Goal: Task Accomplishment & Management: Manage account settings

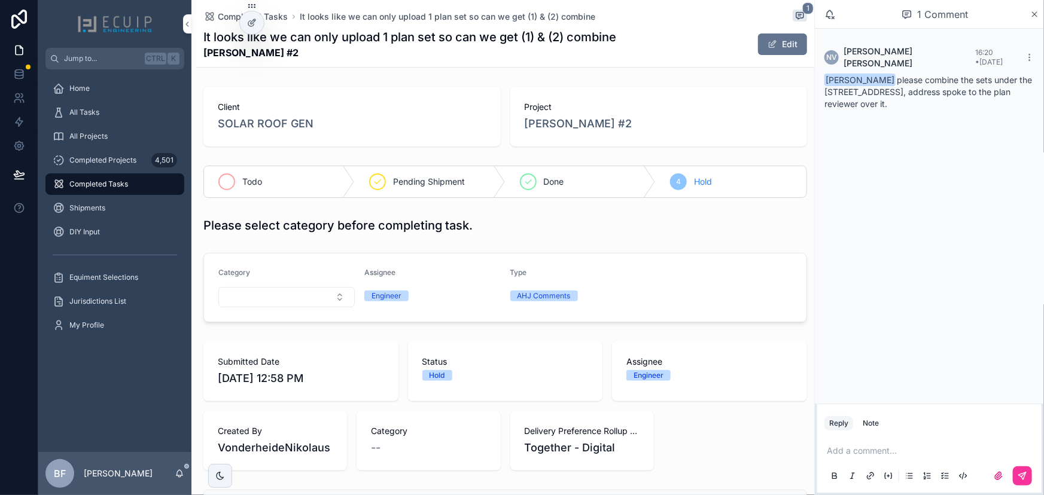
click at [224, 184] on icon "scrollable content" at bounding box center [227, 182] width 10 height 10
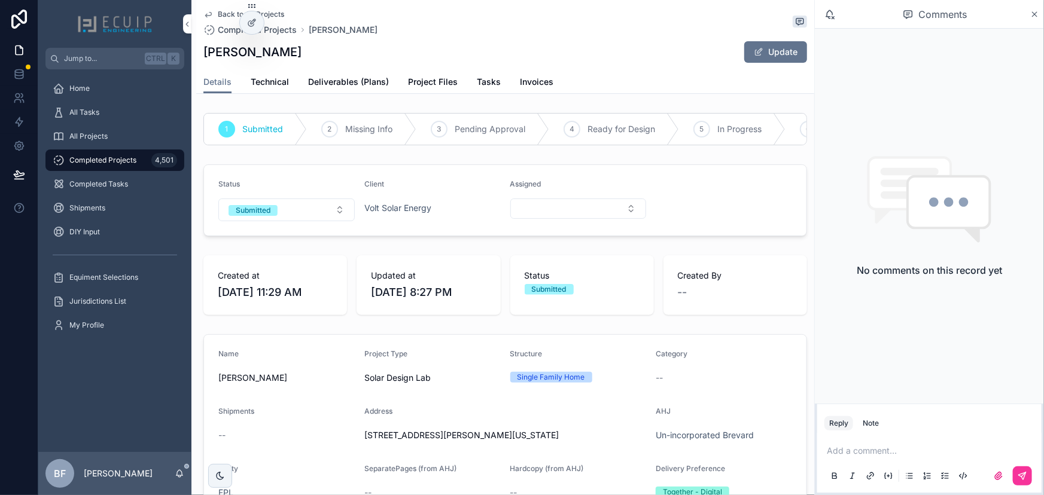
click at [253, 109] on div "1 Submitted 2 Missing Info 3 Pending Approval 4 Ready for Design 5 In Progress …" at bounding box center [505, 129] width 618 height 42
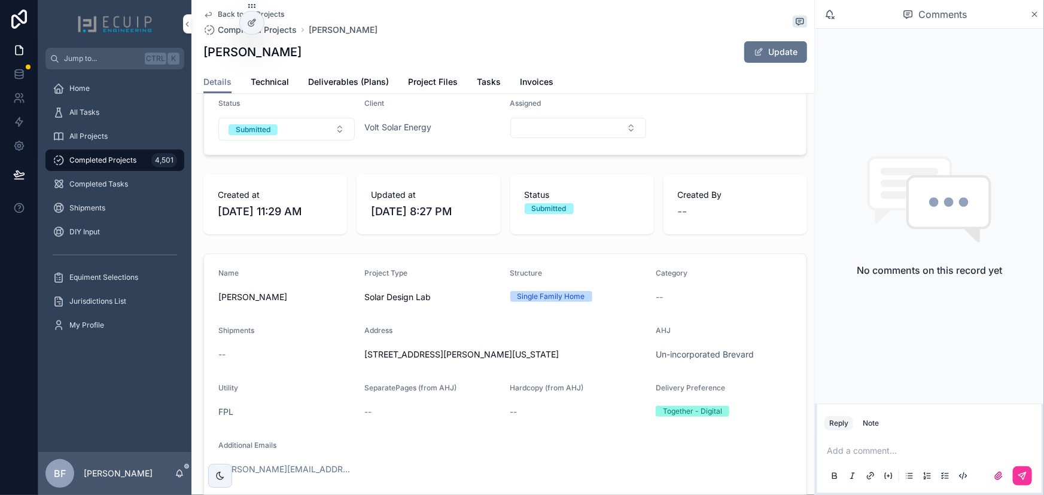
scroll to position [54, 0]
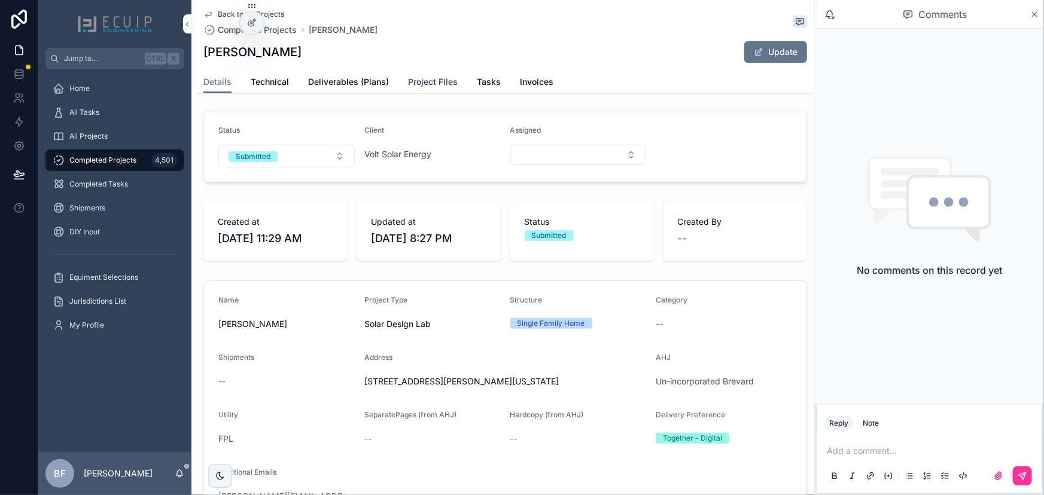
drag, startPoint x: 418, startPoint y: 77, endPoint x: 440, endPoint y: 86, distance: 23.9
click at [418, 77] on span "Project Files" at bounding box center [433, 82] width 50 height 12
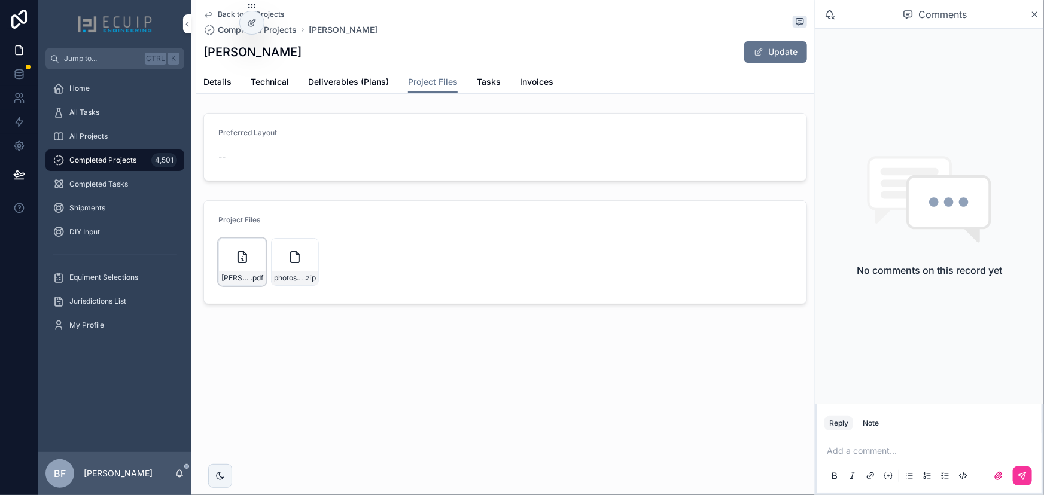
click at [252, 267] on div "Stephen-Schmoll-Engineering .pdf" at bounding box center [242, 262] width 48 height 48
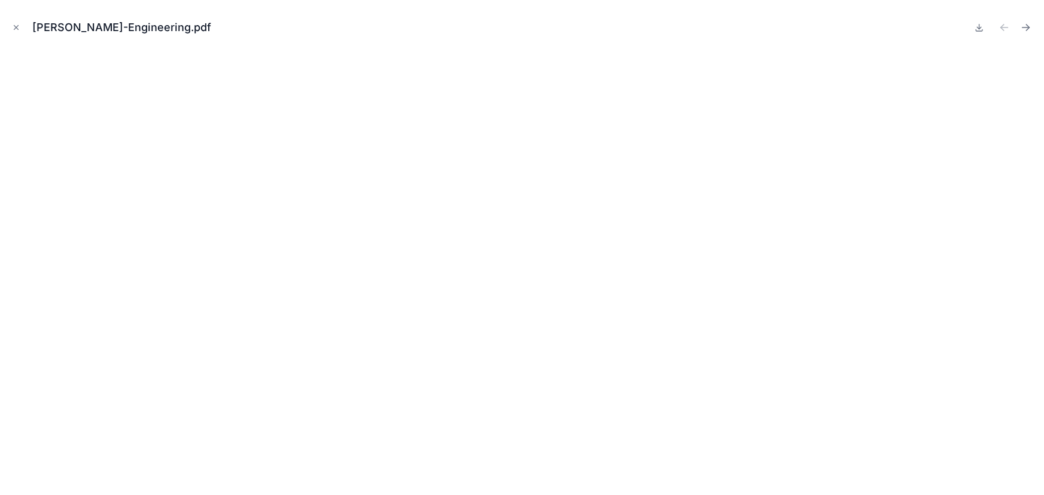
drag, startPoint x: 980, startPoint y: 25, endPoint x: 1029, endPoint y: 41, distance: 51.1
click at [980, 26] on icon at bounding box center [980, 28] width 10 height 10
click at [13, 23] on icon "Close modal" at bounding box center [16, 27] width 8 height 8
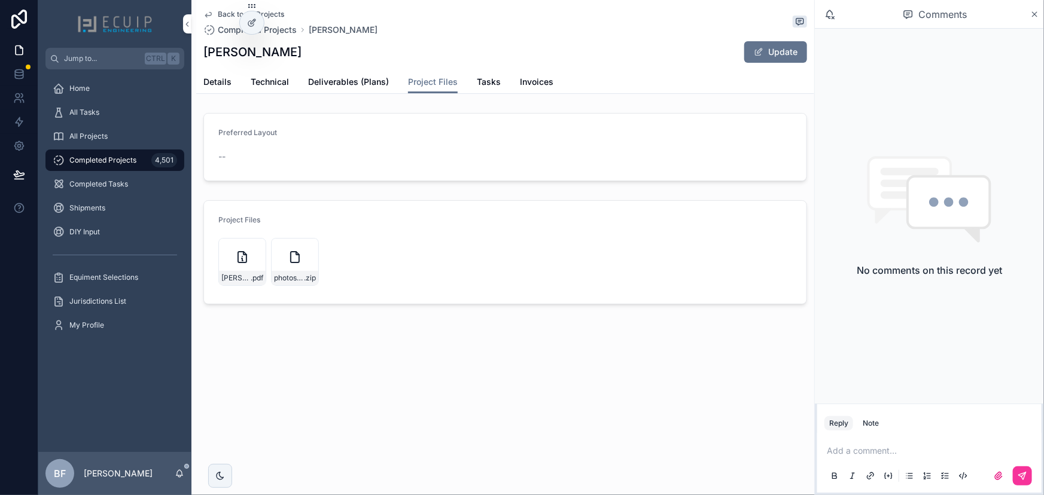
drag, startPoint x: 300, startPoint y: 50, endPoint x: 205, endPoint y: 54, distance: 95.8
click at [205, 54] on div "Stephen Schmoll Update" at bounding box center [505, 52] width 604 height 23
copy h1 "Stephen Schmoll"
click at [202, 85] on div "Back to All Projects Completed Projects Stephen Schmoll Stephen Schmoll Update …" at bounding box center [505, 47] width 618 height 94
click at [225, 84] on span "Details" at bounding box center [217, 82] width 28 height 12
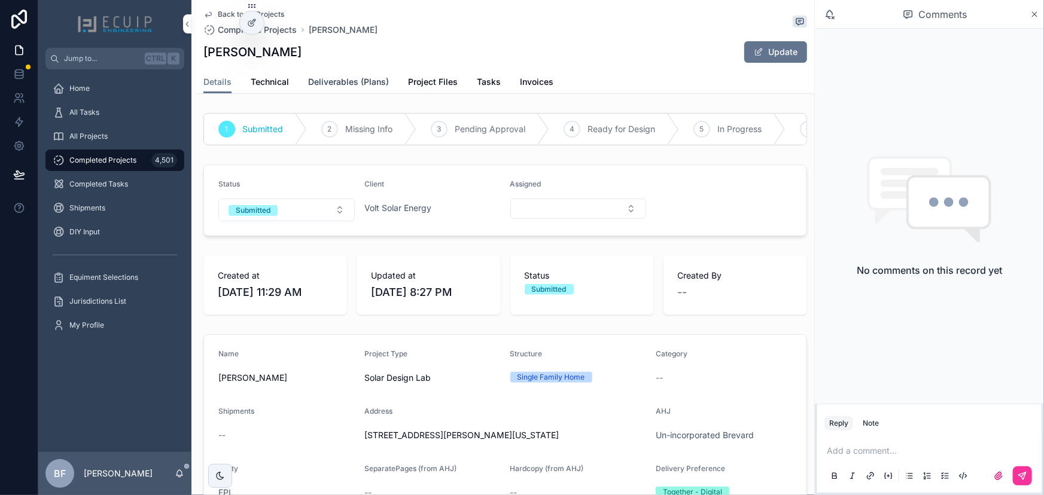
click at [351, 77] on span "Deliverables (Plans)" at bounding box center [348, 82] width 81 height 12
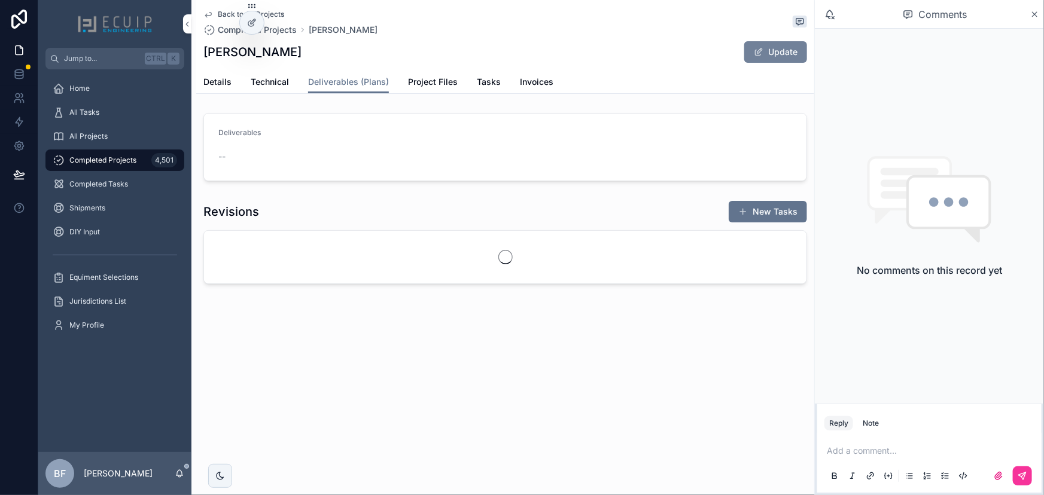
click at [777, 48] on button "Update" at bounding box center [775, 52] width 63 height 22
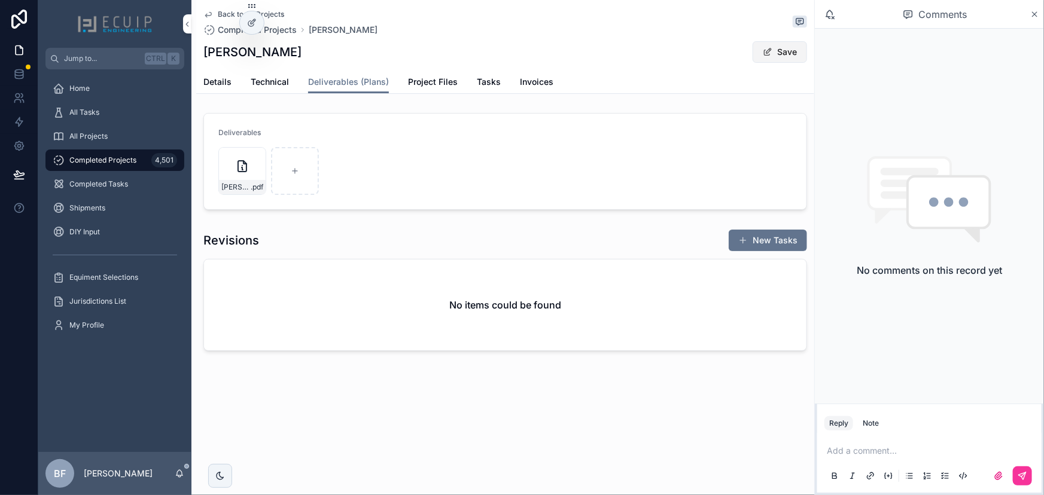
click at [761, 57] on button "Save" at bounding box center [780, 52] width 54 height 22
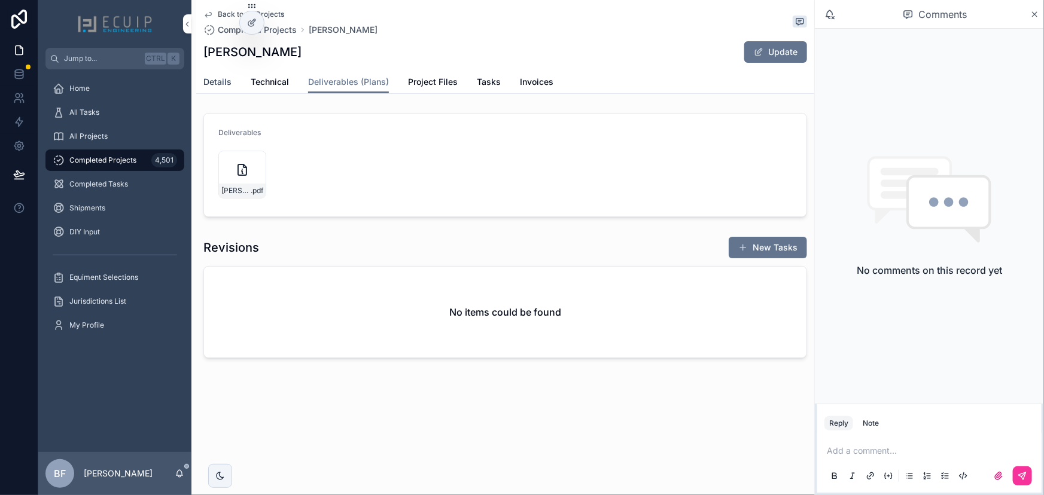
click at [215, 80] on span "Details" at bounding box center [217, 82] width 28 height 12
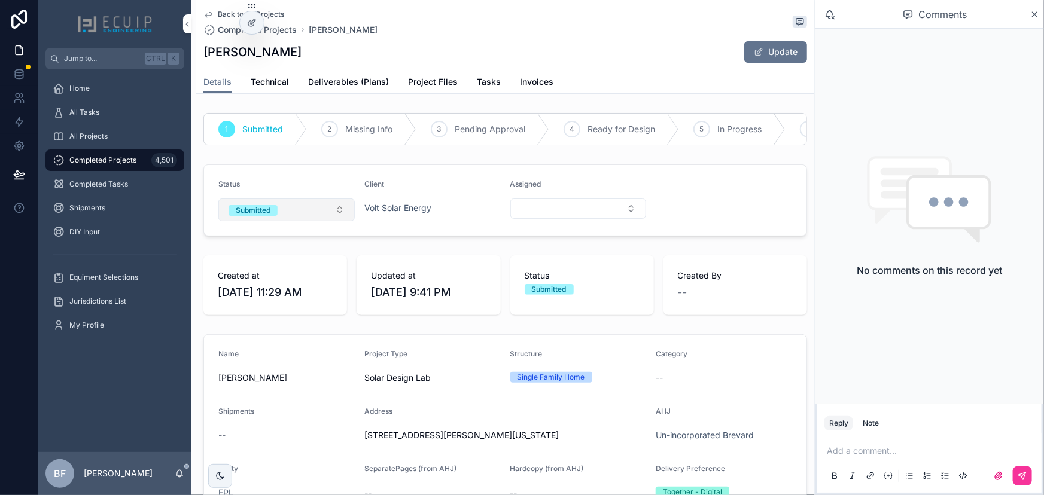
click at [269, 216] on div "Submitted" at bounding box center [253, 210] width 35 height 11
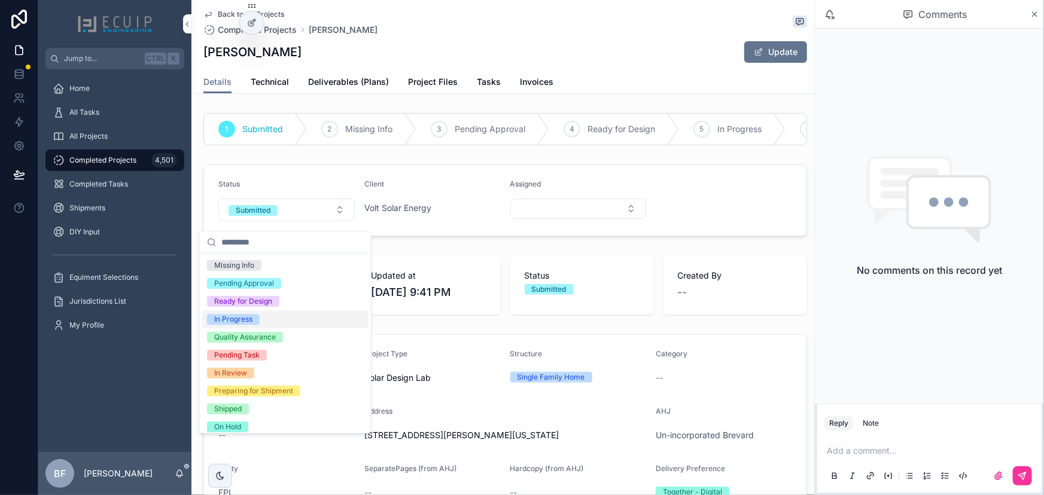
scroll to position [94, 0]
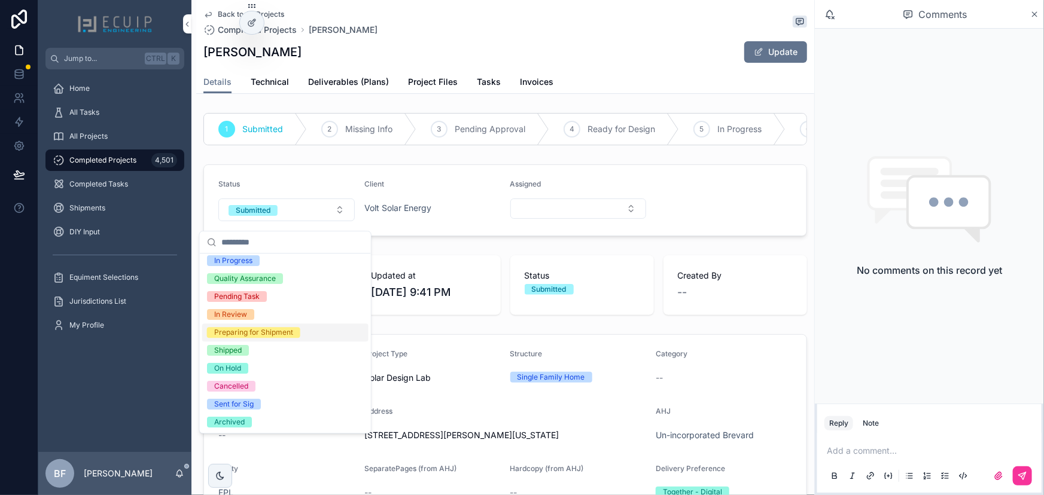
click at [296, 331] on span "Preparing for Shipment" at bounding box center [253, 332] width 93 height 11
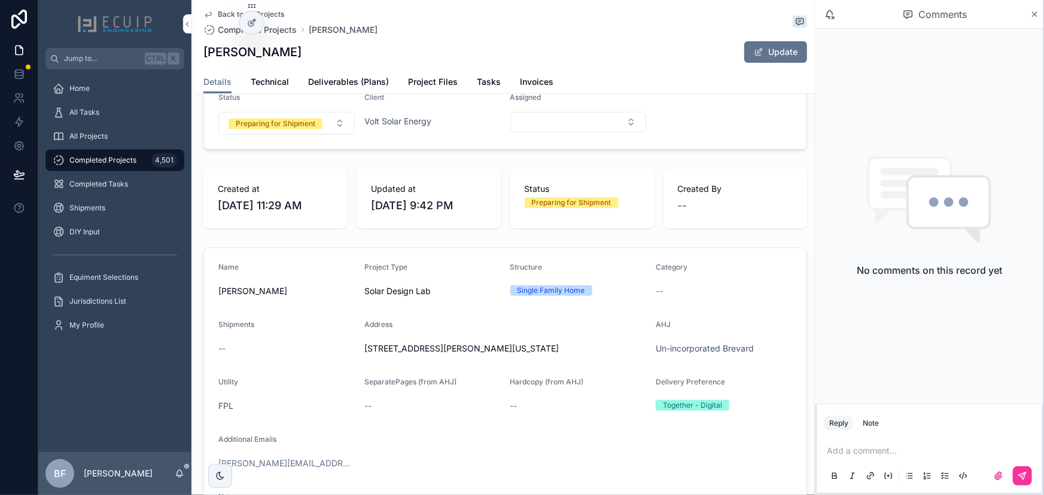
scroll to position [0, 0]
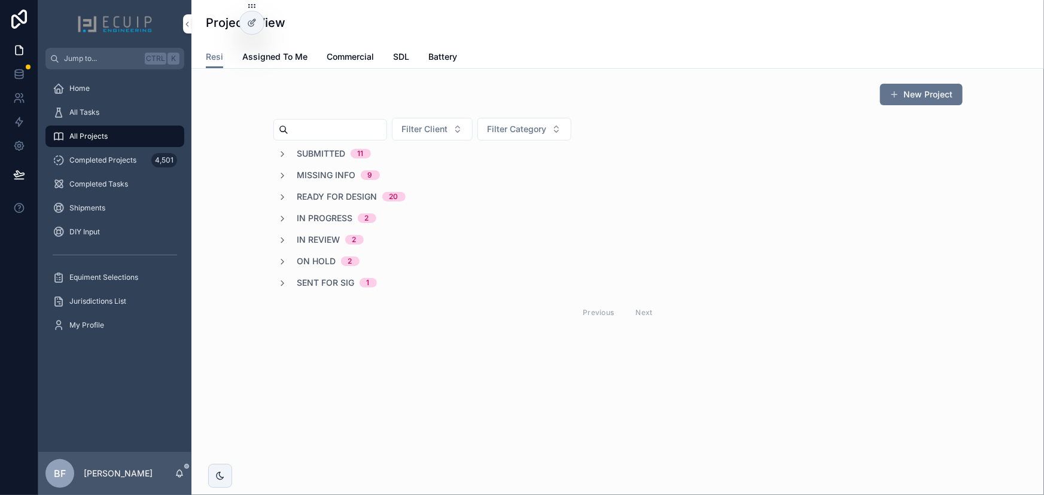
drag, startPoint x: 933, startPoint y: 89, endPoint x: 977, endPoint y: 124, distance: 55.8
click at [933, 89] on button "New Project" at bounding box center [921, 95] width 83 height 22
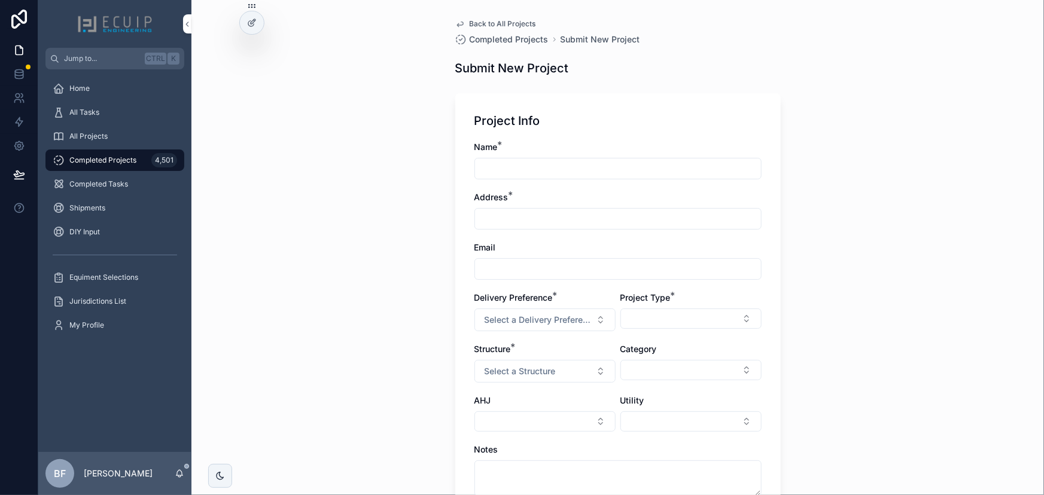
drag, startPoint x: 616, startPoint y: 175, endPoint x: 623, endPoint y: 172, distance: 7.6
click at [616, 175] on input "scrollable content" at bounding box center [618, 168] width 286 height 17
paste input "**********"
type input "**********"
click at [604, 261] on input "scrollable content" at bounding box center [618, 269] width 286 height 17
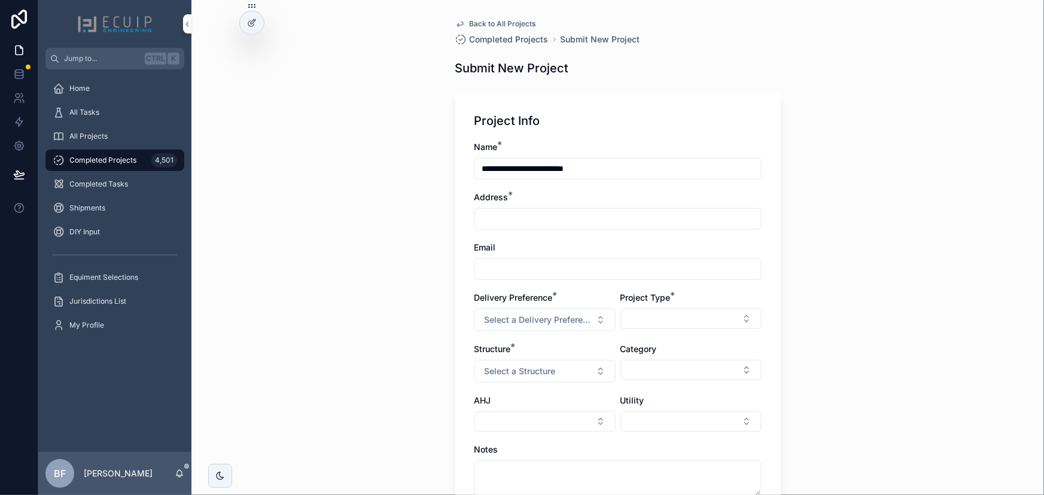
paste input "**********"
type input "**********"
drag, startPoint x: 632, startPoint y: 163, endPoint x: 424, endPoint y: 174, distance: 207.9
click at [419, 174] on div "**********" at bounding box center [617, 247] width 853 height 495
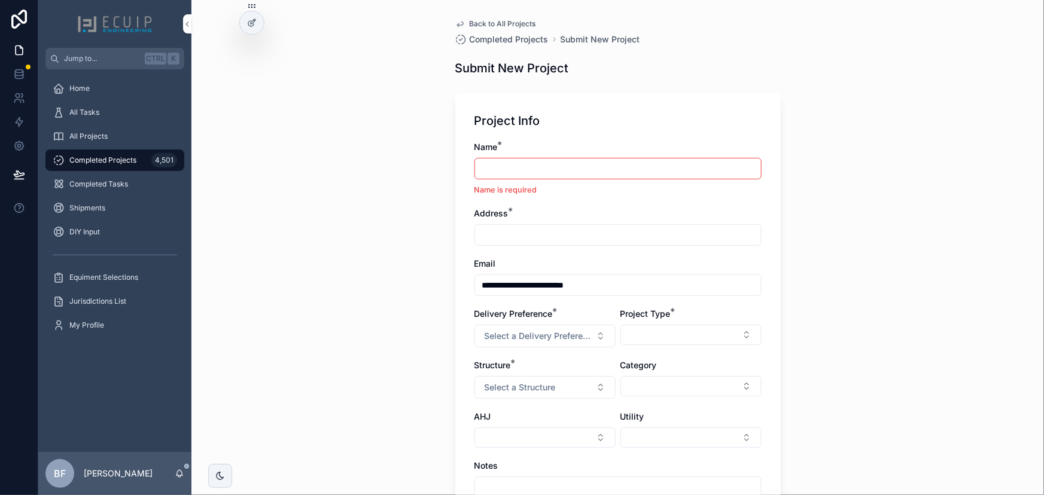
click at [617, 167] on input "scrollable content" at bounding box center [618, 168] width 286 height 17
paste input "**********"
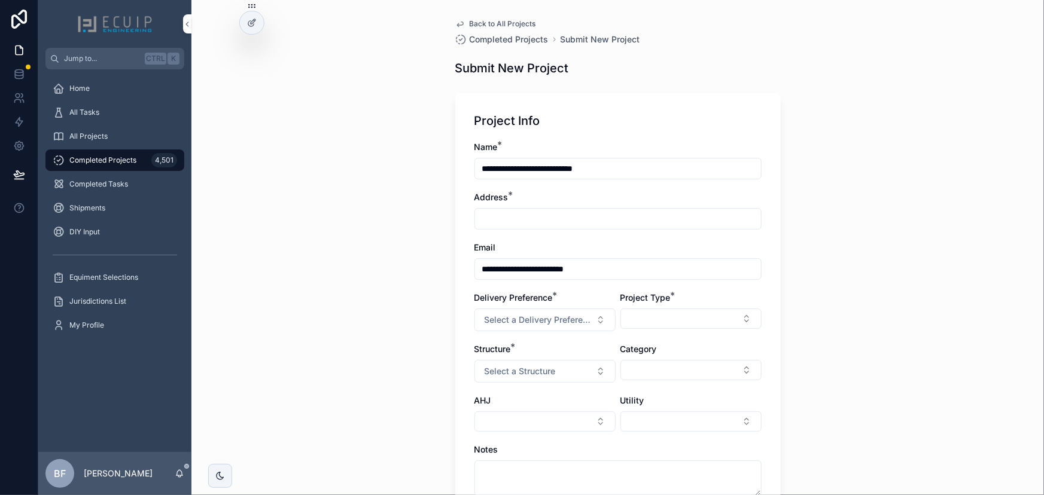
type input "**********"
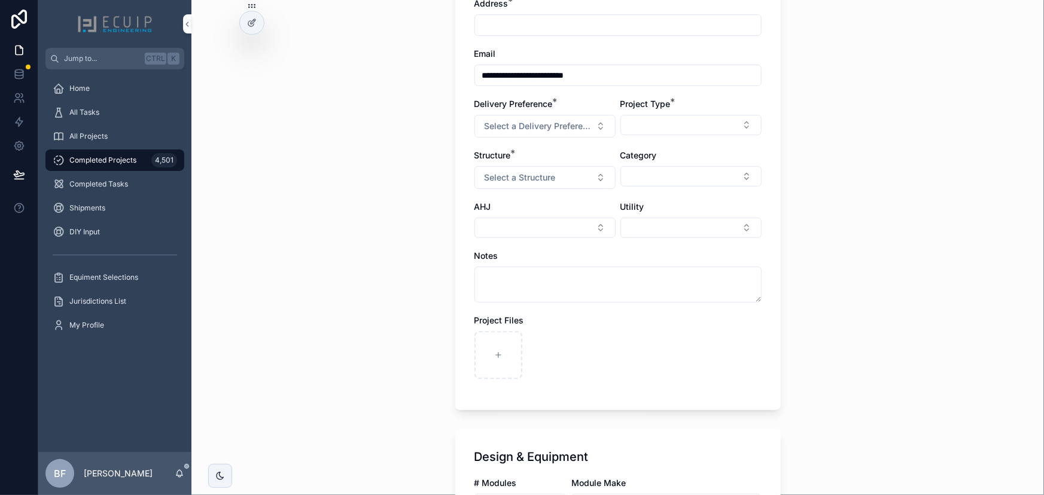
scroll to position [217, 0]
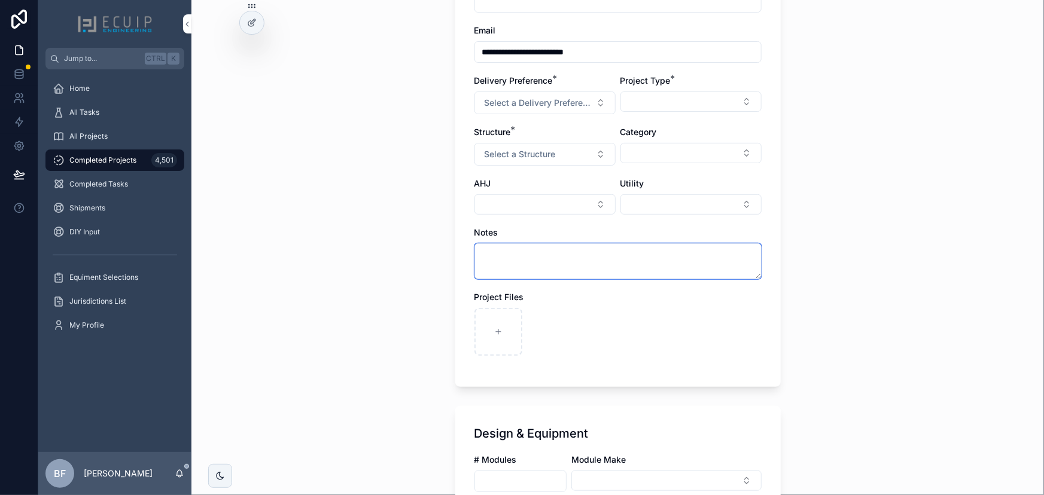
click at [671, 253] on textarea "scrollable content" at bounding box center [617, 262] width 287 height 36
paste textarea "**********"
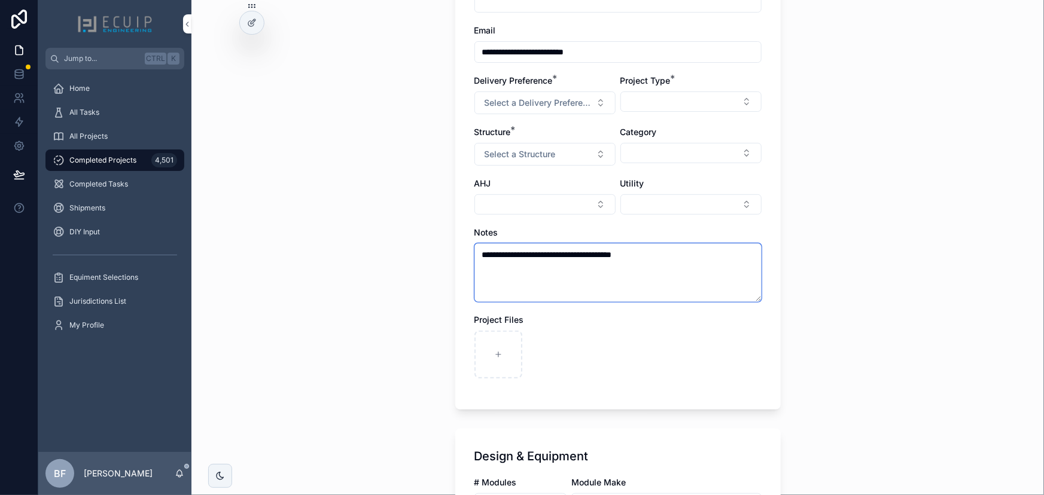
click at [684, 270] on textarea "**********" at bounding box center [617, 273] width 287 height 59
paste textarea "**********"
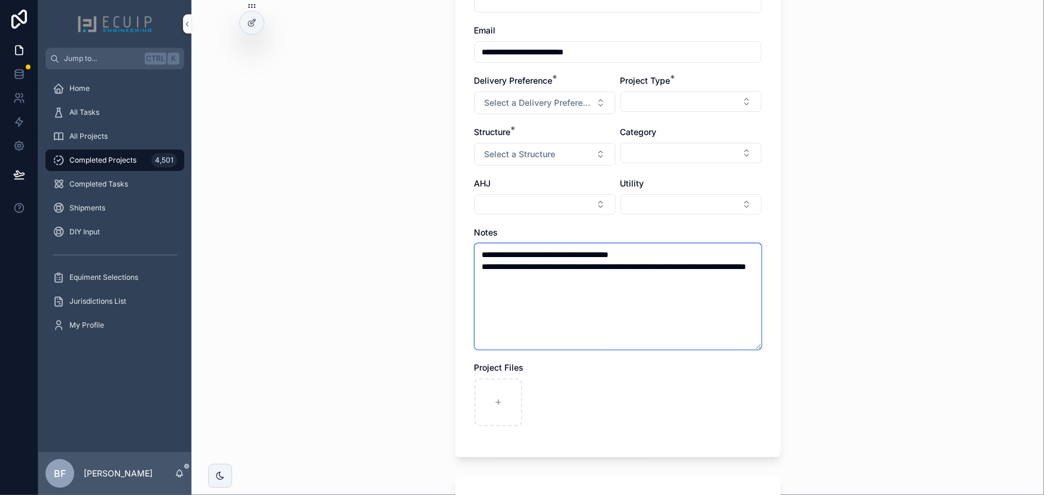
click at [533, 264] on textarea "**********" at bounding box center [617, 297] width 287 height 107
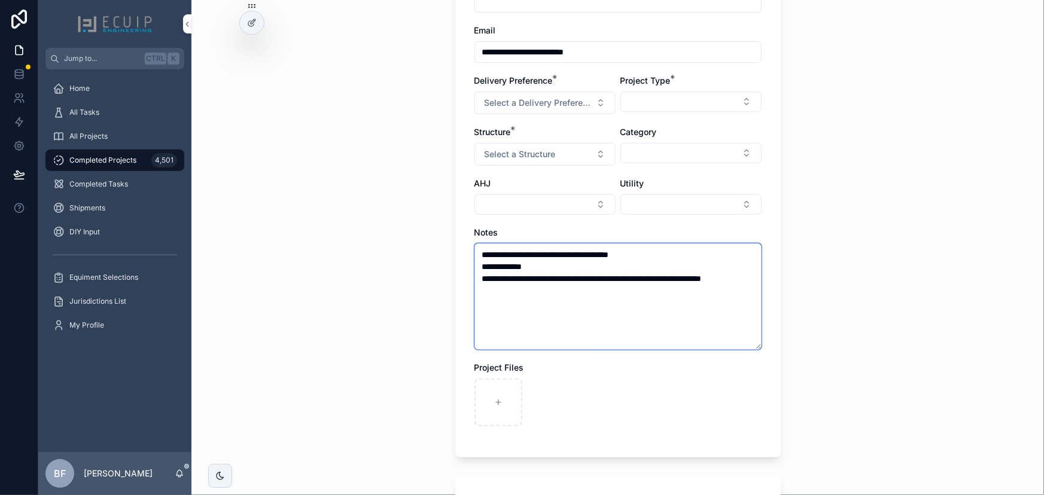
click at [581, 277] on textarea "**********" at bounding box center [617, 297] width 287 height 107
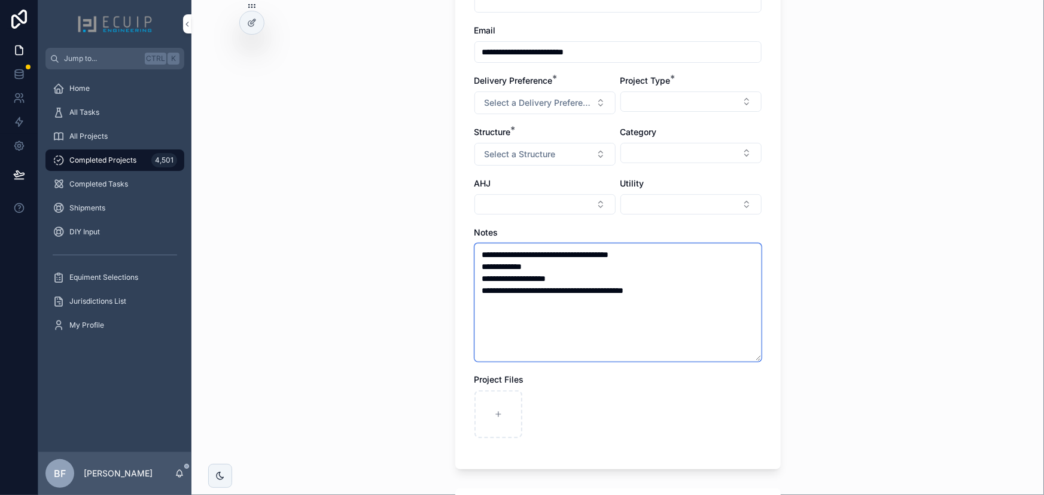
click at [686, 331] on textarea "**********" at bounding box center [617, 303] width 287 height 118
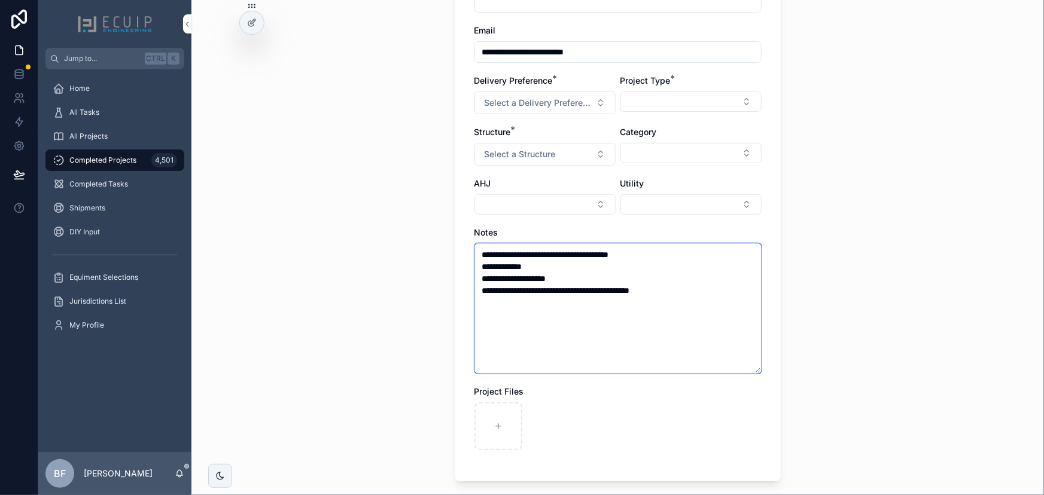
paste textarea "**********"
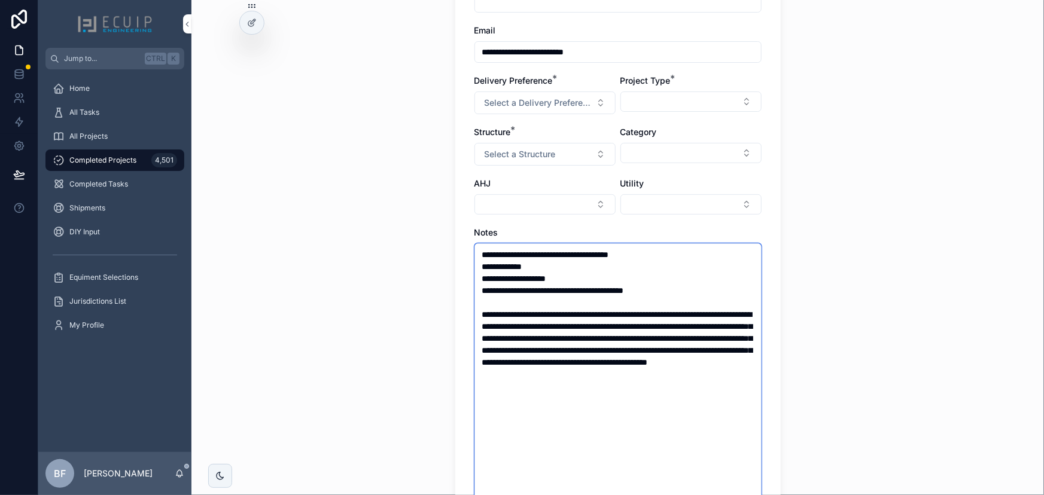
scroll to position [0, 0]
click at [705, 311] on textarea "**********" at bounding box center [617, 428] width 287 height 369
click at [513, 337] on textarea "**********" at bounding box center [617, 428] width 287 height 369
click at [567, 361] on textarea "**********" at bounding box center [617, 428] width 287 height 369
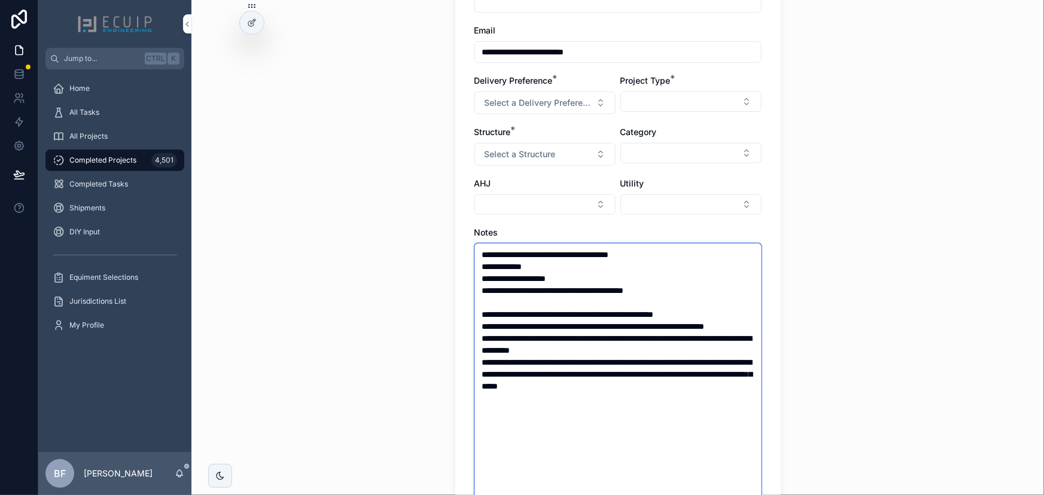
drag, startPoint x: 522, startPoint y: 385, endPoint x: 528, endPoint y: 390, distance: 8.0
click at [525, 387] on textarea "**********" at bounding box center [617, 428] width 287 height 369
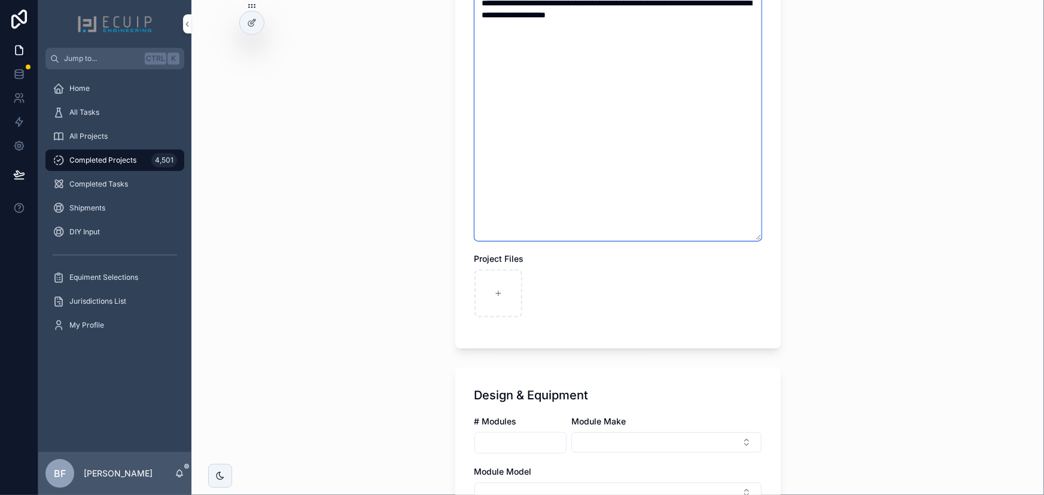
scroll to position [598, 0]
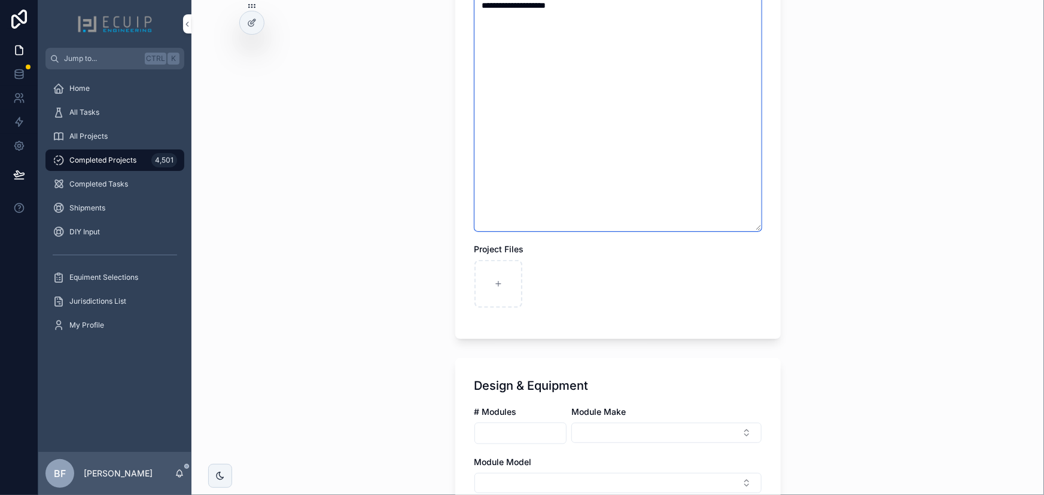
type textarea "**********"
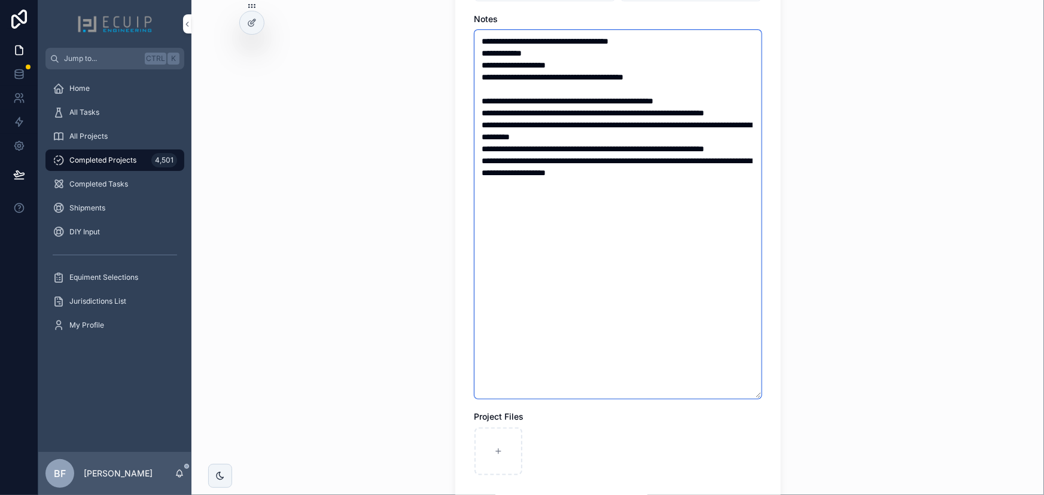
scroll to position [217, 0]
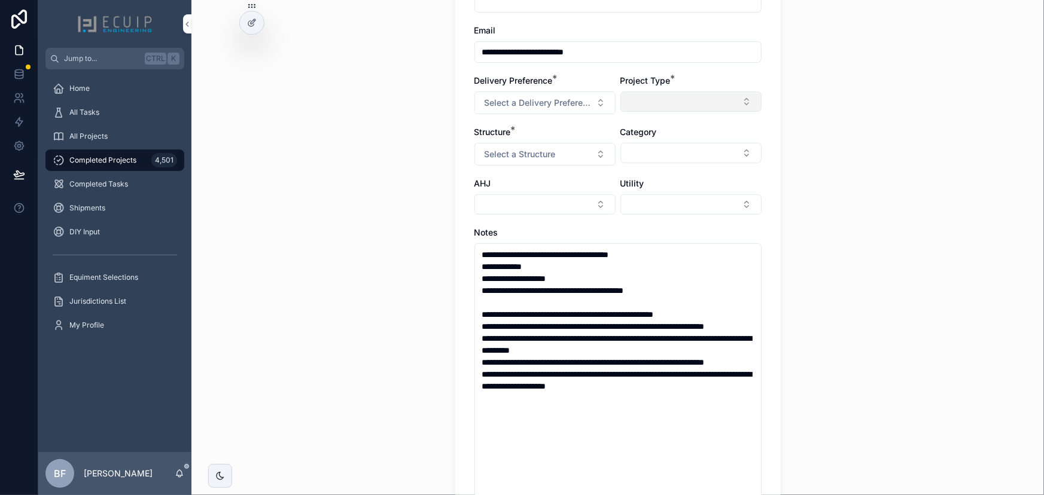
click at [670, 104] on button "Select Button" at bounding box center [690, 102] width 141 height 20
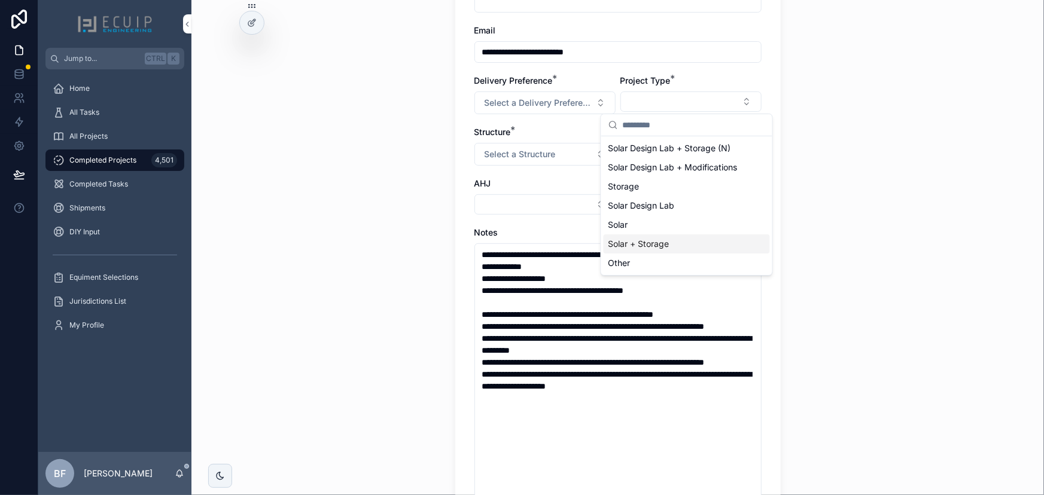
click at [659, 238] on div "Solar + Storage" at bounding box center [687, 244] width 166 height 19
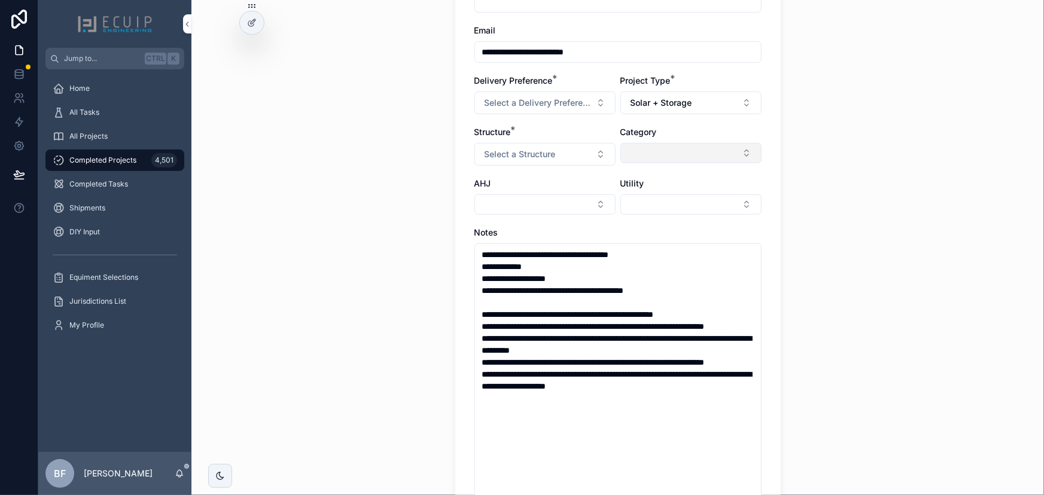
click at [689, 162] on button "Select Button" at bounding box center [690, 153] width 141 height 20
drag, startPoint x: 520, startPoint y: 151, endPoint x: 532, endPoint y: 166, distance: 18.7
click at [521, 151] on span "Select a Structure" at bounding box center [520, 154] width 71 height 12
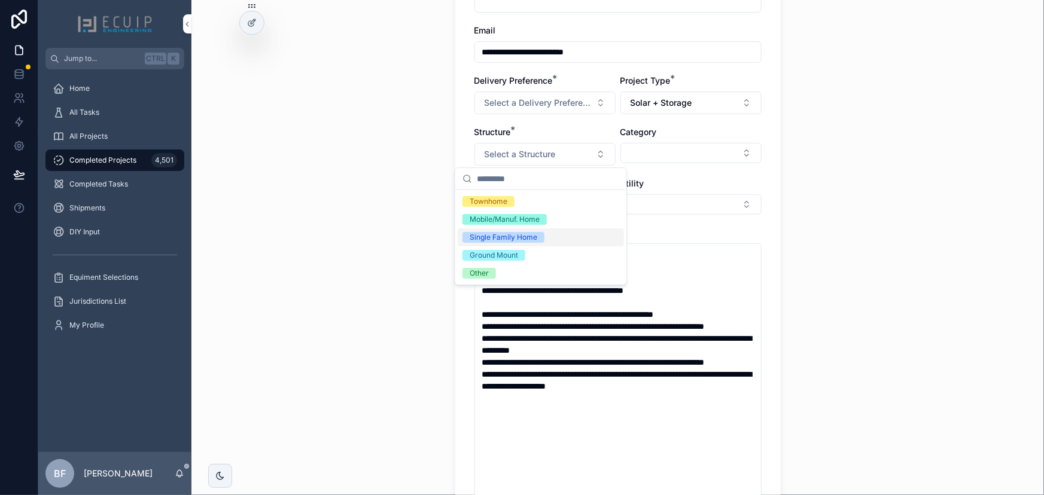
click at [500, 242] on div "Single Family Home" at bounding box center [504, 237] width 68 height 11
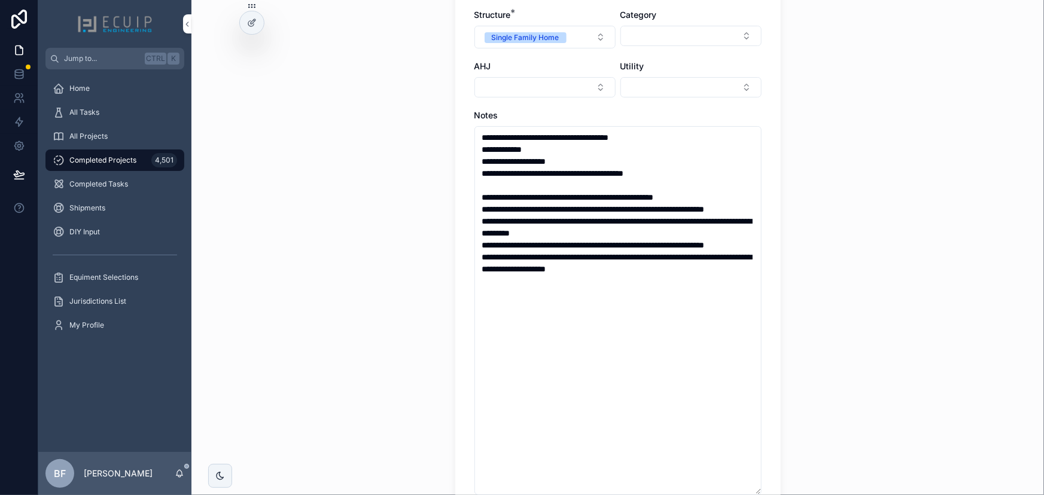
scroll to position [489, 0]
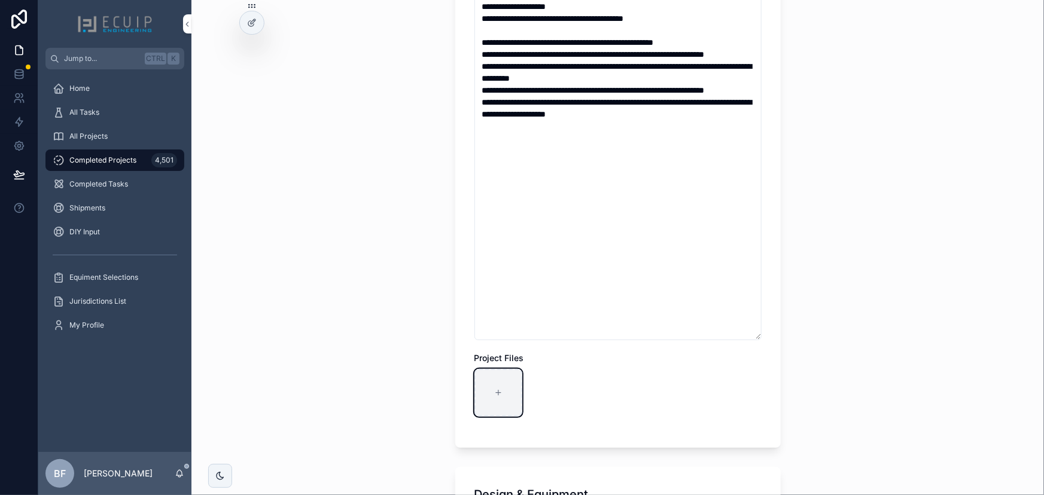
click at [479, 403] on div "scrollable content" at bounding box center [498, 393] width 48 height 48
type input "**********"
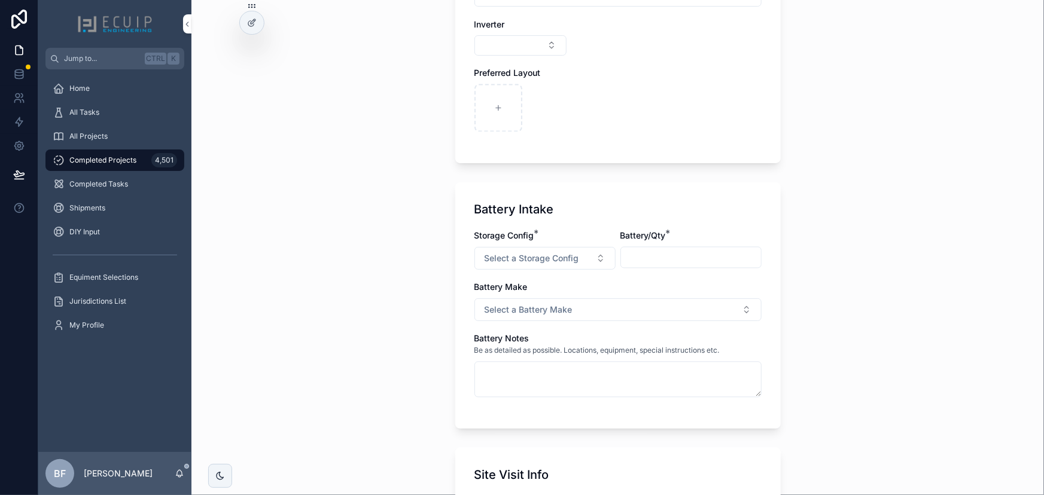
scroll to position [1088, 0]
click at [533, 262] on button "Select a Storage Config" at bounding box center [544, 256] width 141 height 23
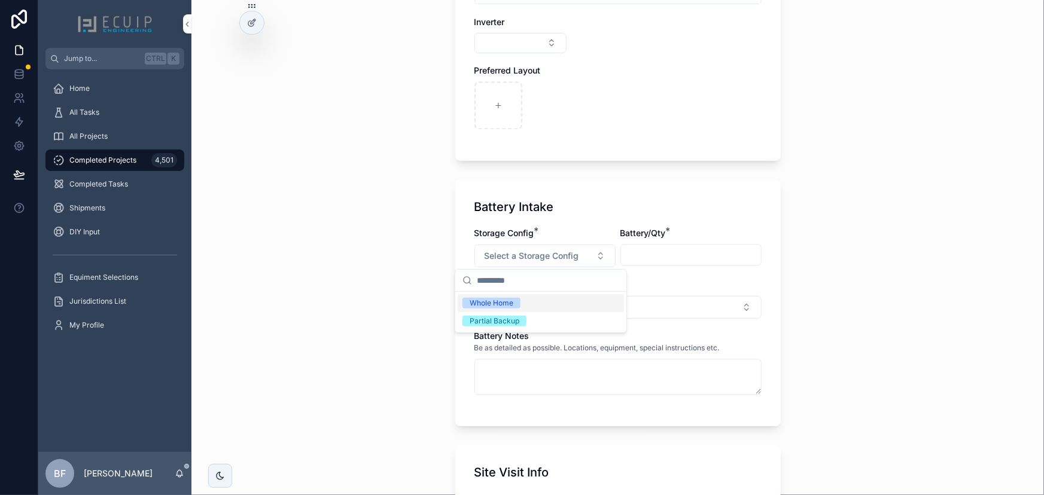
click at [497, 300] on div "Whole Home" at bounding box center [492, 303] width 44 height 11
click at [656, 251] on input "scrollable content" at bounding box center [691, 255] width 140 height 17
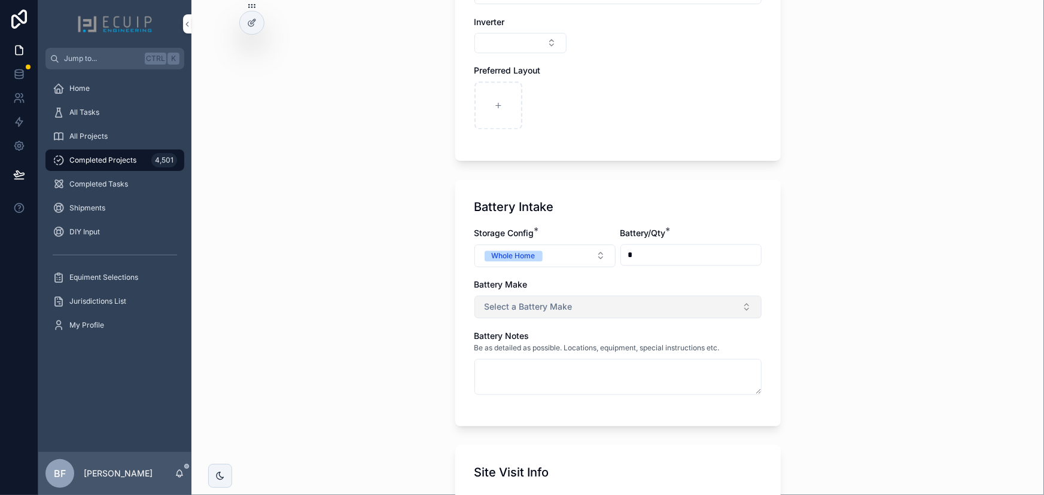
type input "*"
click at [604, 297] on button "Select a Battery Make" at bounding box center [617, 307] width 287 height 23
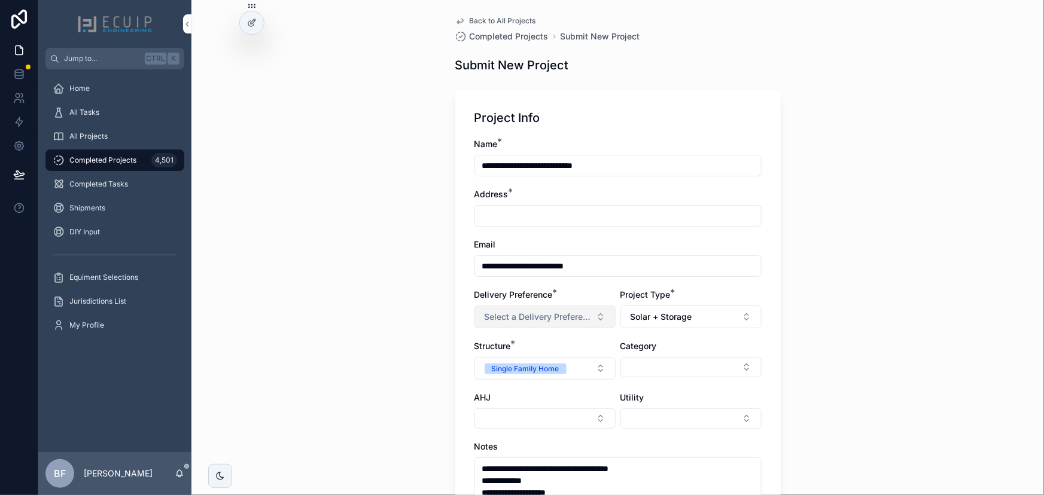
scroll to position [0, 0]
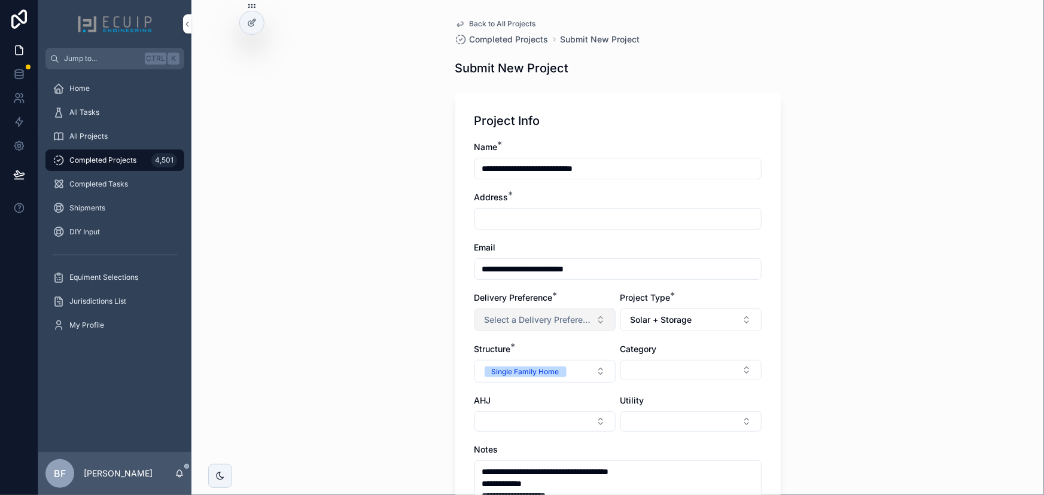
click at [556, 317] on span "Select a Delivery Preference" at bounding box center [538, 320] width 107 height 12
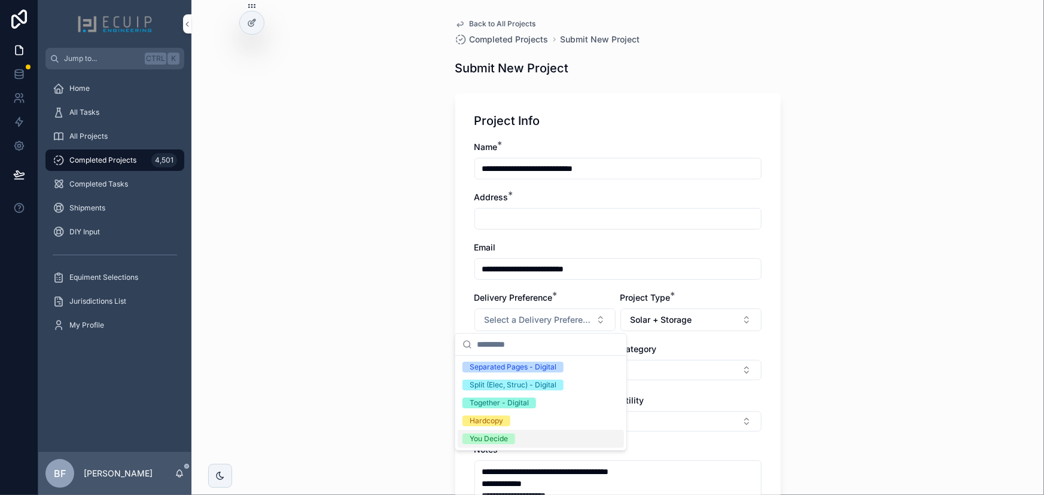
click at [491, 437] on div "You Decide" at bounding box center [489, 439] width 38 height 11
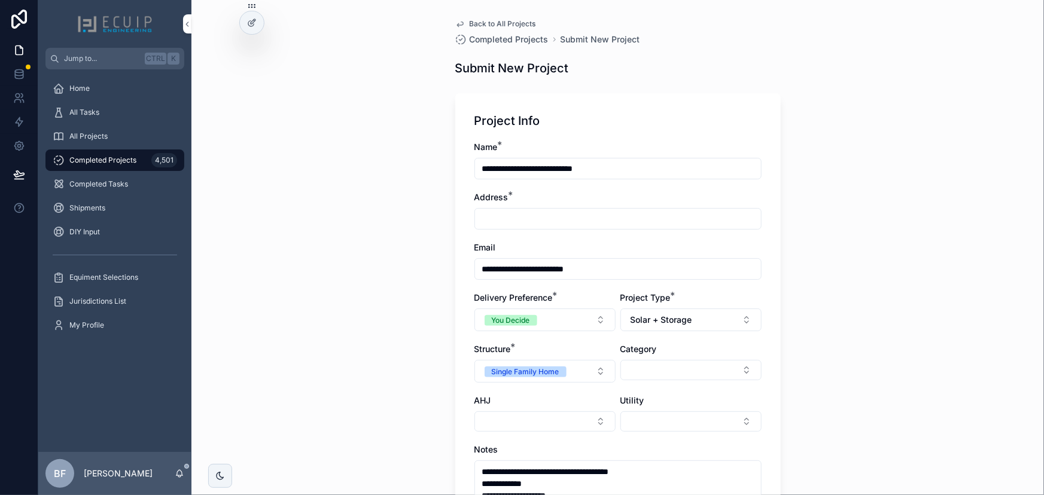
click at [948, 216] on div "**********" at bounding box center [617, 247] width 853 height 495
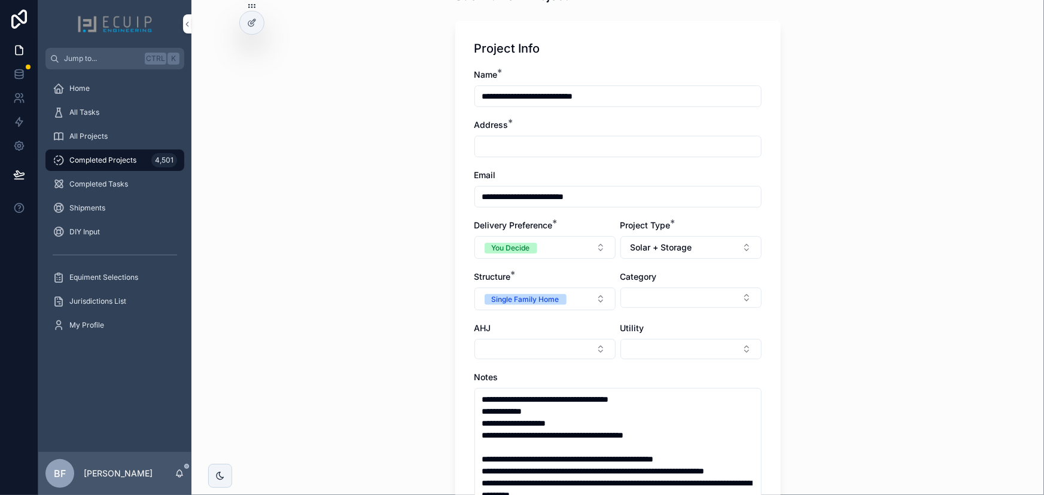
scroll to position [66, 0]
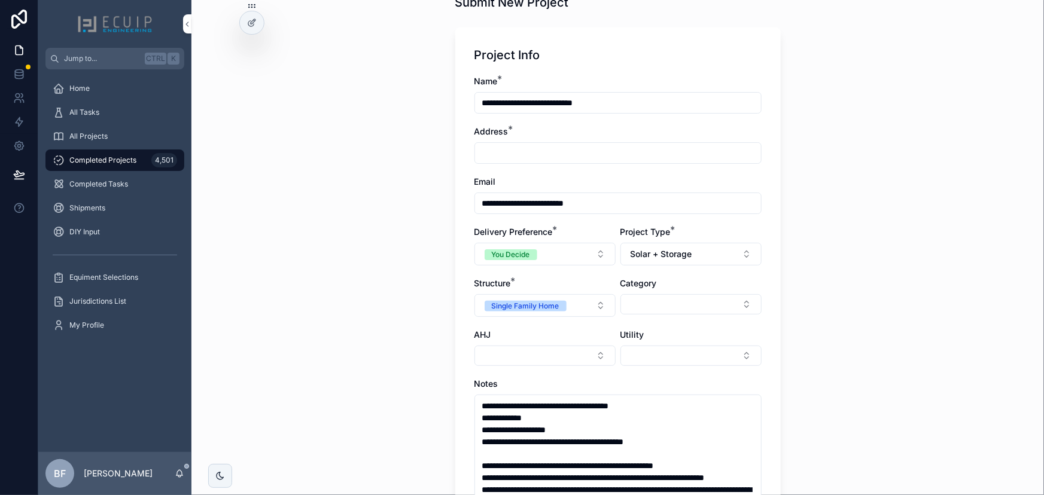
click at [536, 149] on input "scrollable content" at bounding box center [618, 153] width 286 height 17
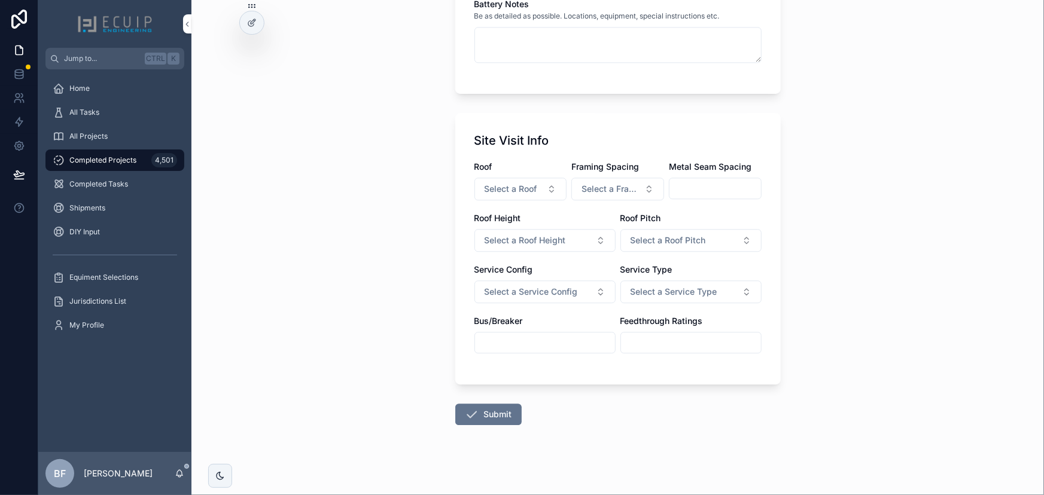
scroll to position [1425, 0]
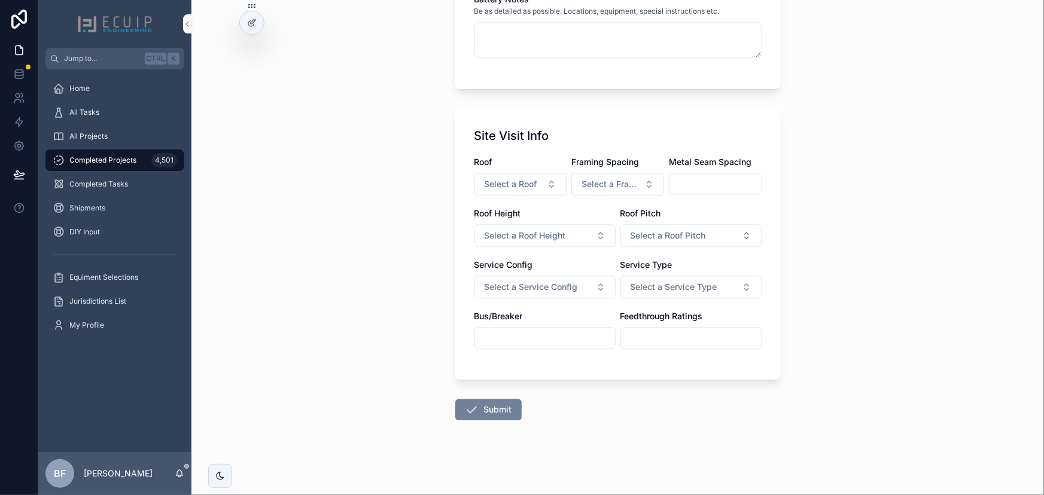
type input "*"
drag, startPoint x: 491, startPoint y: 412, endPoint x: 668, endPoint y: 410, distance: 176.5
click at [492, 412] on button "Submit" at bounding box center [488, 410] width 66 height 22
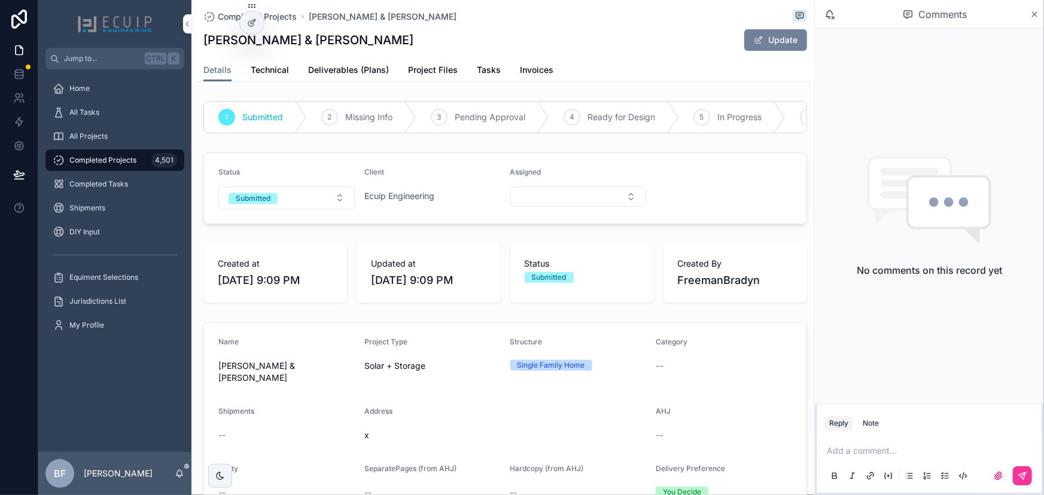
click at [778, 35] on button "Update" at bounding box center [775, 40] width 63 height 22
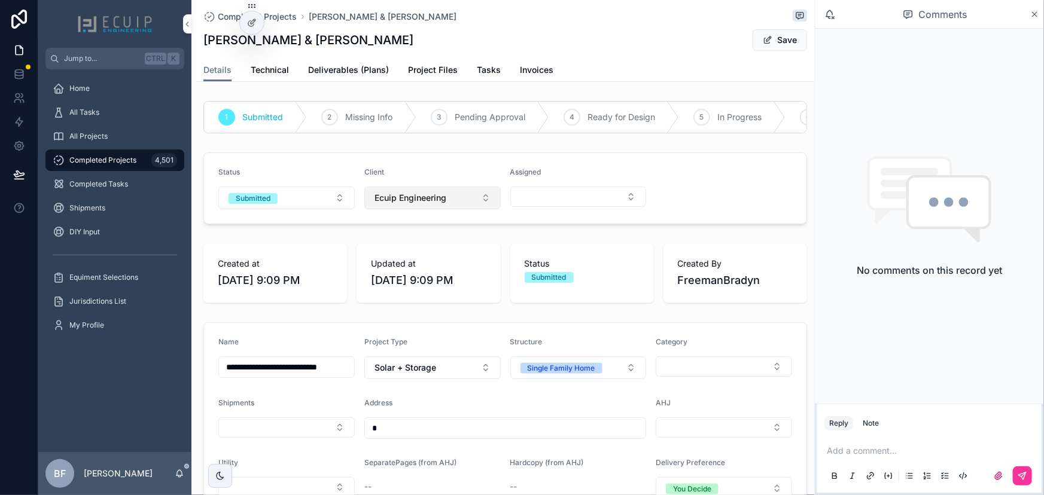
click at [443, 204] on span "Ecuip Engineering" at bounding box center [411, 198] width 72 height 12
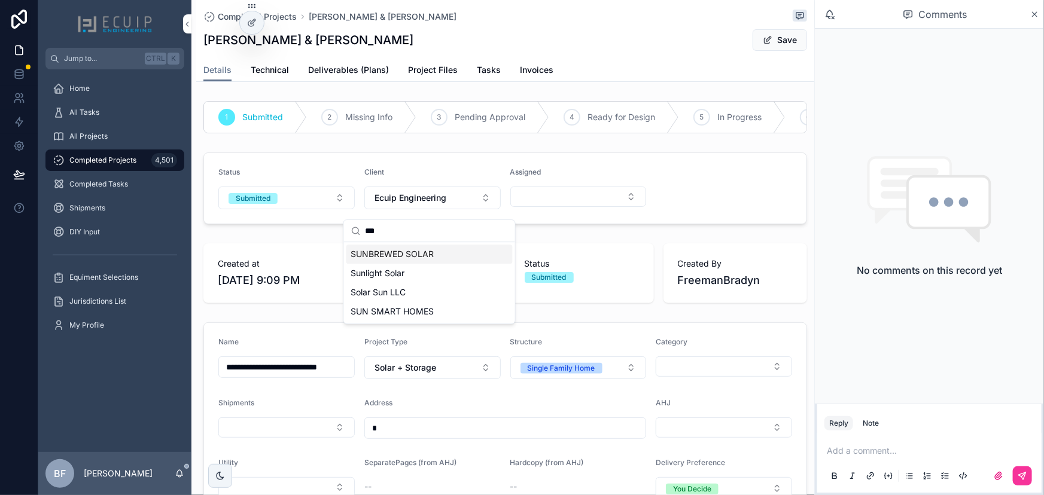
type input "***"
click at [432, 257] on span "SUNBREWED SOLAR" at bounding box center [392, 254] width 83 height 12
click at [772, 42] on button "Save" at bounding box center [780, 40] width 54 height 22
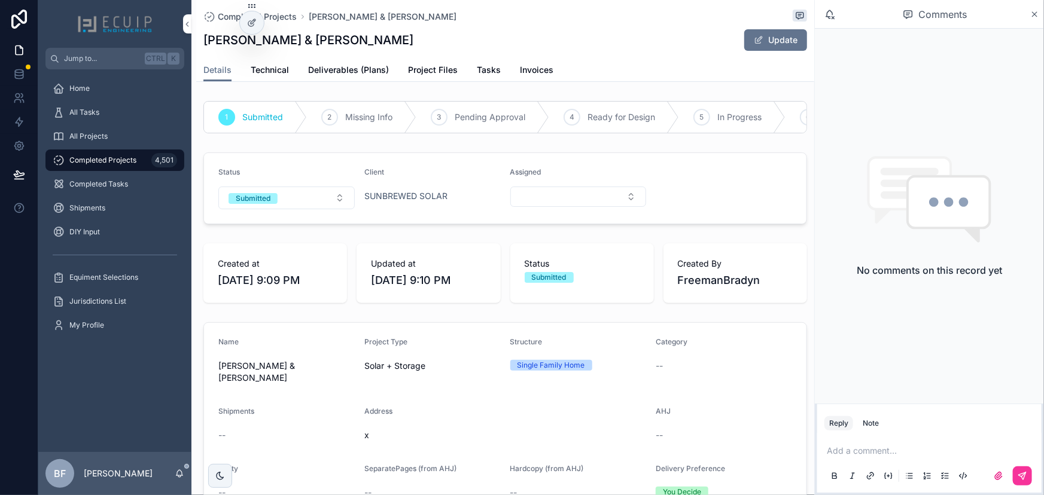
click at [850, 457] on p "scrollable content" at bounding box center [932, 451] width 210 height 12
click at [909, 440] on div "A Amoi a.ottley@sunbrewedsolar.com" at bounding box center [945, 425] width 253 height 39
drag, startPoint x: 910, startPoint y: 431, endPoint x: 927, endPoint y: 431, distance: 16.8
click at [914, 431] on span "a.ottley@sunbrewedsolar.com" at bounding box center [954, 431] width 213 height 12
drag, startPoint x: 1023, startPoint y: 477, endPoint x: 1012, endPoint y: 489, distance: 15.7
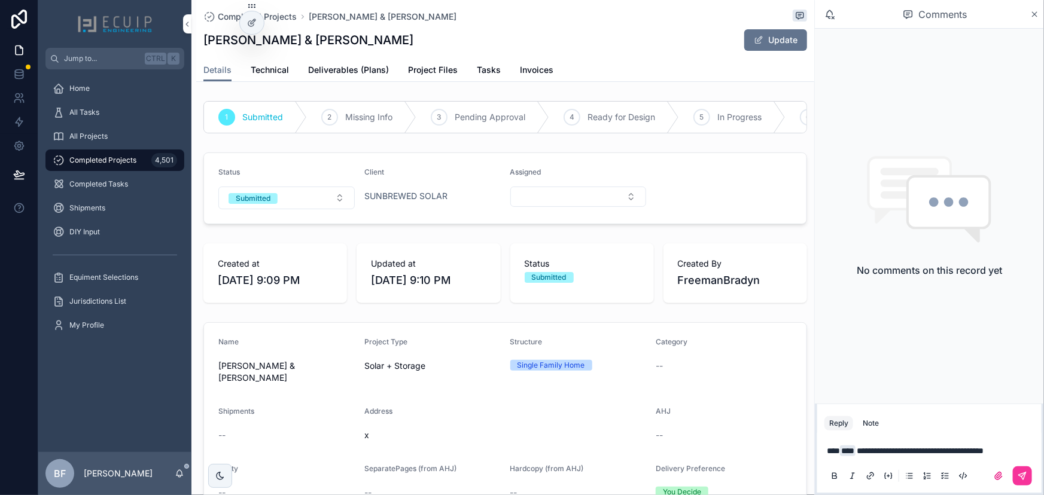
click at [1023, 477] on icon "scrollable content" at bounding box center [1022, 476] width 7 height 7
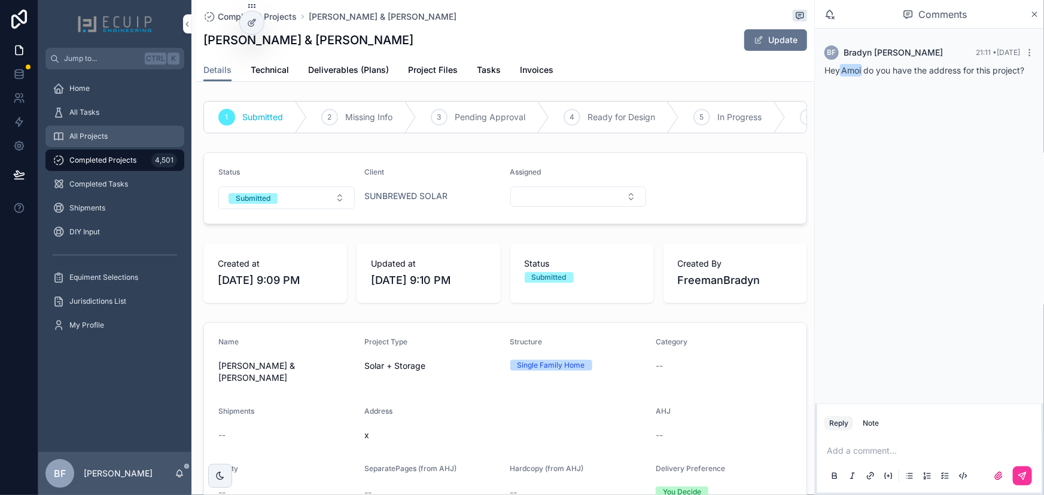
click at [98, 130] on div "All Projects" at bounding box center [115, 136] width 124 height 19
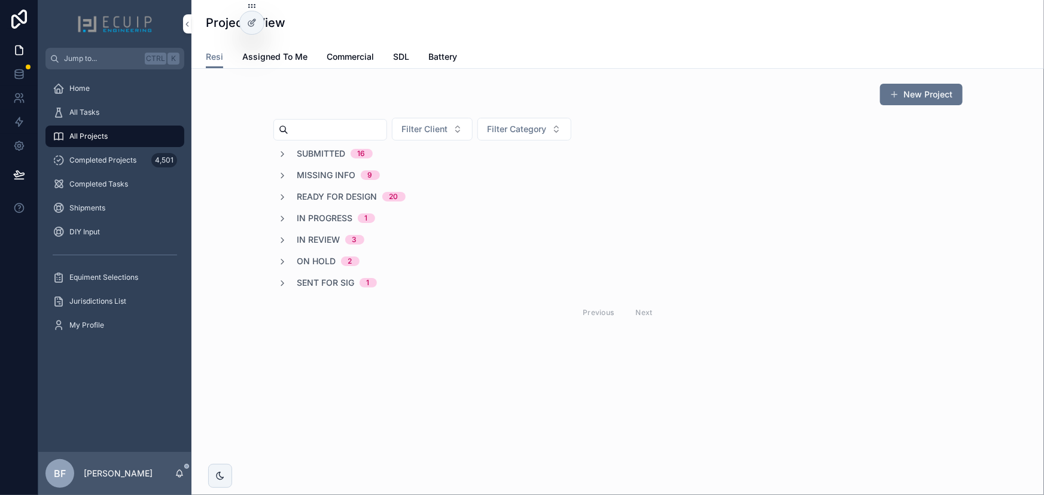
click at [939, 90] on button "New Project" at bounding box center [921, 95] width 83 height 22
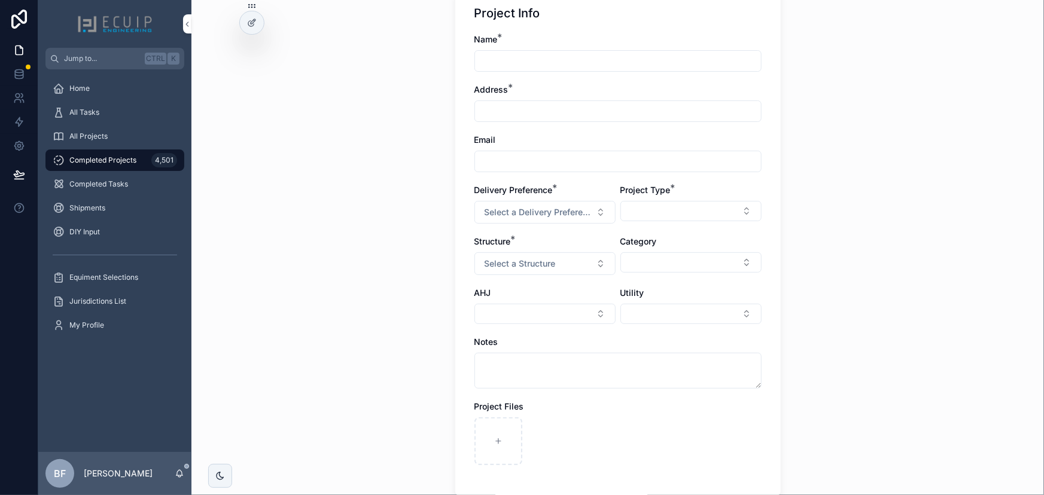
scroll to position [217, 0]
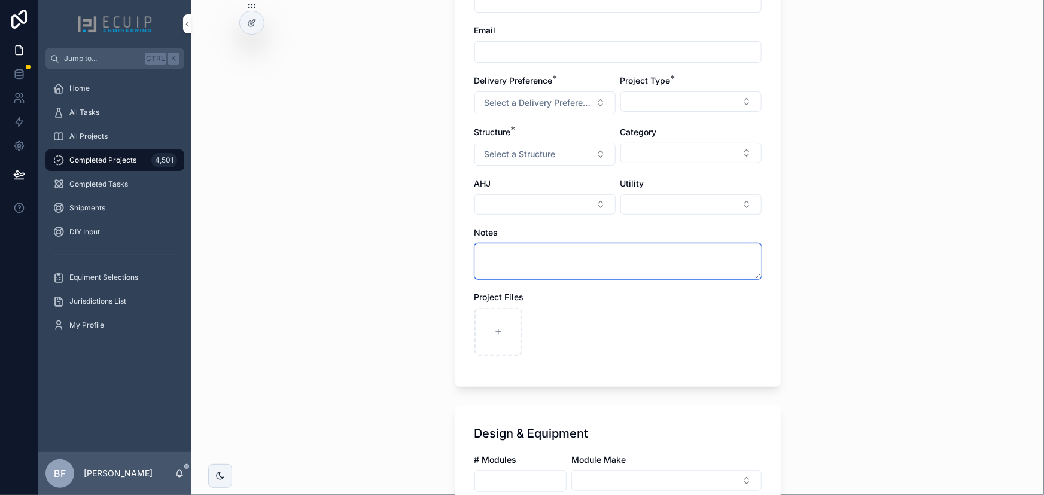
click at [525, 266] on textarea "scrollable content" at bounding box center [617, 262] width 287 height 36
paste textarea "**********"
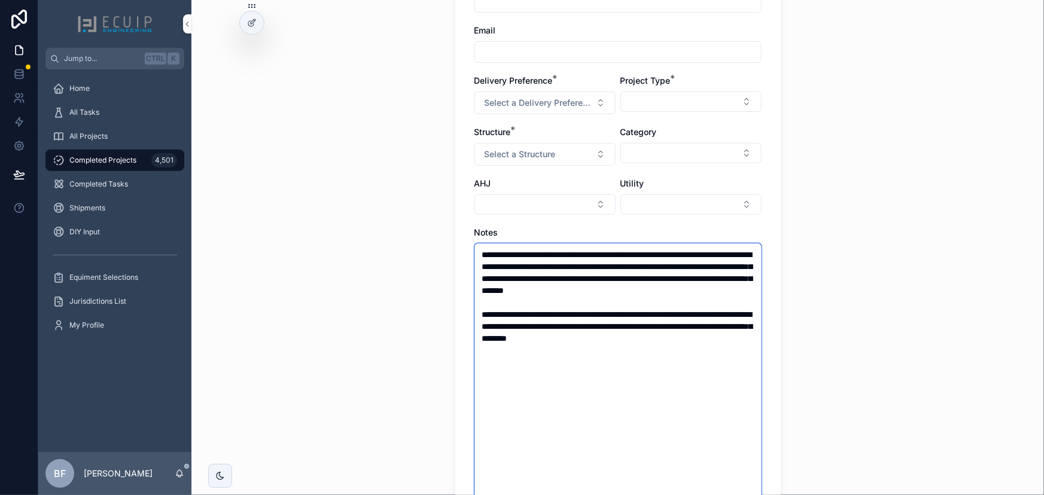
click at [691, 255] on textarea "**********" at bounding box center [617, 398] width 287 height 309
click at [526, 264] on textarea "**********" at bounding box center [617, 404] width 287 height 321
click at [738, 264] on textarea "**********" at bounding box center [617, 398] width 287 height 309
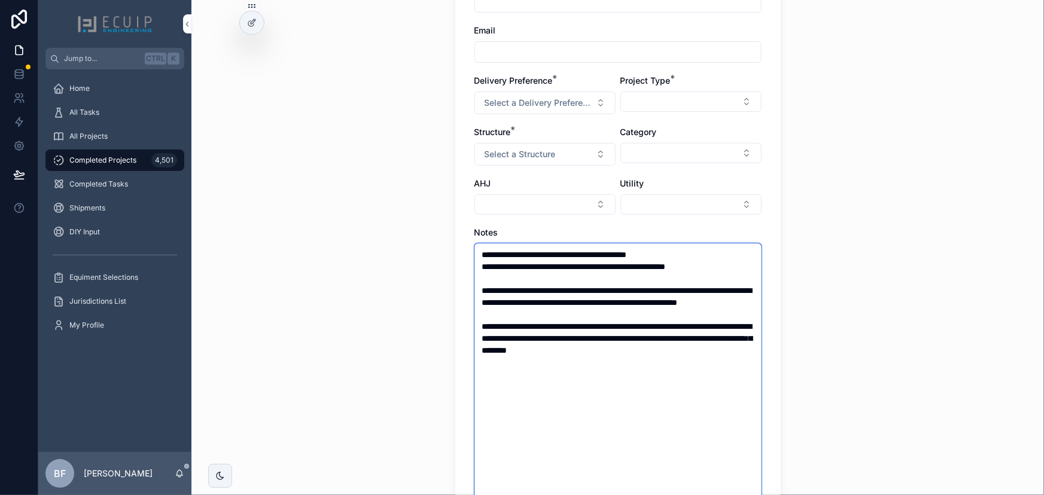
click at [695, 287] on textarea "**********" at bounding box center [617, 410] width 287 height 333
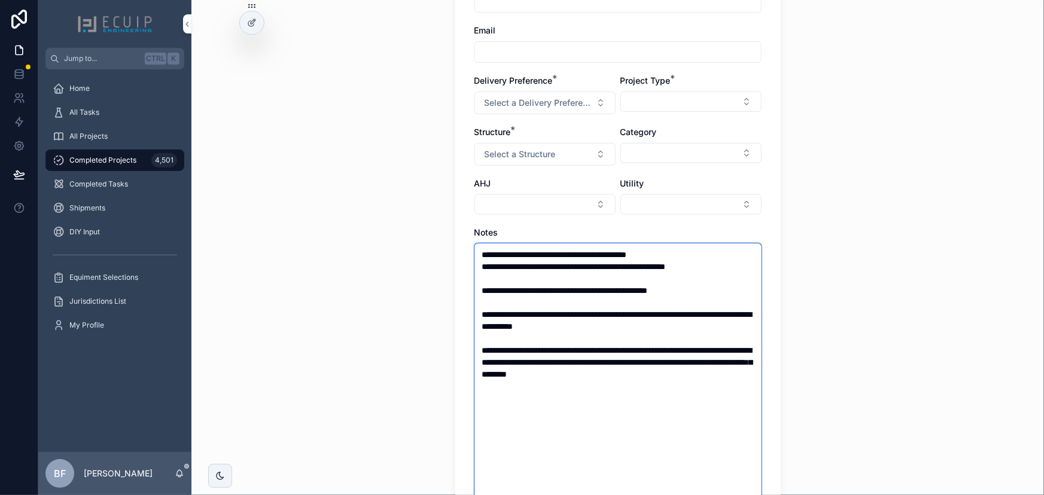
click at [707, 360] on textarea "**********" at bounding box center [617, 422] width 287 height 357
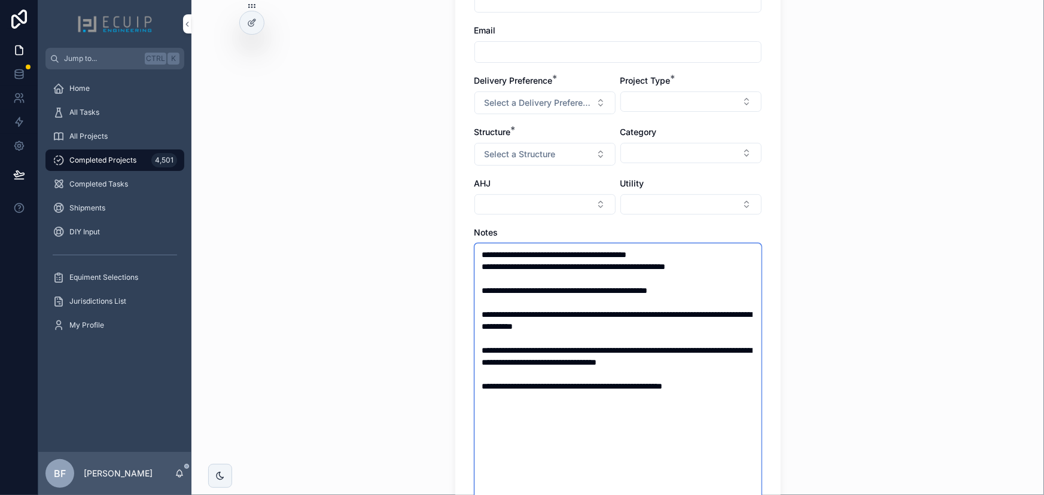
type textarea "**********"
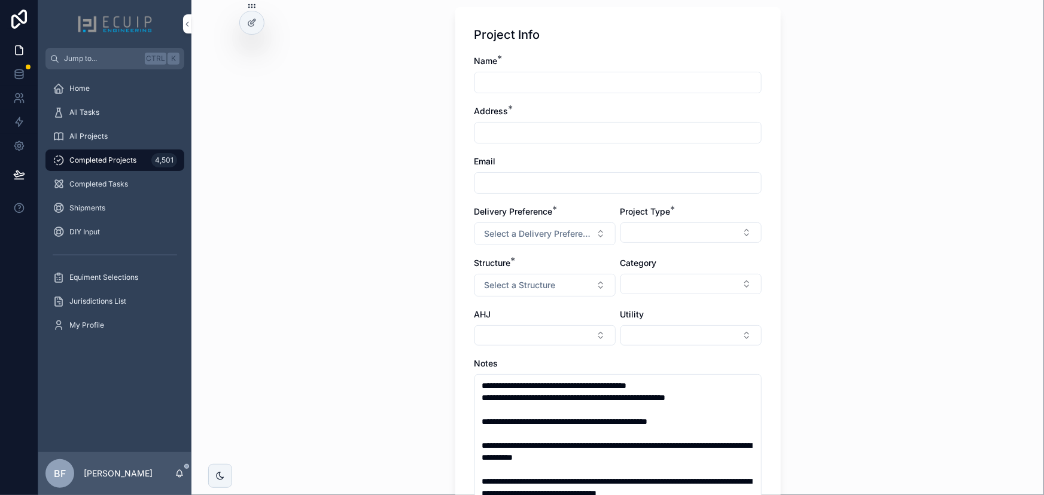
scroll to position [0, 0]
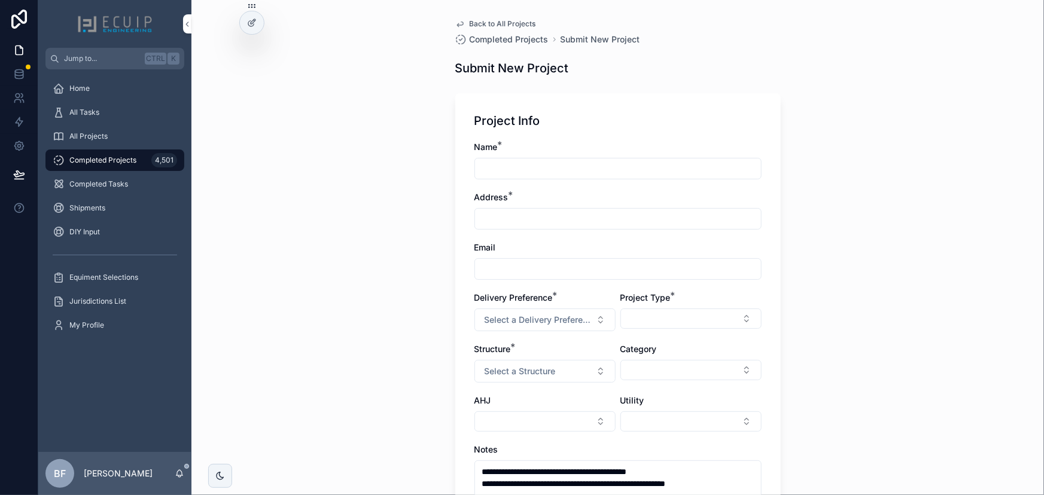
drag, startPoint x: 497, startPoint y: 225, endPoint x: 506, endPoint y: 228, distance: 9.5
click at [497, 225] on input "scrollable content" at bounding box center [618, 219] width 286 height 17
paste input "**********"
type input "**********"
drag, startPoint x: 602, startPoint y: 168, endPoint x: 614, endPoint y: 176, distance: 14.6
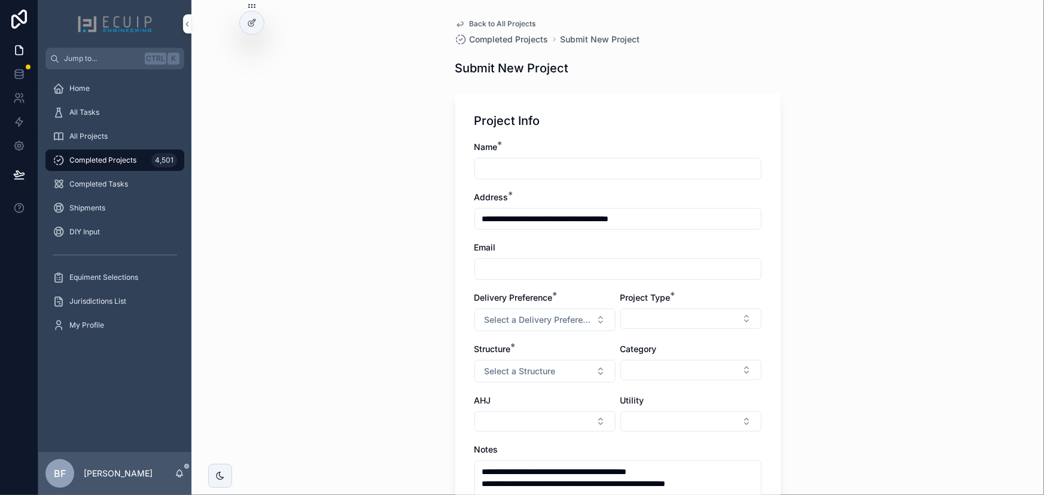
click at [602, 168] on input "scrollable content" at bounding box center [618, 168] width 286 height 17
click at [587, 168] on input "scrollable content" at bounding box center [618, 168] width 286 height 17
paste input "**********"
click at [537, 165] on input "**********" at bounding box center [618, 168] width 286 height 17
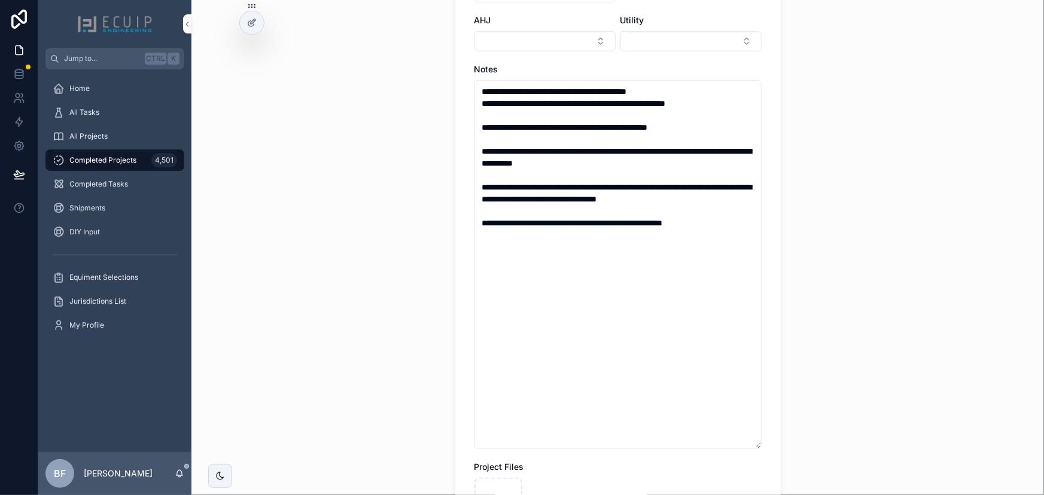
scroll to position [54, 0]
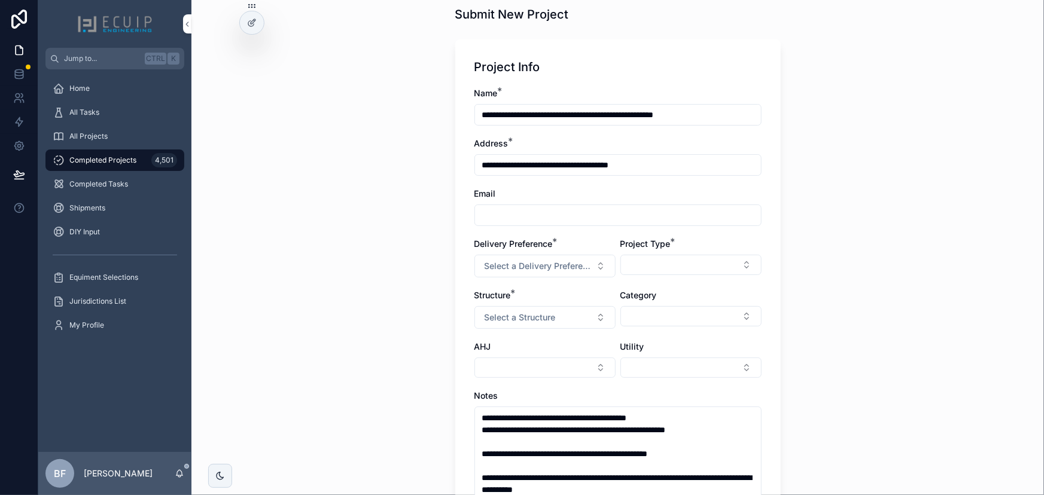
type input "**********"
click at [693, 275] on div "Project Type *" at bounding box center [690, 257] width 141 height 39
click at [693, 270] on button "Select Button" at bounding box center [690, 265] width 141 height 20
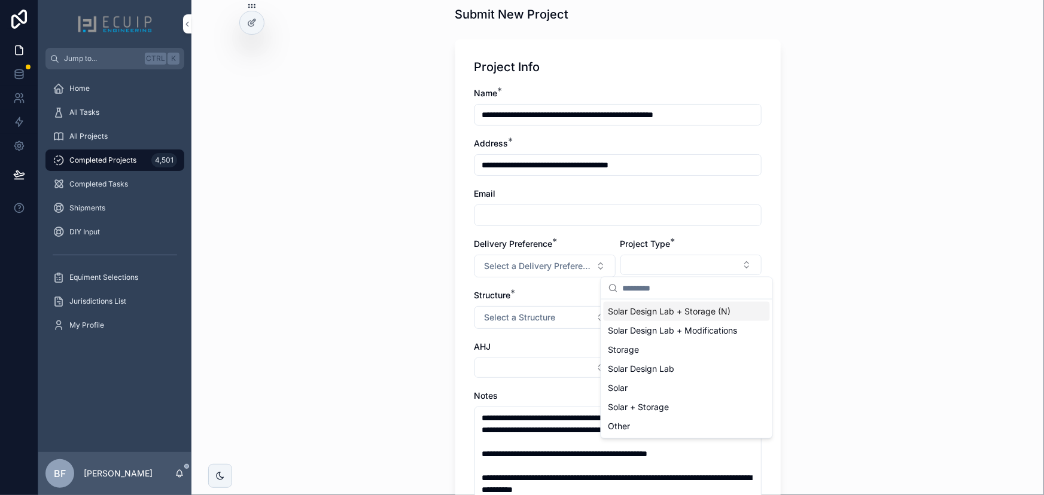
click at [826, 260] on div "**********" at bounding box center [617, 193] width 853 height 495
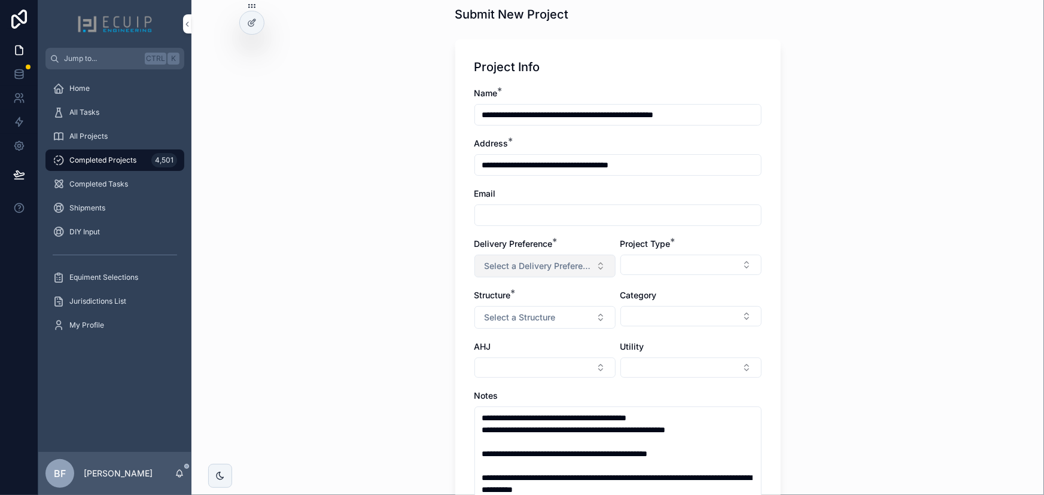
click at [502, 268] on span "Select a Delivery Preference" at bounding box center [538, 266] width 107 height 12
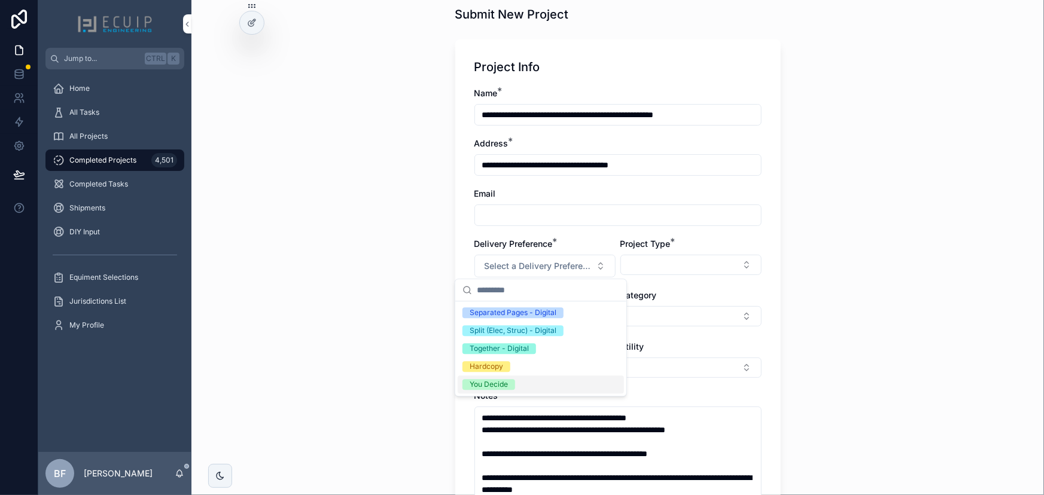
click at [502, 385] on div "You Decide" at bounding box center [489, 384] width 38 height 11
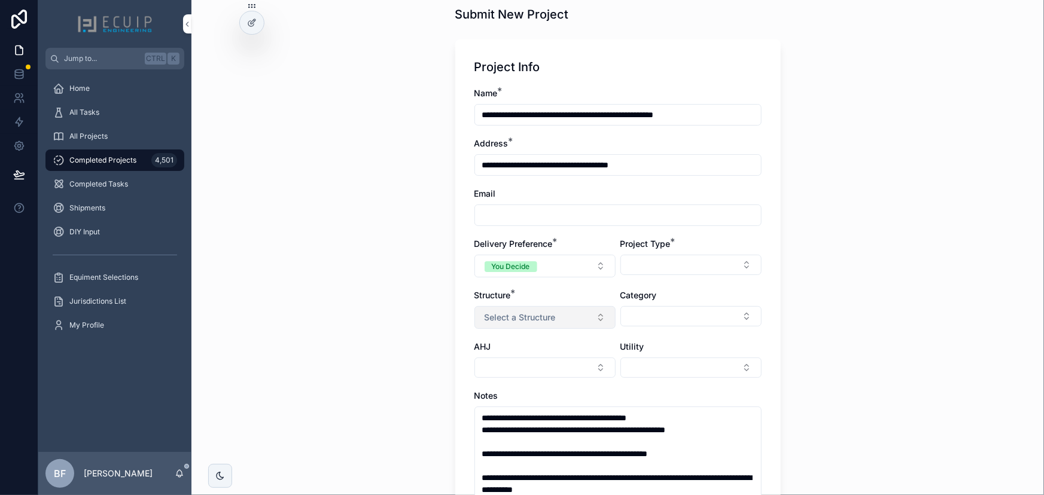
click at [530, 315] on span "Select a Structure" at bounding box center [520, 318] width 71 height 12
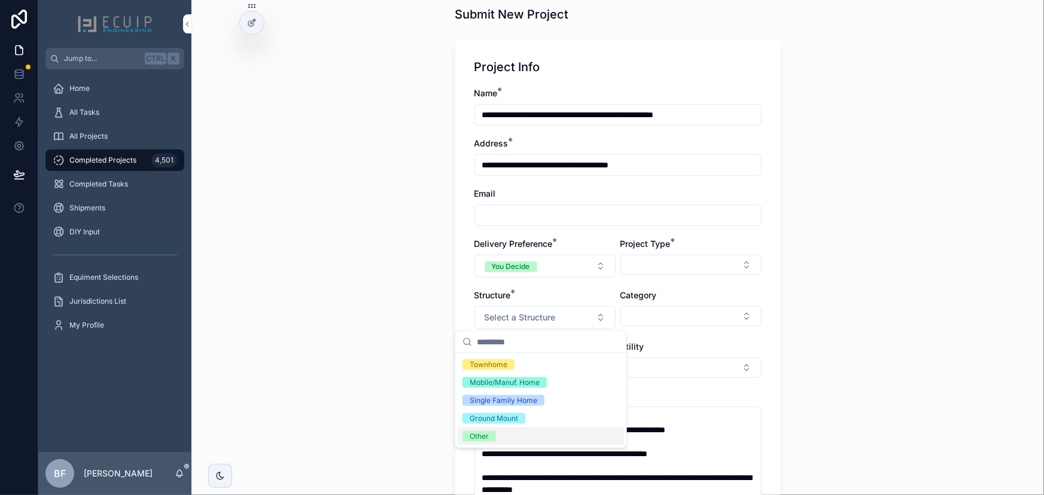
click at [491, 437] on span "Other" at bounding box center [480, 436] width 34 height 11
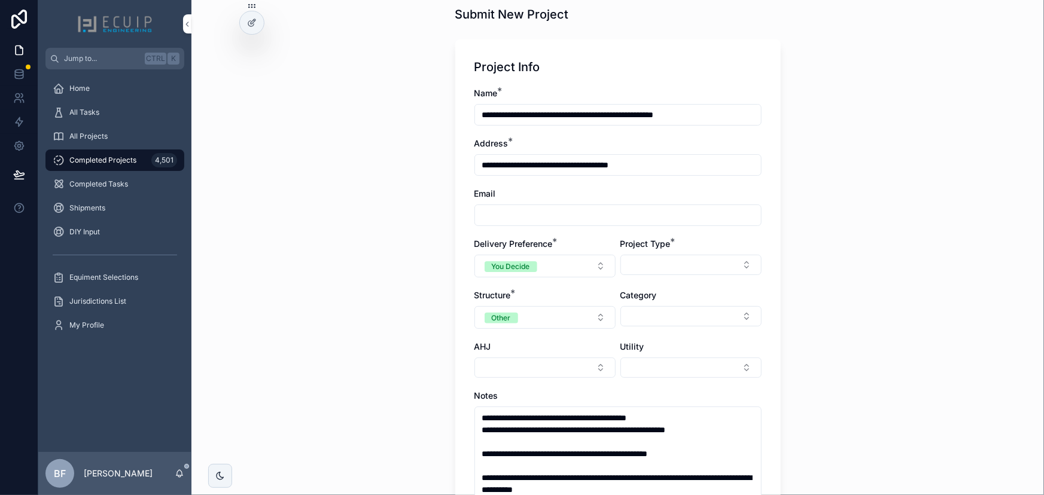
click at [689, 275] on div "Project Type *" at bounding box center [690, 257] width 141 height 39
click at [683, 311] on button "Select Button" at bounding box center [690, 316] width 141 height 20
click at [637, 407] on div "COMMERCIAL" at bounding box center [687, 400] width 166 height 19
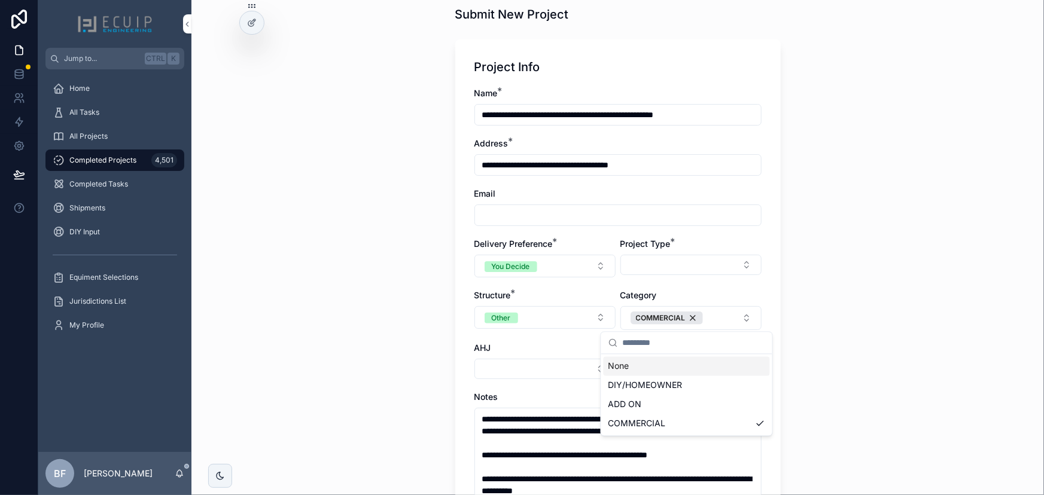
click at [832, 295] on div "**********" at bounding box center [617, 193] width 853 height 495
click at [701, 366] on button "Select Button" at bounding box center [690, 369] width 141 height 20
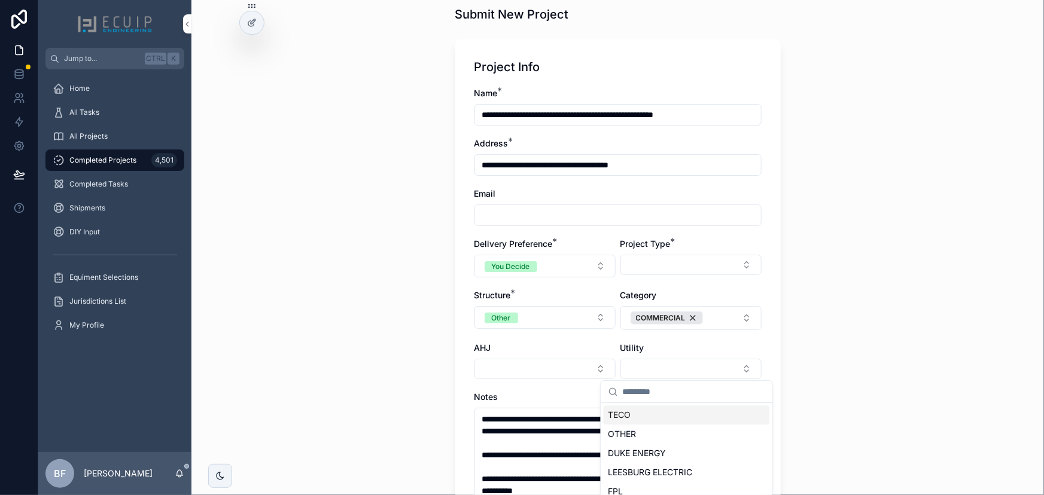
click at [794, 353] on div "**********" at bounding box center [617, 193] width 853 height 495
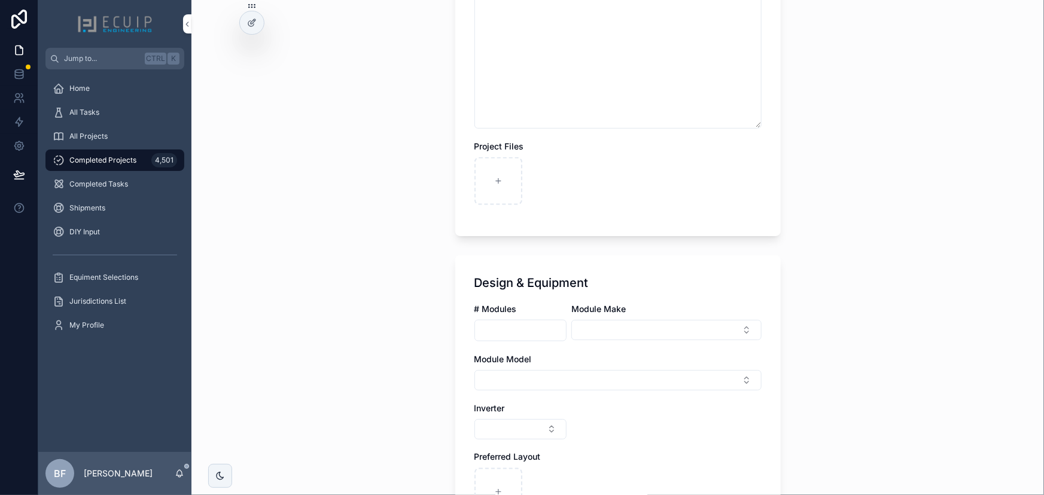
scroll to position [707, 0]
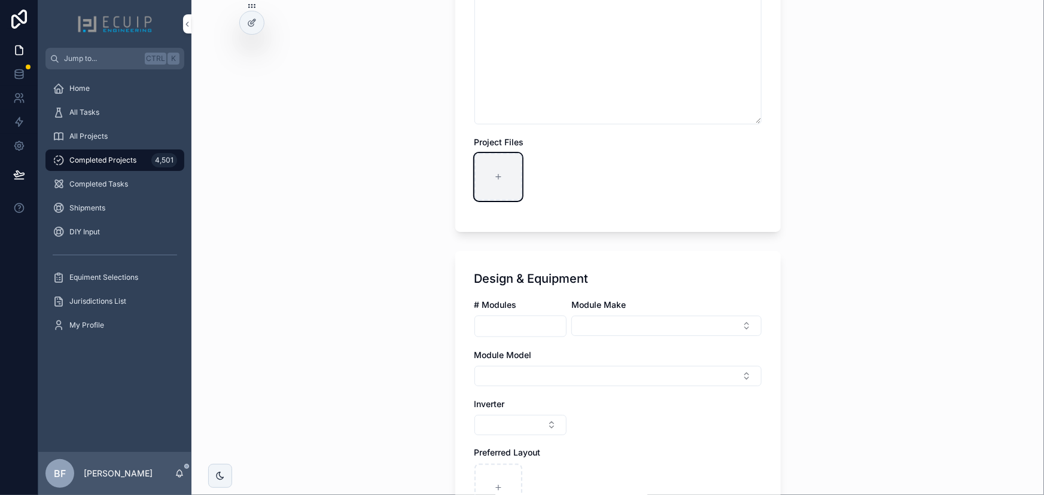
click at [509, 190] on div "scrollable content" at bounding box center [498, 177] width 48 height 48
type input "**********"
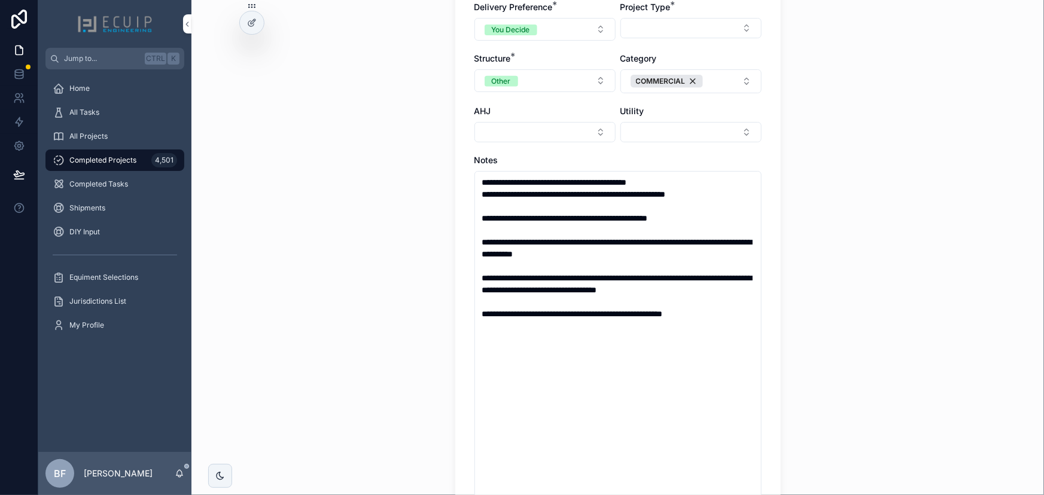
scroll to position [0, 0]
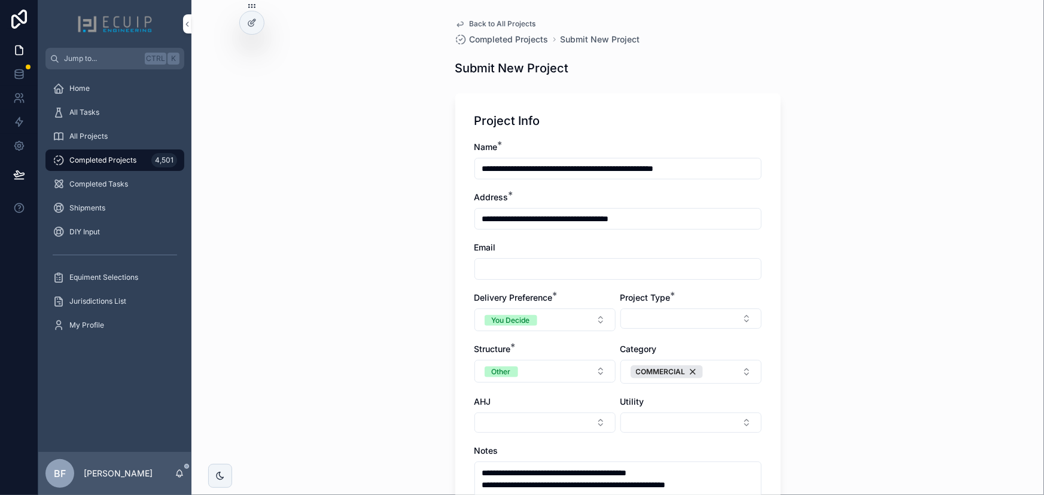
drag, startPoint x: 580, startPoint y: 269, endPoint x: 589, endPoint y: 272, distance: 9.5
click at [580, 269] on input "scrollable content" at bounding box center [618, 269] width 286 height 17
paste input "**********"
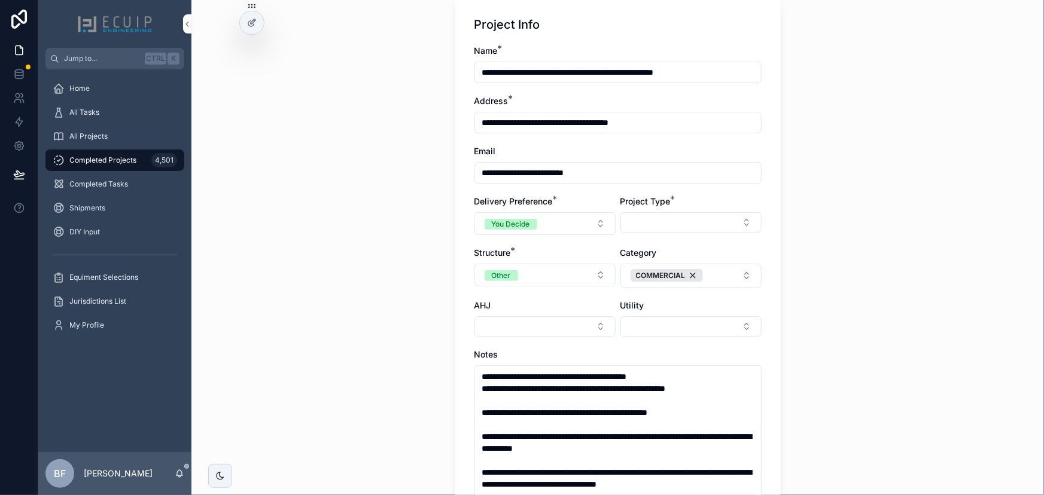
scroll to position [108, 0]
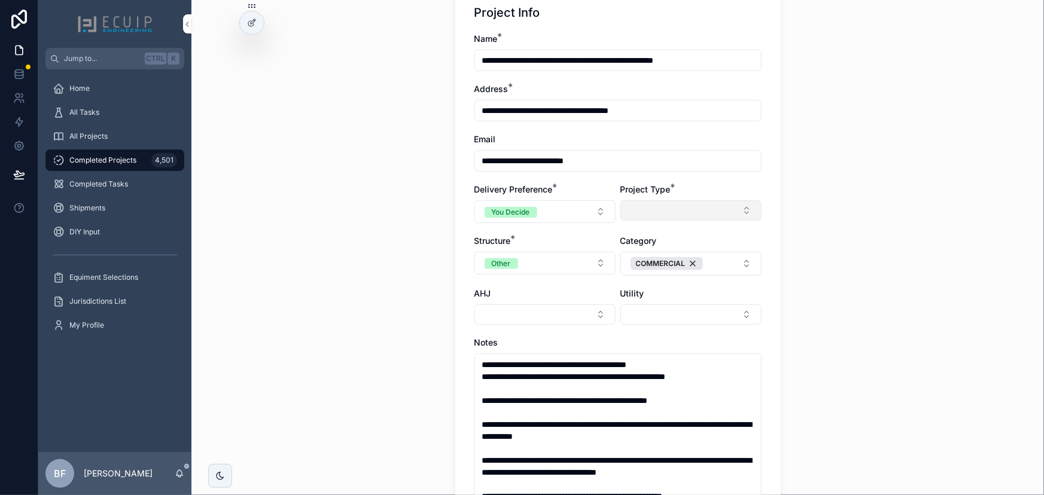
type input "**********"
click at [717, 219] on button "Select Button" at bounding box center [690, 210] width 141 height 20
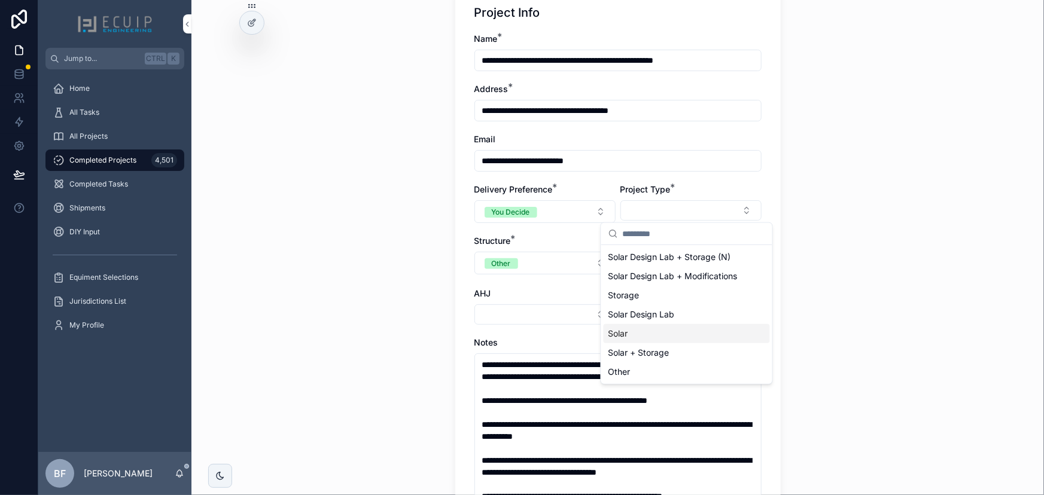
click at [655, 333] on div "Solar" at bounding box center [687, 333] width 166 height 19
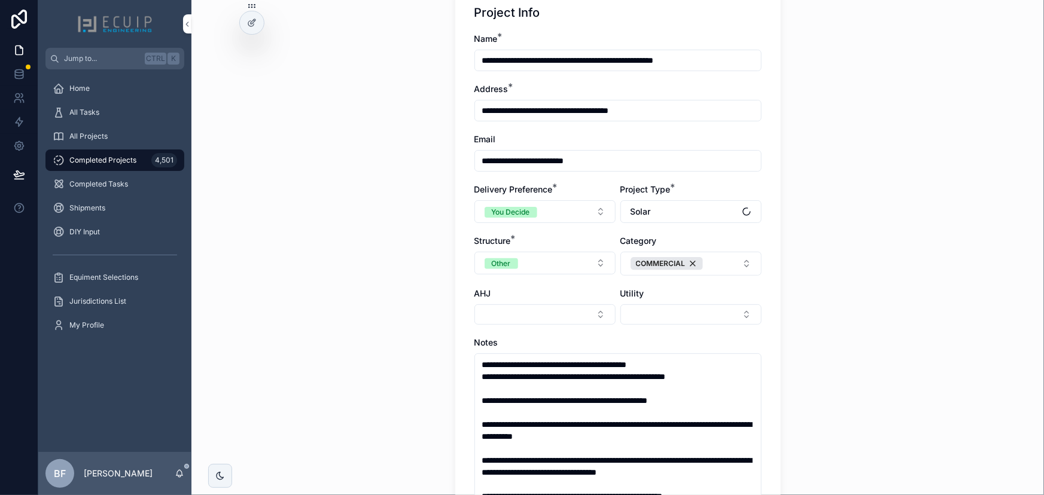
click at [838, 285] on div "**********" at bounding box center [617, 139] width 853 height 495
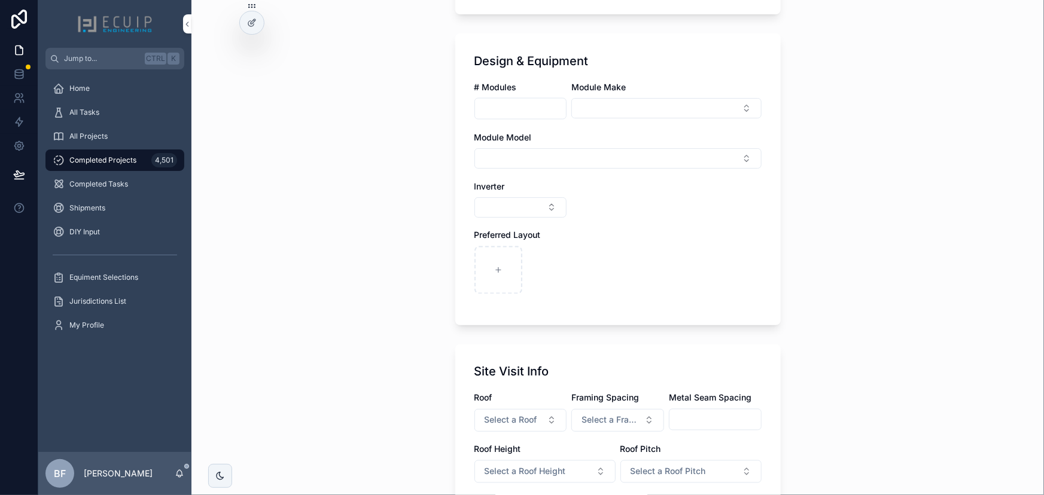
scroll to position [1161, 0]
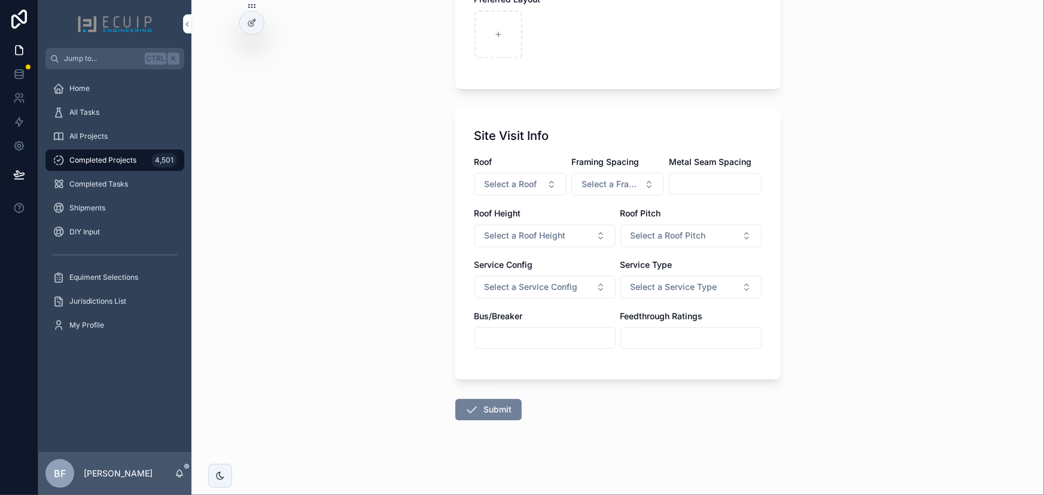
click at [466, 416] on button "Submit" at bounding box center [488, 410] width 66 height 22
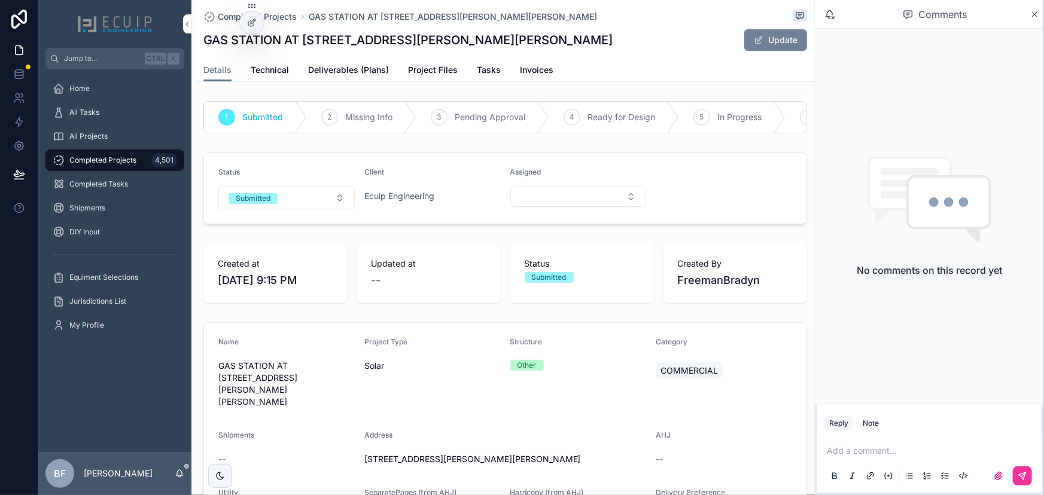
click at [754, 35] on span "scrollable content" at bounding box center [759, 40] width 10 height 10
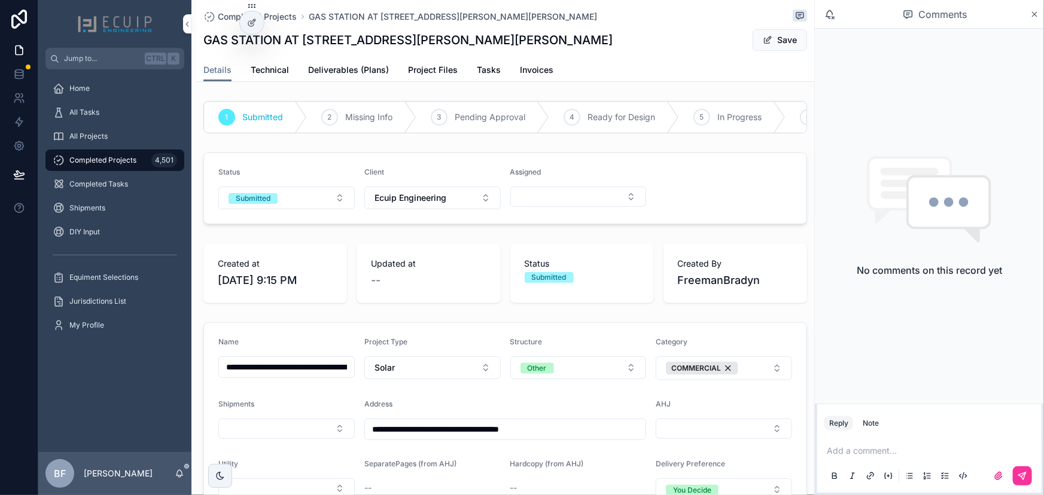
click at [295, 367] on input "**********" at bounding box center [286, 367] width 135 height 17
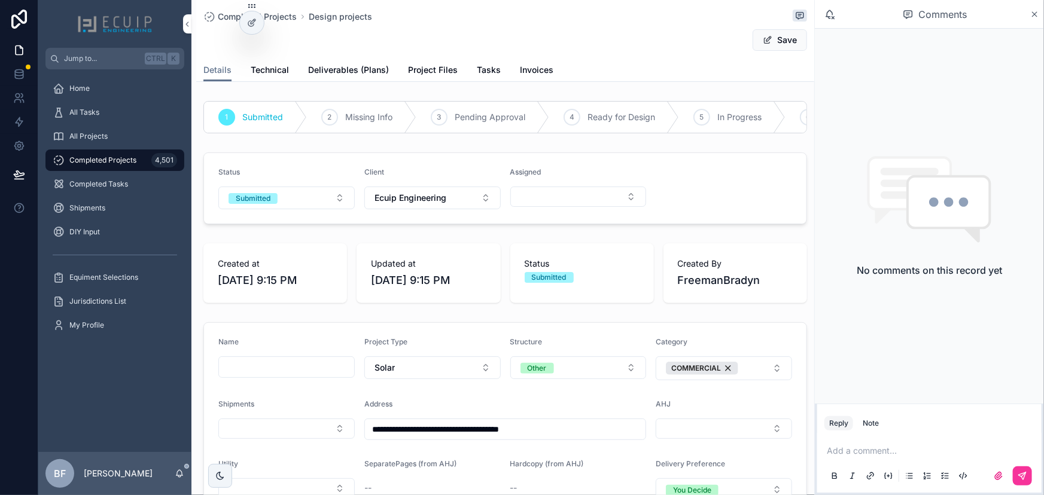
click at [279, 372] on input "scrollable content" at bounding box center [286, 367] width 135 height 17
paste input "**********"
type input "**********"
click at [782, 35] on button "Save" at bounding box center [780, 40] width 54 height 22
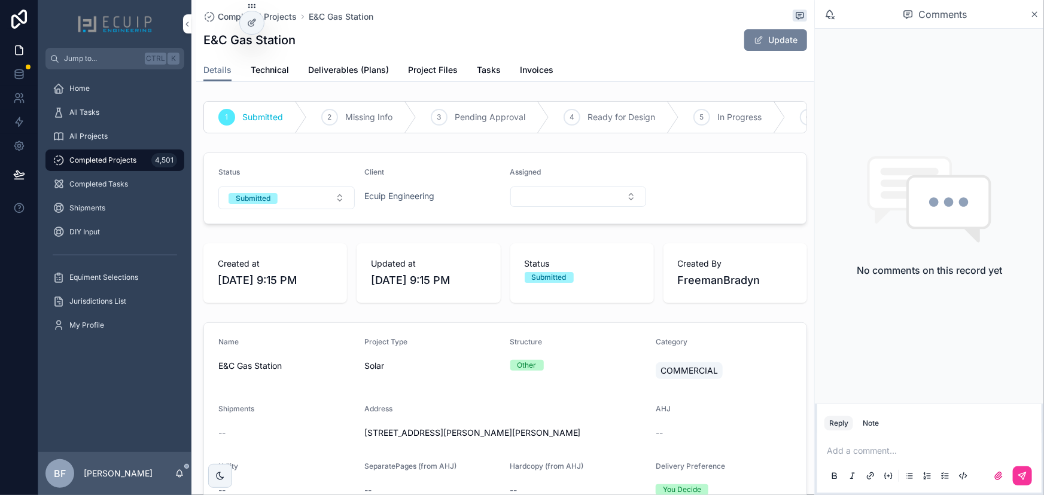
click at [771, 38] on button "Update" at bounding box center [775, 40] width 63 height 22
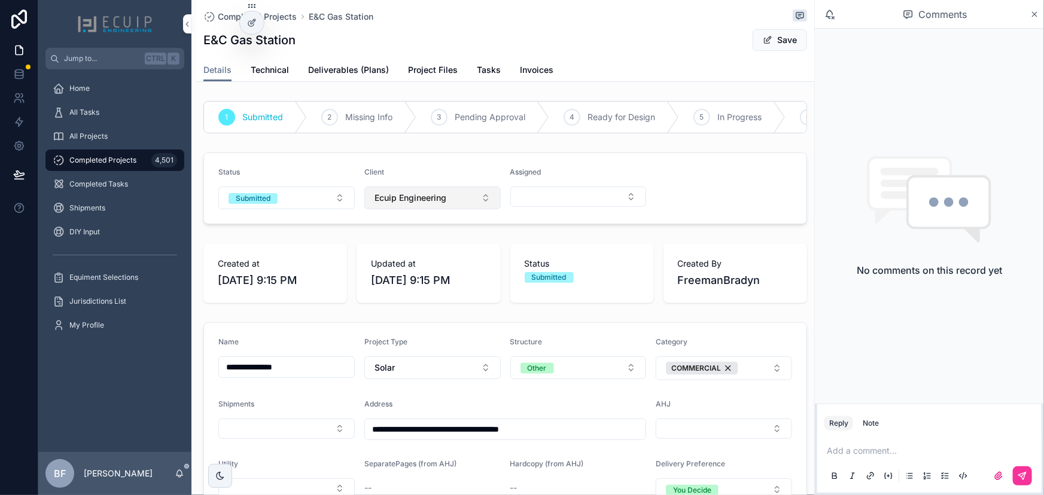
drag, startPoint x: 417, startPoint y: 203, endPoint x: 431, endPoint y: 207, distance: 14.2
click at [417, 203] on span "Ecuip Engineering" at bounding box center [411, 198] width 72 height 12
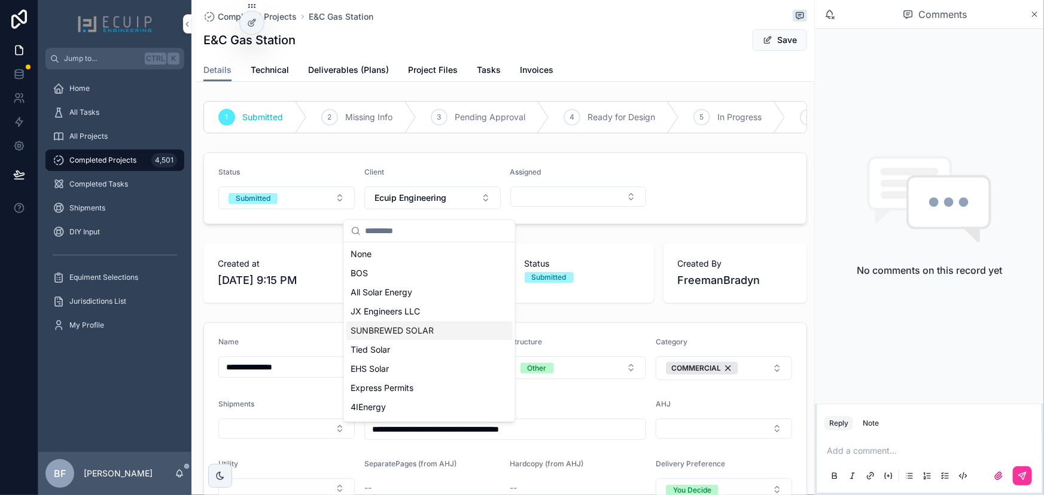
click at [419, 332] on span "SUNBREWED SOLAR" at bounding box center [392, 331] width 83 height 12
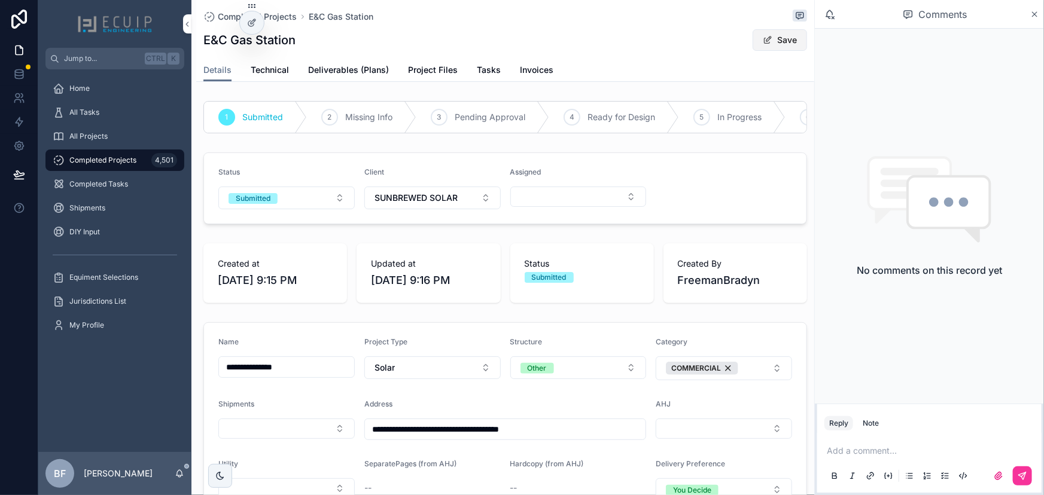
click at [783, 32] on button "Save" at bounding box center [780, 40] width 54 height 22
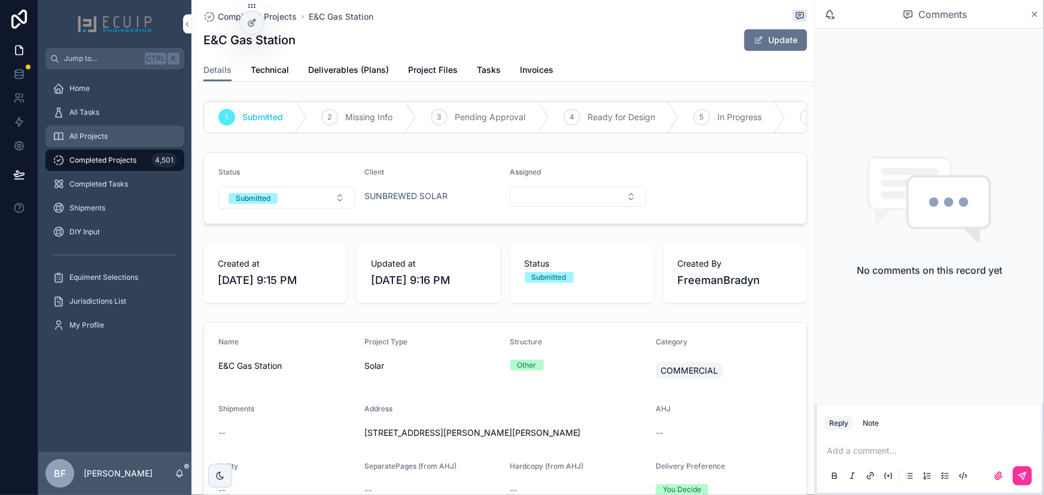
click at [127, 132] on div "All Projects" at bounding box center [115, 136] width 124 height 19
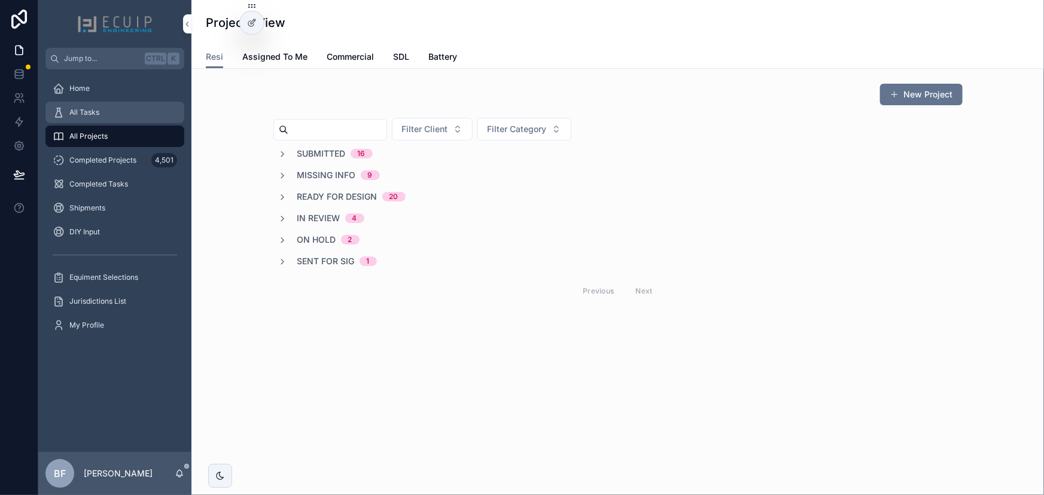
click at [54, 109] on icon "scrollable content" at bounding box center [59, 113] width 12 height 12
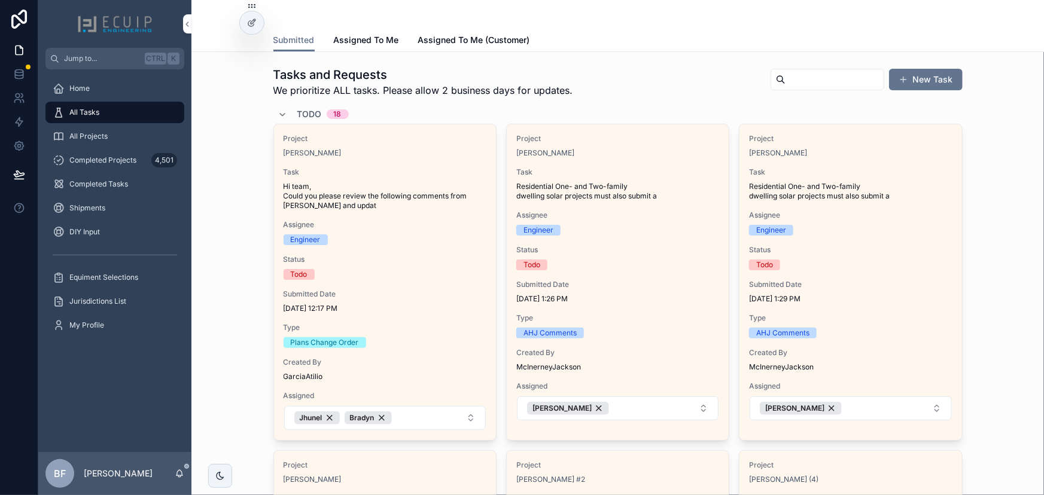
click at [356, 154] on div "[PERSON_NAME]" at bounding box center [385, 153] width 203 height 10
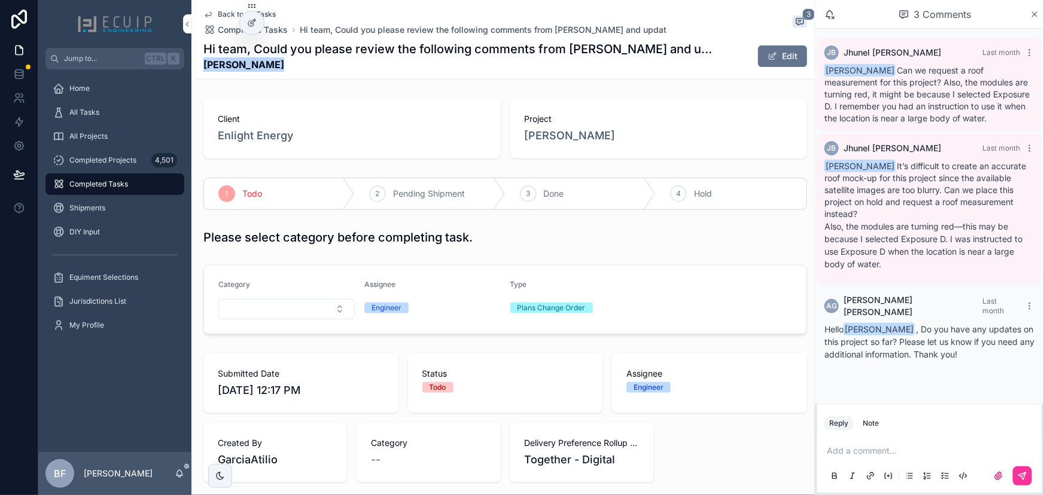
drag, startPoint x: 291, startPoint y: 59, endPoint x: 196, endPoint y: 69, distance: 95.7
click at [196, 69] on div "Back to All Tasks Completed Tasks Hi team, Could you please review the followin…" at bounding box center [505, 40] width 618 height 80
copy strong "Erich Marzolf"
click at [339, 78] on div "Back to All Tasks Completed Tasks Hi team, Could you please review the followin…" at bounding box center [505, 39] width 604 height 79
click at [119, 124] on div "All Projects" at bounding box center [114, 136] width 153 height 24
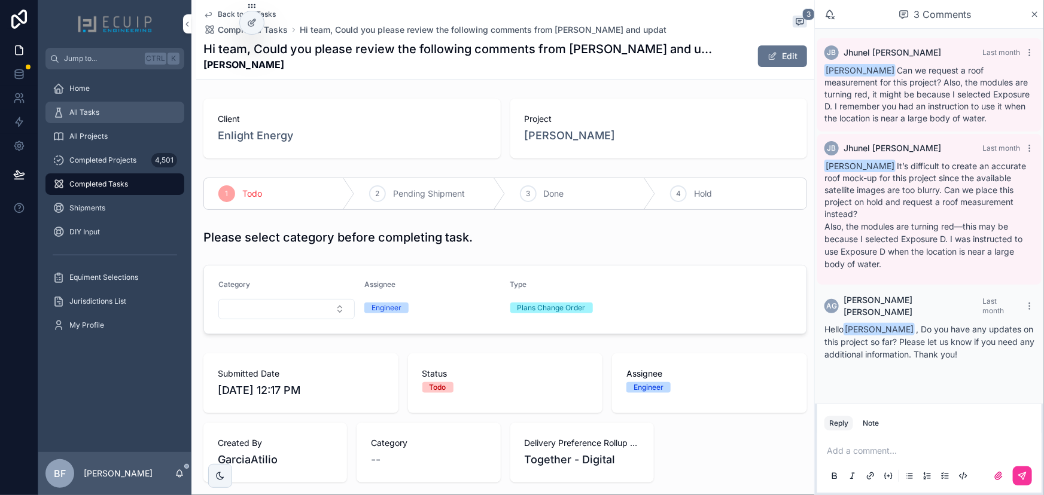
click at [125, 116] on div "All Tasks" at bounding box center [115, 112] width 124 height 19
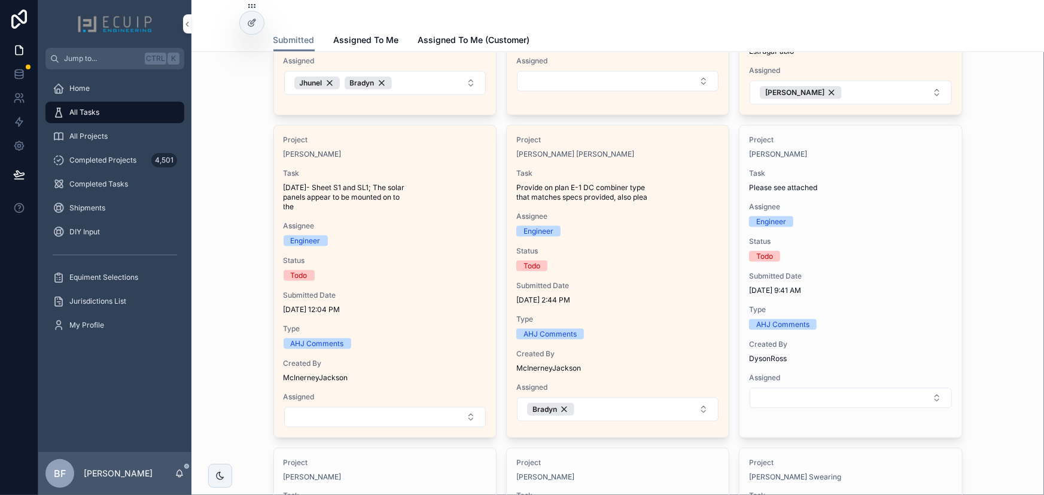
scroll to position [326, 0]
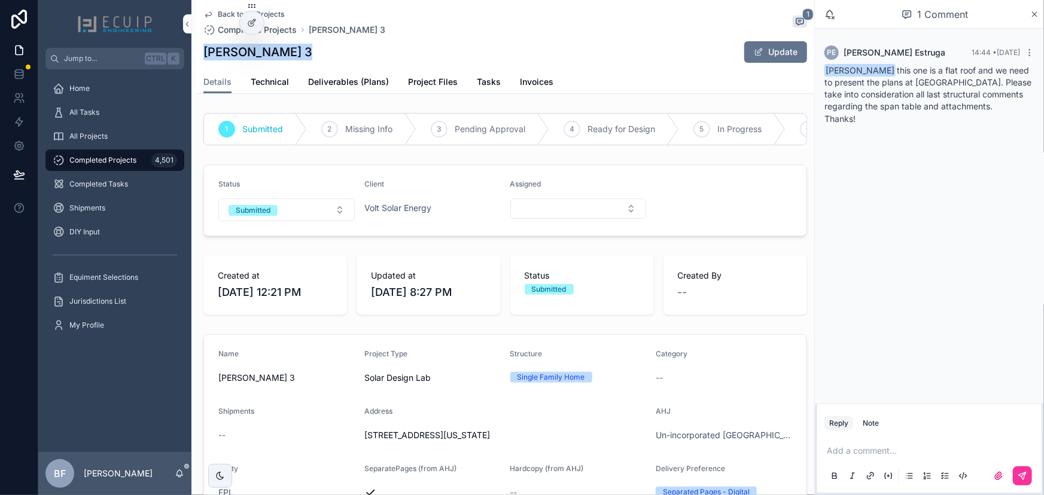
drag, startPoint x: 318, startPoint y: 60, endPoint x: 196, endPoint y: 64, distance: 122.7
click at [196, 64] on div "Back to All Projects Completed Projects OMAR GONZALEZ 3 1 OMAR GONZALEZ 3 Updat…" at bounding box center [505, 47] width 618 height 94
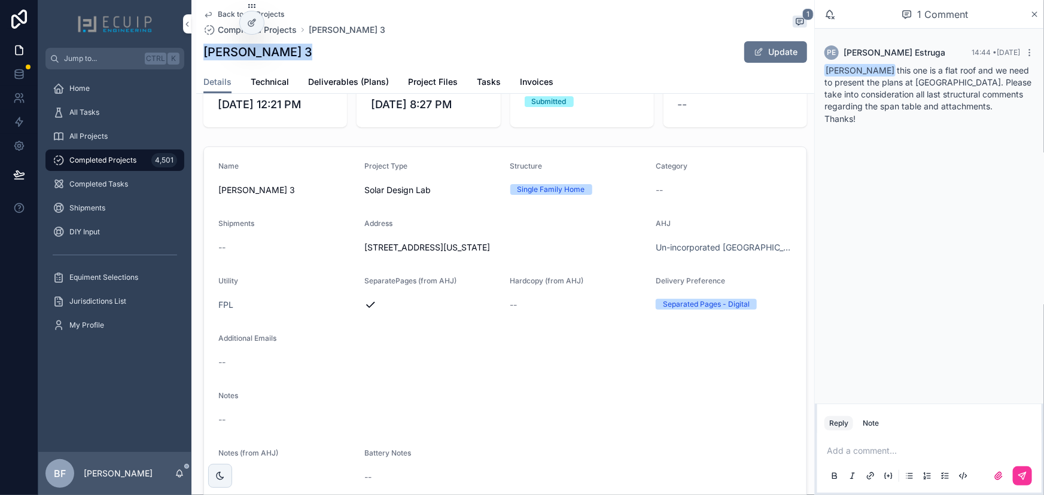
scroll to position [272, 0]
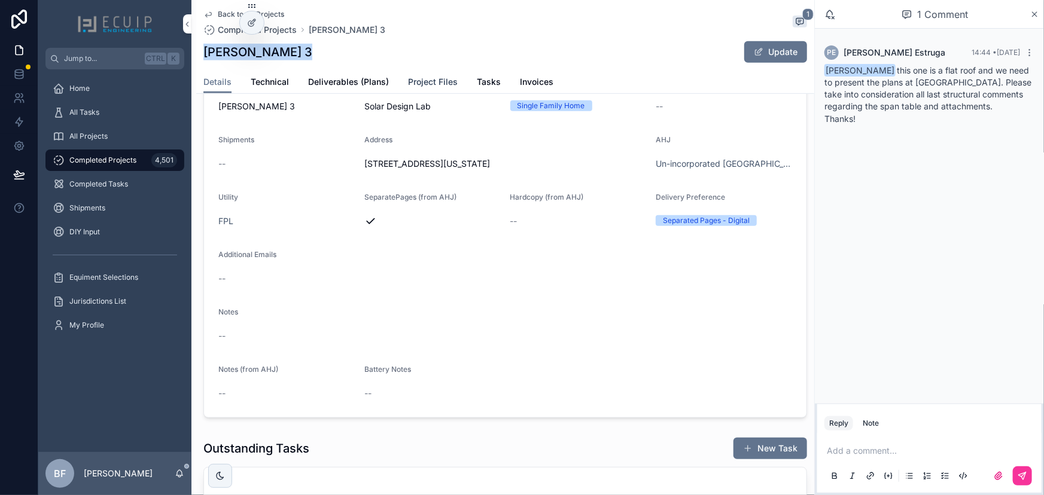
click at [418, 82] on span "Project Files" at bounding box center [433, 82] width 50 height 12
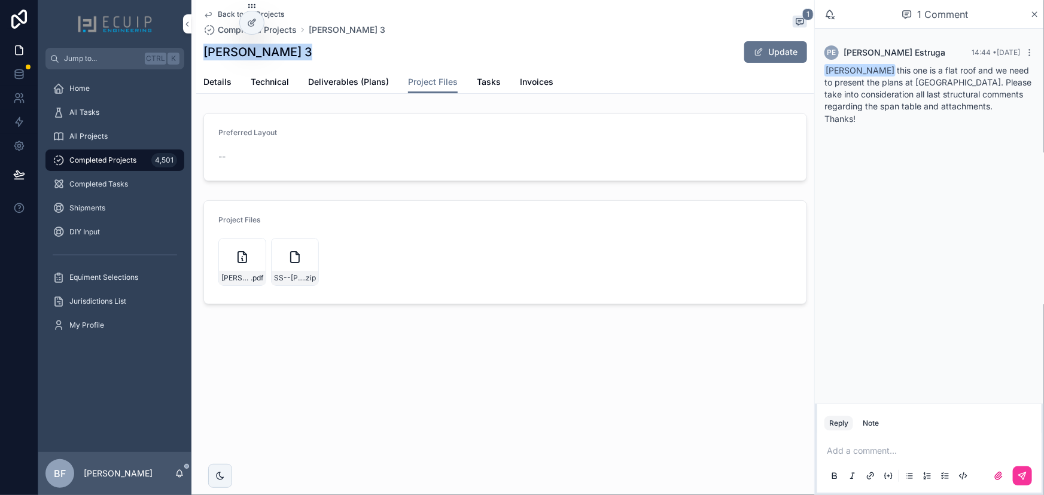
drag, startPoint x: 315, startPoint y: 48, endPoint x: 201, endPoint y: 60, distance: 114.9
click at [201, 60] on div "Back to All Projects Completed Projects OMAR GONZALEZ 3 1 OMAR GONZALEZ 3 Updat…" at bounding box center [505, 47] width 618 height 94
copy h1 "OMAR GONZALEZ 3"
click at [229, 248] on div "OMAR-GONZALEZ-3-Engineering .pdf" at bounding box center [242, 262] width 48 height 48
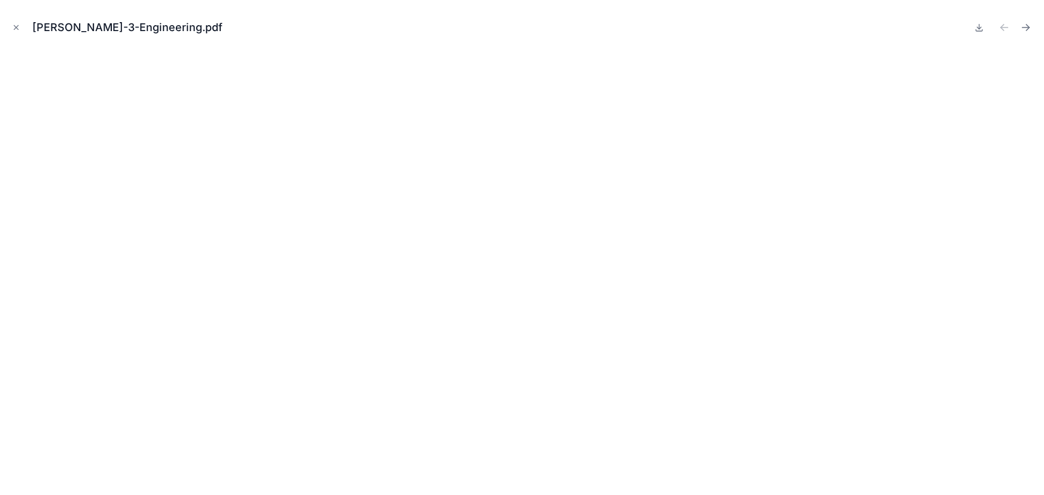
click at [974, 28] on button at bounding box center [979, 27] width 14 height 17
click at [14, 26] on icon "Close modal" at bounding box center [16, 27] width 8 height 8
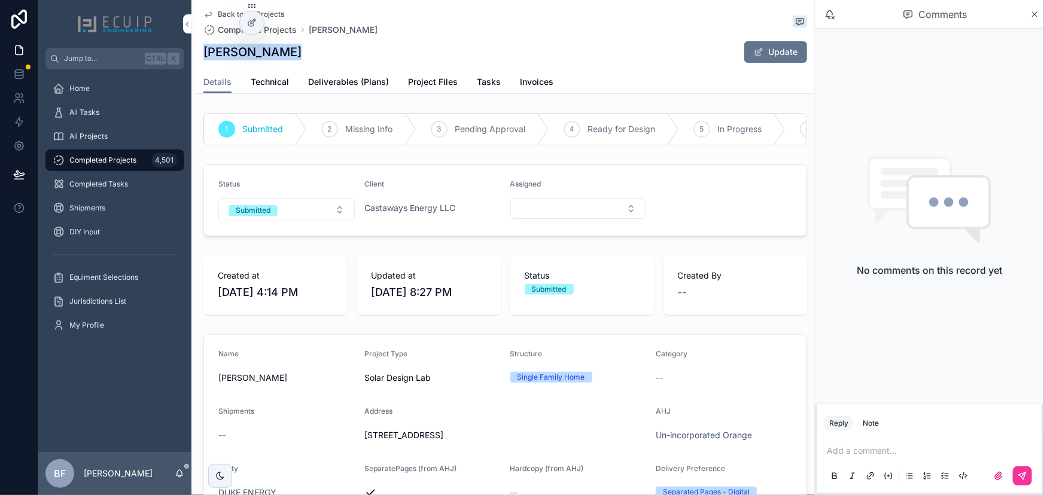
drag, startPoint x: 292, startPoint y: 59, endPoint x: 203, endPoint y: 55, distance: 88.6
click at [203, 55] on div "[PERSON_NAME] Update" at bounding box center [505, 52] width 604 height 23
copy h1 "[PERSON_NAME]"
click at [430, 88] on link "Project Files" at bounding box center [433, 83] width 50 height 24
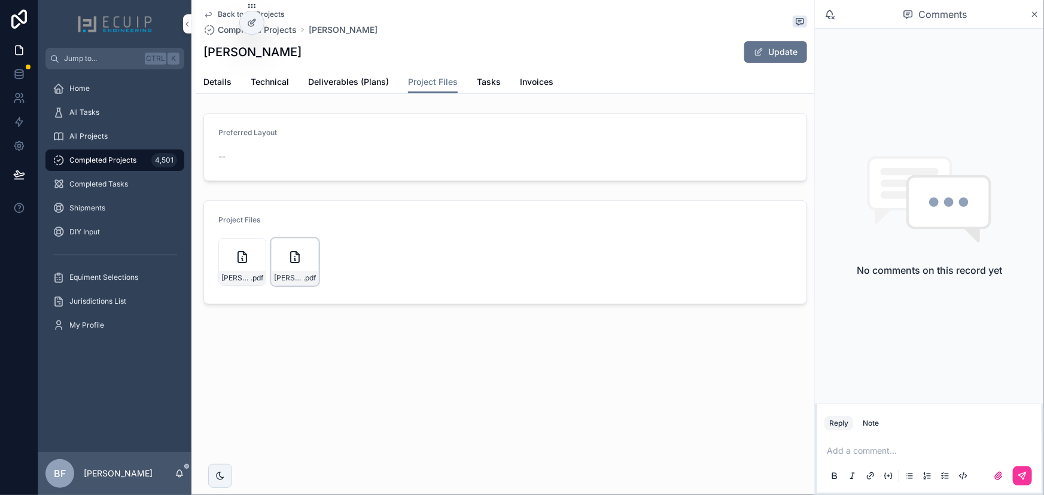
click at [308, 247] on div "[PERSON_NAME]-(2) .pdf" at bounding box center [295, 262] width 48 height 48
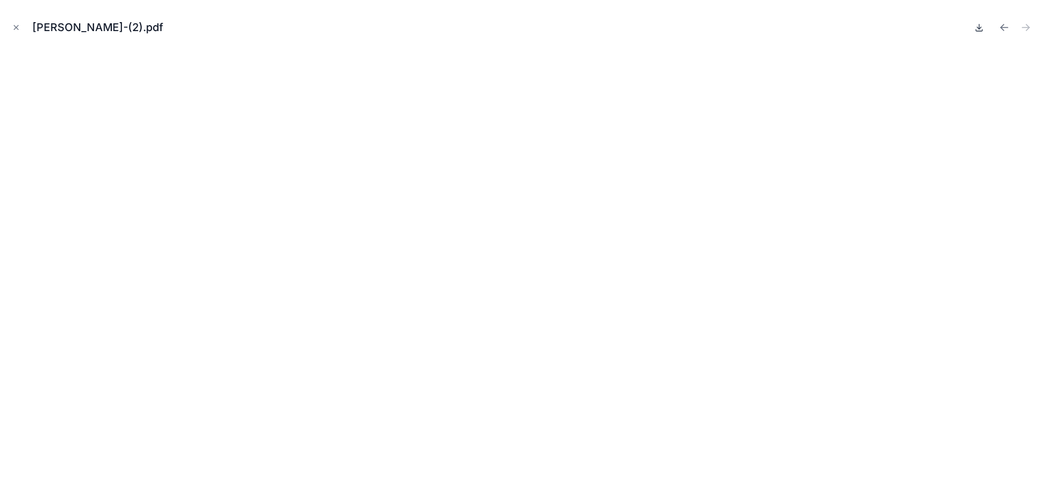
click at [981, 29] on icon at bounding box center [980, 28] width 10 height 10
click at [12, 25] on icon "Close modal" at bounding box center [16, 27] width 8 height 8
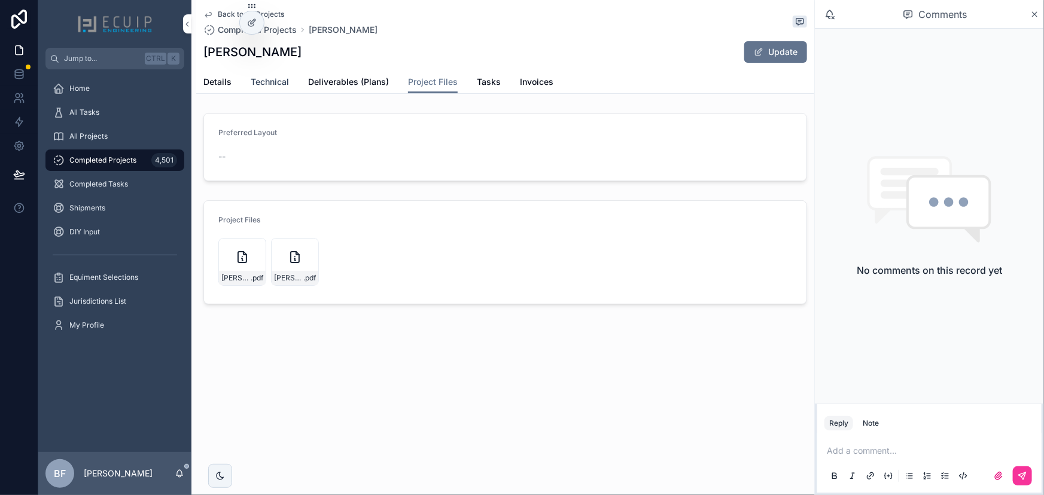
click at [273, 83] on span "Technical" at bounding box center [270, 82] width 38 height 12
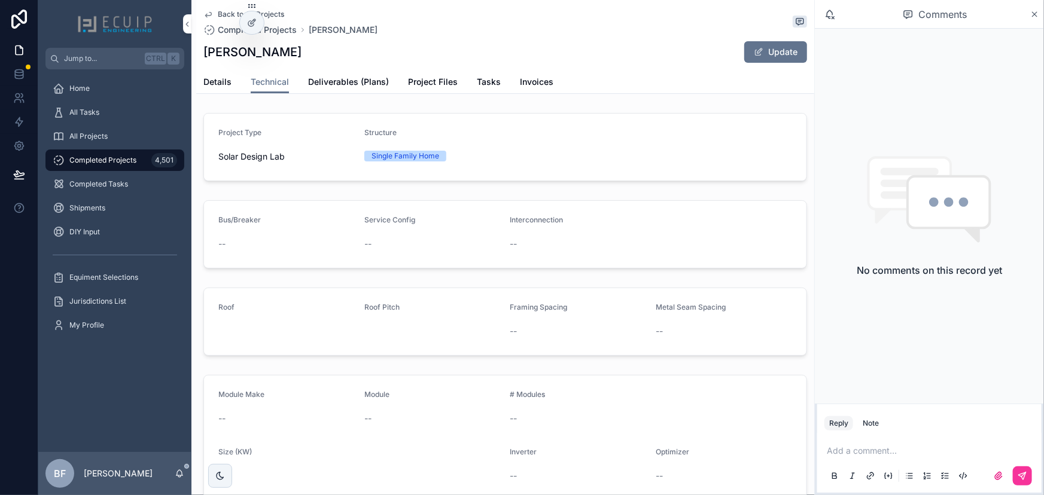
scroll to position [200, 0]
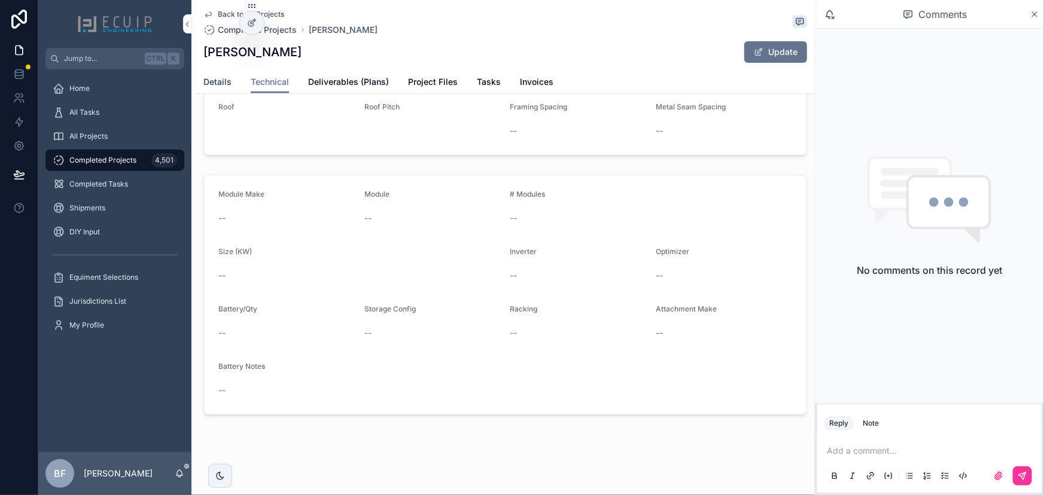
click at [205, 81] on span "Details" at bounding box center [217, 82] width 28 height 12
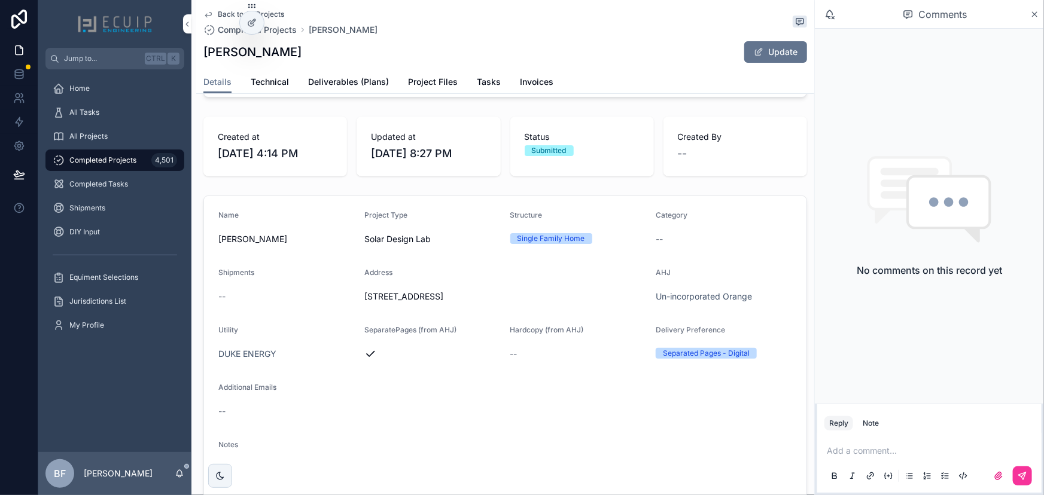
scroll to position [108, 0]
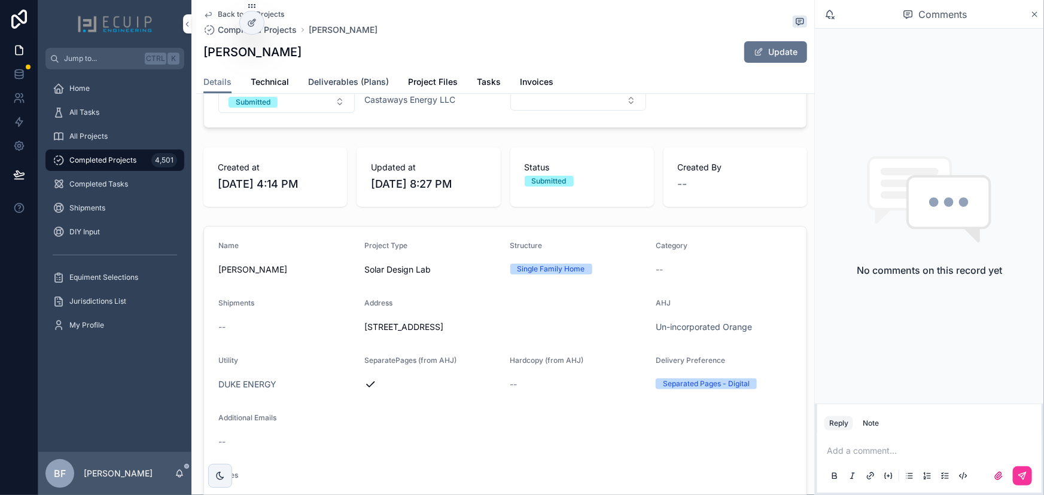
click at [376, 93] on link "Deliverables (Plans)" at bounding box center [348, 83] width 81 height 24
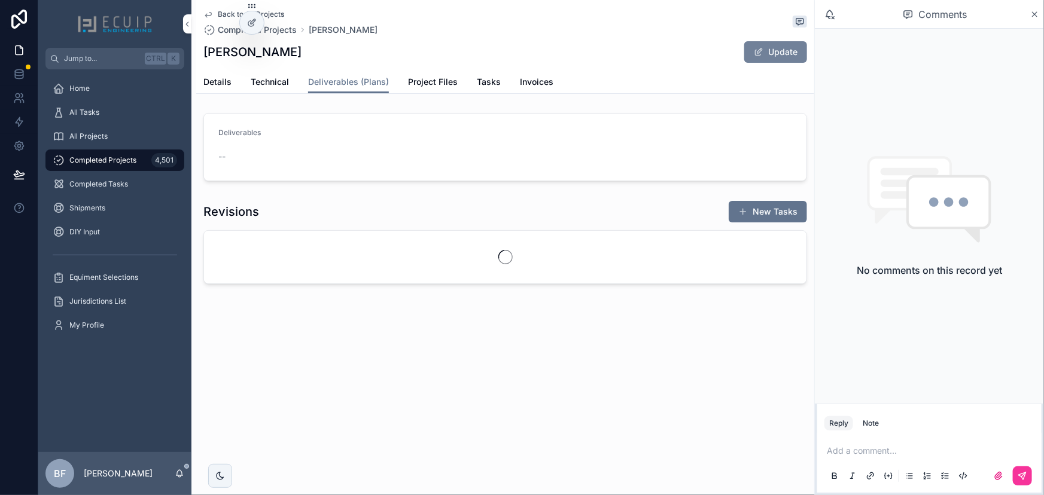
click at [771, 50] on button "Update" at bounding box center [775, 52] width 63 height 22
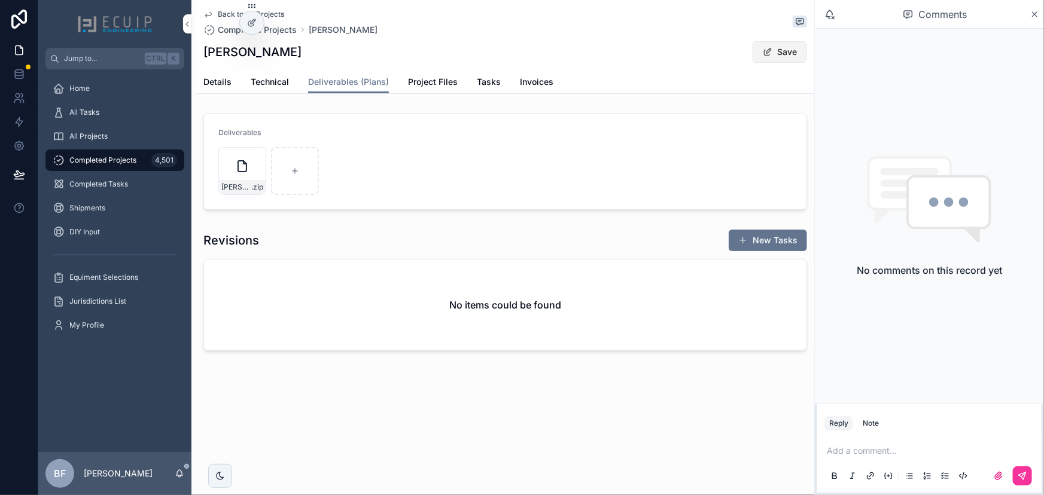
click at [780, 50] on button "Save" at bounding box center [780, 52] width 54 height 22
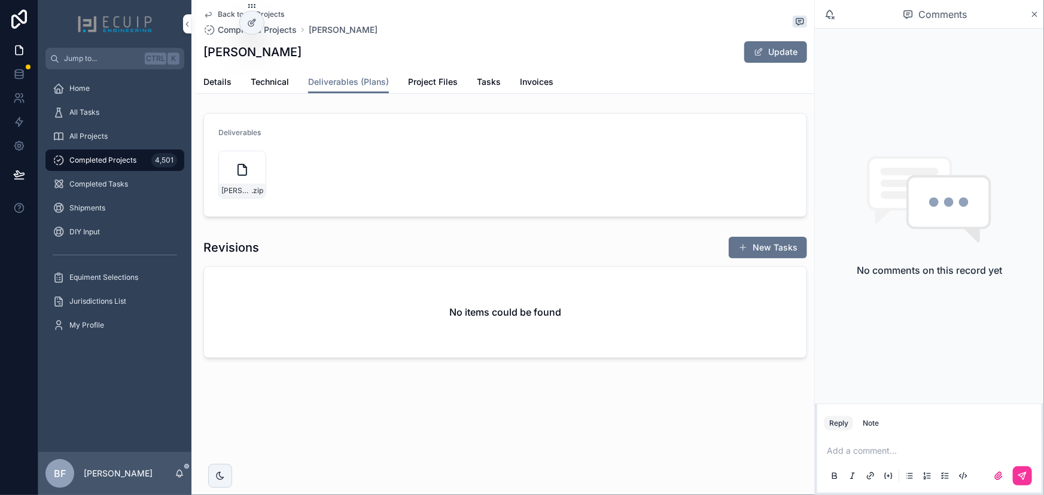
click at [212, 83] on span "Details" at bounding box center [217, 82] width 28 height 12
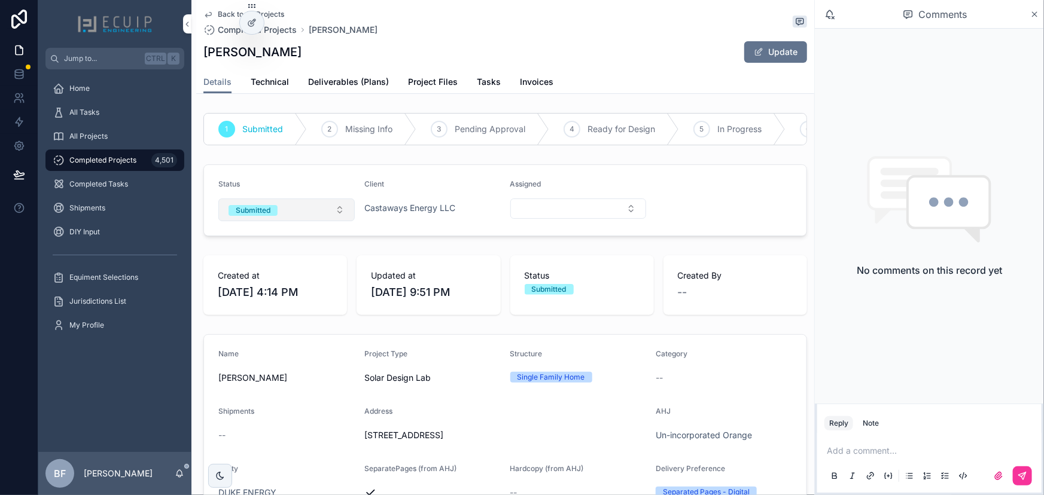
click at [267, 214] on div "Submitted" at bounding box center [253, 210] width 35 height 11
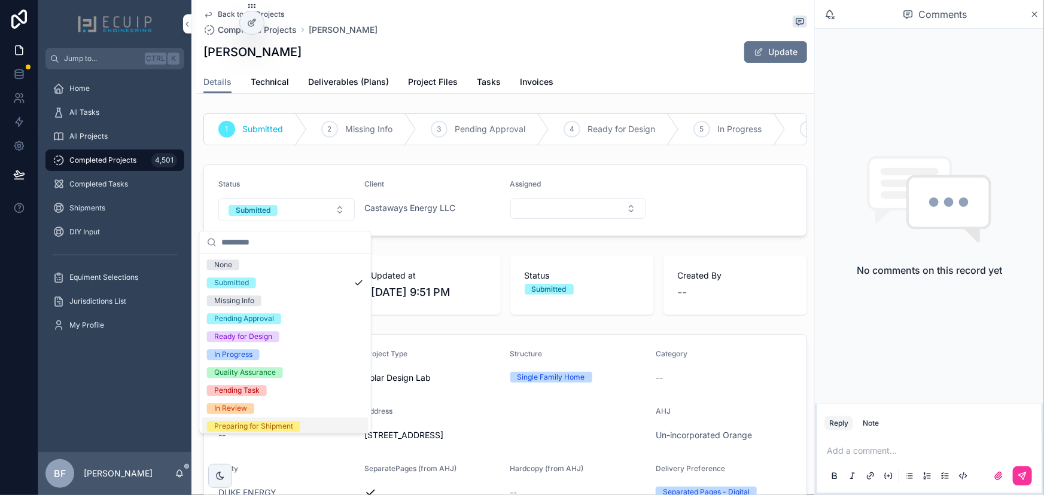
drag, startPoint x: 258, startPoint y: 422, endPoint x: 259, endPoint y: 416, distance: 6.0
click at [258, 422] on div "Preparing for Shipment" at bounding box center [253, 426] width 79 height 11
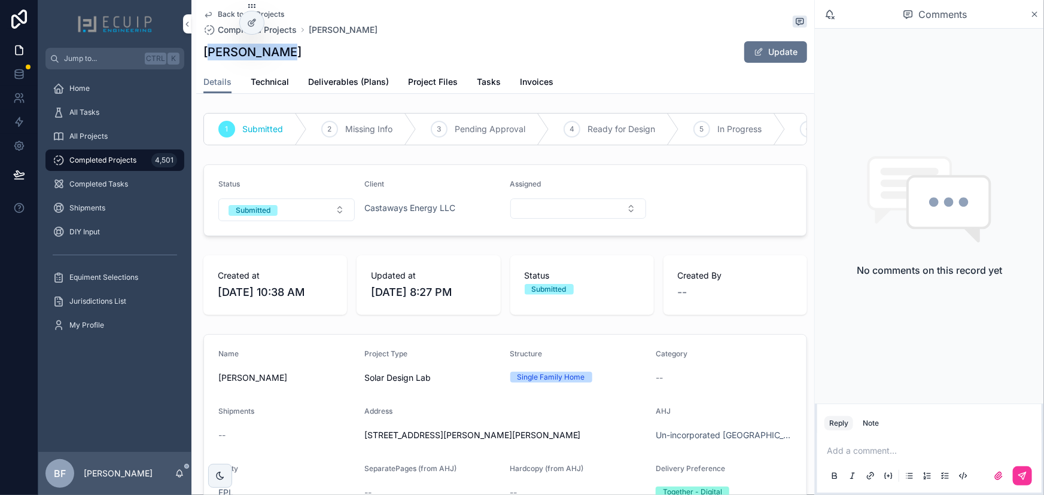
drag, startPoint x: 251, startPoint y: 53, endPoint x: 208, endPoint y: 54, distance: 42.5
click at [208, 54] on div "[PERSON_NAME] Update" at bounding box center [505, 52] width 604 height 23
click at [208, 54] on h1 "[PERSON_NAME]" at bounding box center [252, 52] width 98 height 17
drag, startPoint x: 200, startPoint y: 47, endPoint x: 276, endPoint y: 54, distance: 76.3
click at [276, 54] on div "Back to All Projects Completed Projects [PERSON_NAME] [PERSON_NAME] Update Deta…" at bounding box center [505, 47] width 618 height 94
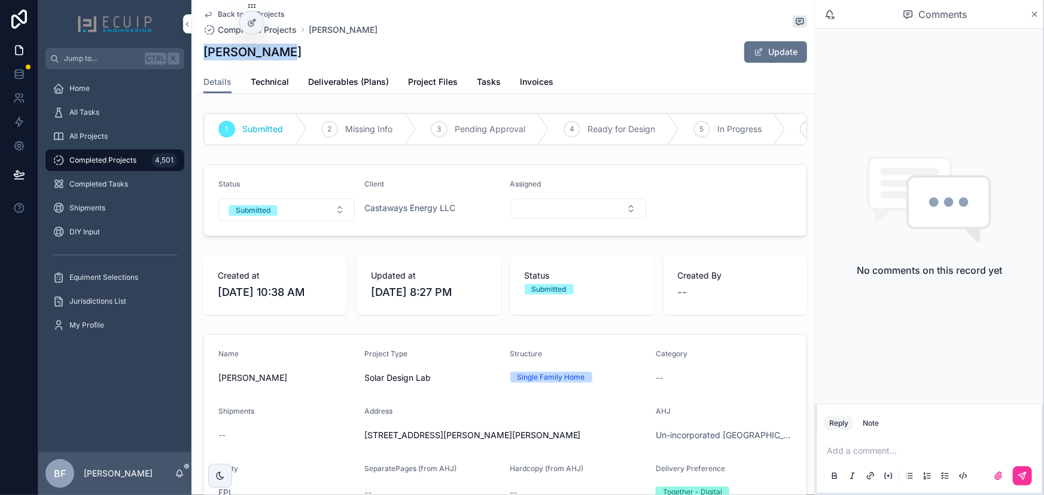
copy h1 "[PERSON_NAME]"
click at [452, 78] on span "Project Files" at bounding box center [433, 82] width 50 height 12
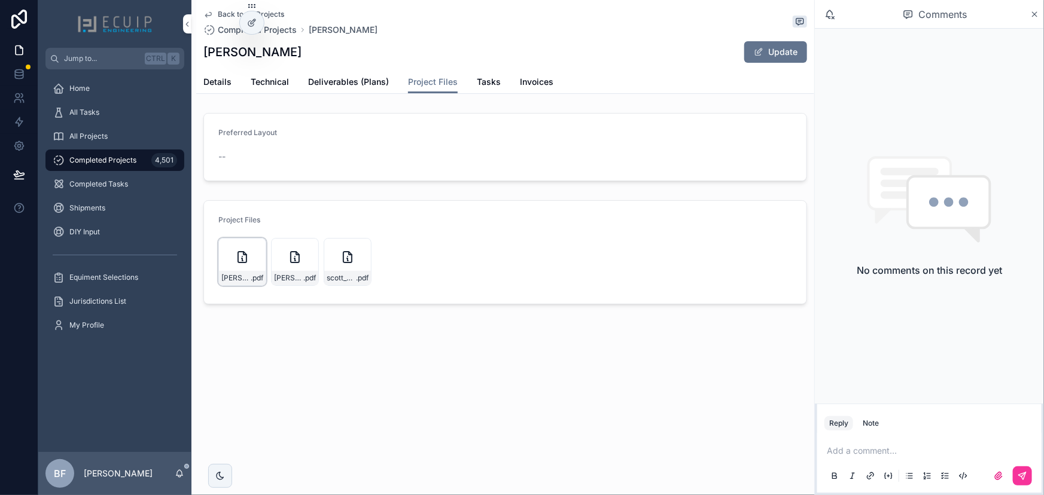
click at [229, 268] on div "[PERSON_NAME]-Structural-Letter-(1) .pdf" at bounding box center [242, 262] width 48 height 48
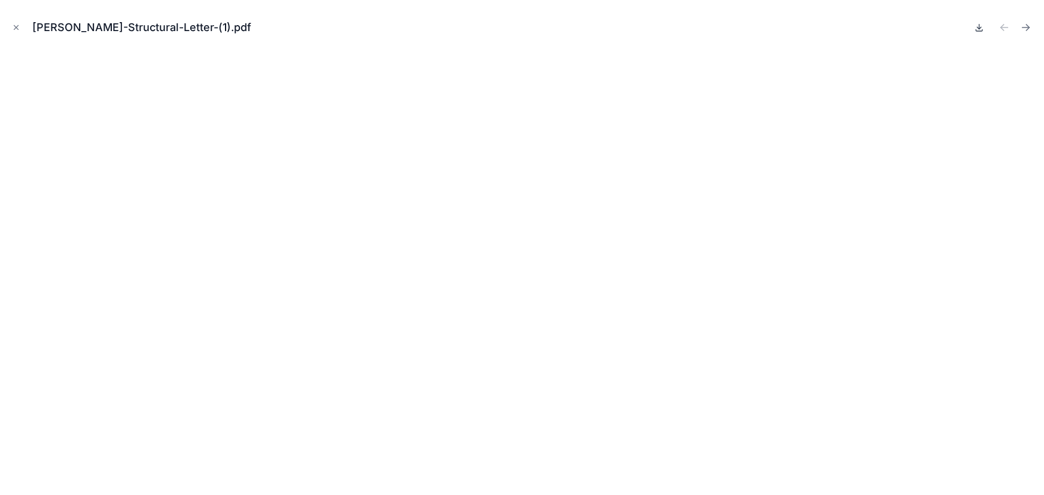
click at [981, 28] on icon at bounding box center [980, 28] width 10 height 10
click at [1029, 27] on icon "Next file" at bounding box center [1028, 26] width 3 height 3
click at [979, 29] on icon at bounding box center [979, 27] width 0 height 5
click at [16, 30] on icon "Close modal" at bounding box center [16, 27] width 8 height 8
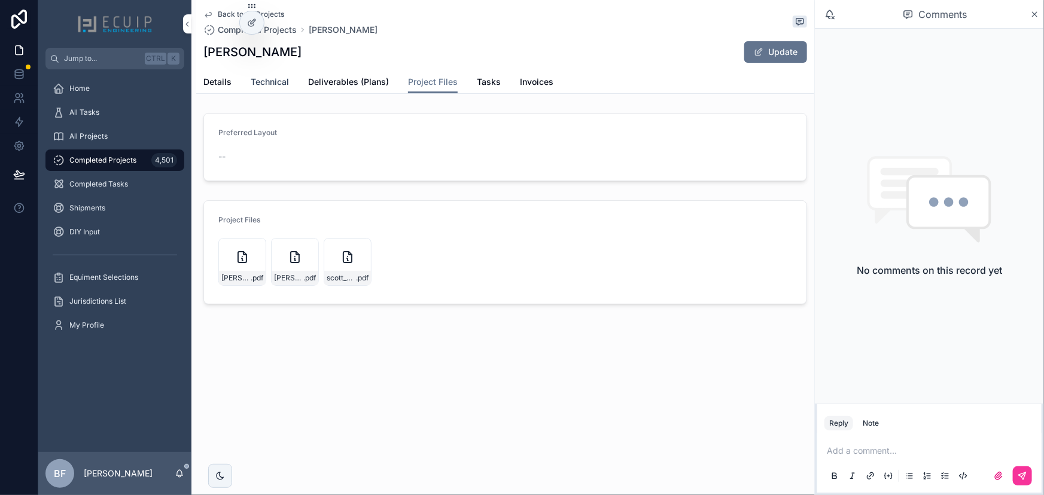
drag, startPoint x: 199, startPoint y: 85, endPoint x: 251, endPoint y: 89, distance: 52.8
click at [199, 85] on div "Back to All Projects Completed Projects [PERSON_NAME] [PERSON_NAME] Update Proj…" at bounding box center [505, 47] width 618 height 94
click at [220, 83] on span "Details" at bounding box center [217, 82] width 28 height 12
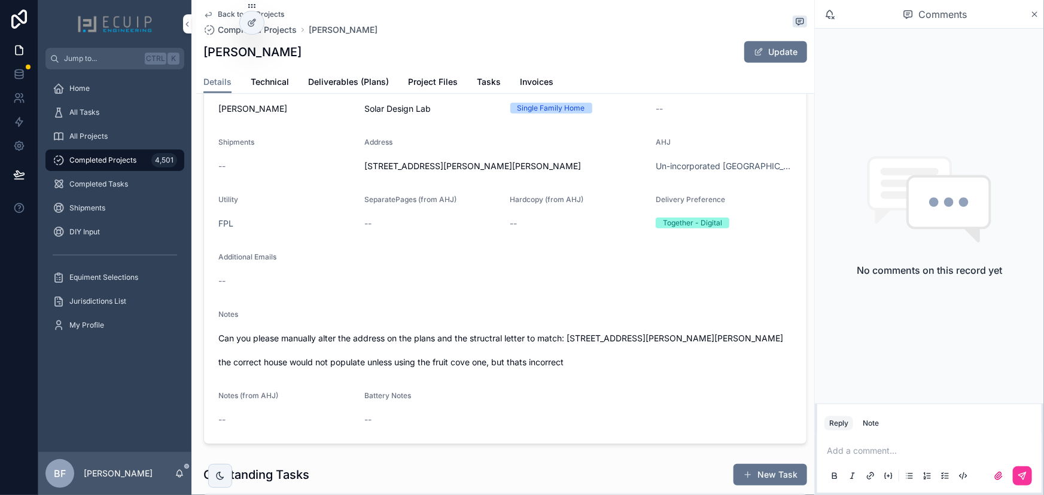
scroll to position [272, 0]
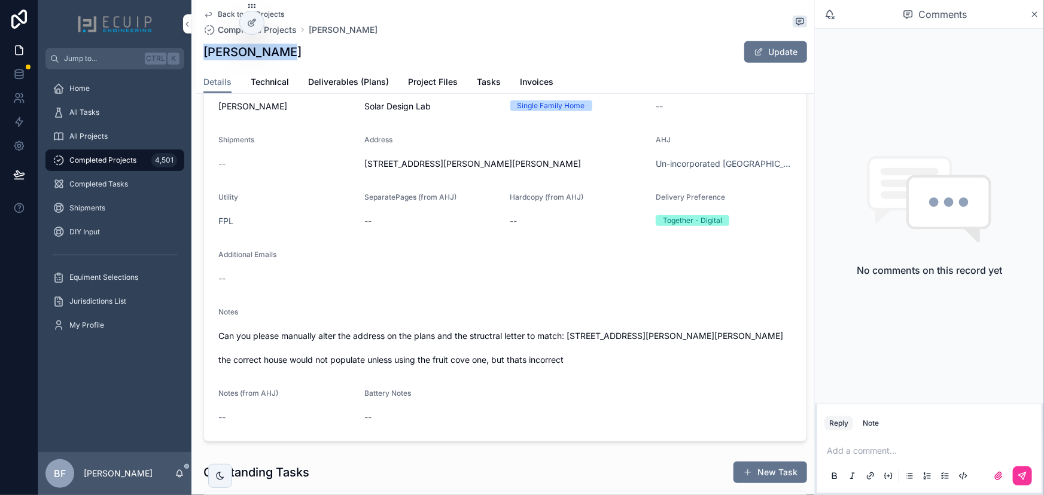
drag, startPoint x: 217, startPoint y: 48, endPoint x: 204, endPoint y: 56, distance: 15.1
click at [204, 56] on div "[PERSON_NAME] Update" at bounding box center [505, 52] width 604 height 23
copy h1 "[PERSON_NAME]"
drag, startPoint x: 739, startPoint y: 345, endPoint x: 571, endPoint y: 342, distance: 168.2
click at [571, 342] on span "Can you please manually alter the address on the plans and the structral letter…" at bounding box center [505, 348] width 574 height 36
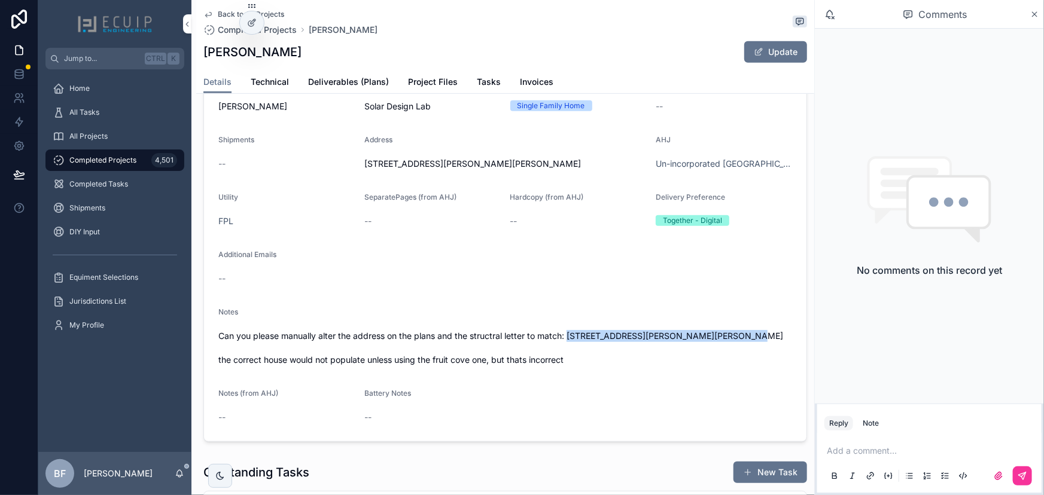
drag, startPoint x: 567, startPoint y: 341, endPoint x: 734, endPoint y: 347, distance: 166.4
click at [734, 347] on span "Can you please manually alter the address on the plans and the structral letter…" at bounding box center [505, 348] width 574 height 36
copy span "[STREET_ADDRESS][PERSON_NAME][PERSON_NAME]"
click at [418, 261] on form "Name [PERSON_NAME] Project Type Solar Design Lab Structure Single Family Home C…" at bounding box center [505, 252] width 603 height 378
click at [379, 87] on span "Deliverables (Plans)" at bounding box center [348, 82] width 81 height 12
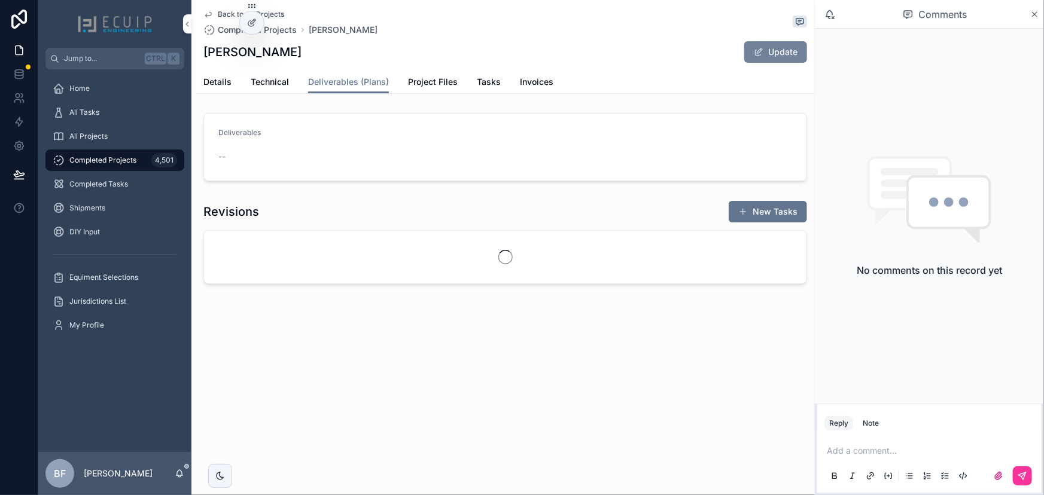
click at [766, 62] on button "Update" at bounding box center [775, 52] width 63 height 22
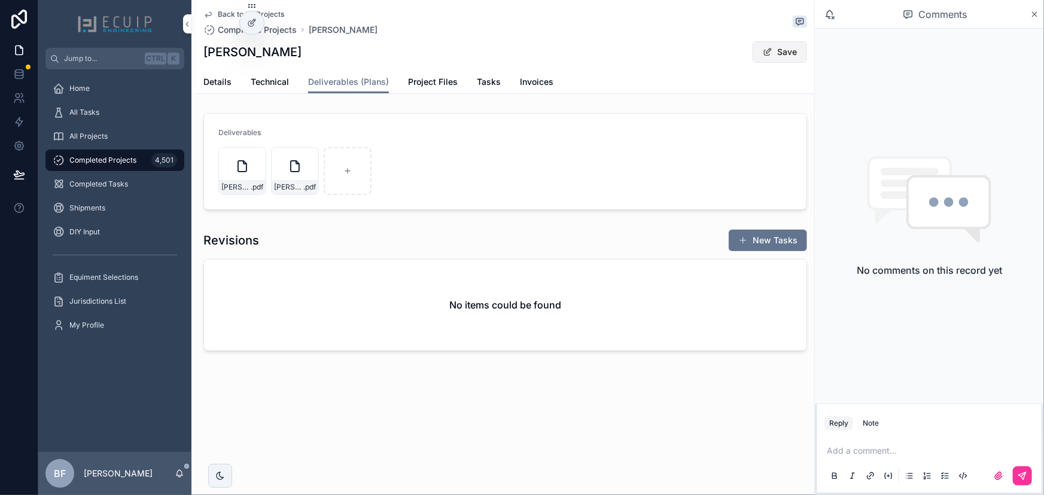
click at [774, 47] on button "Save" at bounding box center [780, 52] width 54 height 22
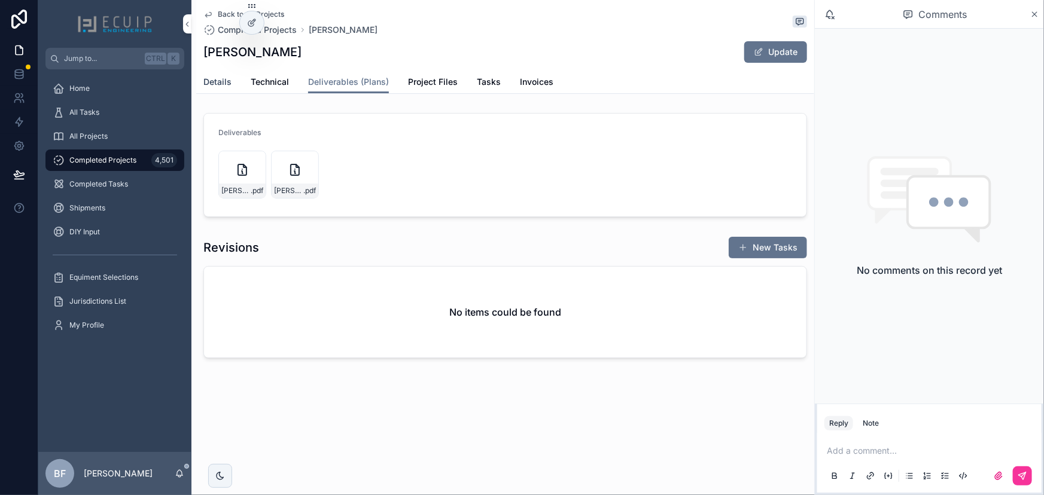
click at [223, 87] on span "Details" at bounding box center [217, 82] width 28 height 12
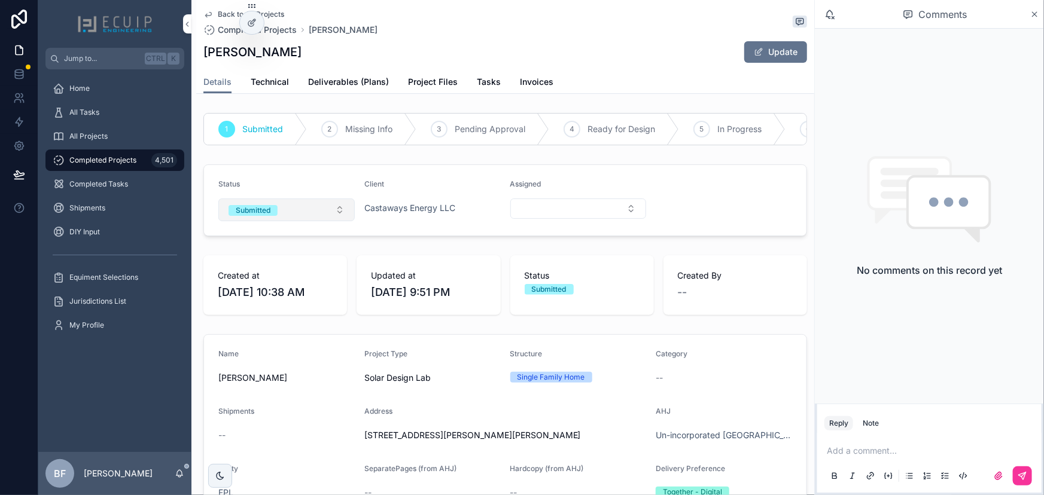
click at [262, 214] on div "Submitted" at bounding box center [253, 210] width 35 height 11
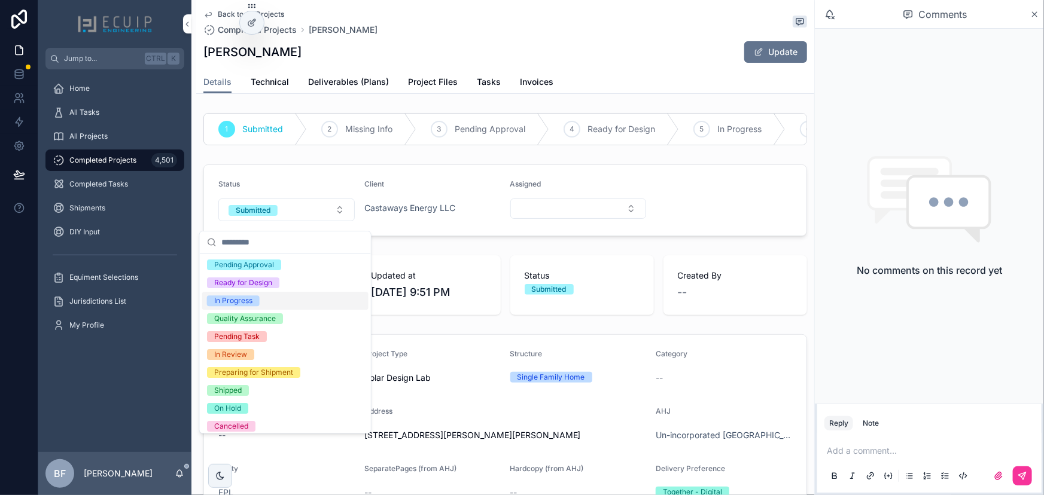
scroll to position [54, 0]
click at [270, 374] on div "Preparing for Shipment" at bounding box center [253, 372] width 79 height 11
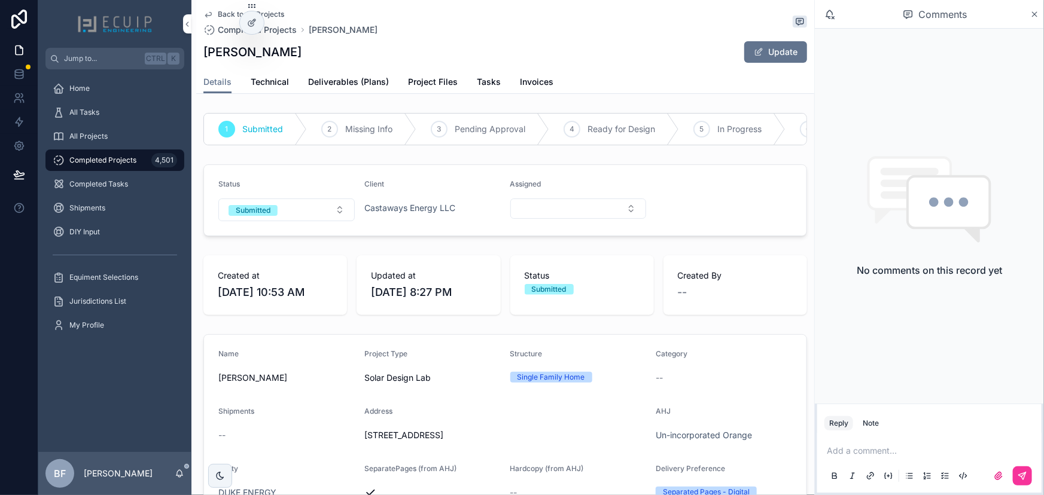
drag, startPoint x: 308, startPoint y: 57, endPoint x: 190, endPoint y: 61, distance: 117.9
click at [190, 61] on div "Jump to... Ctrl K Home All Tasks All Projects Completed Projects 4,501 Complete…" at bounding box center [541, 247] width 1006 height 495
click at [212, 60] on div "Charlie Nederhoed Update" at bounding box center [505, 52] width 604 height 23
drag, startPoint x: 203, startPoint y: 53, endPoint x: 324, endPoint y: 58, distance: 121.0
click at [324, 58] on div "Charlie Nederhoed Update" at bounding box center [505, 52] width 604 height 23
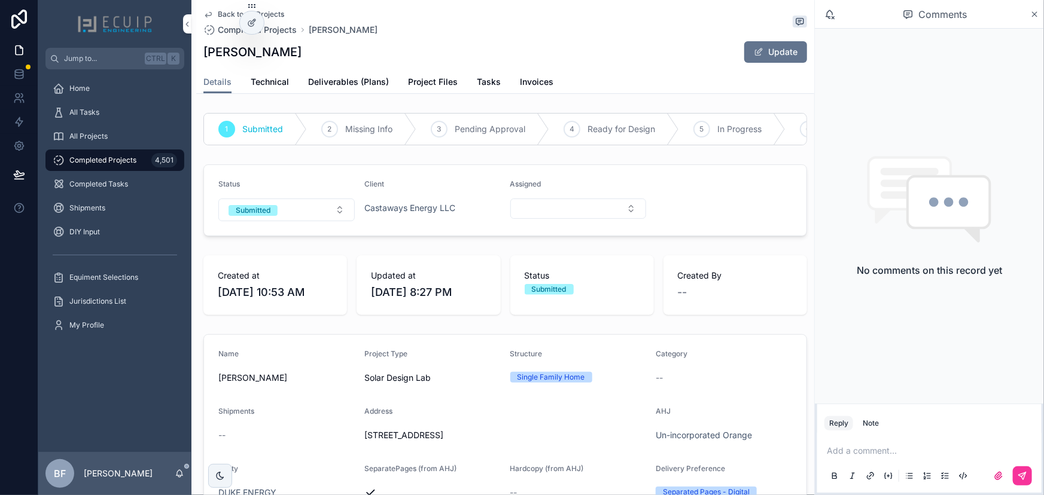
copy h1 "Charlie Nederhoed"
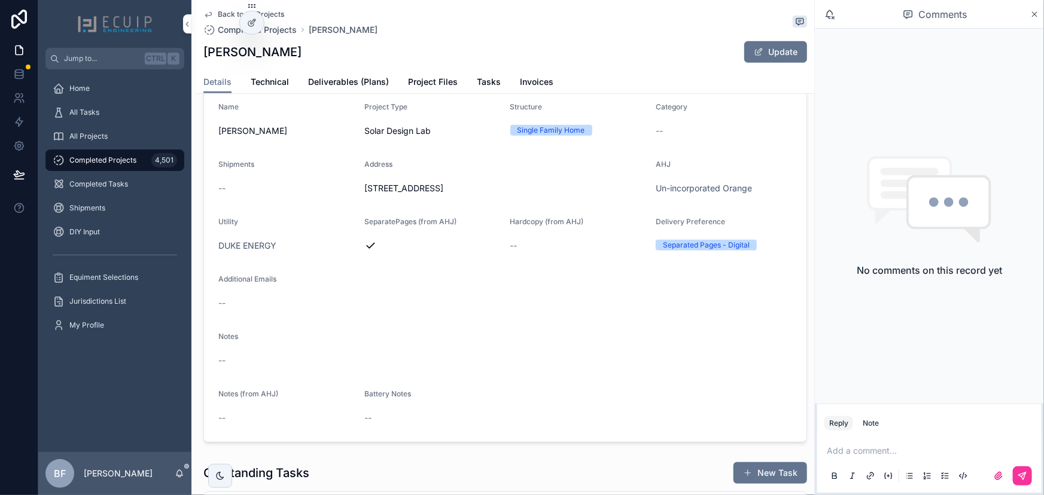
scroll to position [272, 0]
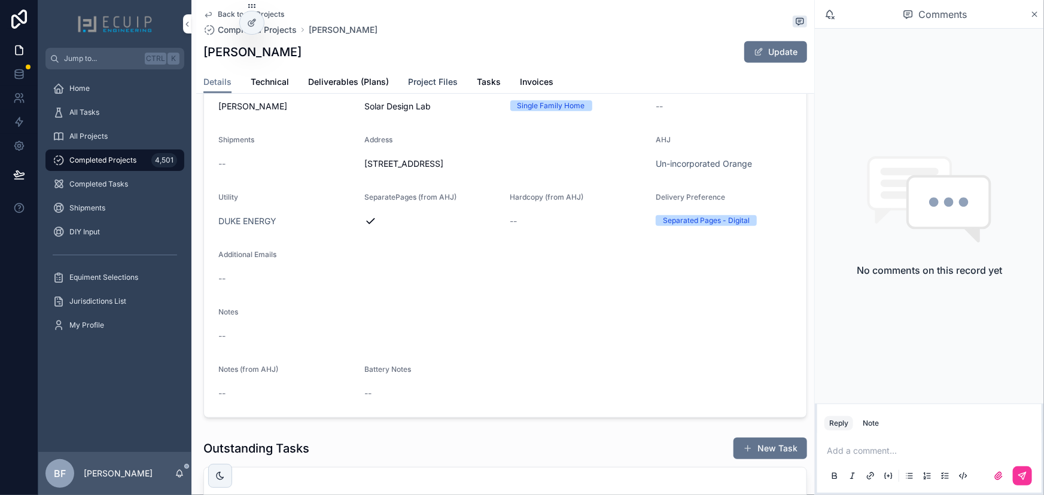
click at [433, 90] on link "Project Files" at bounding box center [433, 83] width 50 height 24
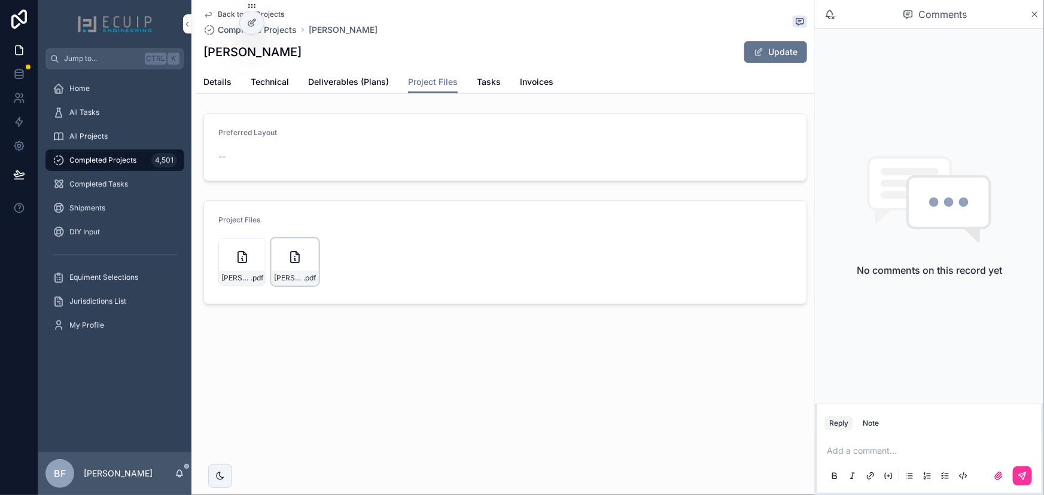
click at [273, 275] on div "CHARLES-NEDERHOED-(2) .pdf" at bounding box center [295, 278] width 47 height 14
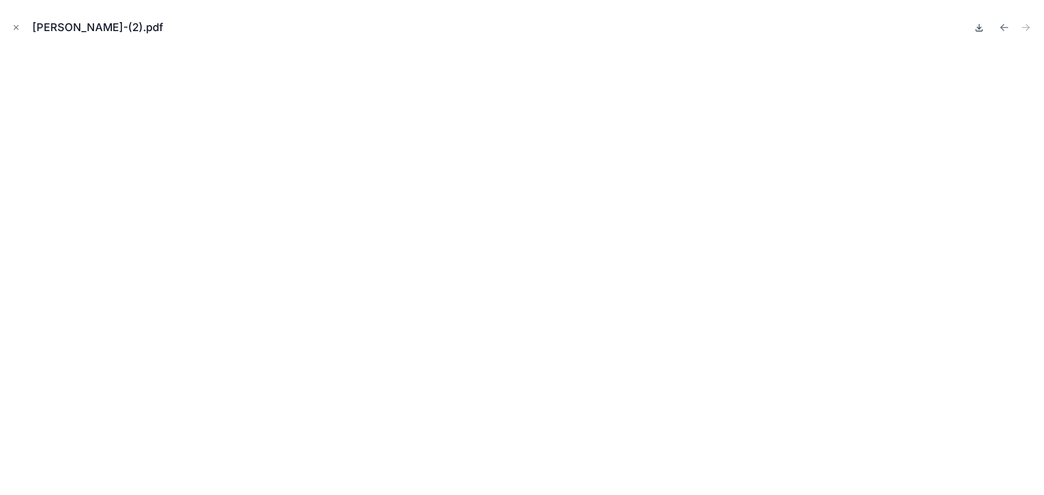
click at [980, 30] on icon at bounding box center [980, 28] width 10 height 10
click at [11, 26] on button "Close modal" at bounding box center [16, 27] width 13 height 13
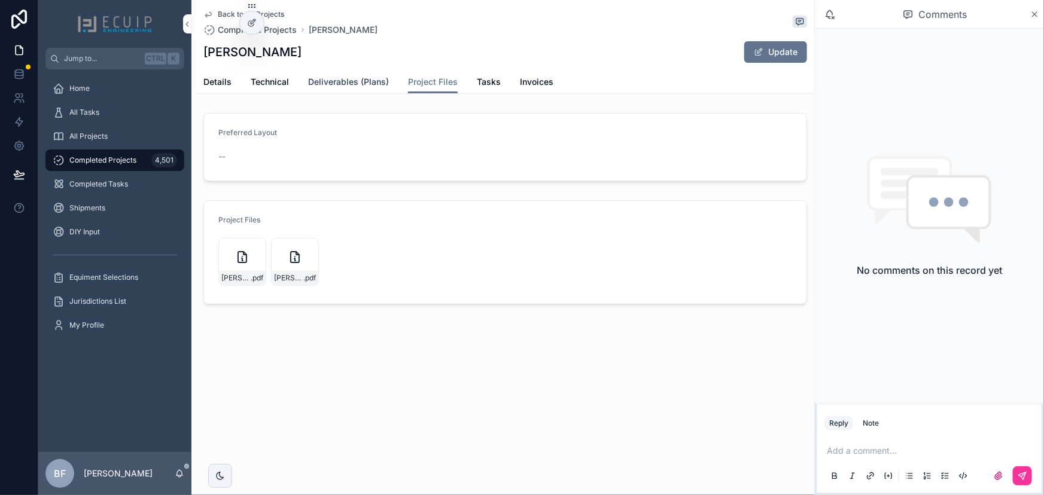
click at [321, 76] on span "Deliverables (Plans)" at bounding box center [348, 82] width 81 height 12
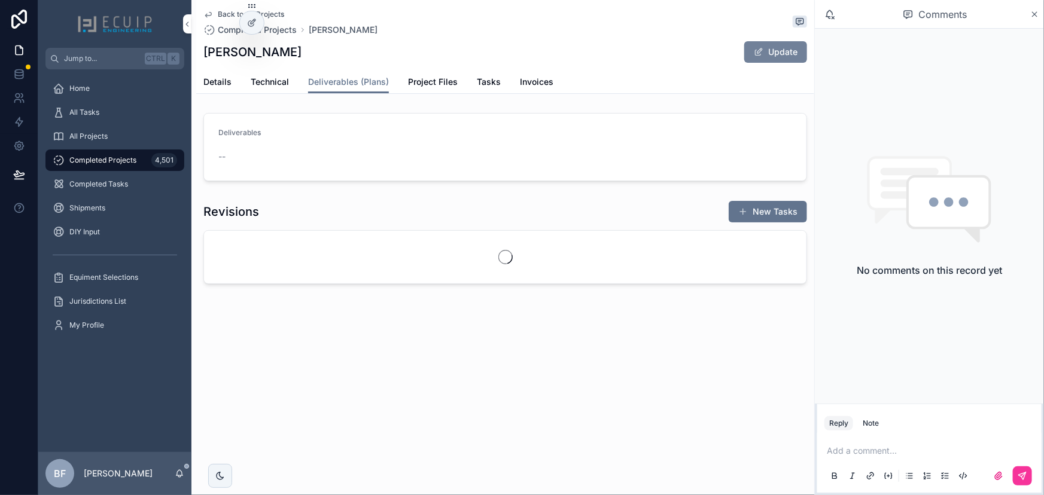
click at [782, 62] on button "Update" at bounding box center [775, 52] width 63 height 22
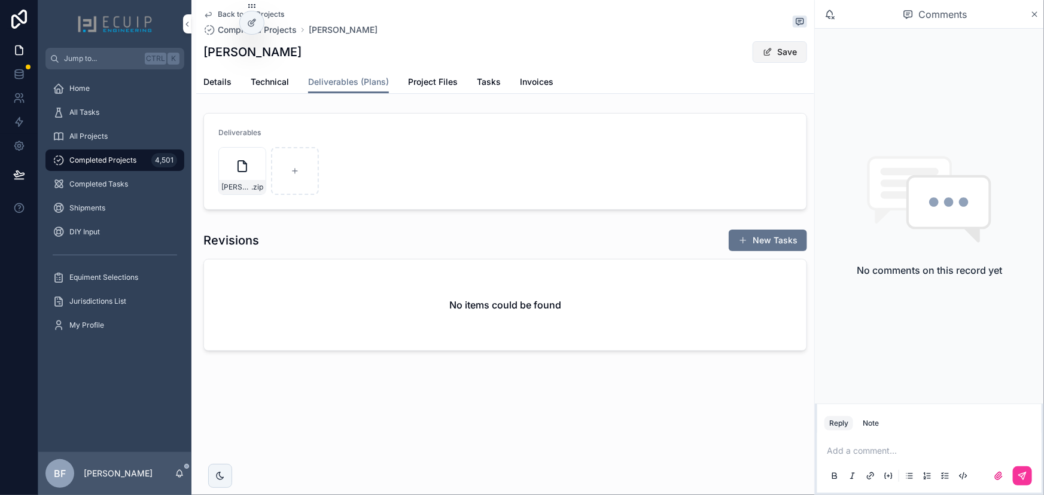
click at [778, 56] on button "Save" at bounding box center [780, 52] width 54 height 22
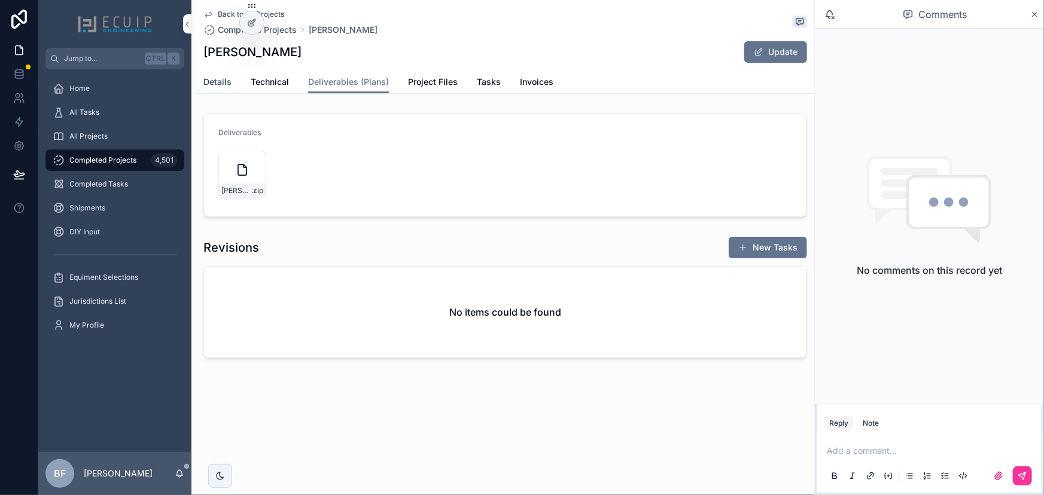
click at [213, 79] on span "Details" at bounding box center [217, 82] width 28 height 12
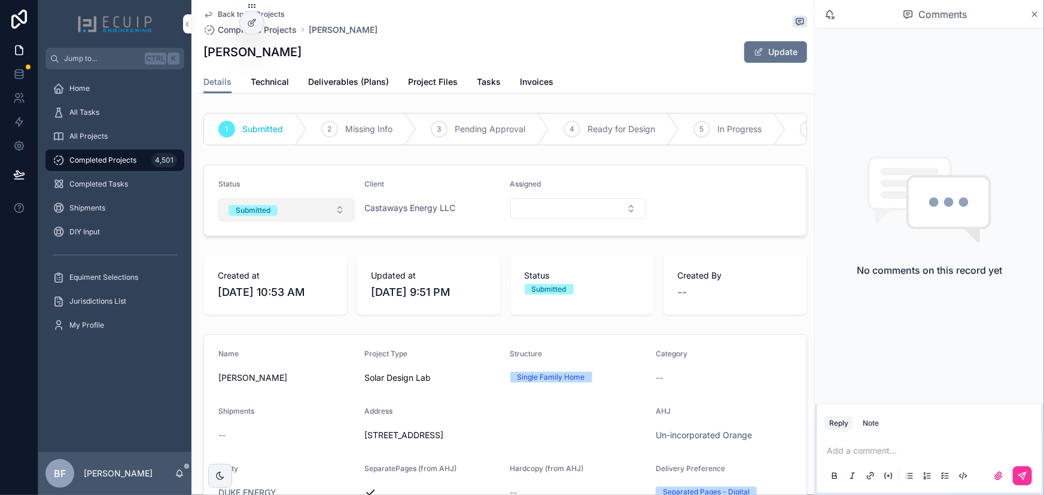
click at [278, 221] on button "Submitted" at bounding box center [286, 210] width 136 height 23
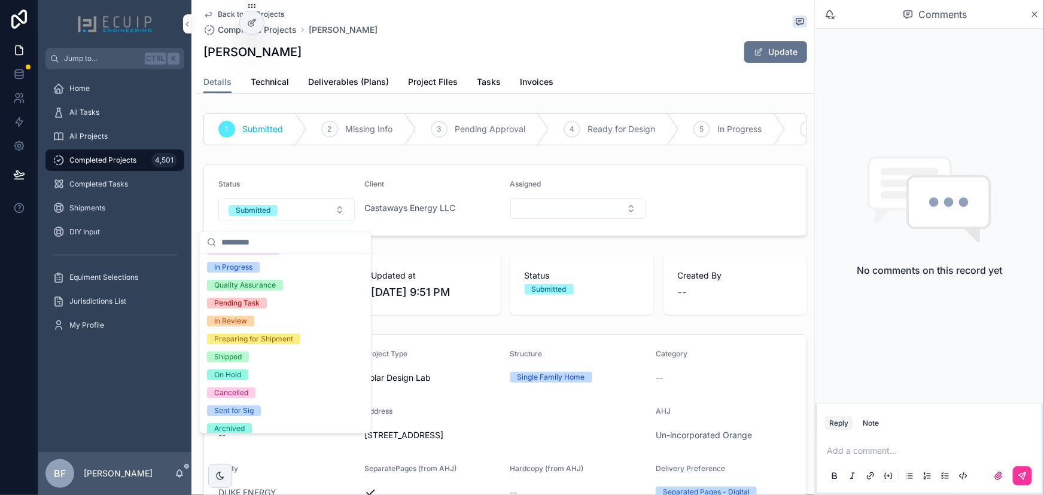
scroll to position [94, 0]
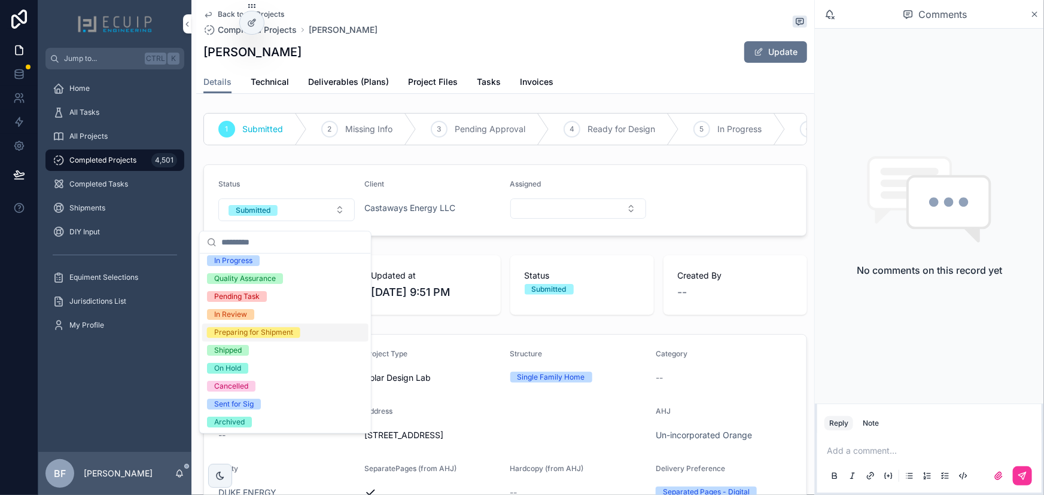
click at [246, 334] on div "Preparing for Shipment" at bounding box center [253, 332] width 79 height 11
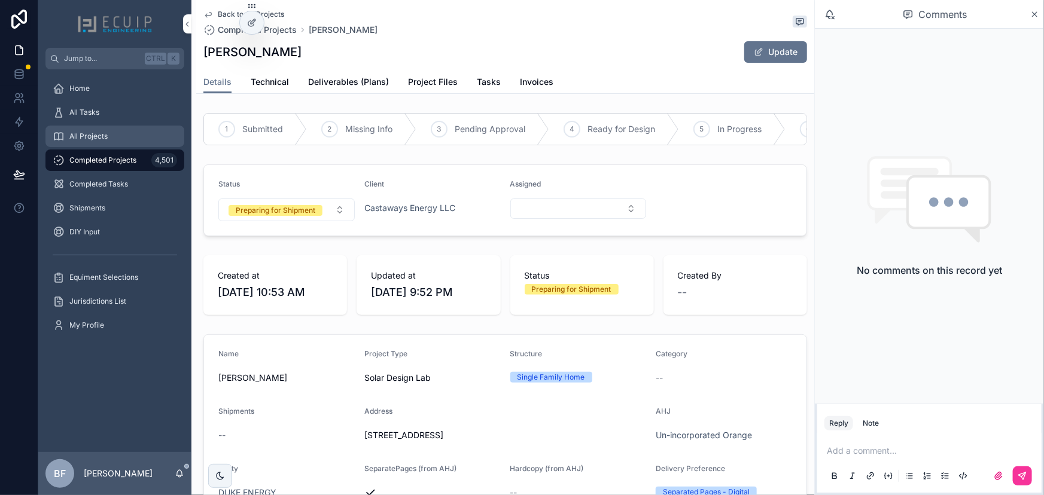
click at [117, 132] on div "All Projects" at bounding box center [115, 136] width 124 height 19
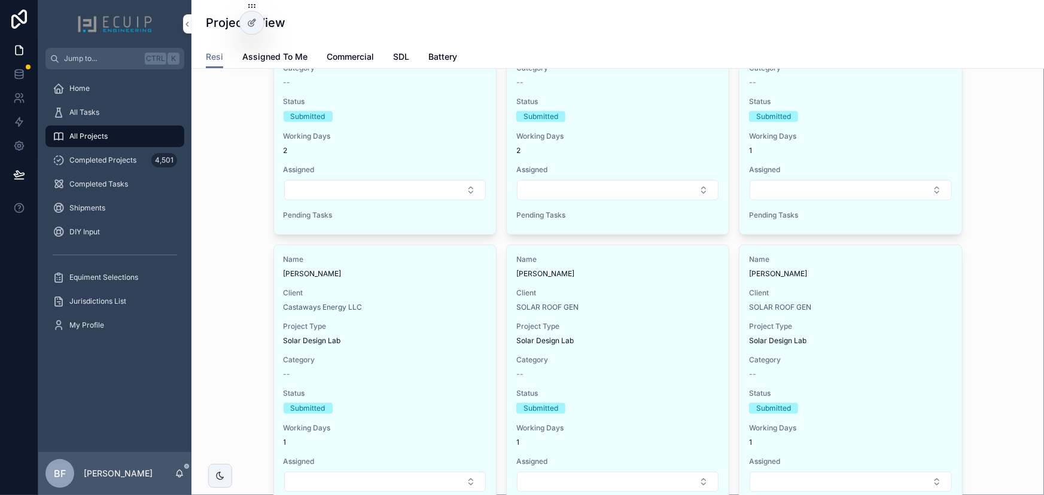
scroll to position [217, 0]
click at [434, 334] on div "Solar Design Lab" at bounding box center [385, 338] width 203 height 10
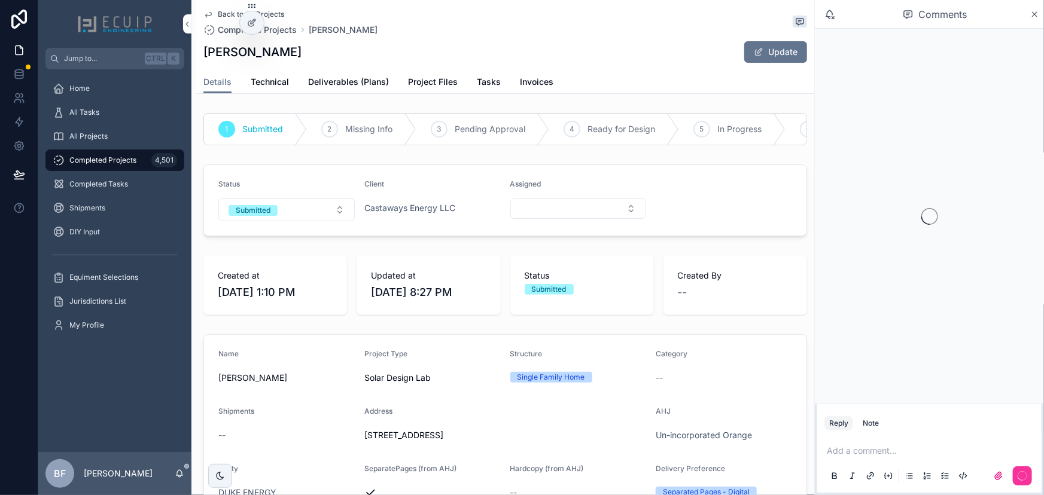
scroll to position [217, 0]
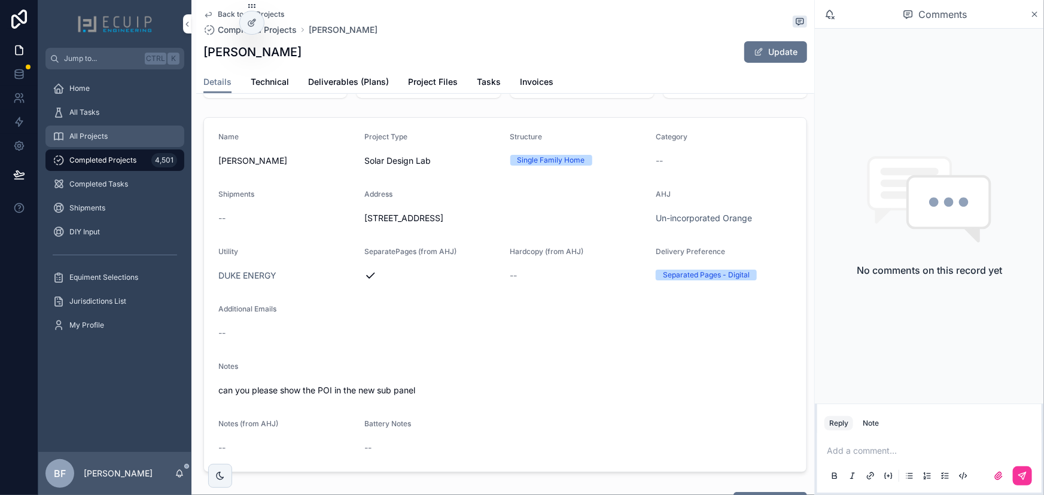
click at [137, 135] on div "All Projects" at bounding box center [115, 136] width 124 height 19
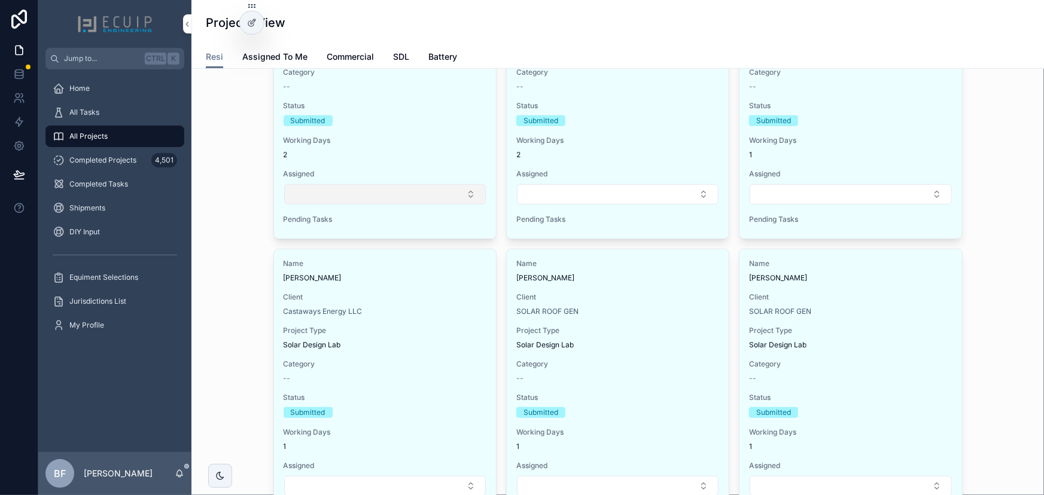
scroll to position [272, 0]
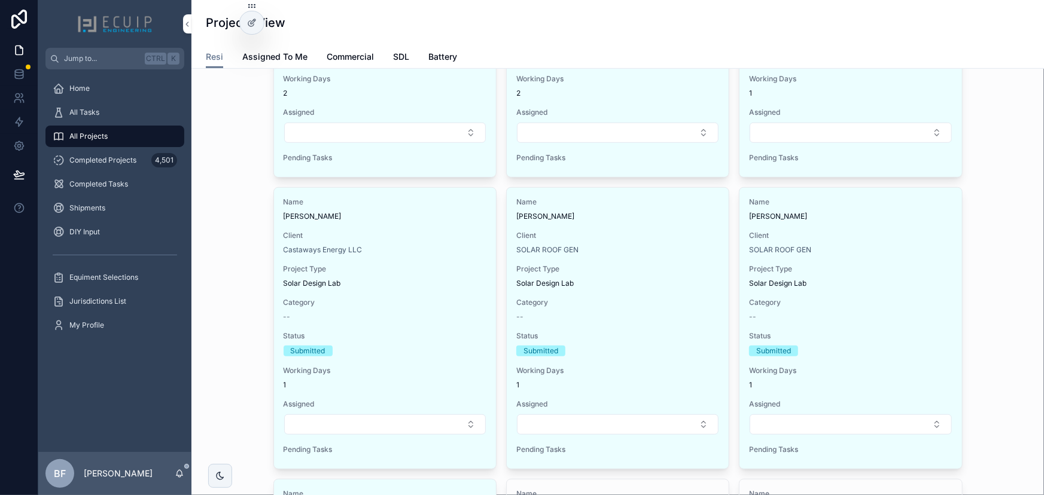
click at [417, 269] on span "Project Type" at bounding box center [385, 269] width 203 height 10
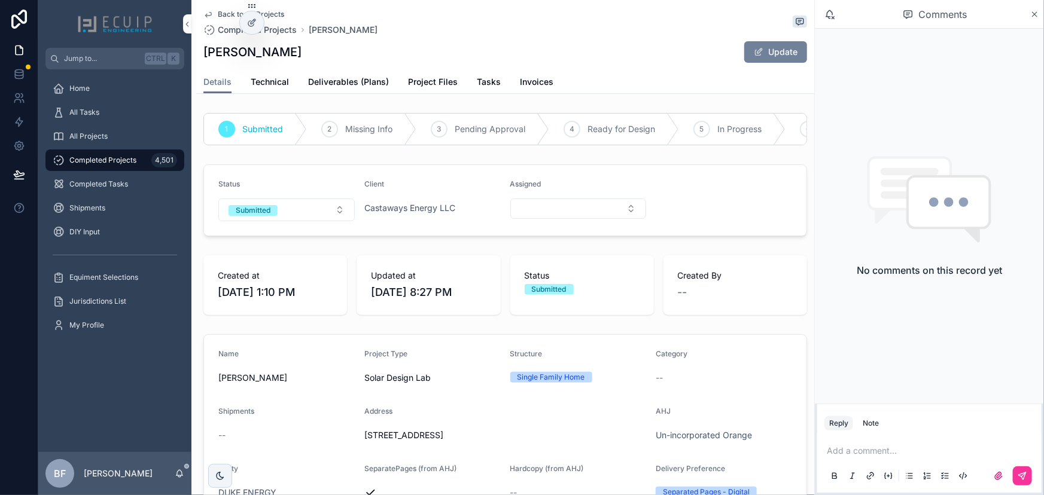
click at [769, 52] on button "Update" at bounding box center [775, 52] width 63 height 22
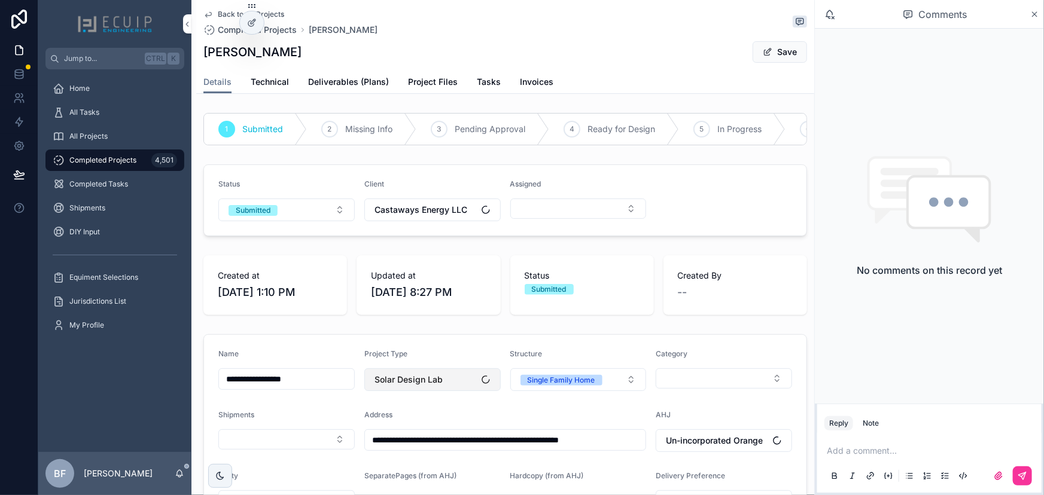
click at [453, 388] on button "Solar Design Lab" at bounding box center [432, 380] width 136 height 23
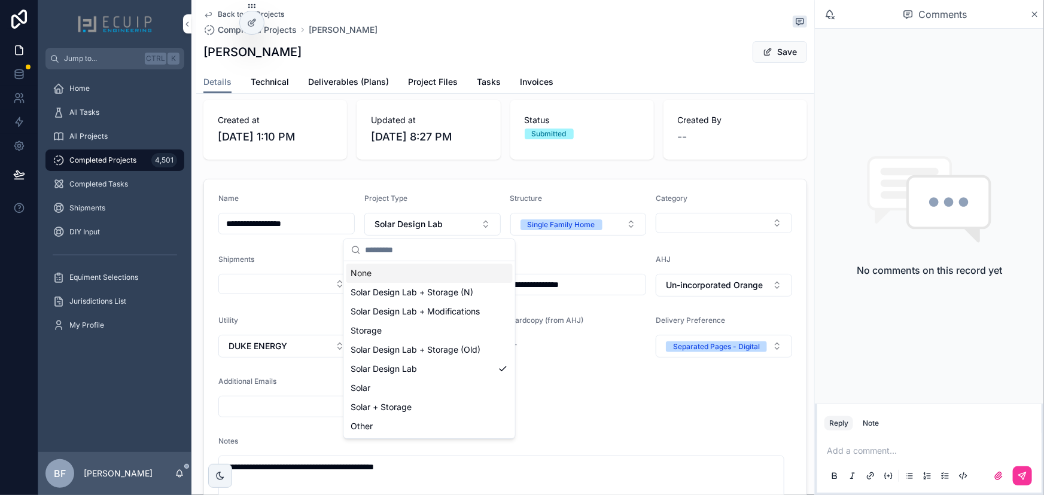
scroll to position [163, 0]
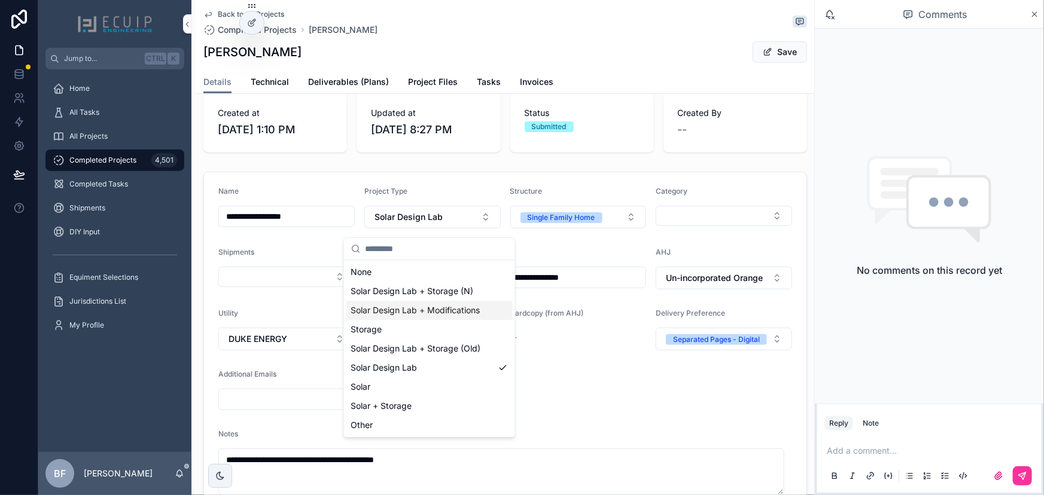
click at [451, 314] on span "Solar Design Lab + Modifications" at bounding box center [415, 311] width 129 height 12
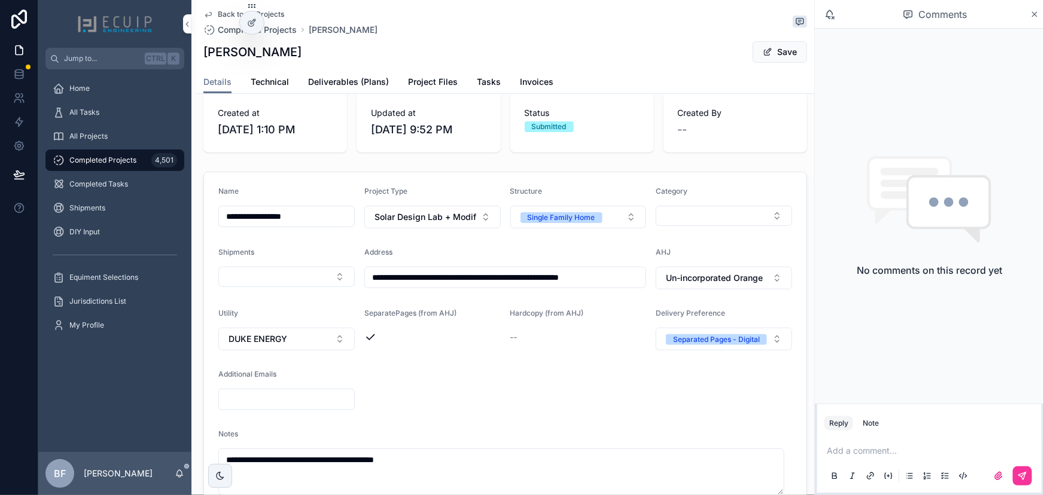
click at [781, 54] on button "Save" at bounding box center [780, 52] width 54 height 22
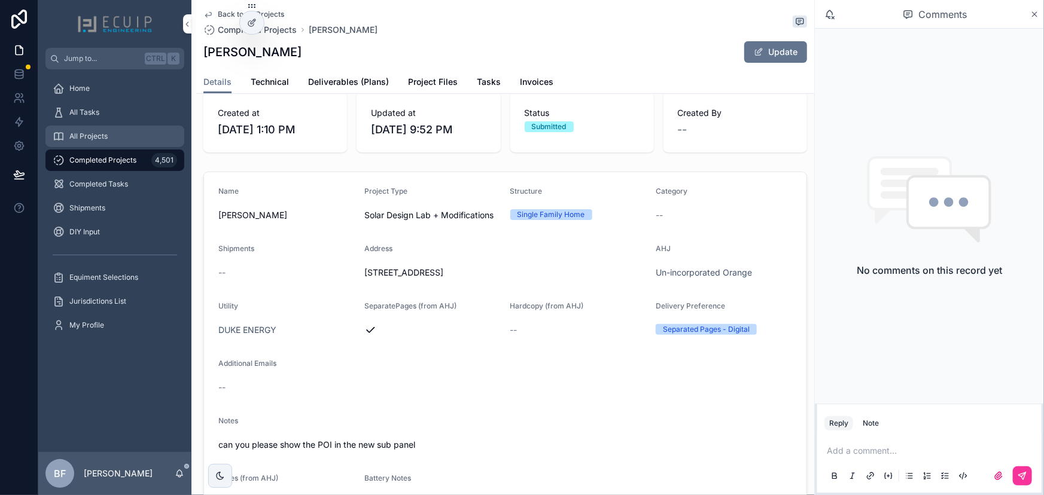
click at [86, 130] on div "All Projects" at bounding box center [115, 136] width 124 height 19
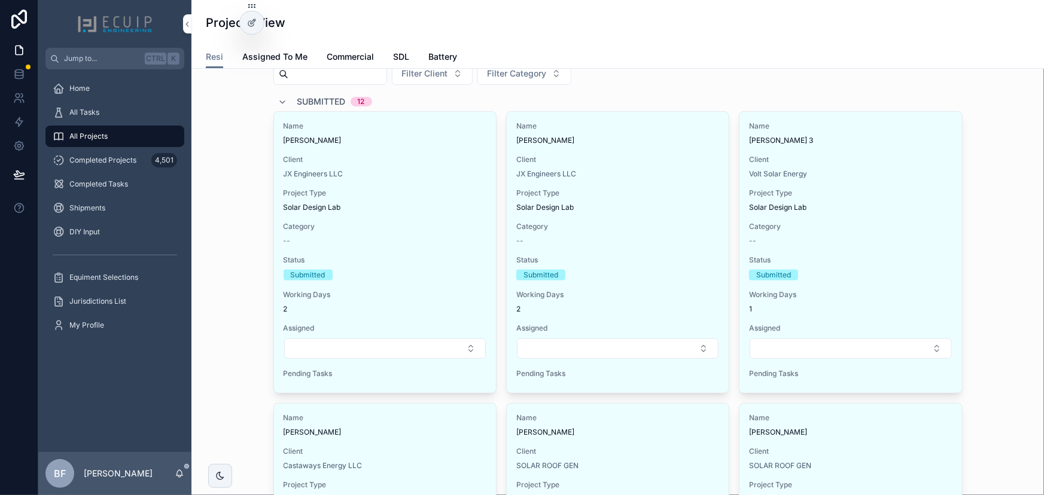
scroll to position [54, 0]
click at [864, 174] on div "Volt Solar Energy" at bounding box center [850, 176] width 203 height 10
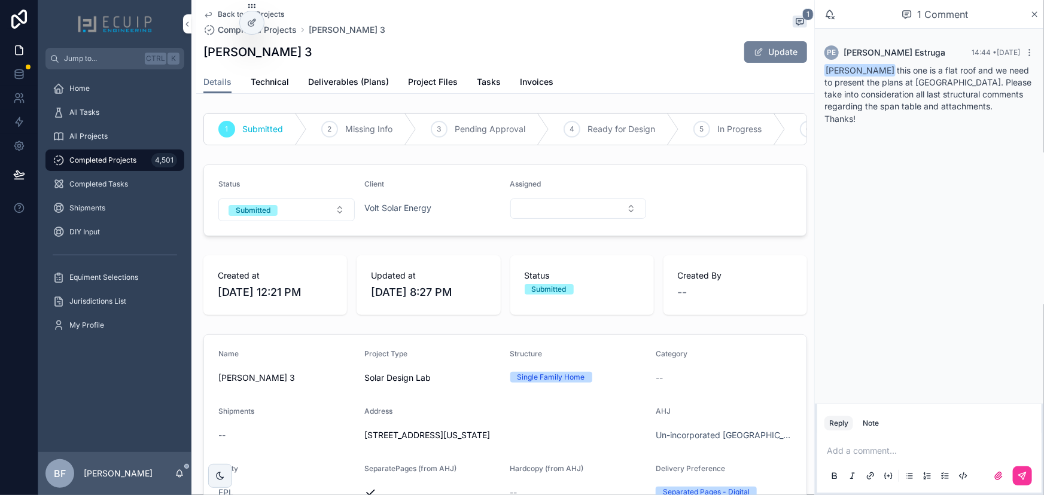
click at [788, 55] on button "Update" at bounding box center [775, 52] width 63 height 22
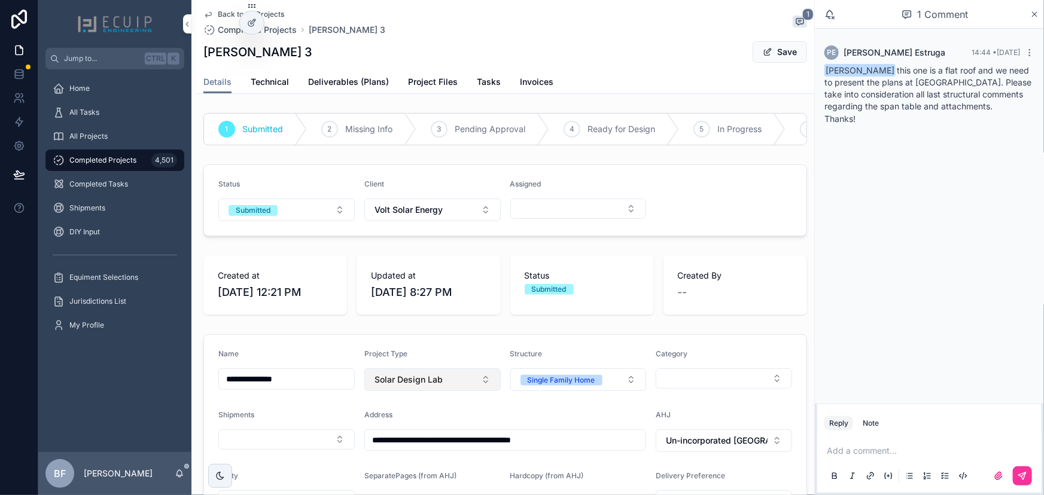
click at [445, 382] on button "Solar Design Lab" at bounding box center [432, 380] width 136 height 23
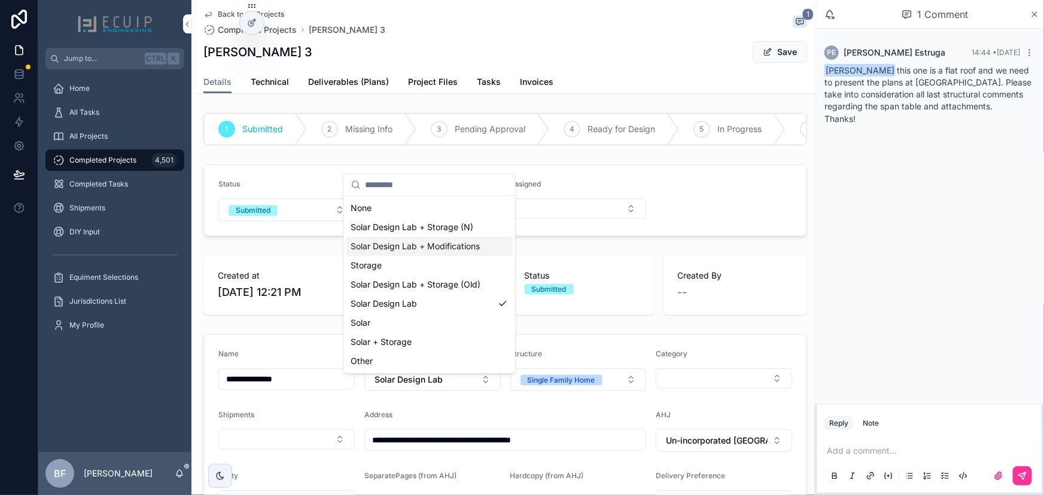
click at [466, 250] on span "Solar Design Lab + Modifications" at bounding box center [415, 247] width 129 height 12
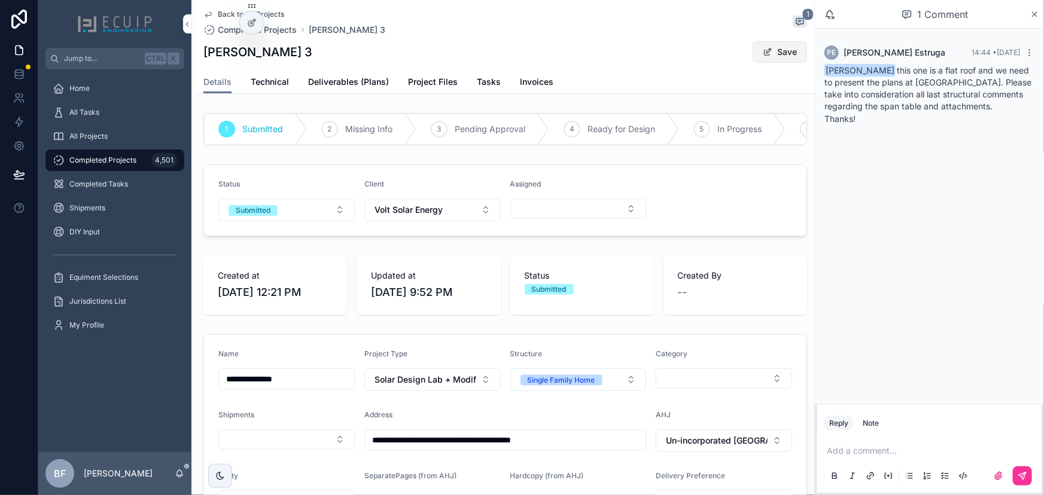
click at [786, 47] on button "Save" at bounding box center [780, 52] width 54 height 22
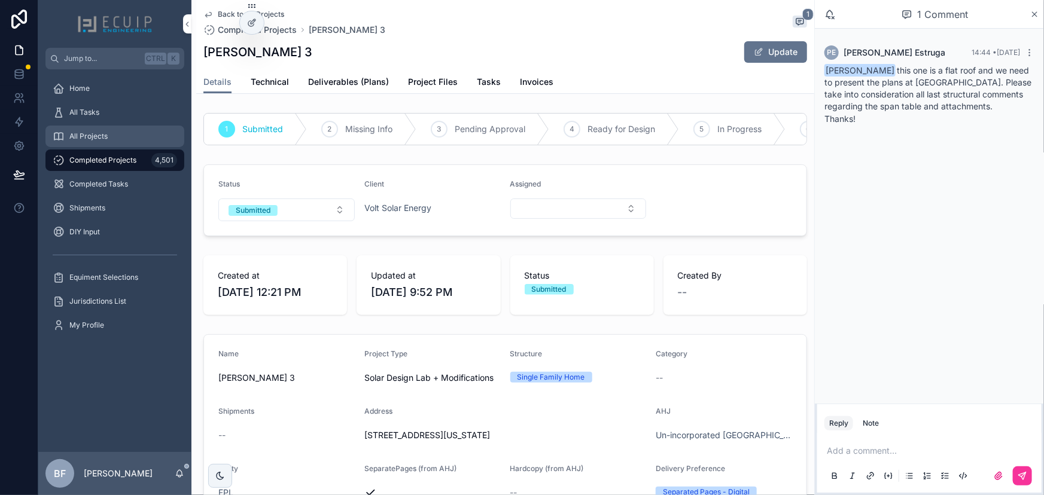
click at [112, 134] on div "All Projects" at bounding box center [115, 136] width 124 height 19
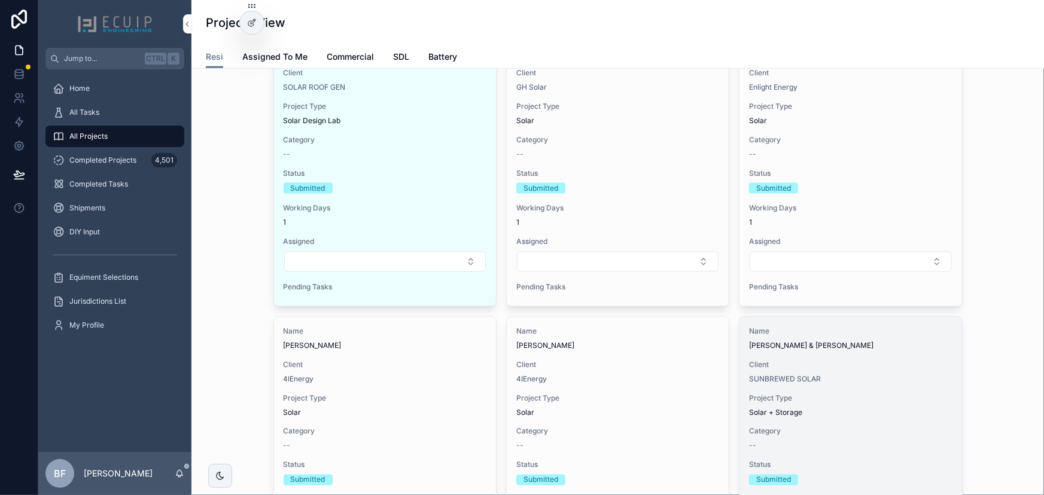
scroll to position [870, 0]
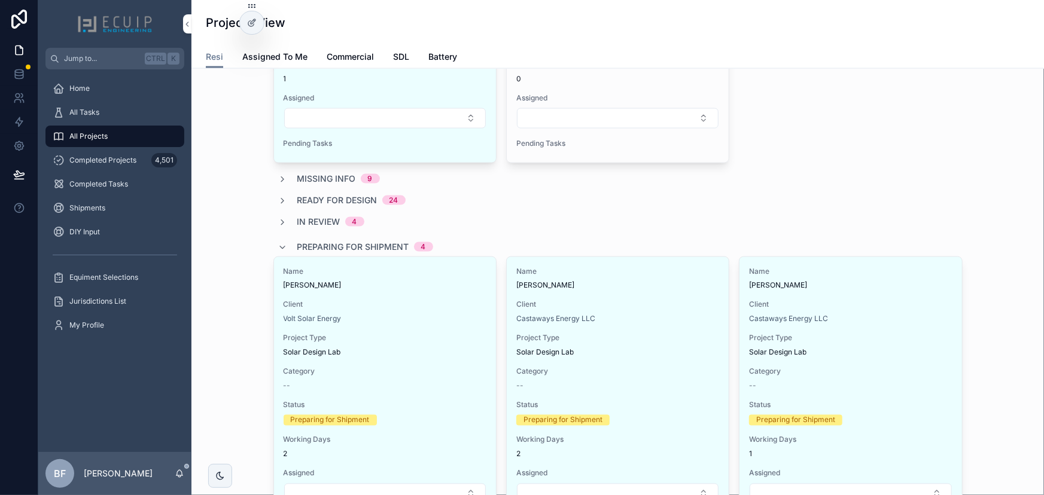
click at [362, 241] on span "Preparing for Shipment" at bounding box center [353, 247] width 112 height 12
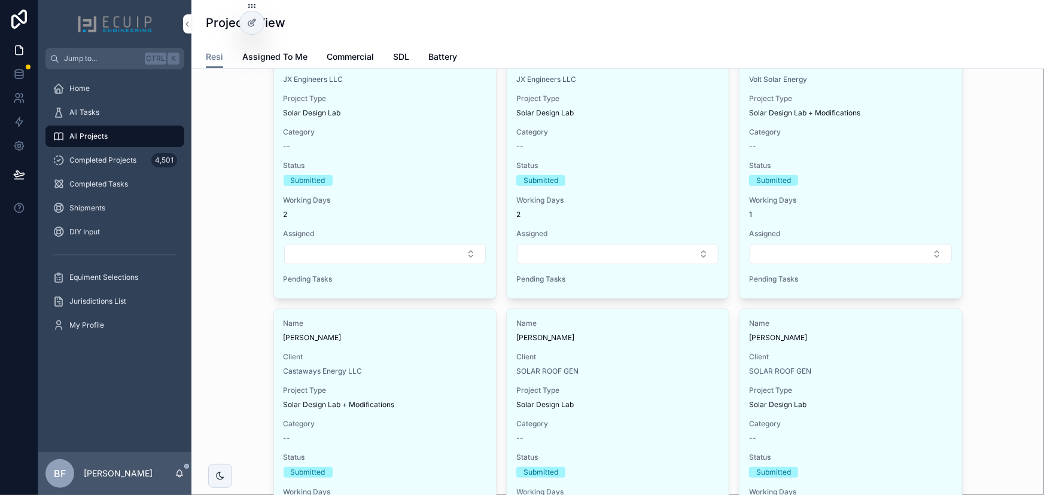
scroll to position [0, 0]
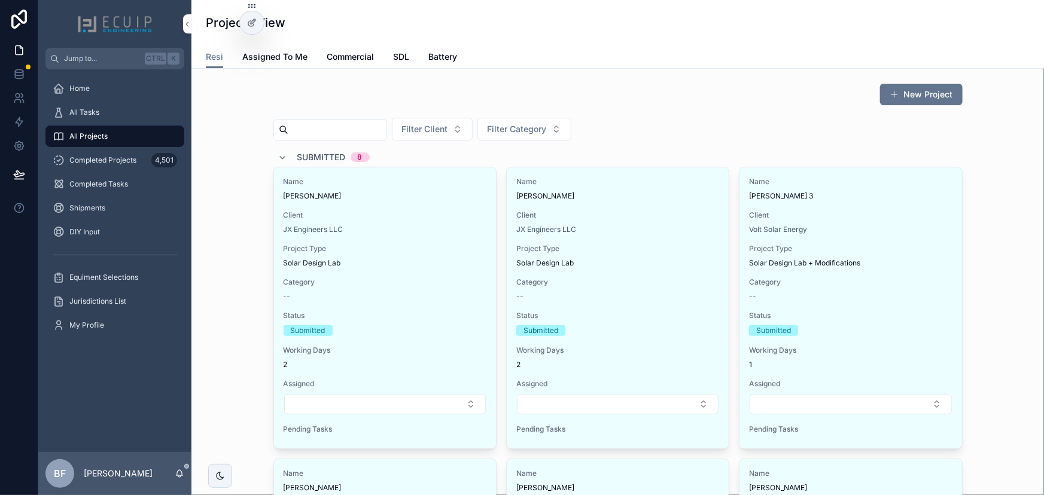
click at [297, 160] on span "Submitted" at bounding box center [321, 157] width 48 height 12
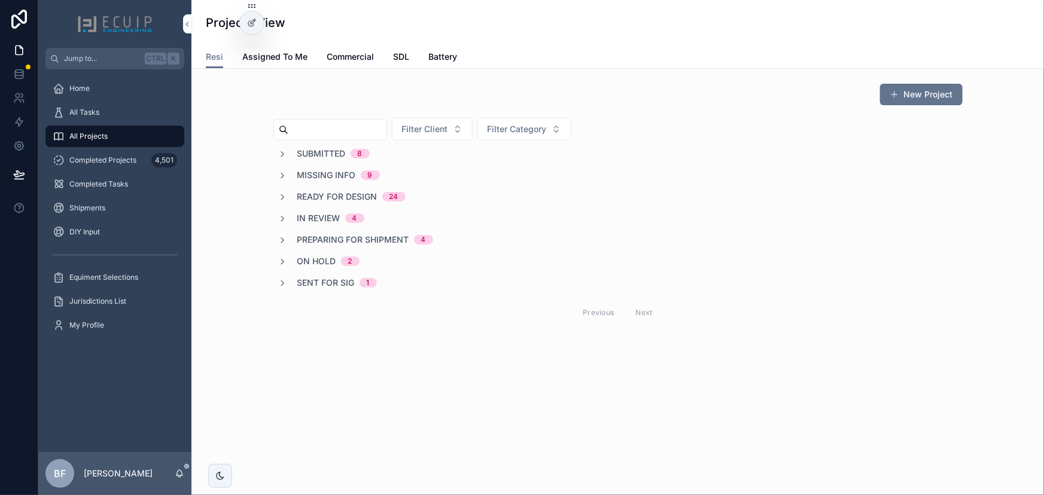
click at [312, 217] on span "In Review" at bounding box center [318, 218] width 43 height 12
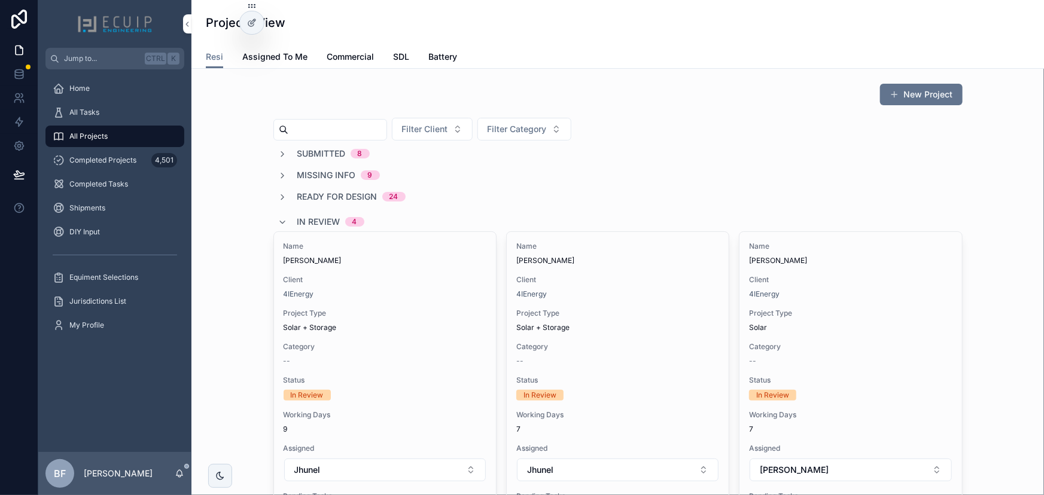
click at [284, 217] on div "In Review 4" at bounding box center [321, 221] width 86 height 19
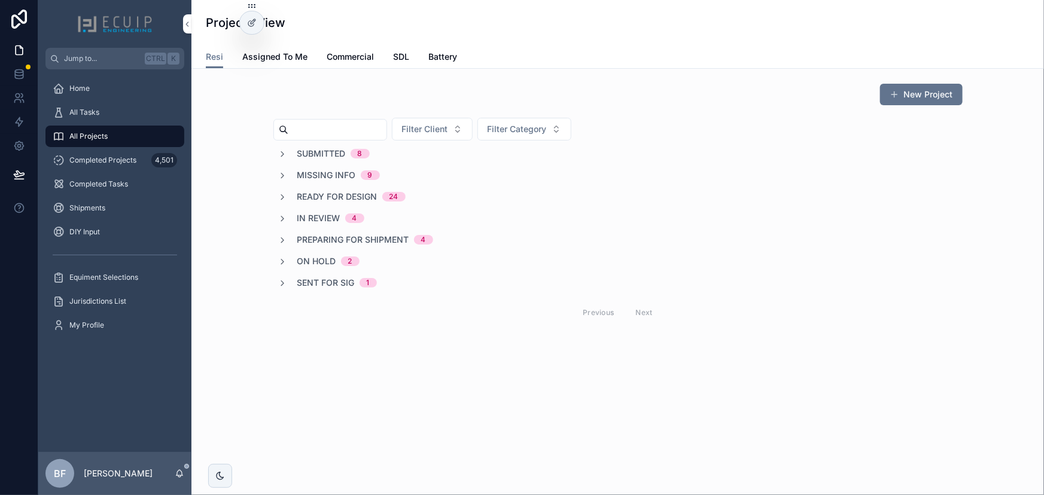
click at [329, 220] on span "In Review" at bounding box center [318, 218] width 43 height 12
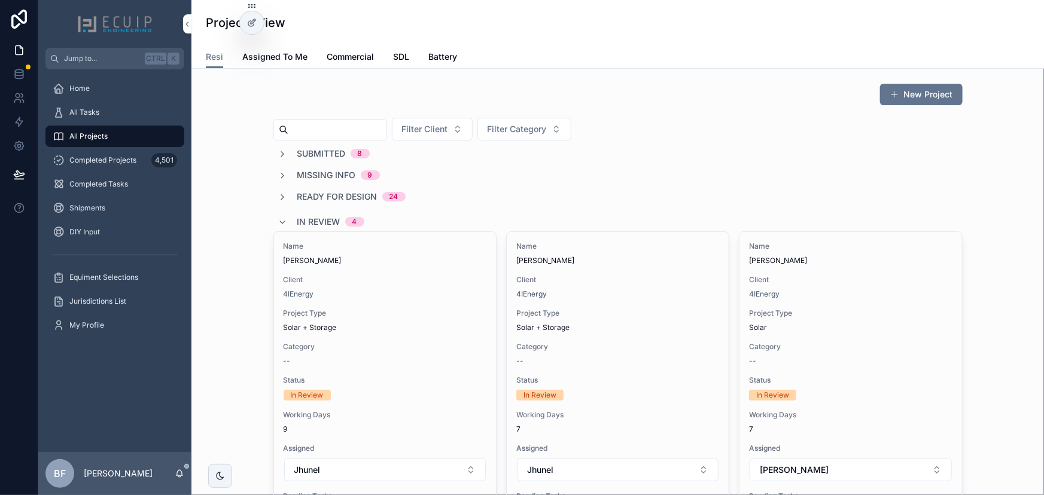
click at [311, 221] on span "In Review" at bounding box center [318, 222] width 43 height 12
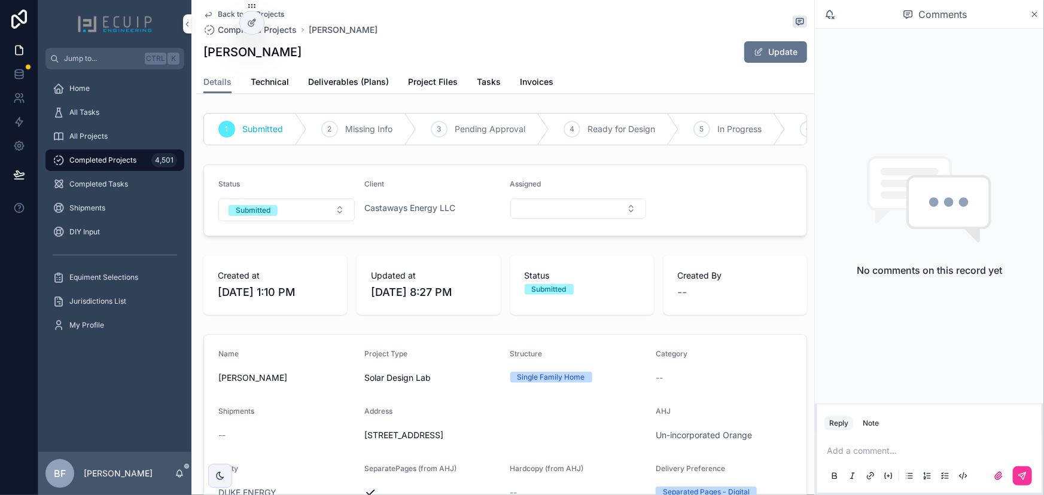
drag, startPoint x: 324, startPoint y: 58, endPoint x: 197, endPoint y: 53, distance: 126.3
click at [197, 53] on div "Back to All Projects Completed Projects [PERSON_NAME] [PERSON_NAME] Rescansky U…" at bounding box center [505, 47] width 618 height 94
copy h1 "Michelle Rescansky"
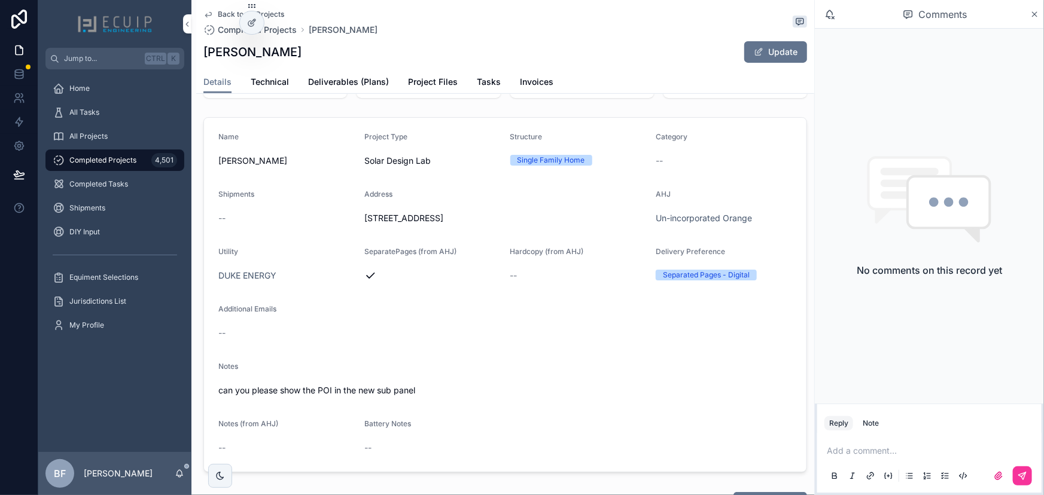
click at [404, 63] on div "Michelle Rescansky Update" at bounding box center [505, 52] width 604 height 23
drag, startPoint x: 78, startPoint y: 139, endPoint x: 102, endPoint y: 146, distance: 24.8
click at [78, 139] on span "All Projects" at bounding box center [88, 137] width 38 height 10
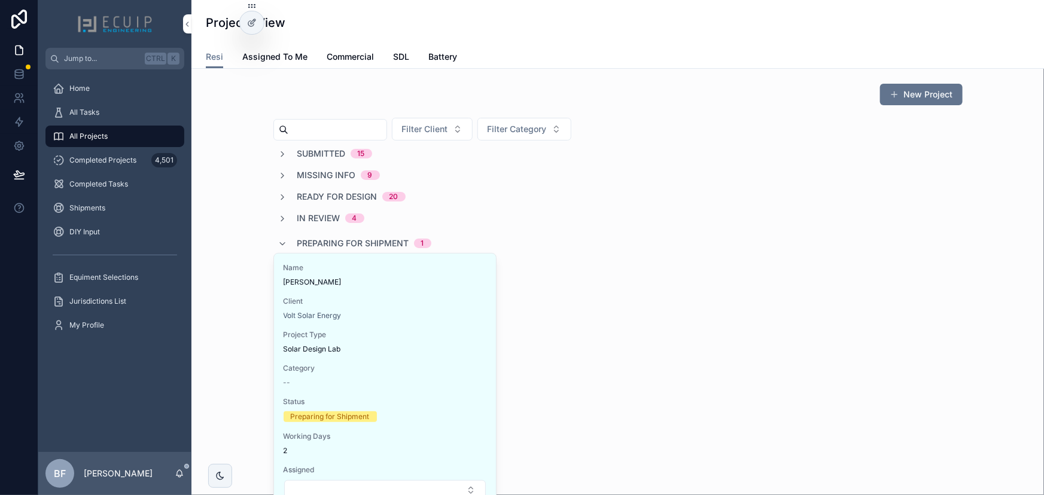
click at [329, 152] on span "Submitted" at bounding box center [321, 154] width 48 height 12
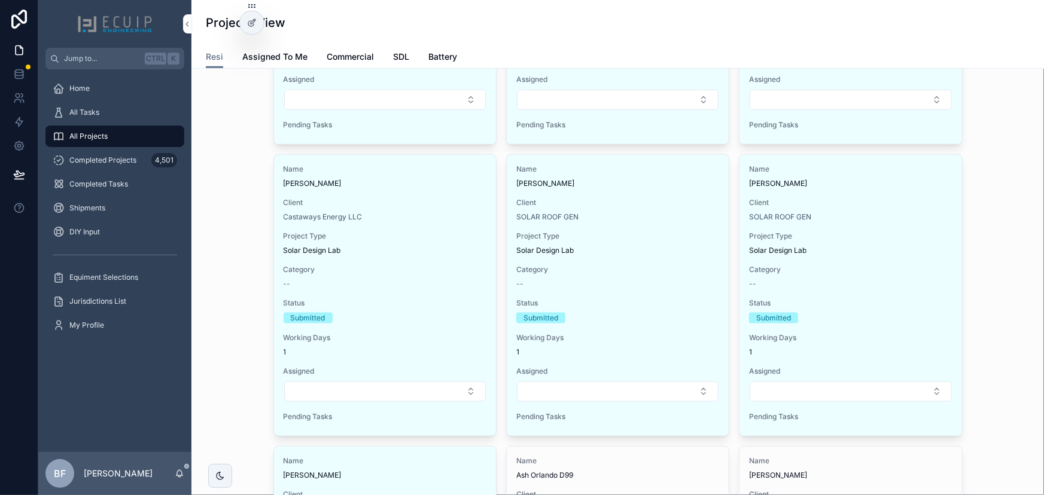
scroll to position [598, 0]
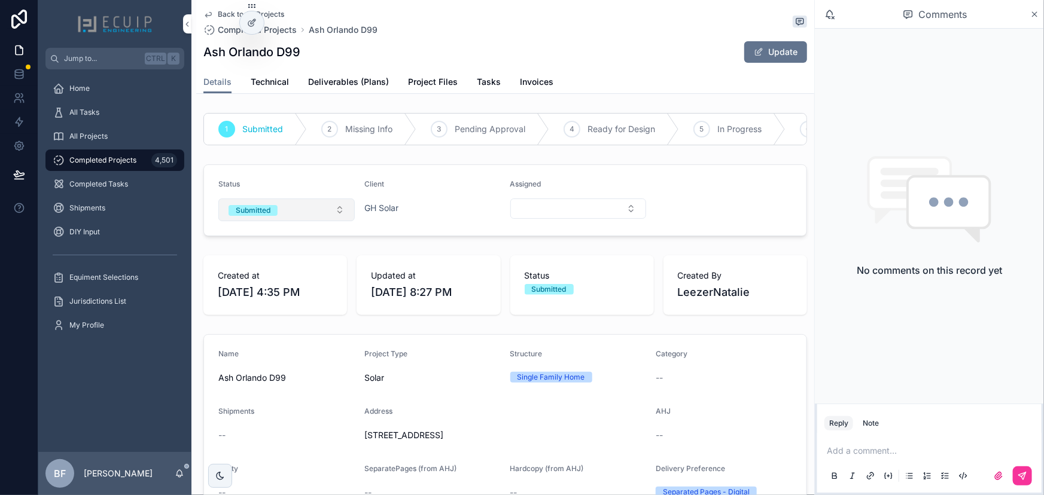
click at [302, 221] on button "Submitted" at bounding box center [286, 210] width 136 height 23
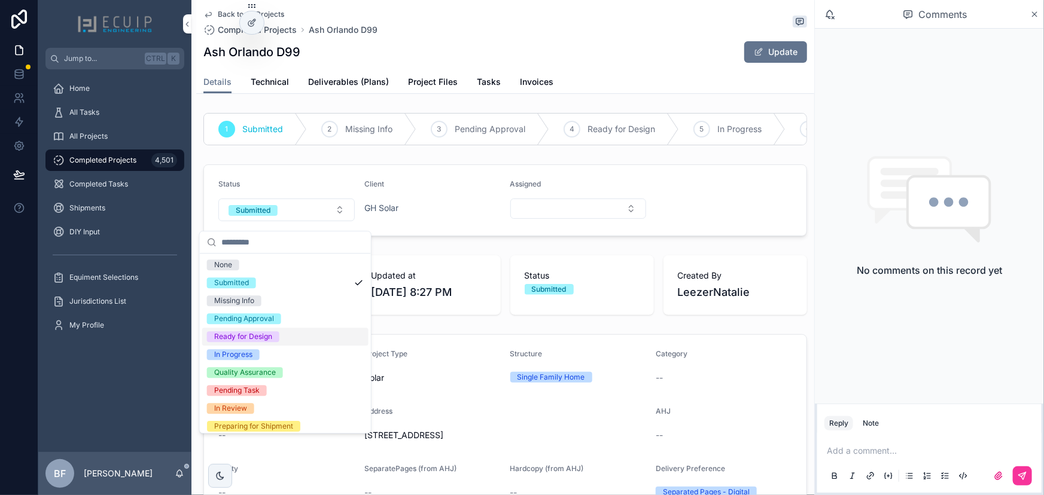
click at [256, 343] on div "Ready for Design" at bounding box center [285, 337] width 166 height 18
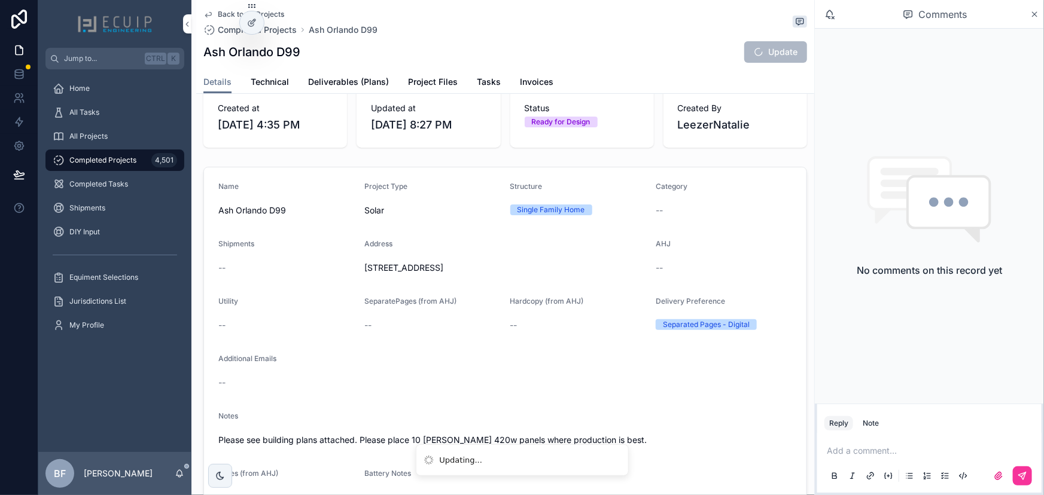
scroll to position [326, 0]
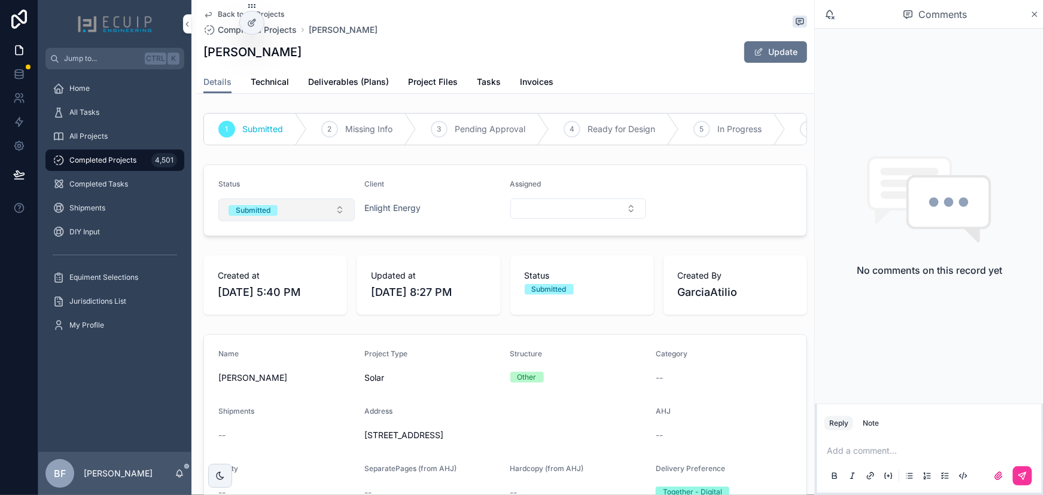
click at [276, 216] on span "Submitted" at bounding box center [253, 210] width 49 height 11
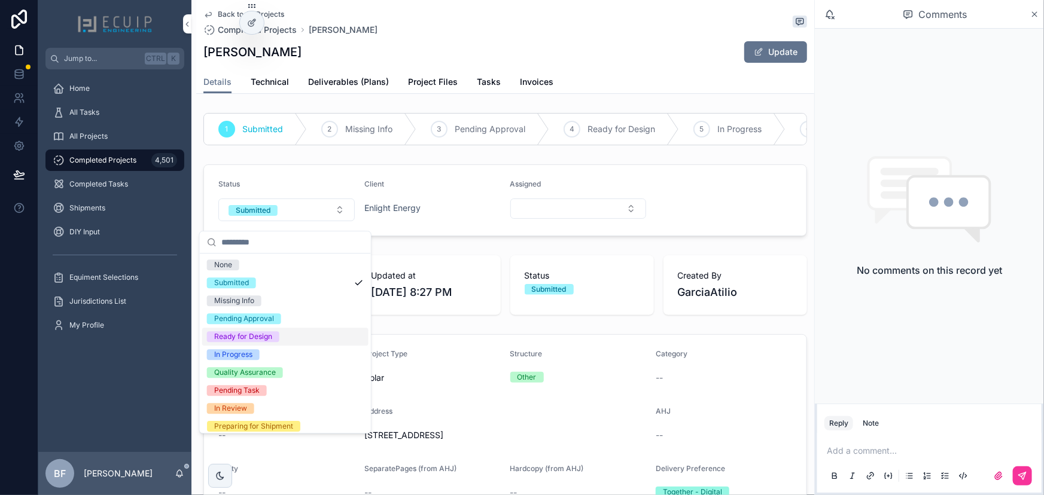
click at [256, 339] on div "Ready for Design" at bounding box center [243, 336] width 58 height 11
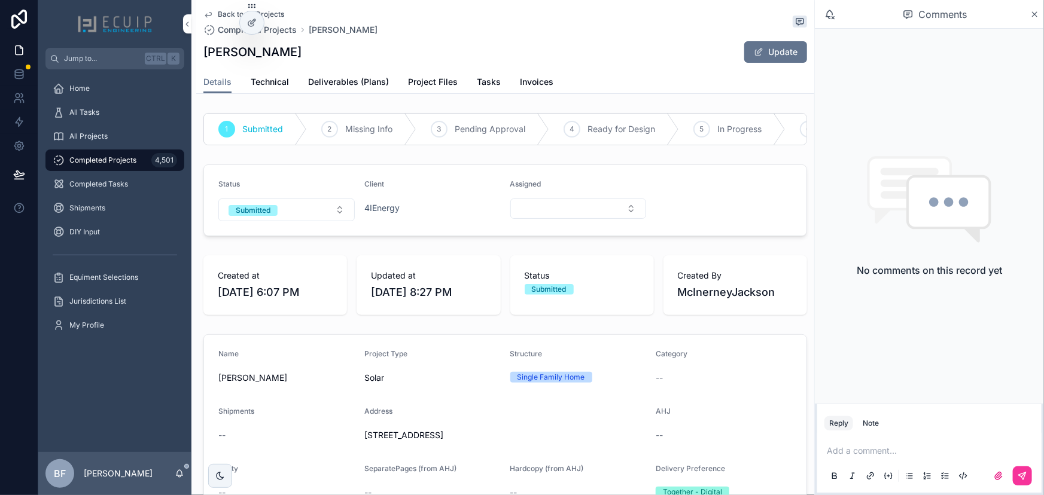
drag, startPoint x: 293, startPoint y: 220, endPoint x: 293, endPoint y: 229, distance: 9.6
click at [293, 220] on button "Submitted" at bounding box center [286, 210] width 136 height 23
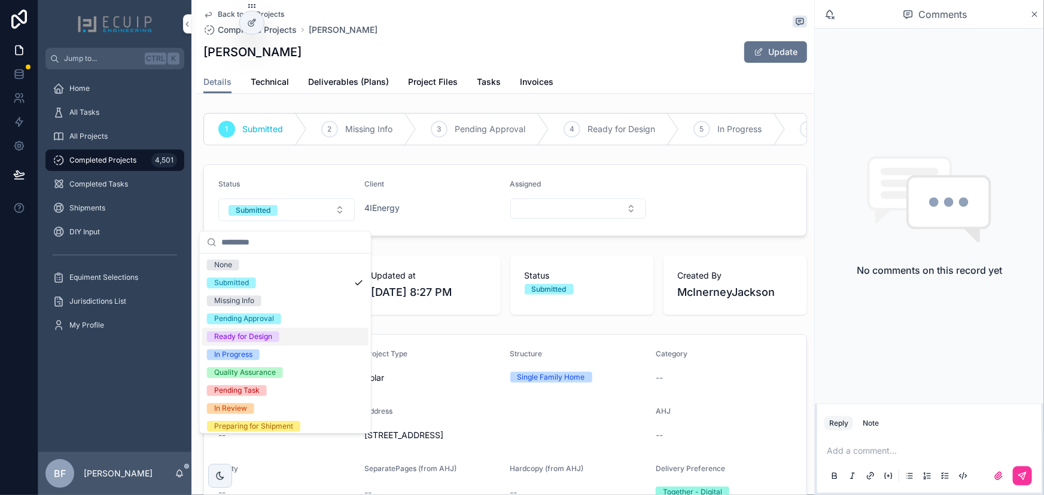
click at [241, 336] on div "Ready for Design" at bounding box center [243, 336] width 58 height 11
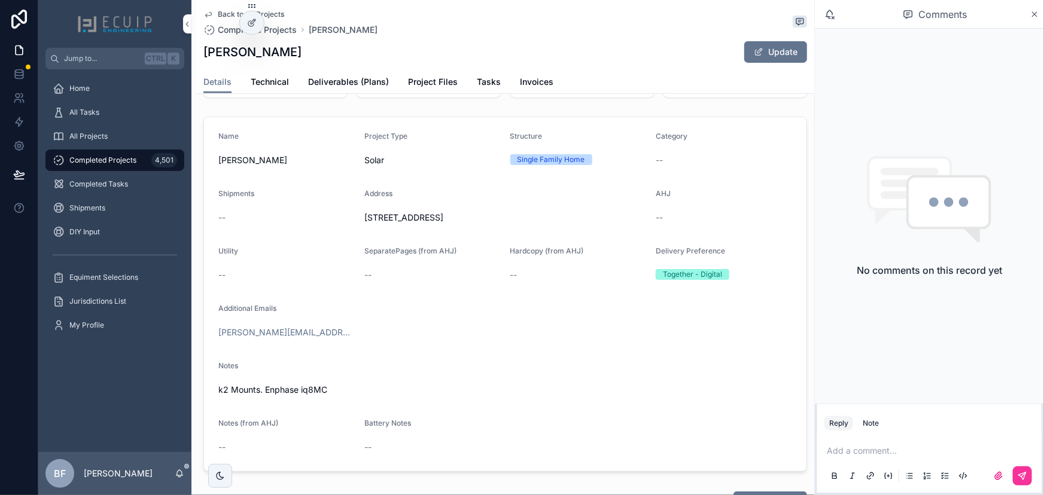
scroll to position [217, 0]
click at [278, 84] on span "Technical" at bounding box center [270, 82] width 38 height 12
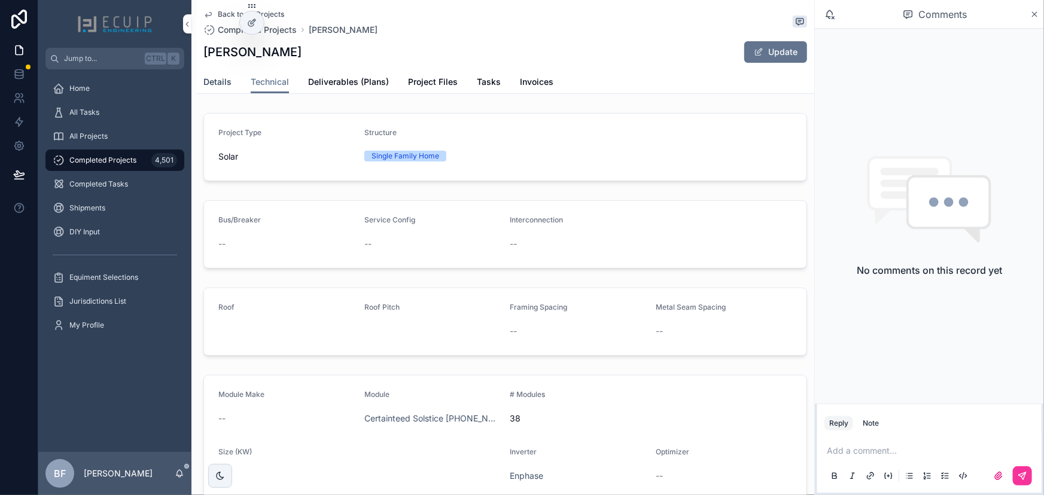
click at [209, 83] on span "Details" at bounding box center [217, 82] width 28 height 12
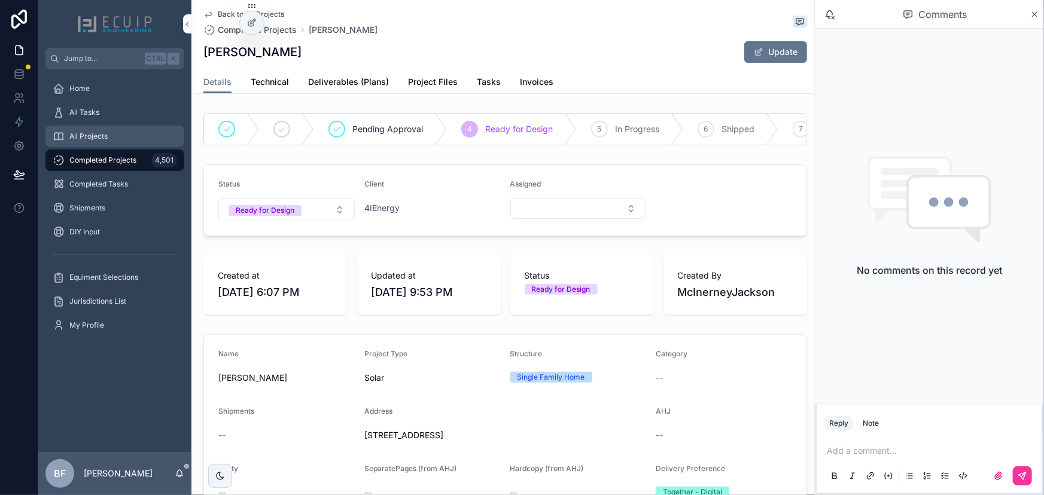
click at [143, 129] on div "All Projects" at bounding box center [115, 136] width 124 height 19
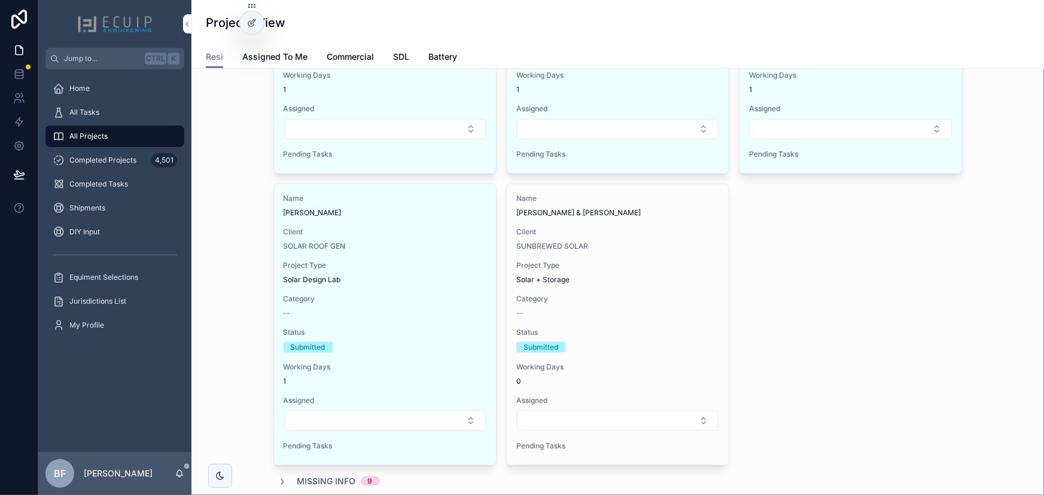
scroll to position [652, 0]
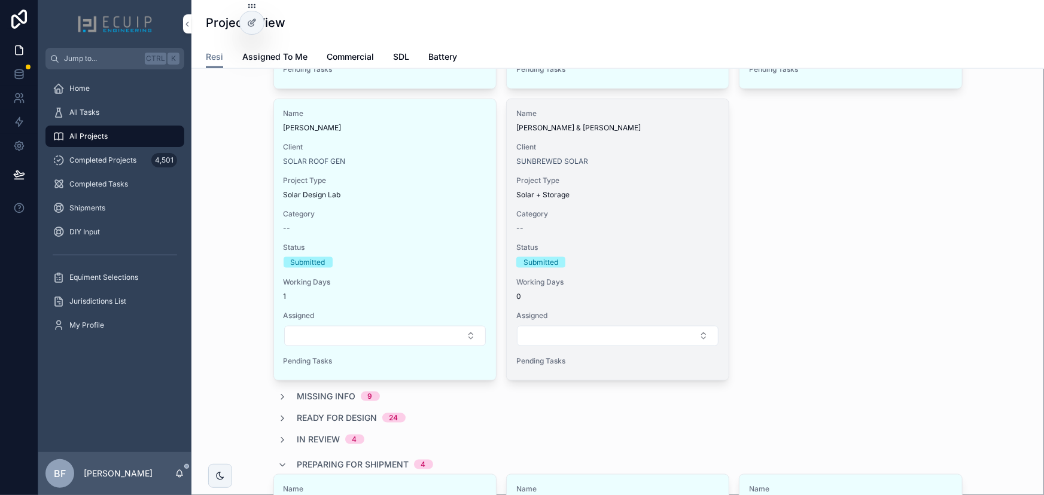
click at [654, 164] on div "SUNBREWED SOLAR" at bounding box center [617, 162] width 203 height 10
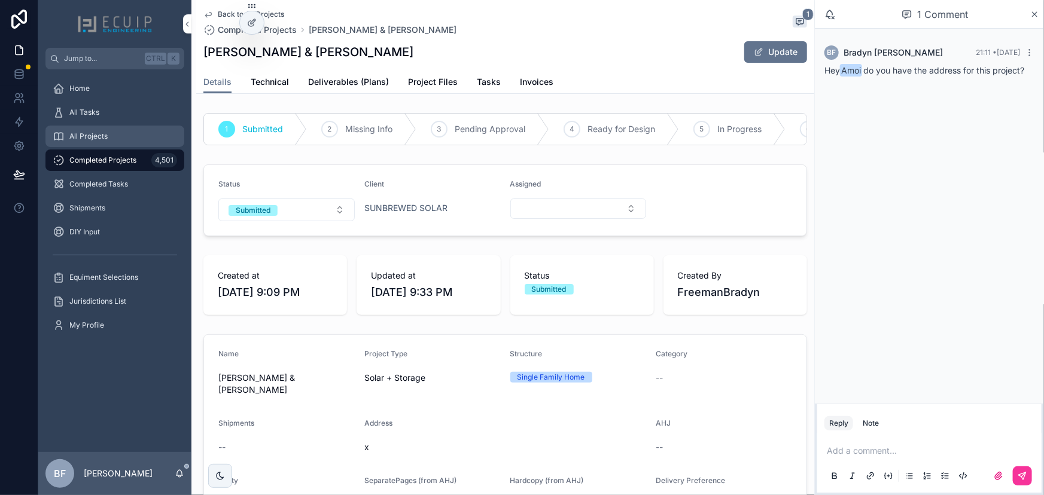
click at [95, 129] on div "All Projects" at bounding box center [115, 136] width 124 height 19
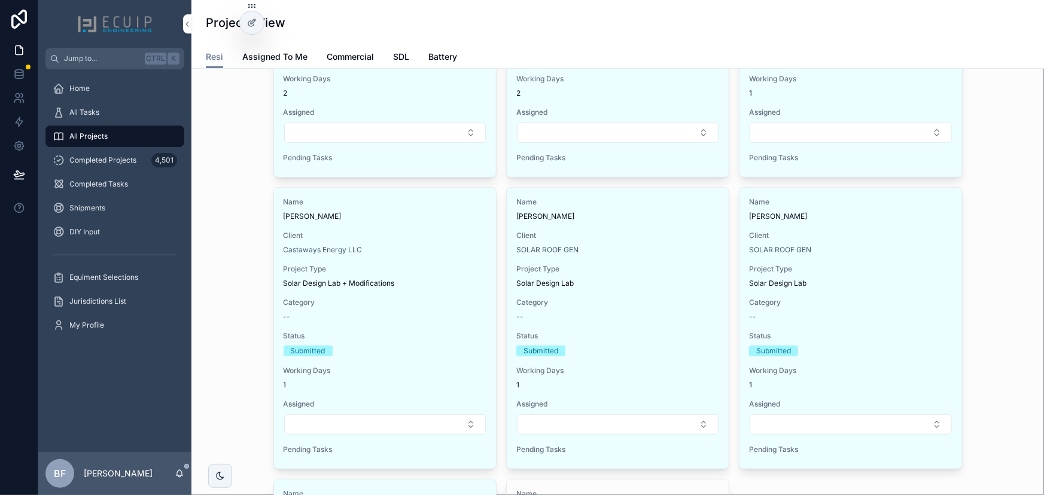
scroll to position [598, 0]
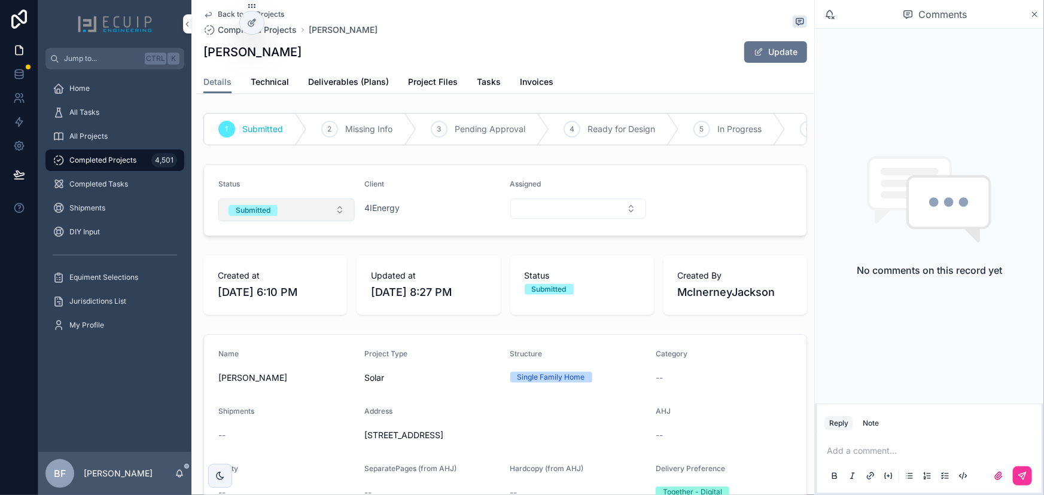
click at [305, 221] on button "Submitted" at bounding box center [286, 210] width 136 height 23
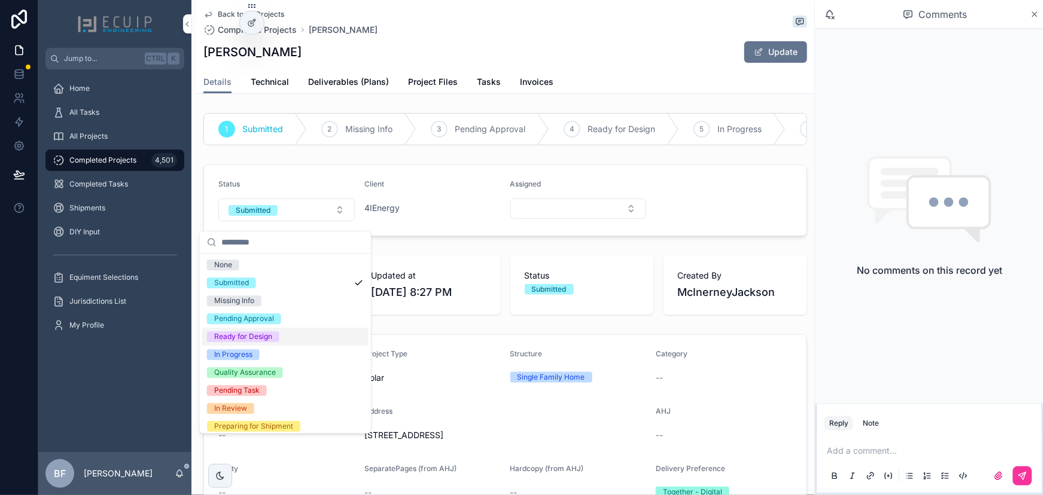
click at [261, 334] on div "Ready for Design" at bounding box center [243, 336] width 58 height 11
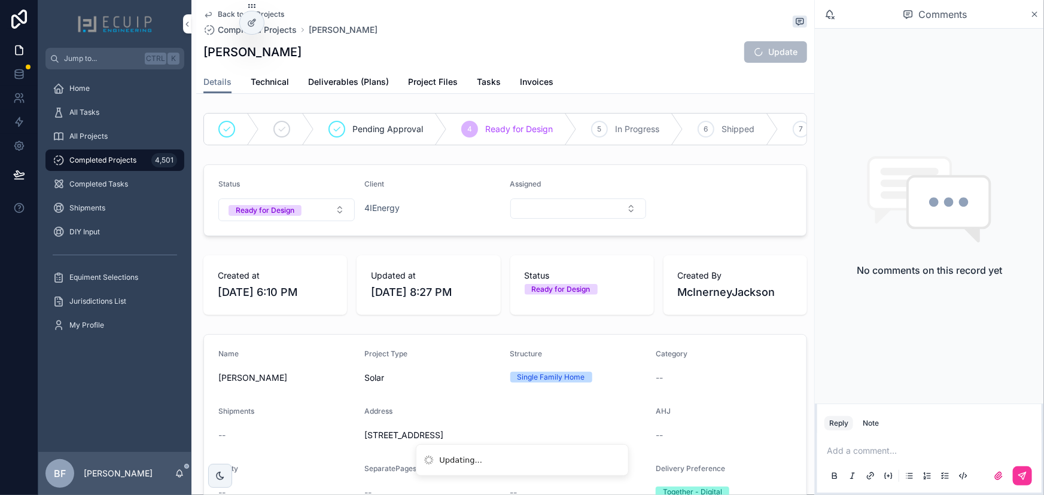
scroll to position [272, 0]
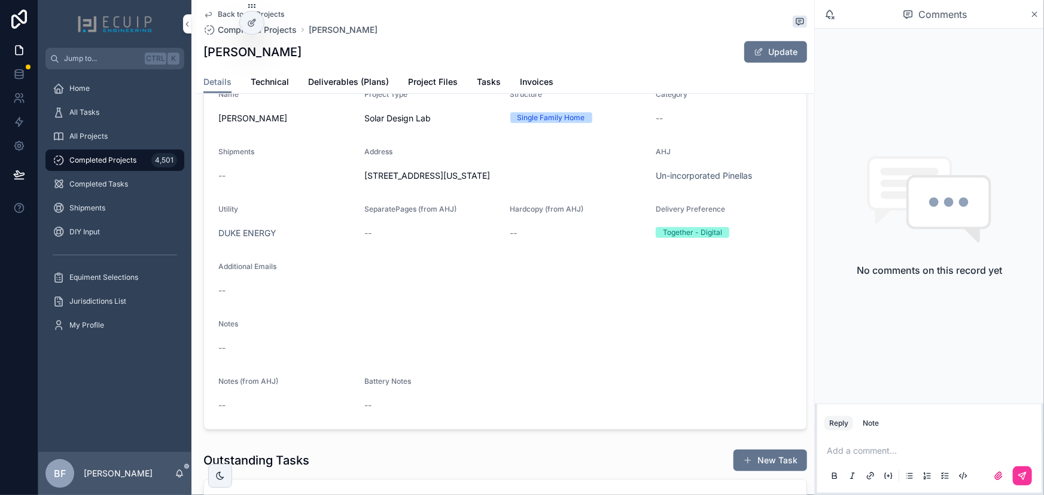
scroll to position [272, 0]
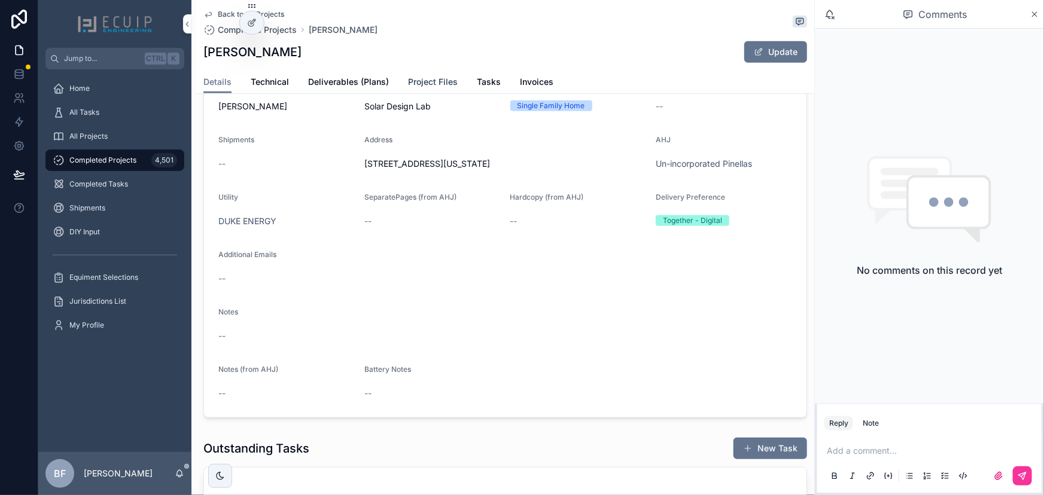
click at [444, 87] on span "Project Files" at bounding box center [433, 82] width 50 height 12
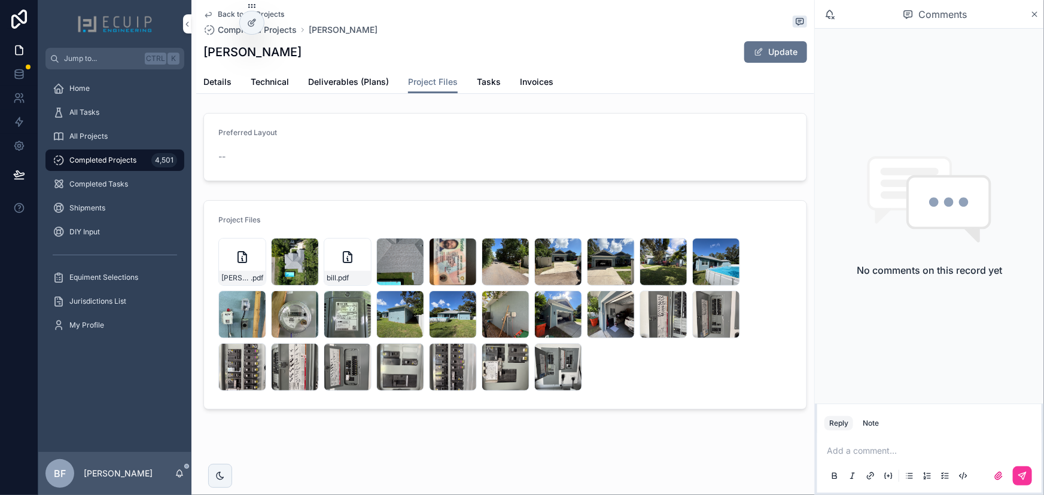
click at [203, 51] on h1 "[PERSON_NAME]" at bounding box center [252, 52] width 98 height 17
drag, startPoint x: 233, startPoint y: 269, endPoint x: 850, endPoint y: 57, distance: 652.2
click at [233, 269] on div "Alex-Waite-Engineering .pdf" at bounding box center [242, 262] width 48 height 48
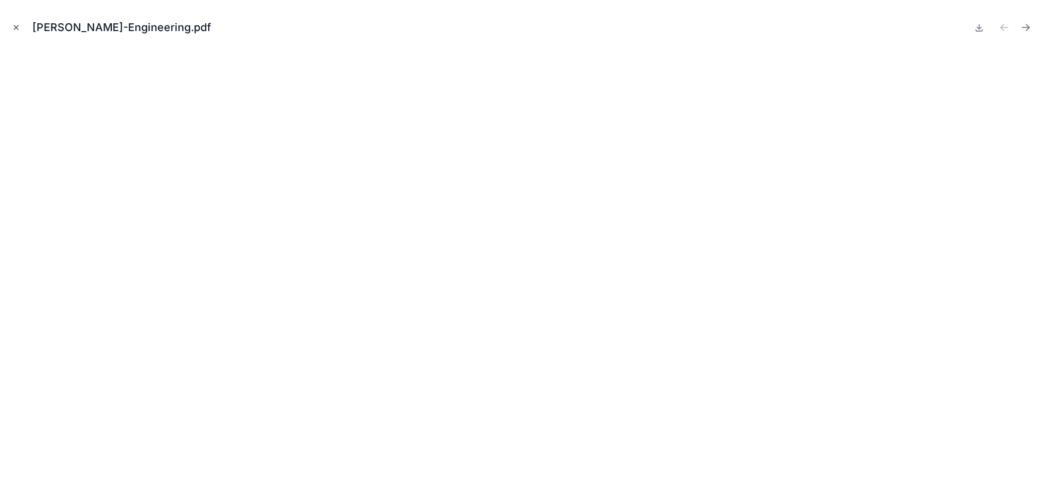
click at [978, 28] on icon at bounding box center [980, 28] width 4 height 2
click at [15, 27] on icon "Close modal" at bounding box center [16, 27] width 8 height 8
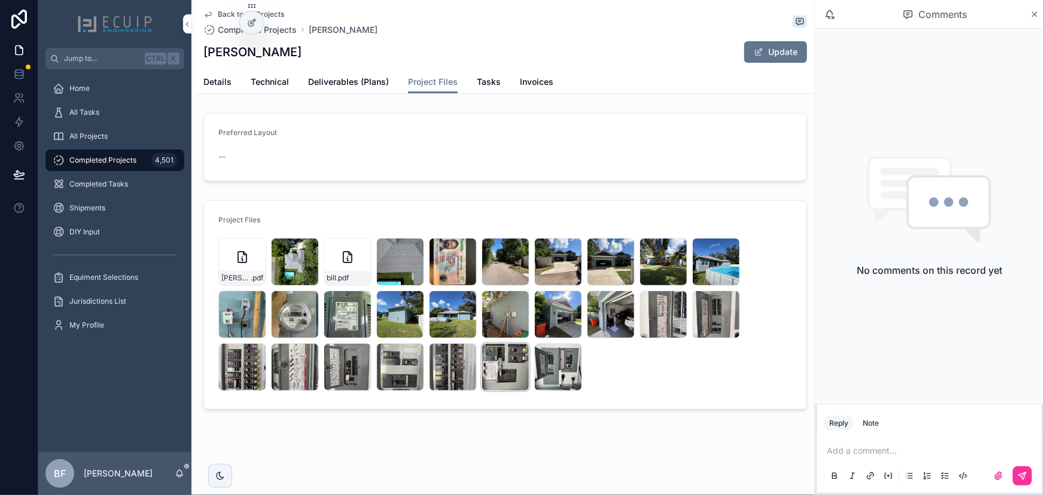
click at [501, 375] on div "IMG_8391 .jpeg" at bounding box center [506, 367] width 48 height 48
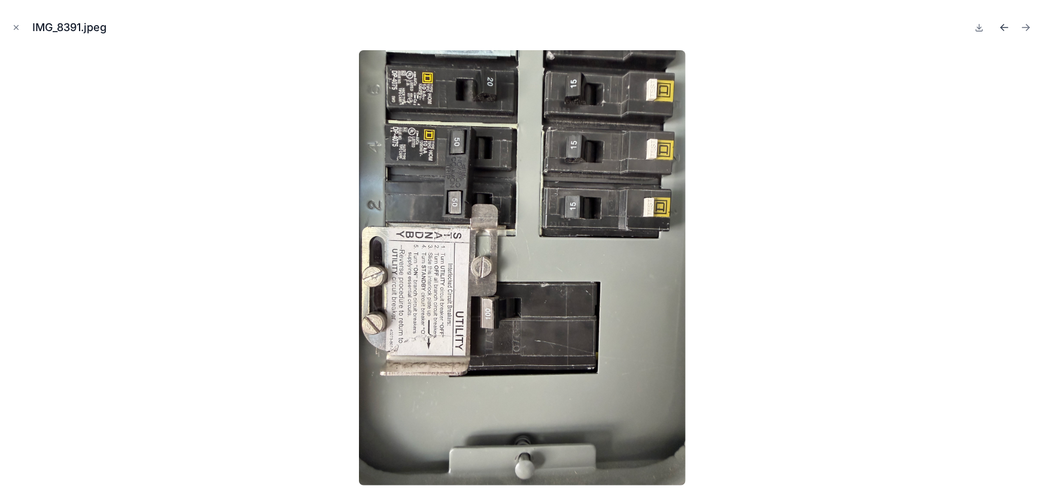
click at [1003, 29] on icon "Previous file" at bounding box center [1002, 29] width 3 height 3
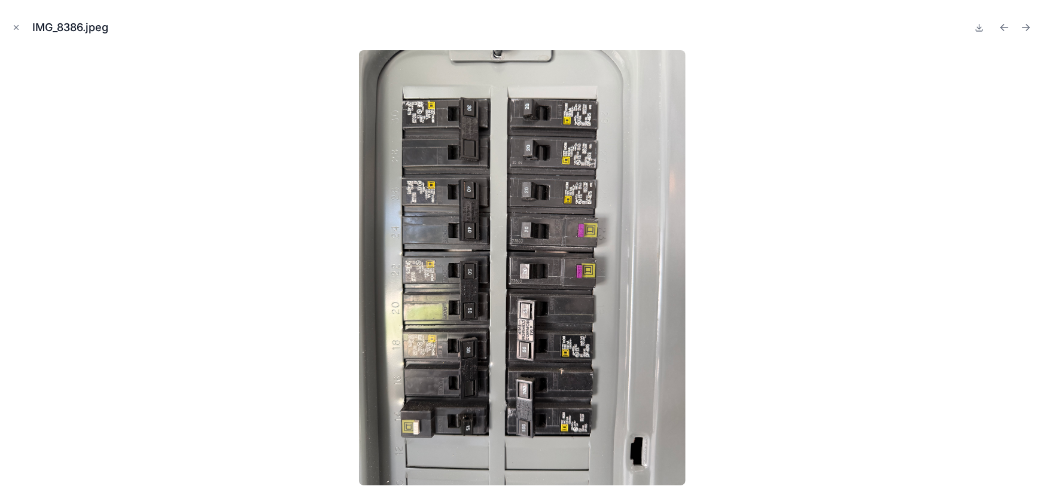
click at [1003, 29] on icon "Previous file" at bounding box center [1002, 29] width 3 height 3
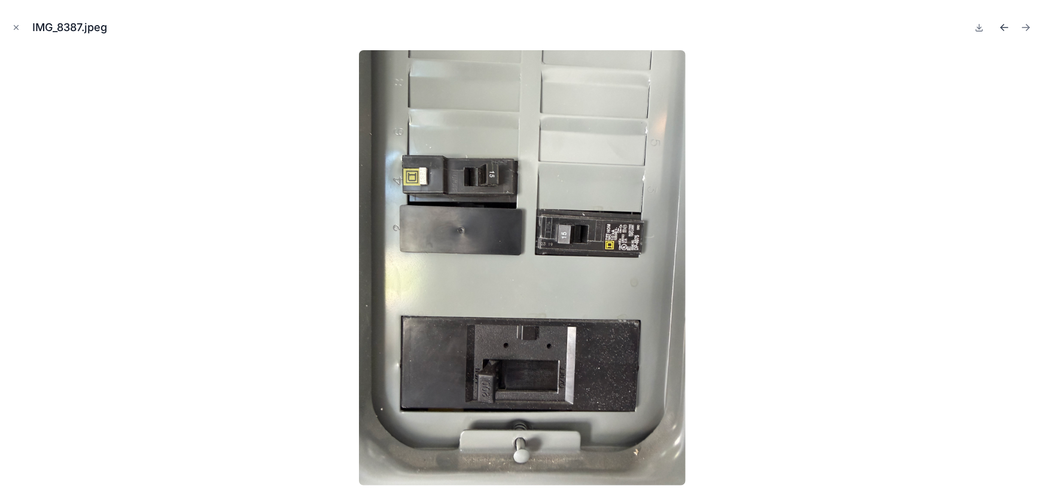
click at [1003, 26] on icon "Previous file" at bounding box center [1002, 26] width 3 height 3
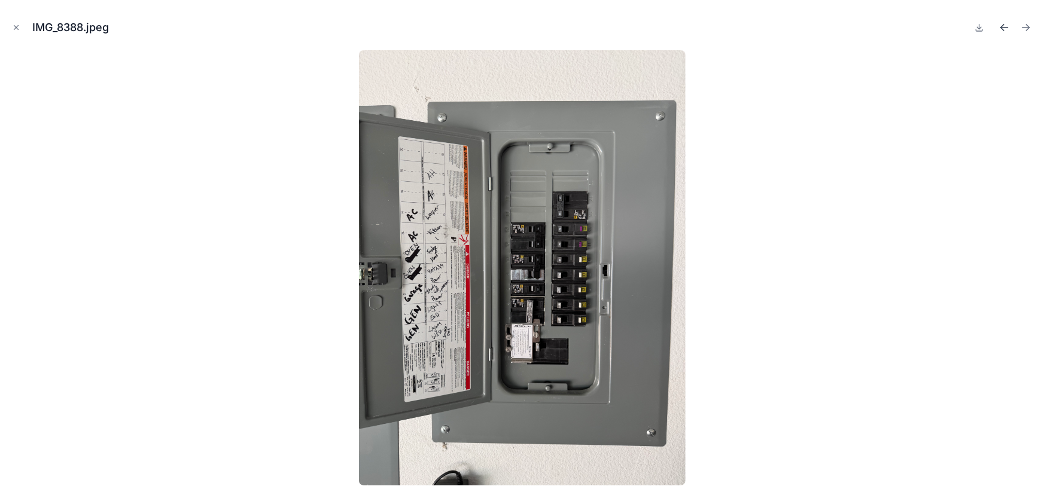
click at [999, 27] on icon "Previous file" at bounding box center [1005, 28] width 12 height 12
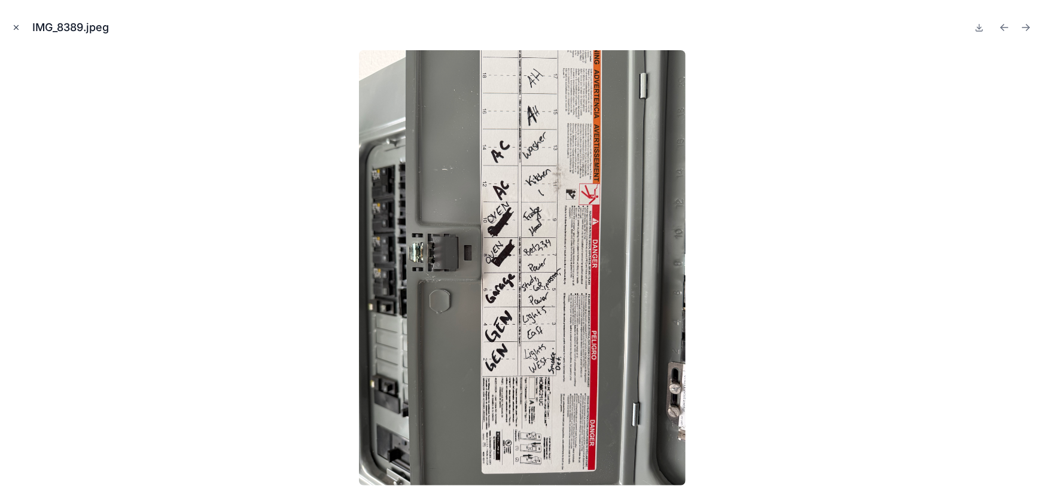
click at [10, 30] on button "Close modal" at bounding box center [16, 27] width 13 height 13
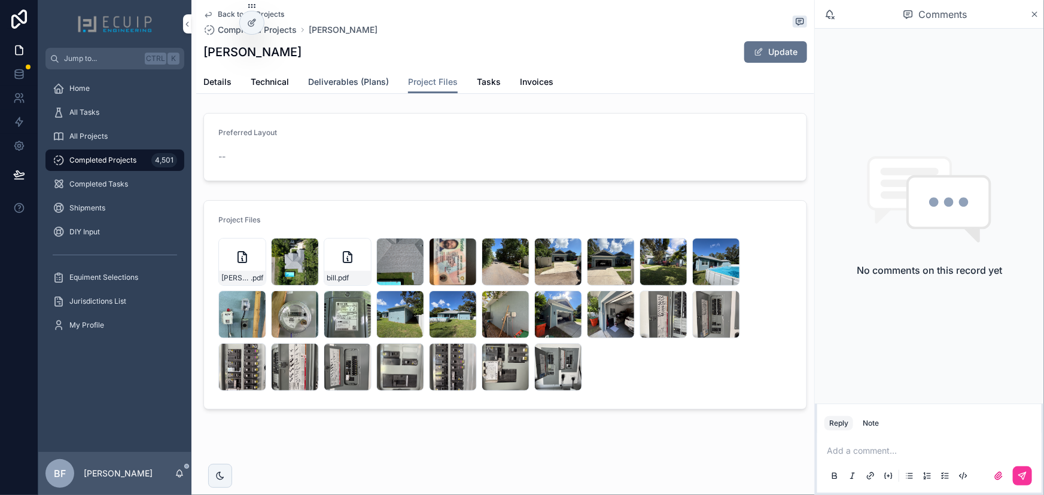
click at [340, 80] on span "Deliverables (Plans)" at bounding box center [348, 82] width 81 height 12
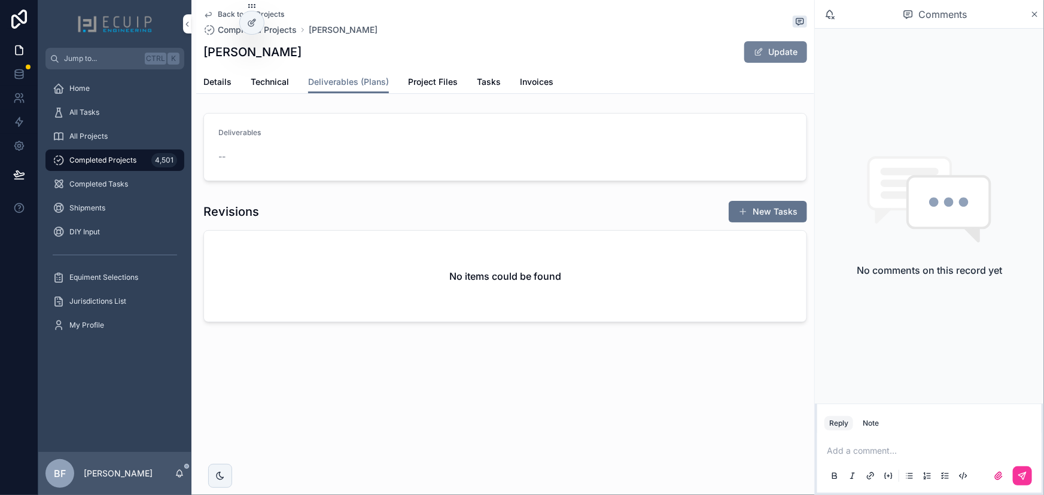
click at [770, 48] on button "Update" at bounding box center [775, 52] width 63 height 22
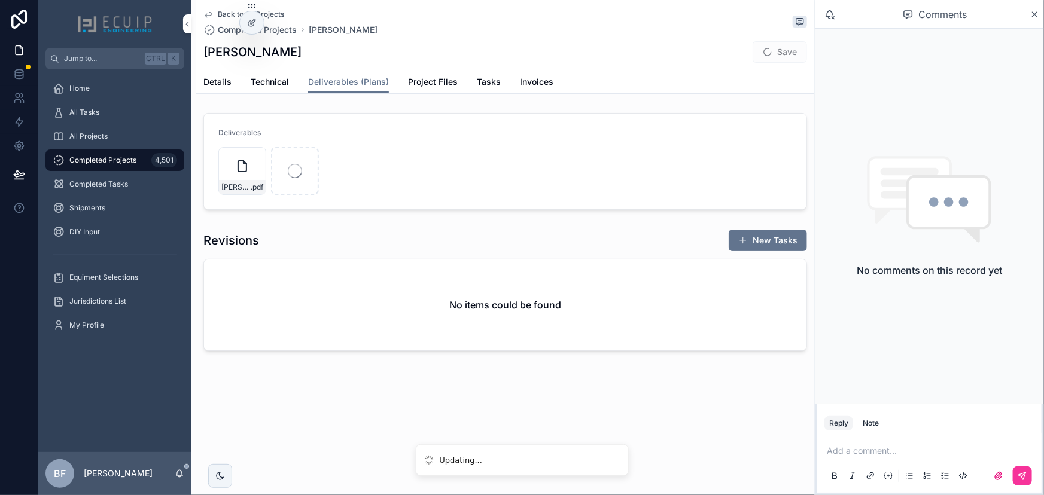
click at [212, 78] on span "Details" at bounding box center [217, 82] width 28 height 12
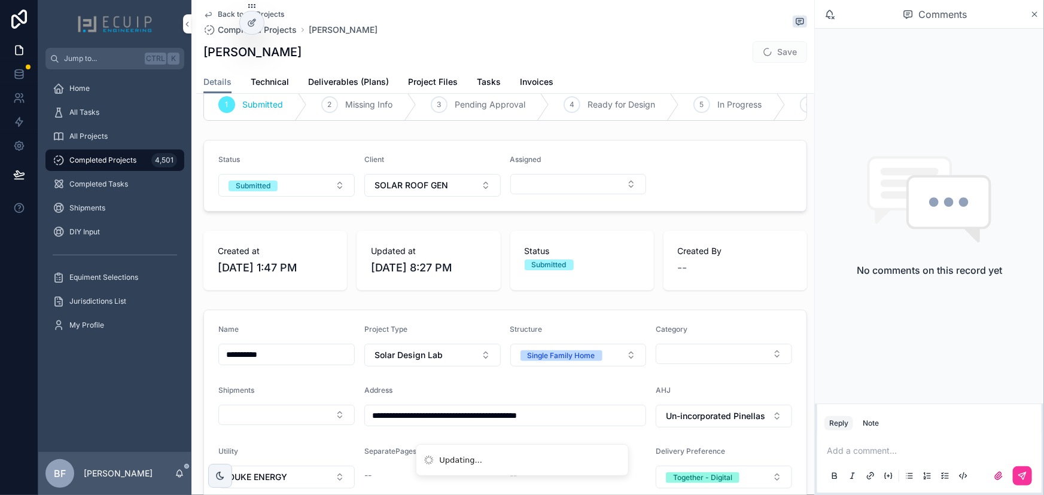
scroll to position [54, 0]
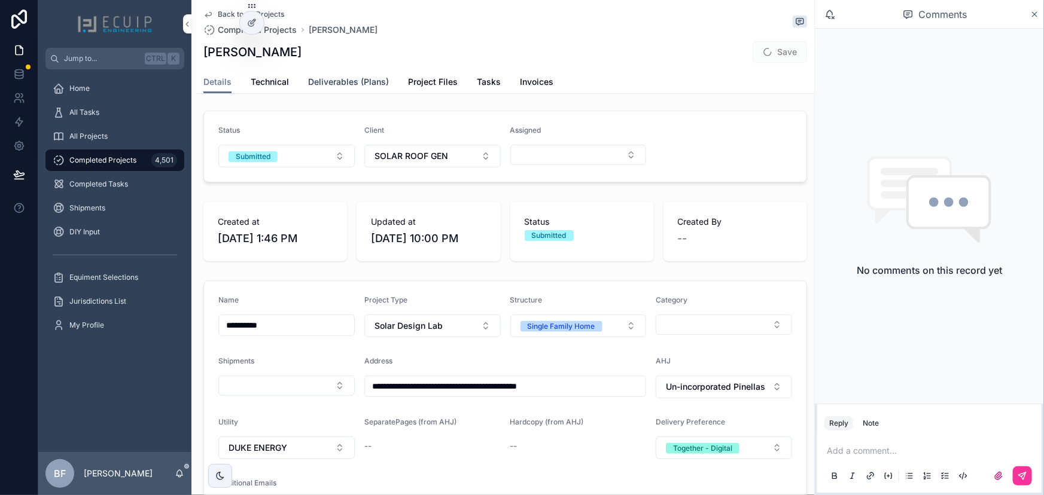
click at [354, 77] on span "Deliverables (Plans)" at bounding box center [348, 82] width 81 height 12
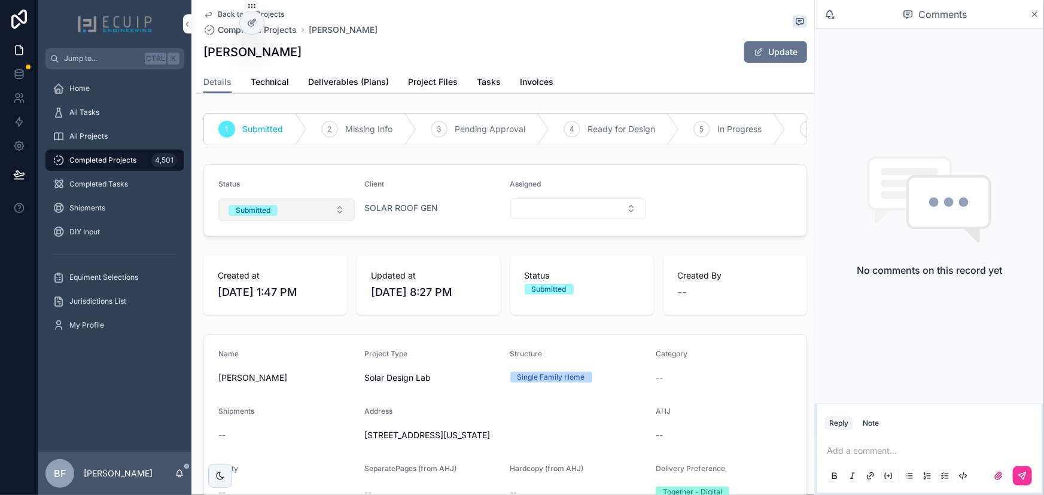
click at [303, 221] on button "Submitted" at bounding box center [286, 210] width 136 height 23
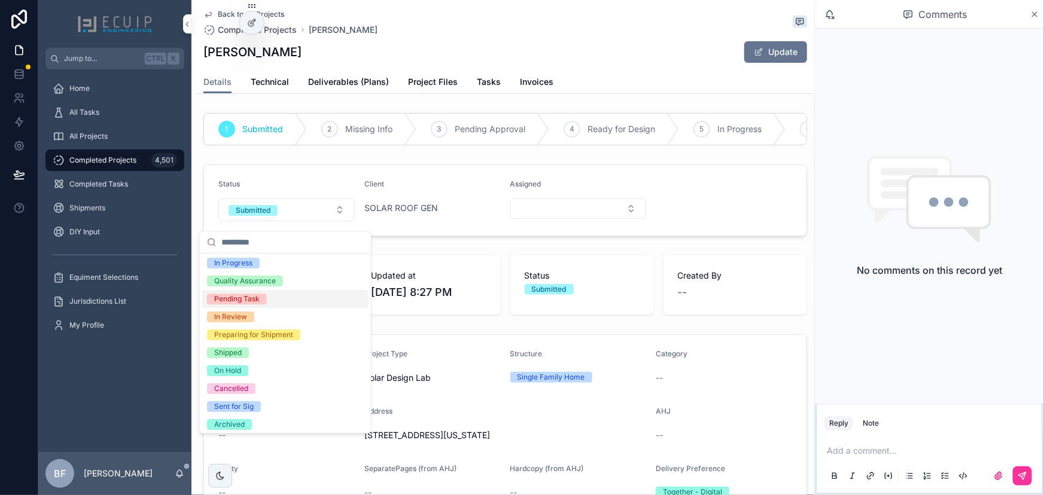
scroll to position [94, 0]
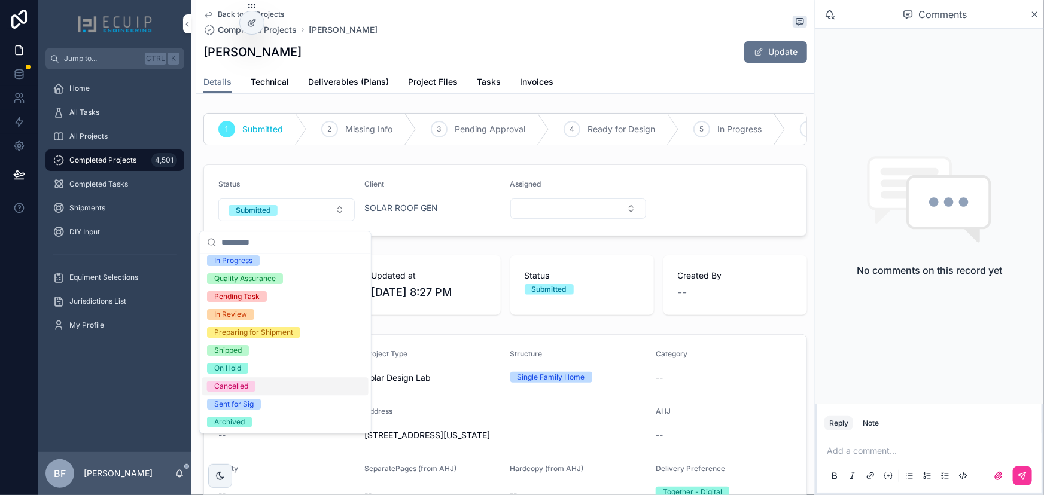
click at [243, 381] on div "Cancelled" at bounding box center [231, 386] width 34 height 11
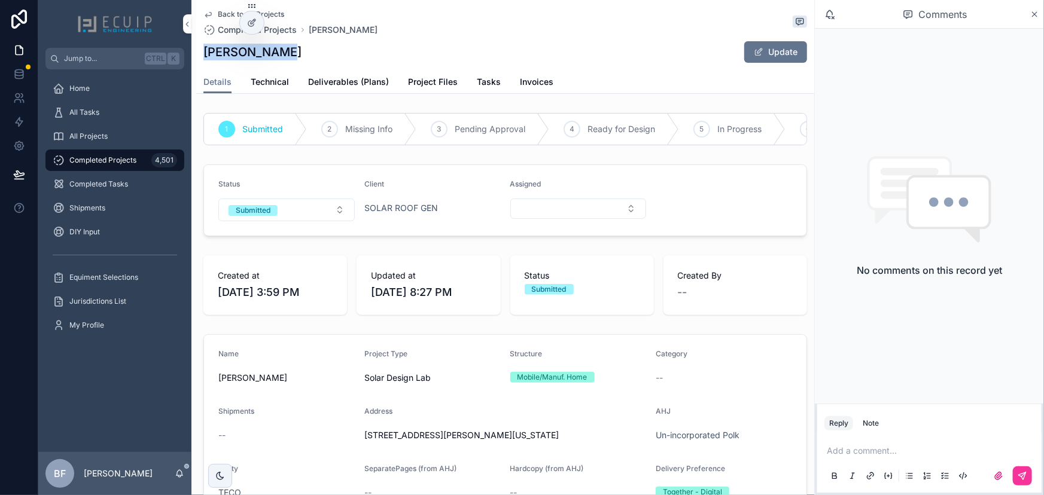
drag, startPoint x: 261, startPoint y: 52, endPoint x: 191, endPoint y: 54, distance: 69.4
copy h1 "[PERSON_NAME]"
click at [443, 88] on link "Project Files" at bounding box center [433, 83] width 50 height 24
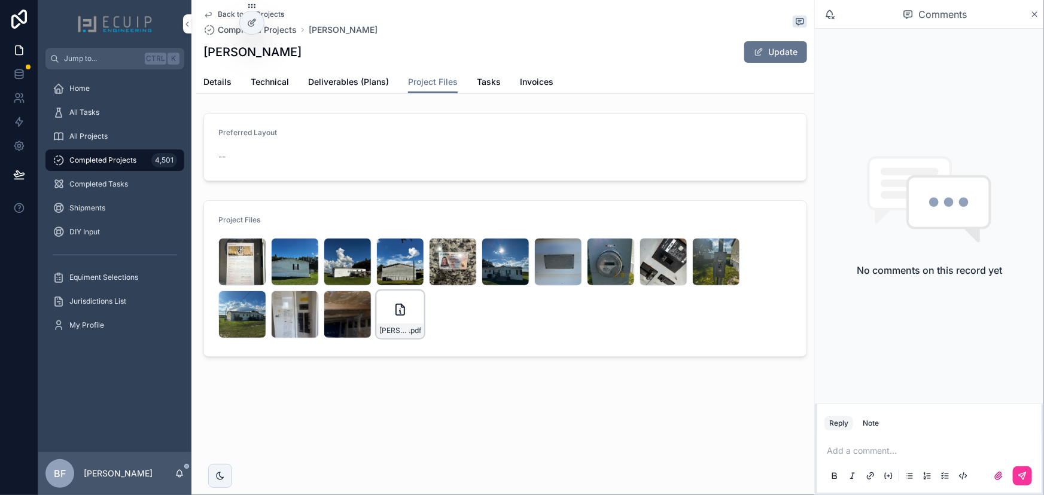
click at [413, 299] on div "[PERSON_NAME][GEOGRAPHIC_DATA]-Engineering .pdf" at bounding box center [400, 315] width 48 height 48
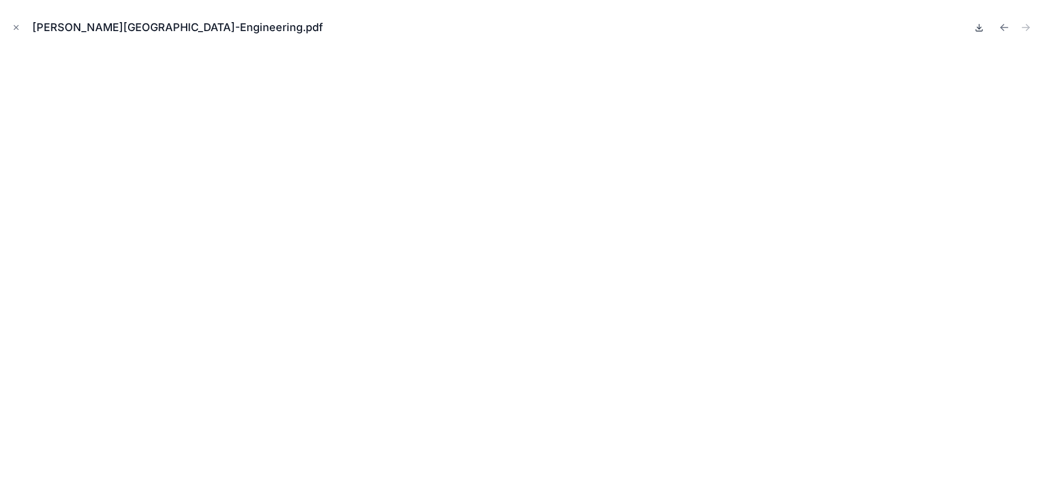
click at [975, 29] on icon at bounding box center [980, 28] width 10 height 10
click at [22, 24] on button "Close modal" at bounding box center [16, 27] width 13 height 13
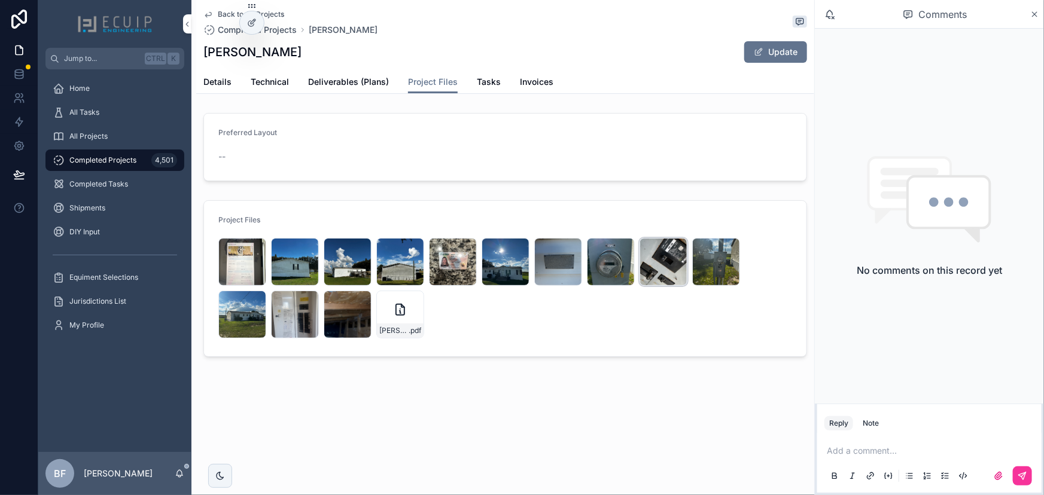
click at [659, 264] on div "IMG_7802 .jpeg" at bounding box center [664, 262] width 48 height 48
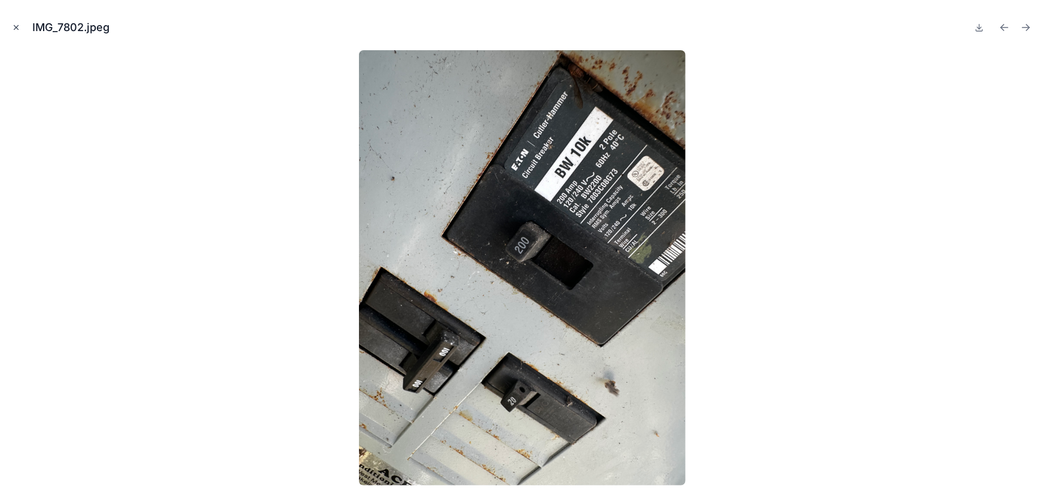
click at [15, 28] on icon "Close modal" at bounding box center [16, 27] width 8 height 8
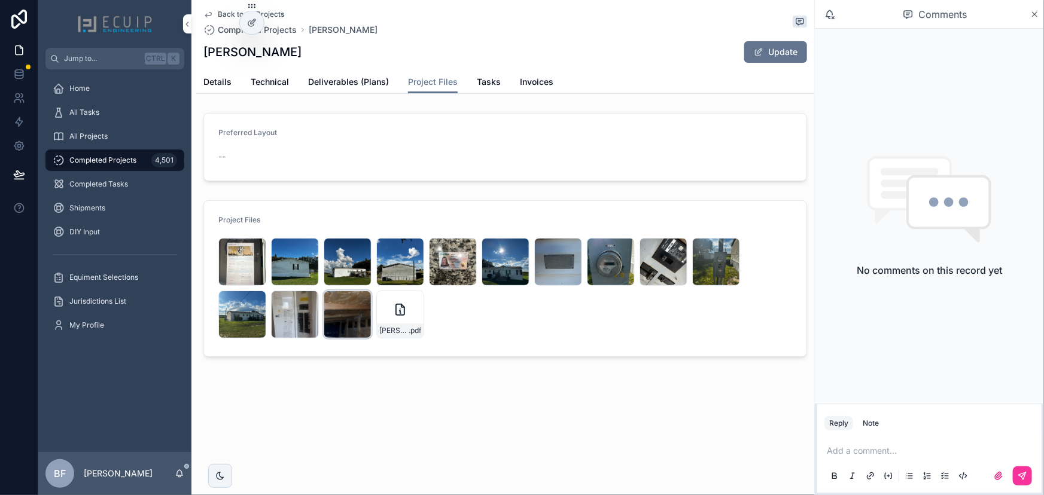
click at [338, 329] on div "IMG_8829 .jpeg" at bounding box center [348, 315] width 48 height 48
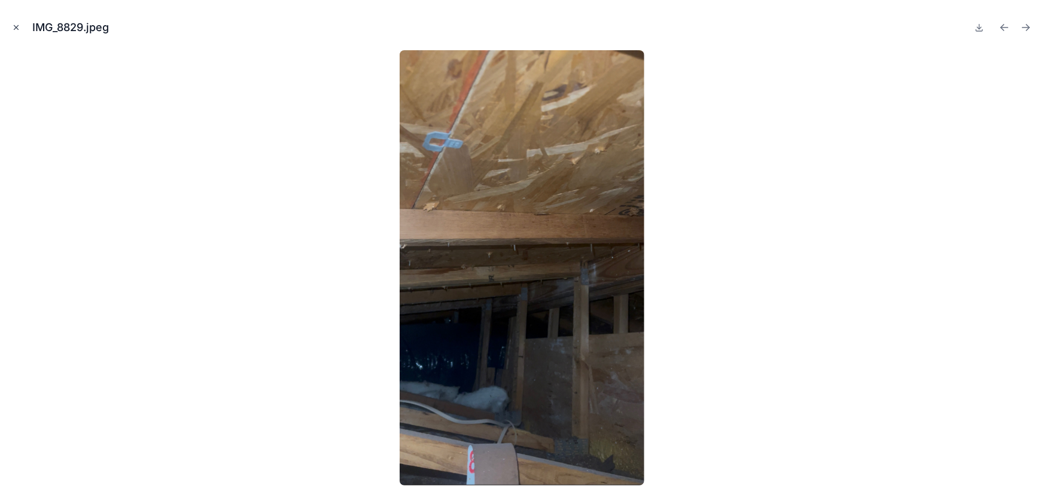
click at [14, 32] on button "Close modal" at bounding box center [16, 27] width 13 height 13
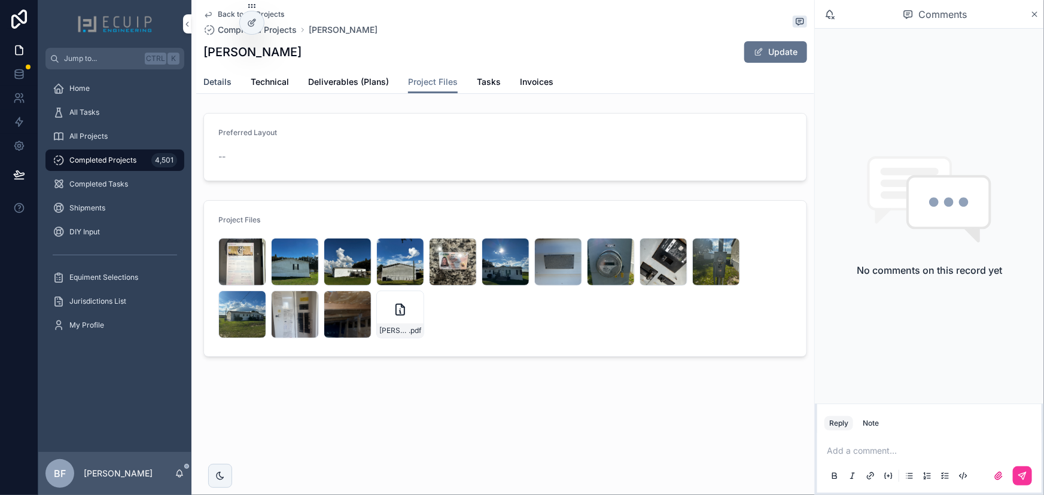
click at [207, 81] on span "Details" at bounding box center [217, 82] width 28 height 12
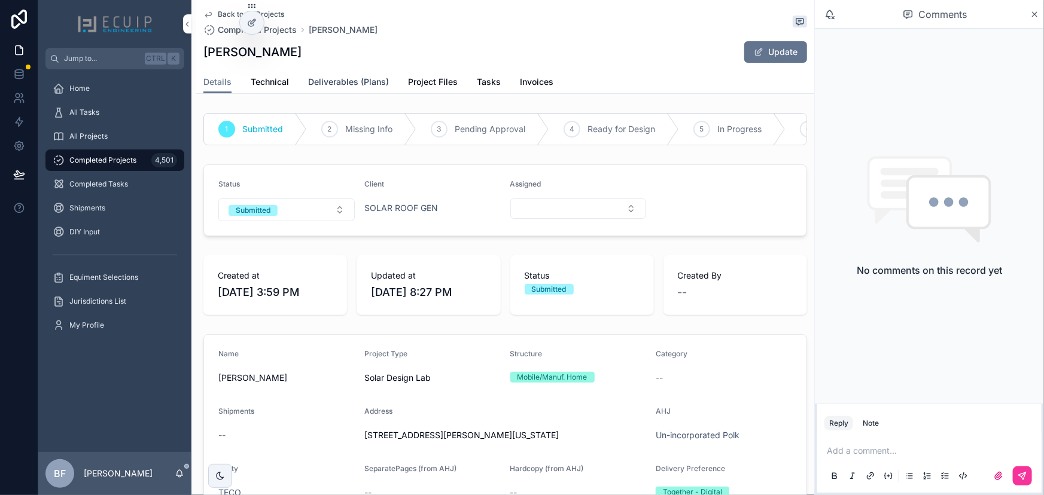
click at [378, 86] on span "Deliverables (Plans)" at bounding box center [348, 82] width 81 height 12
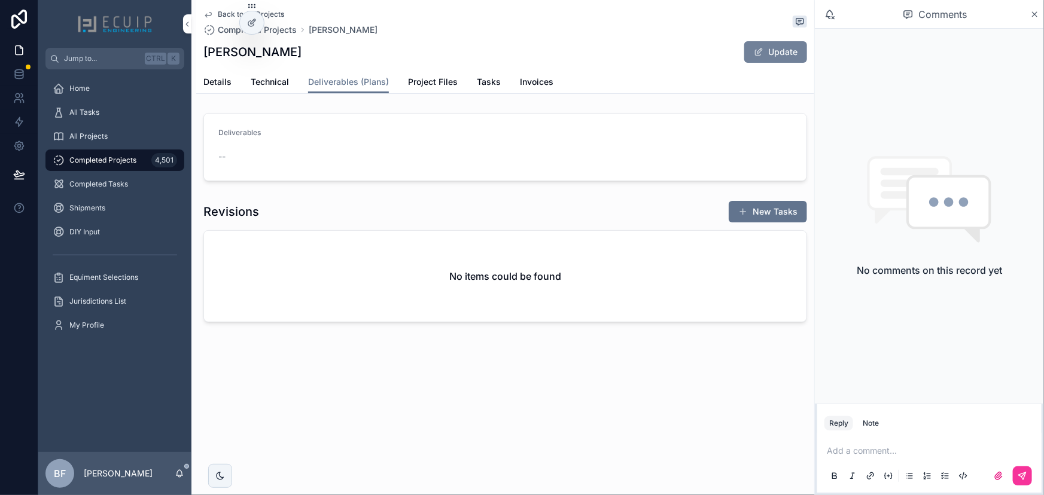
click at [752, 56] on button "Update" at bounding box center [775, 52] width 63 height 22
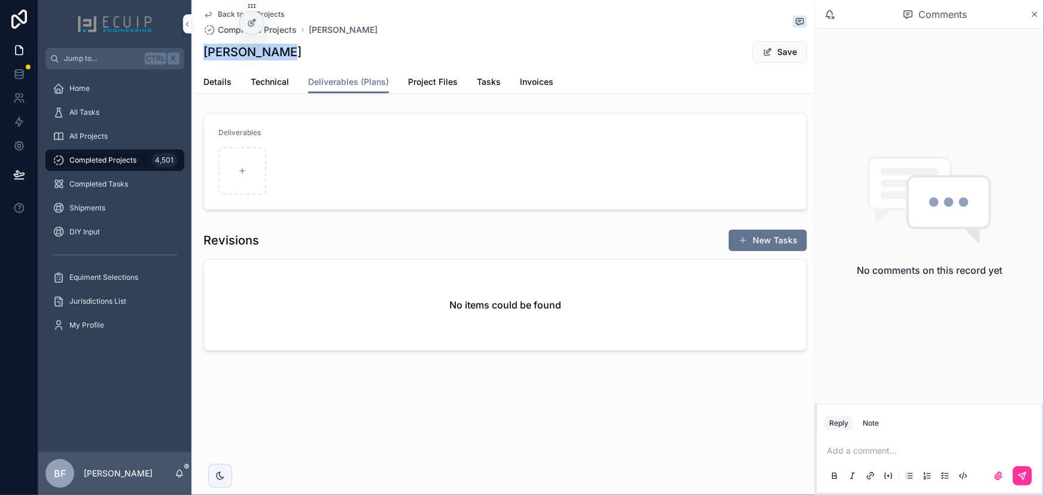
drag, startPoint x: 247, startPoint y: 56, endPoint x: 204, endPoint y: 54, distance: 42.5
click at [204, 54] on div "Back to All Projects Completed Projects [PERSON_NAME] [PERSON_NAME] Save" at bounding box center [505, 35] width 604 height 71
copy h1 "[PERSON_NAME]"
click at [784, 50] on button "Save" at bounding box center [780, 52] width 54 height 22
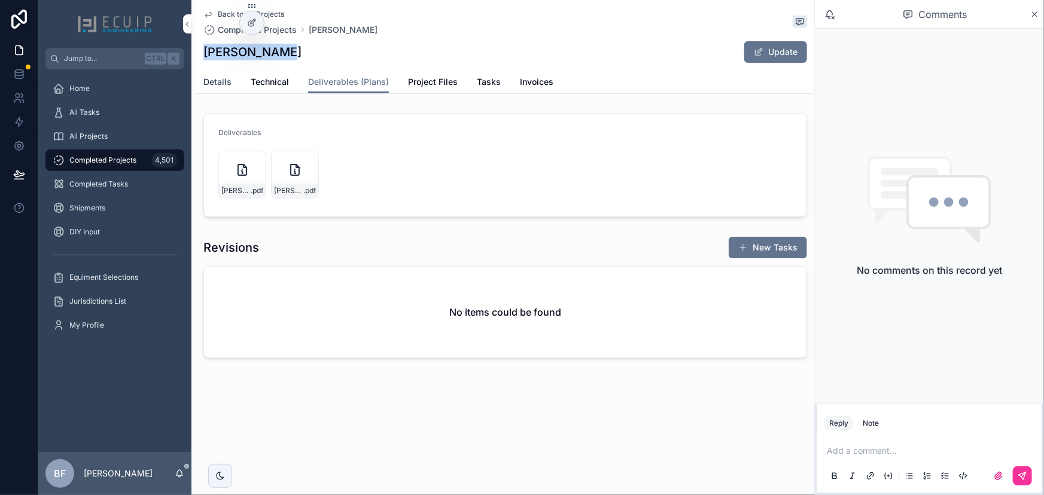
click at [221, 85] on span "Details" at bounding box center [217, 82] width 28 height 12
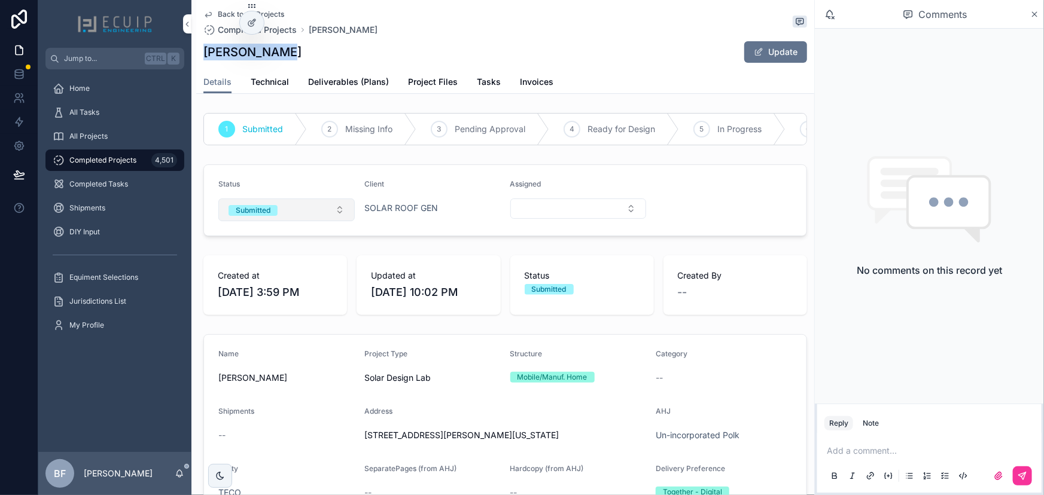
click at [299, 219] on button "Submitted" at bounding box center [286, 210] width 136 height 23
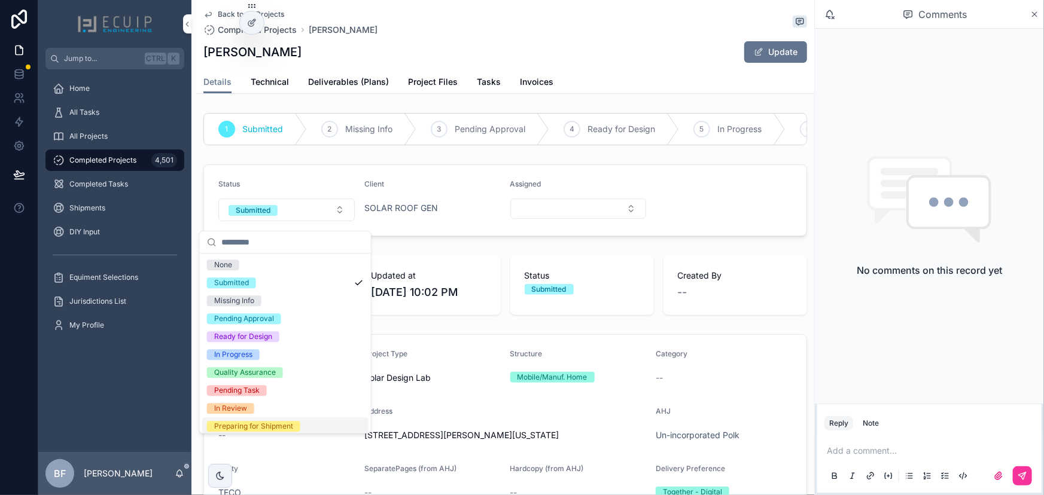
click at [270, 420] on div "Preparing for Shipment" at bounding box center [285, 427] width 166 height 18
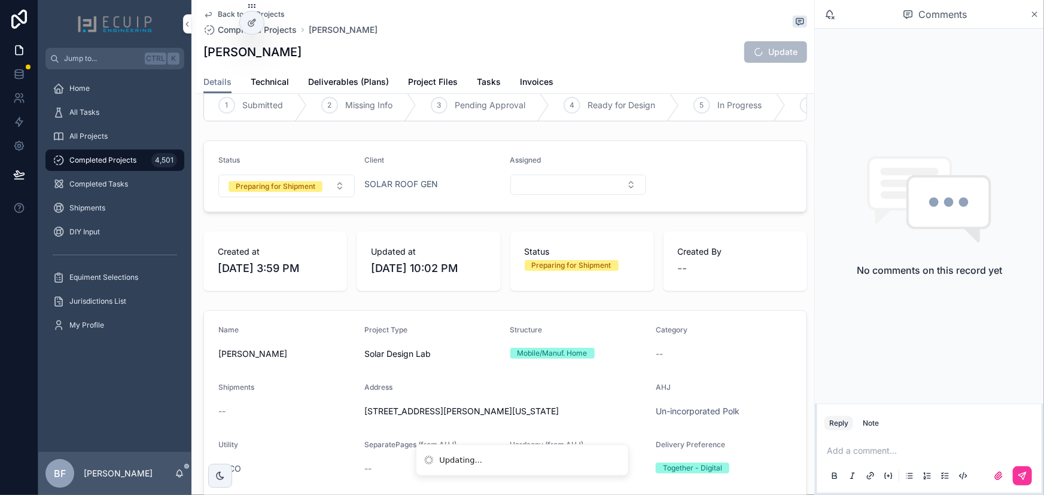
scroll to position [108, 0]
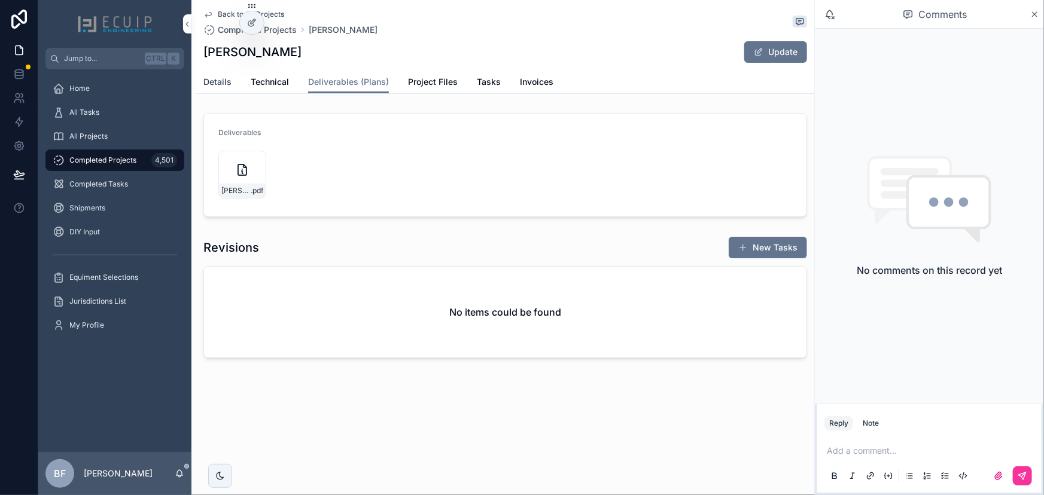
click at [214, 89] on link "Details" at bounding box center [217, 83] width 28 height 24
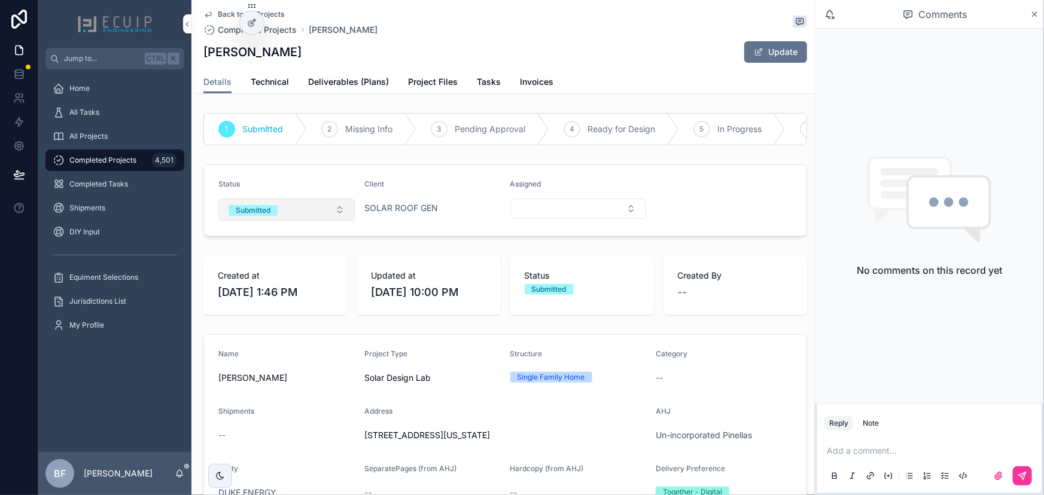
click at [284, 218] on button "Submitted" at bounding box center [286, 210] width 136 height 23
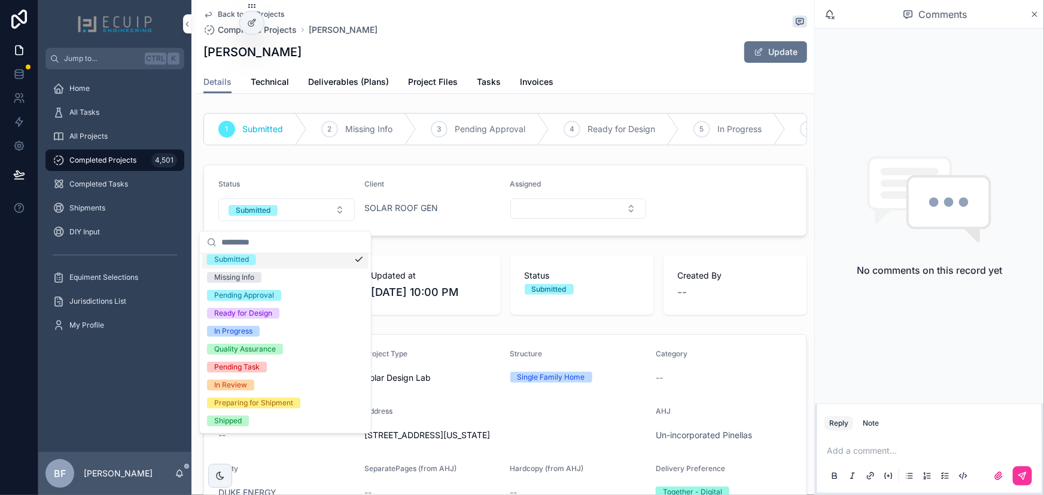
scroll to position [54, 0]
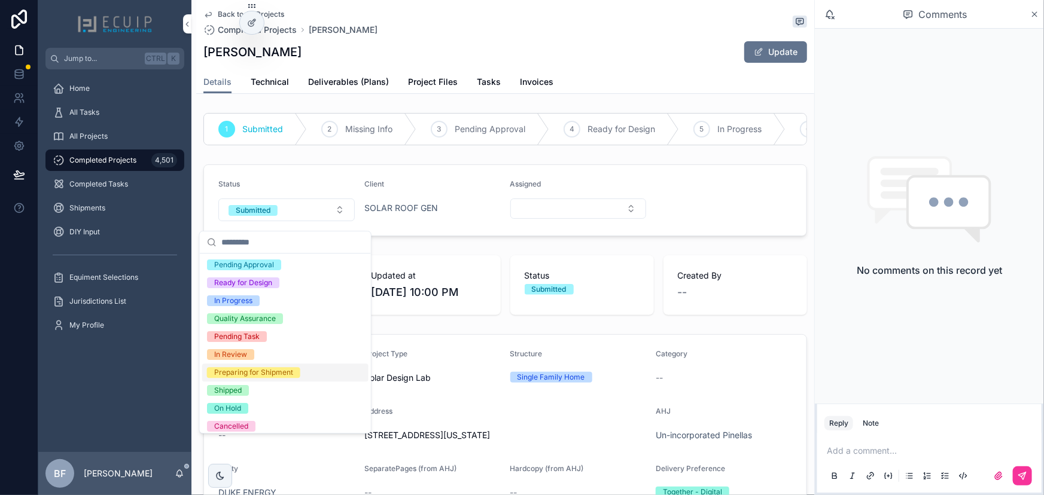
click at [257, 367] on div "Preparing for Shipment" at bounding box center [253, 372] width 79 height 11
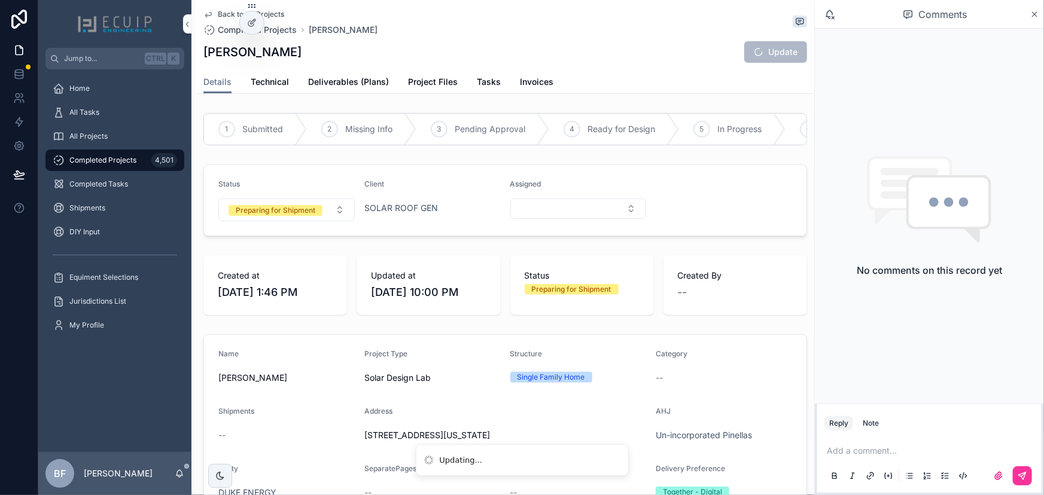
click at [403, 190] on div "Client" at bounding box center [432, 187] width 136 height 14
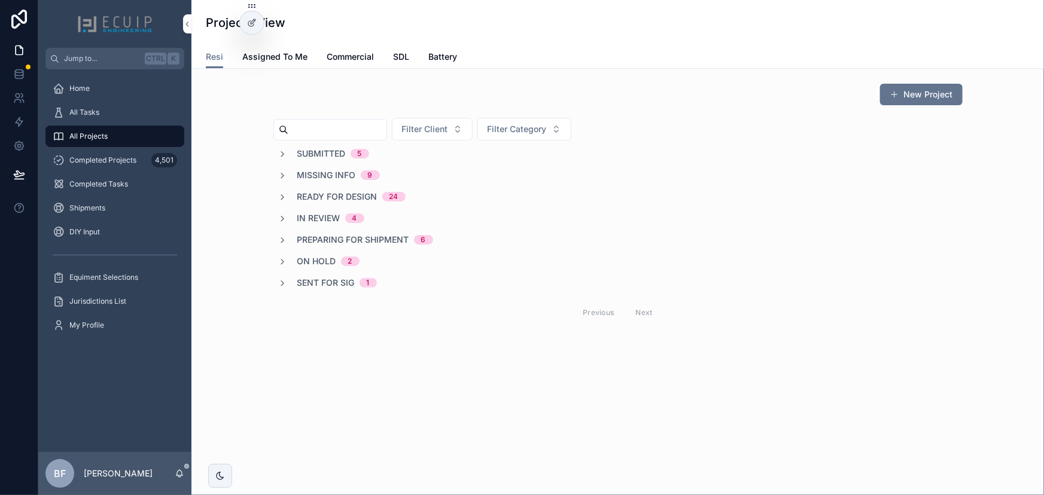
click at [321, 257] on span "On Hold" at bounding box center [316, 261] width 39 height 12
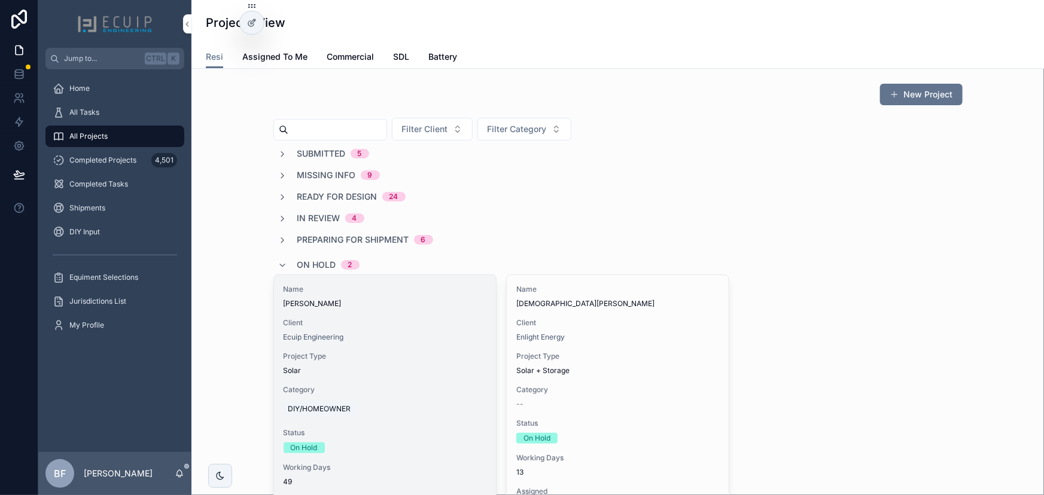
click at [393, 300] on span "[PERSON_NAME]" at bounding box center [385, 304] width 203 height 10
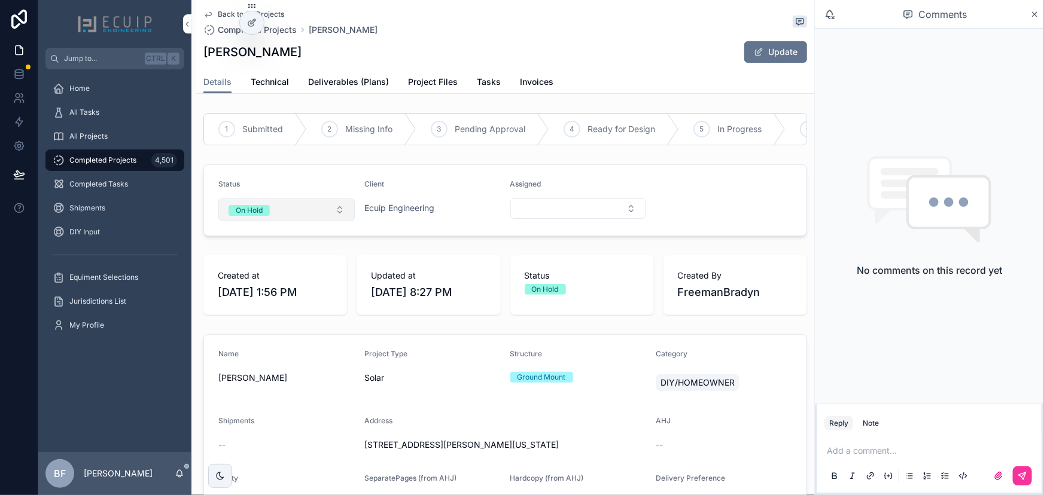
click at [299, 215] on button "On Hold" at bounding box center [286, 210] width 136 height 23
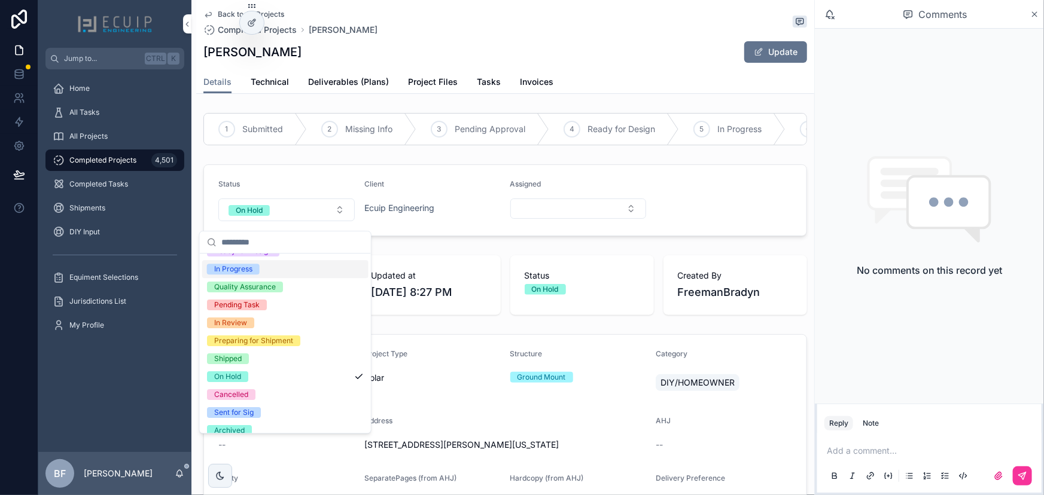
scroll to position [94, 0]
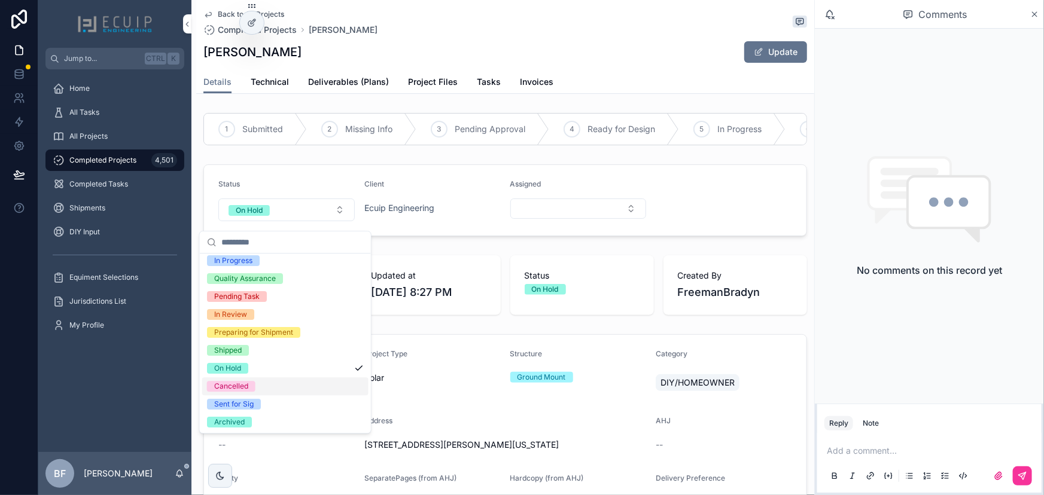
click at [242, 383] on div "Cancelled" at bounding box center [231, 386] width 34 height 11
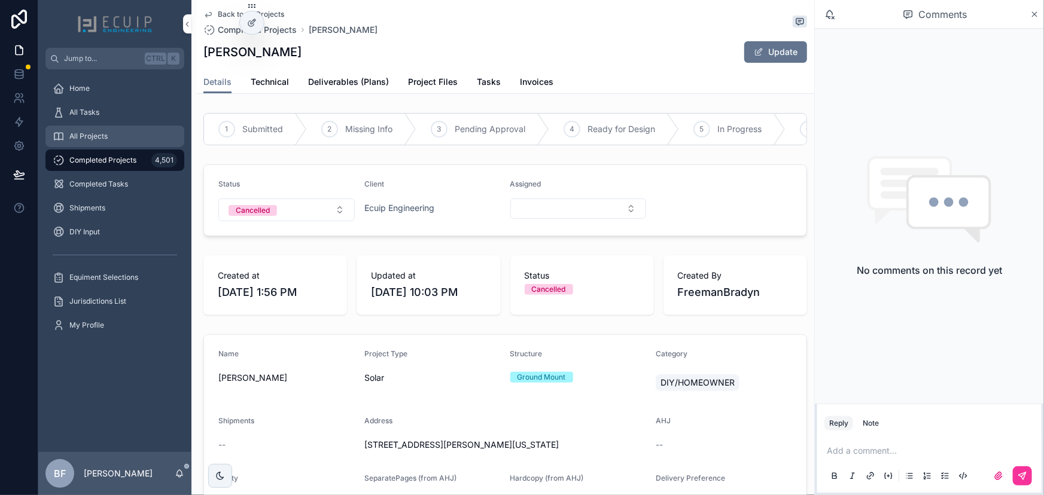
click at [119, 136] on div "All Projects" at bounding box center [115, 136] width 124 height 19
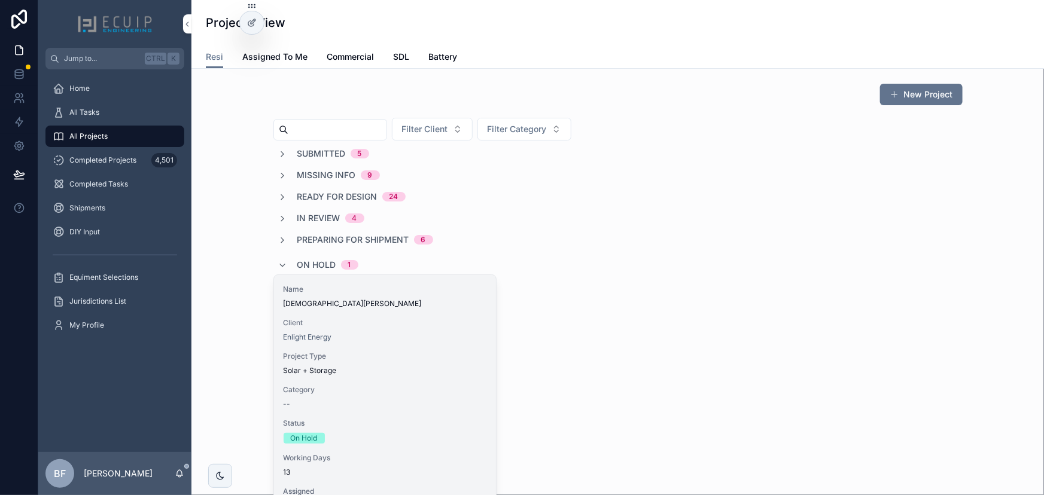
click at [346, 308] on span "Jesua Jaen" at bounding box center [385, 304] width 203 height 10
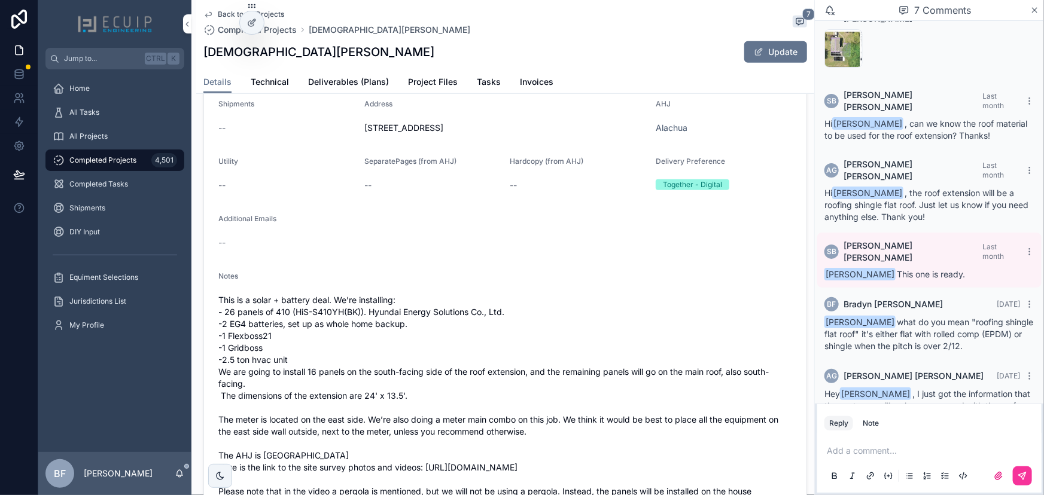
scroll to position [326, 0]
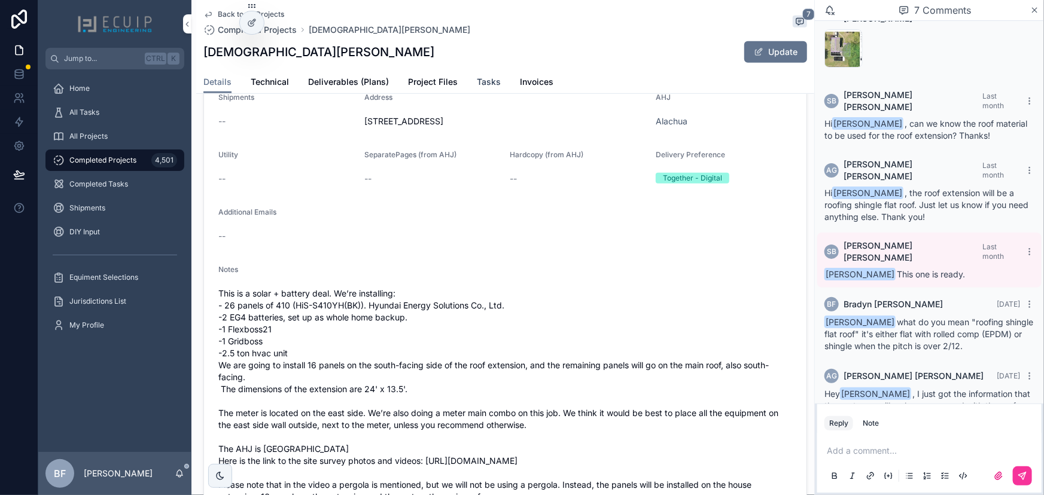
click at [477, 74] on link "Tasks" at bounding box center [489, 83] width 24 height 24
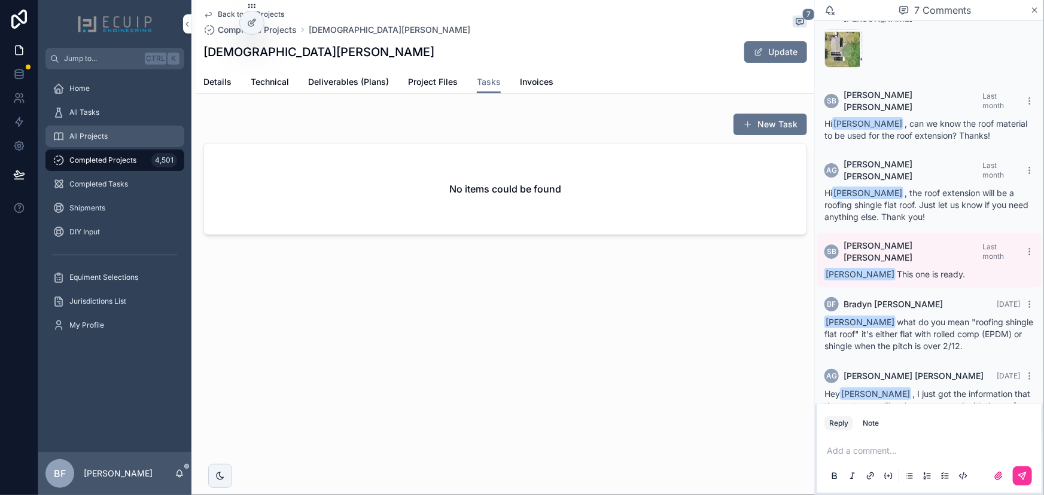
click at [130, 130] on div "All Projects" at bounding box center [115, 136] width 124 height 19
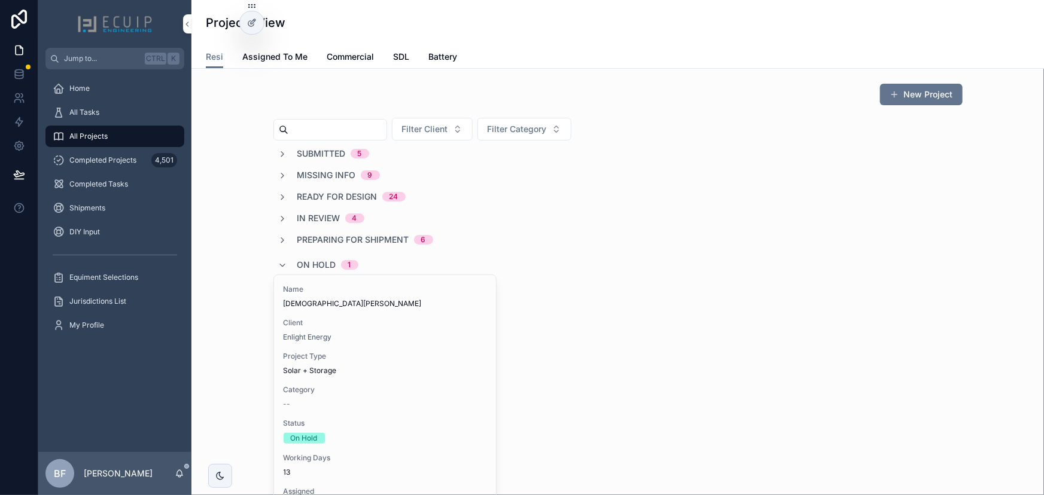
click at [304, 261] on span "On Hold" at bounding box center [316, 265] width 39 height 12
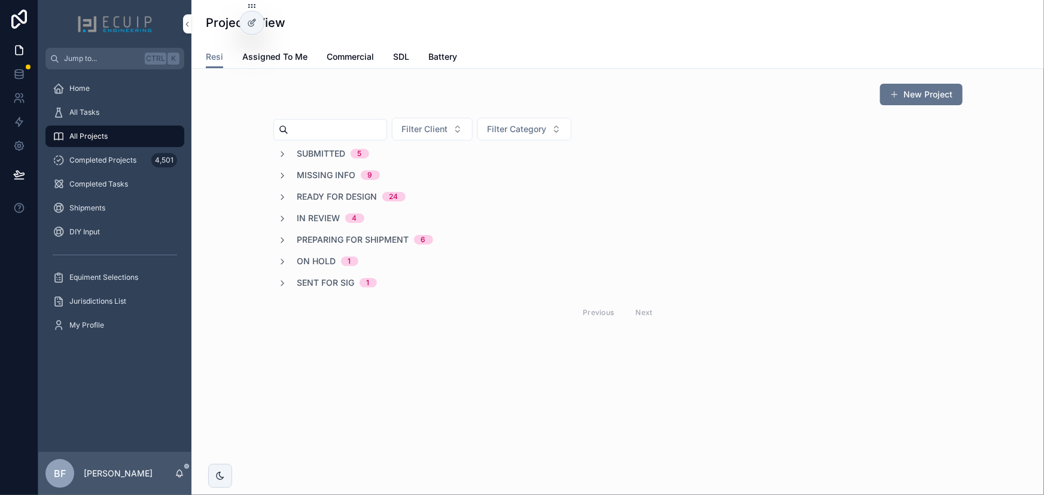
click at [321, 141] on div "New Project Filter Client Filter Category Submitted 5 Missing Info 9 Ready for …" at bounding box center [617, 205] width 689 height 244
click at [320, 149] on span "Submitted" at bounding box center [321, 154] width 48 height 12
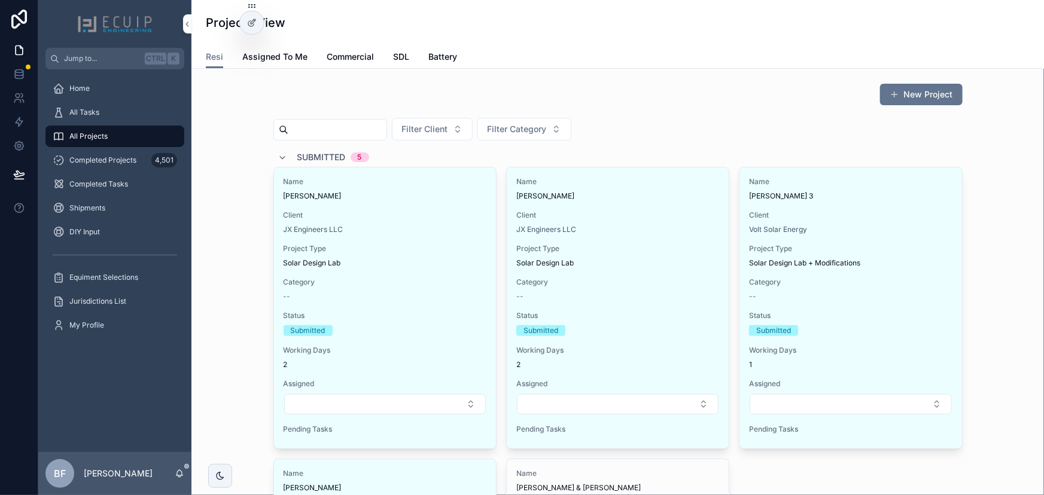
click at [297, 150] on div "Submitted 5" at bounding box center [333, 157] width 72 height 19
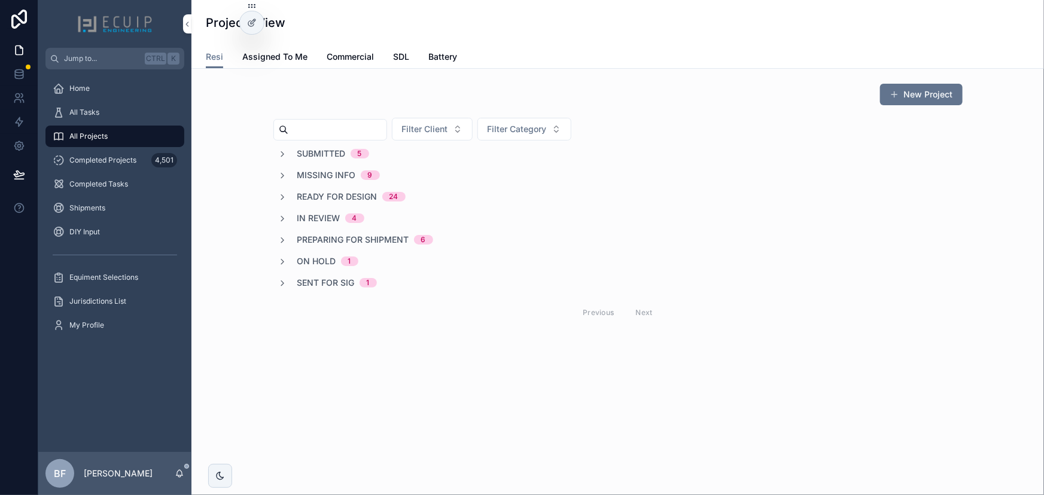
click at [323, 150] on span "Submitted" at bounding box center [321, 154] width 48 height 12
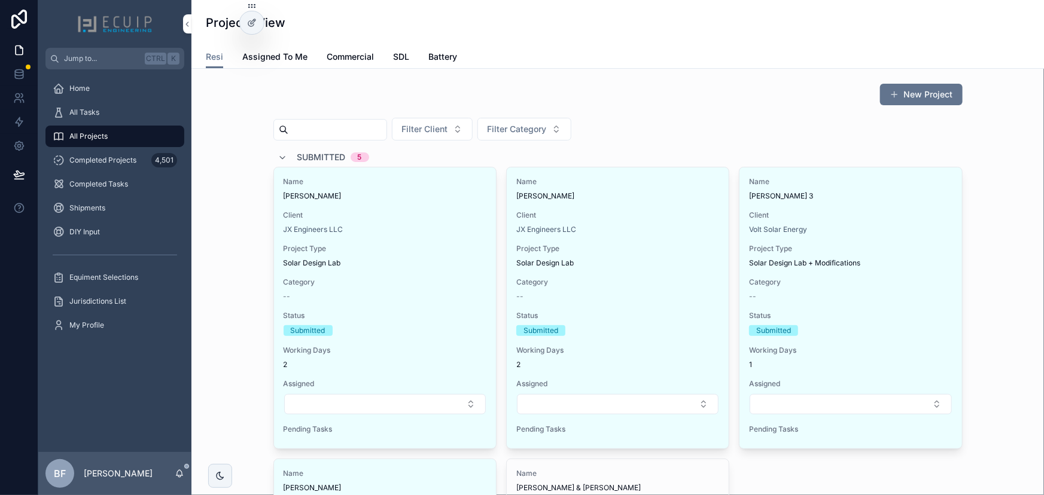
click at [331, 156] on span "Submitted" at bounding box center [321, 157] width 48 height 12
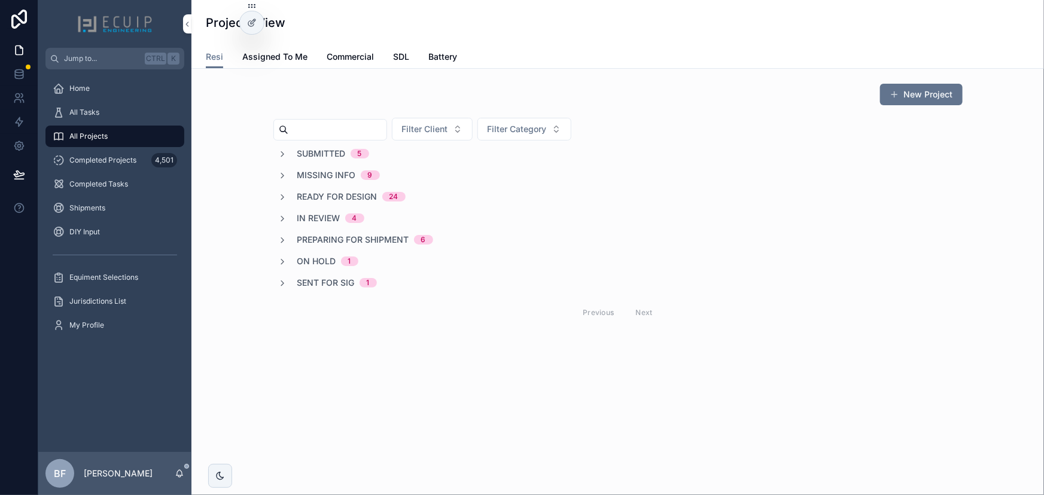
click at [396, 238] on span "Preparing for Shipment" at bounding box center [353, 240] width 112 height 12
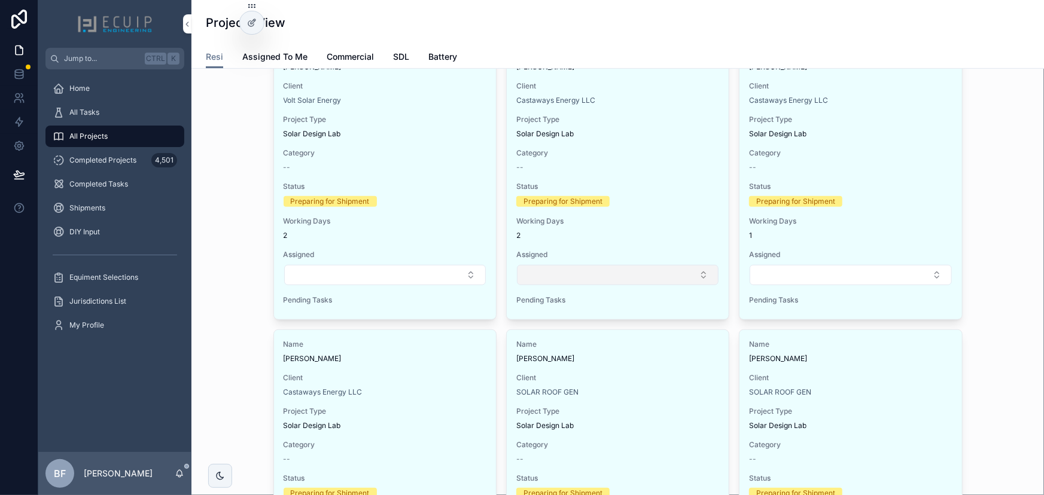
scroll to position [217, 0]
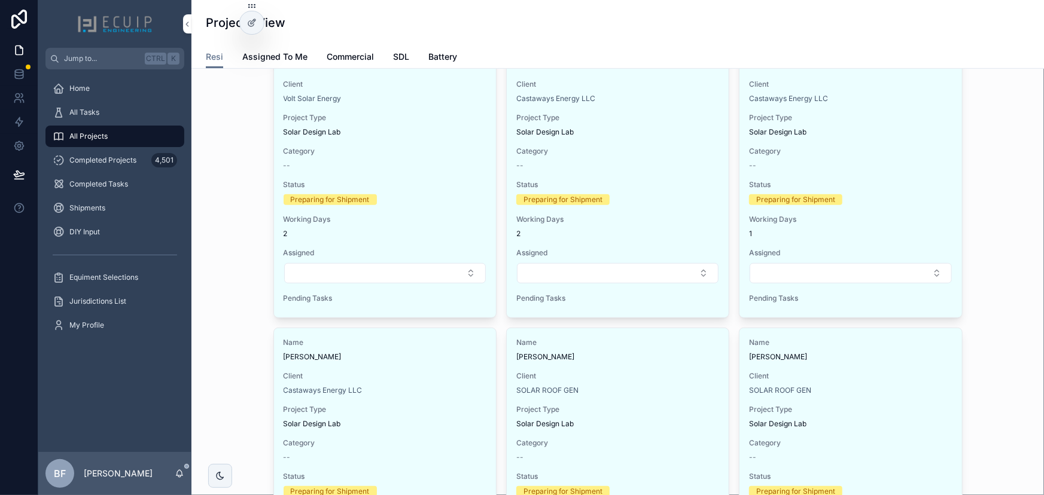
click at [871, 365] on div "Name Valerie Lugo Client SOLAR ROOF GEN Project Type Solar Design Lab Category …" at bounding box center [851, 468] width 222 height 281
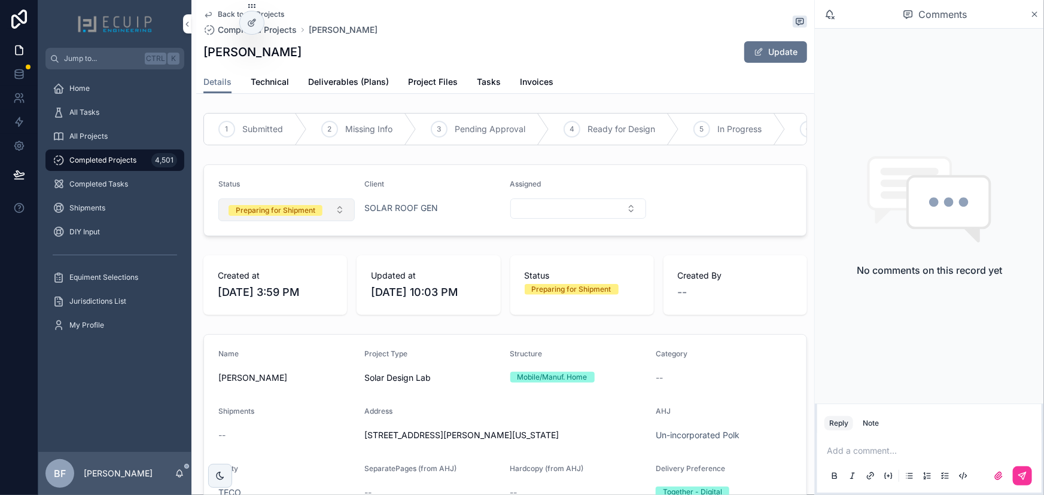
click at [276, 221] on button "Preparing for Shipment" at bounding box center [286, 210] width 136 height 23
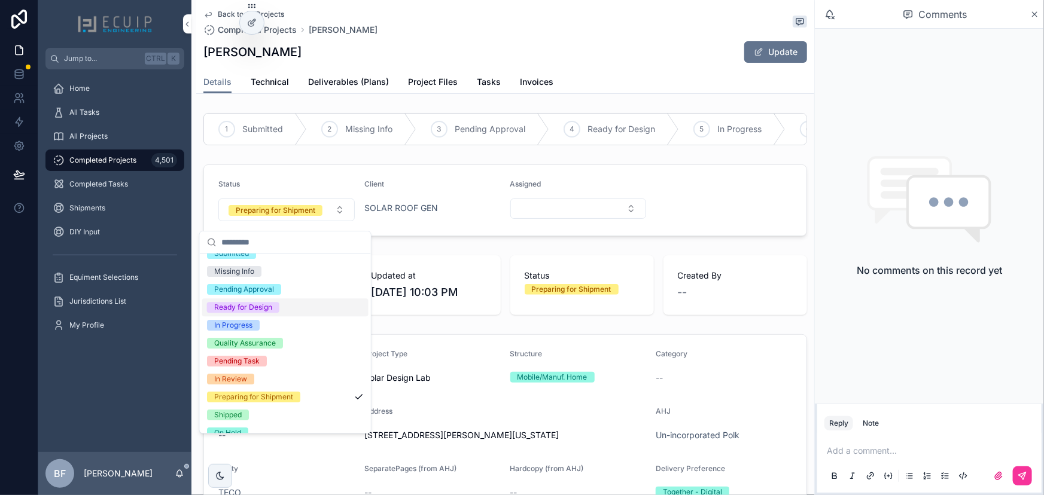
scroll to position [94, 0]
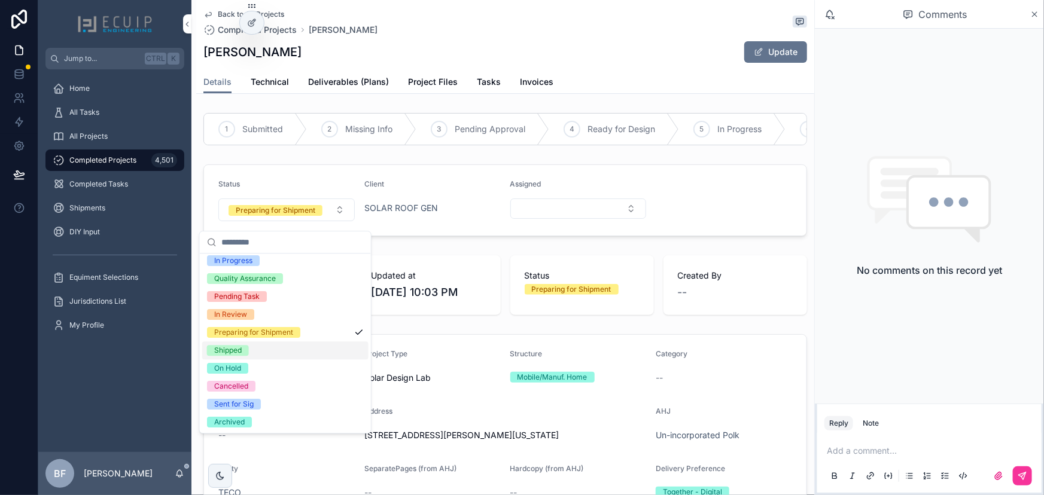
click at [228, 346] on div "Shipped" at bounding box center [228, 350] width 28 height 11
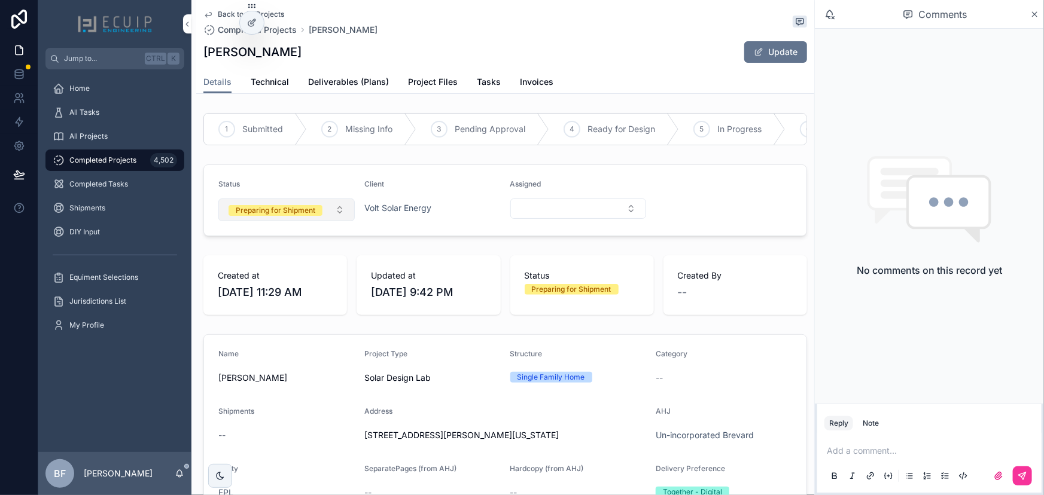
click at [300, 216] on div "Preparing for Shipment" at bounding box center [276, 210] width 80 height 11
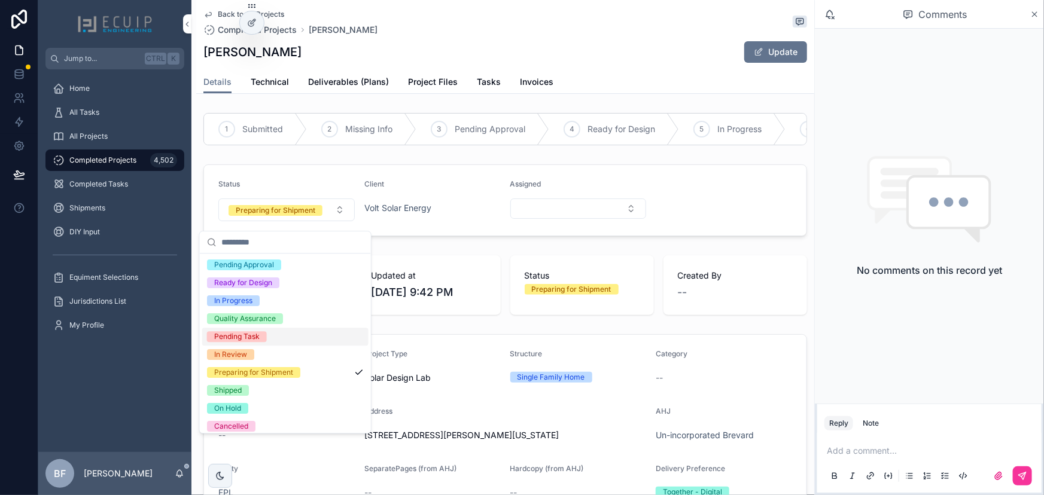
scroll to position [54, 0]
click at [233, 395] on div "Shipped" at bounding box center [228, 390] width 28 height 11
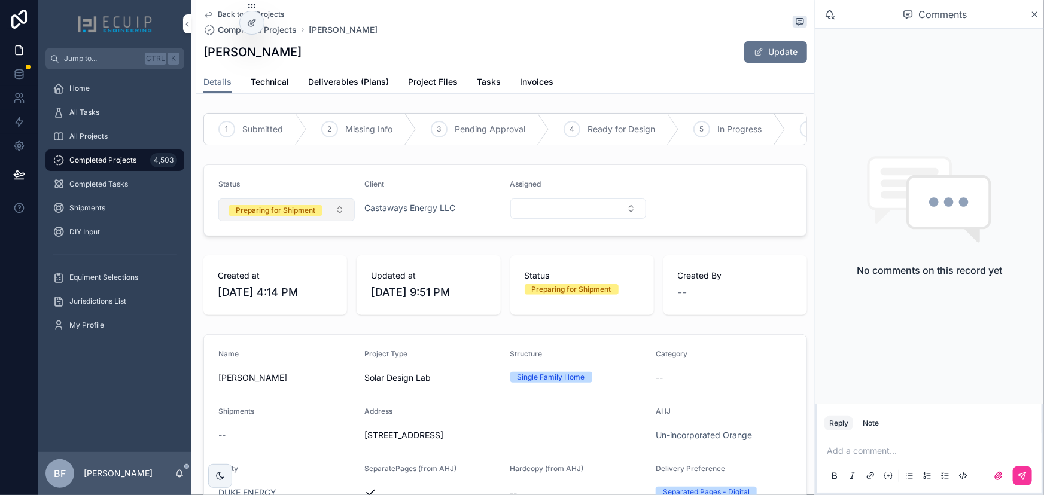
click at [297, 216] on div "Preparing for Shipment" at bounding box center [276, 210] width 80 height 11
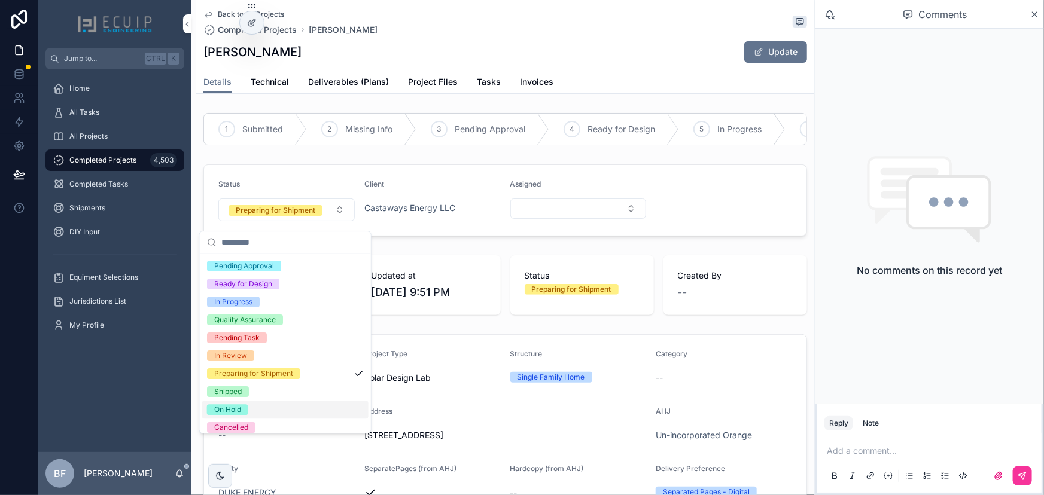
scroll to position [54, 0]
click at [238, 394] on div "Shipped" at bounding box center [228, 390] width 28 height 11
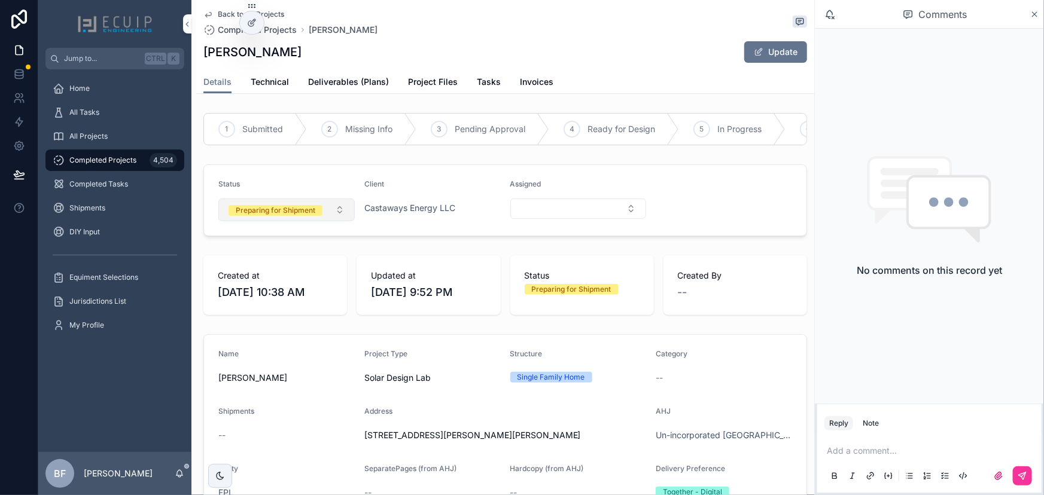
click at [285, 212] on span "Preparing for Shipment" at bounding box center [276, 210] width 94 height 12
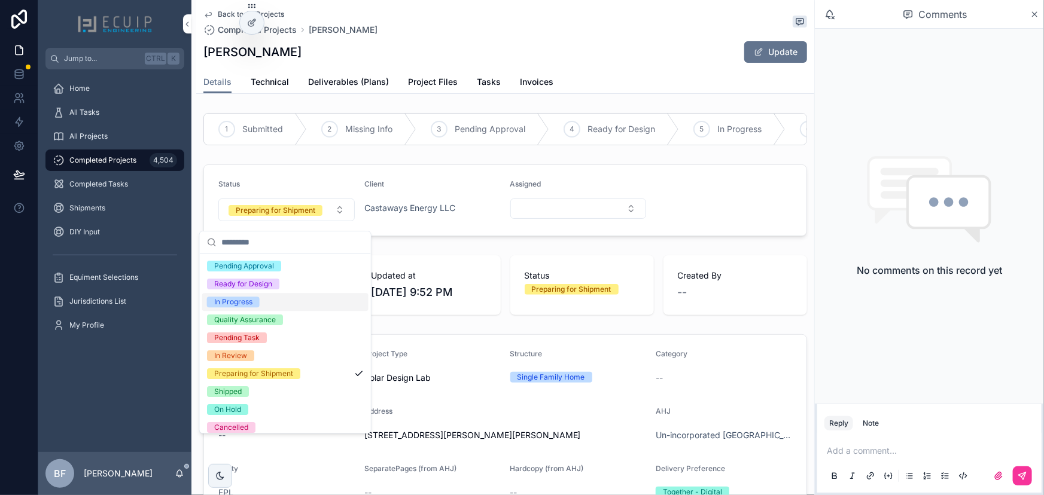
scroll to position [54, 0]
click at [230, 390] on div "Shipped" at bounding box center [228, 390] width 28 height 11
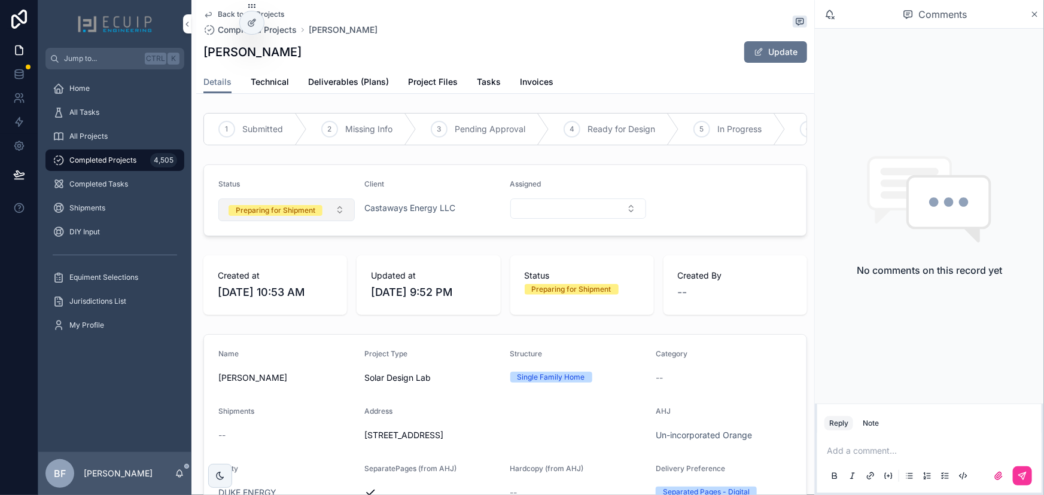
click at [292, 221] on button "Preparing for Shipment" at bounding box center [286, 210] width 136 height 23
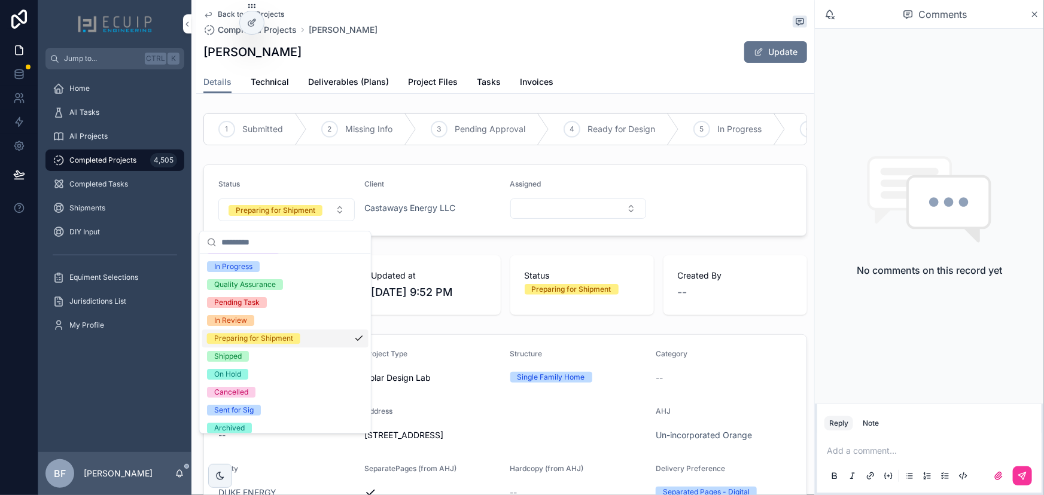
scroll to position [94, 0]
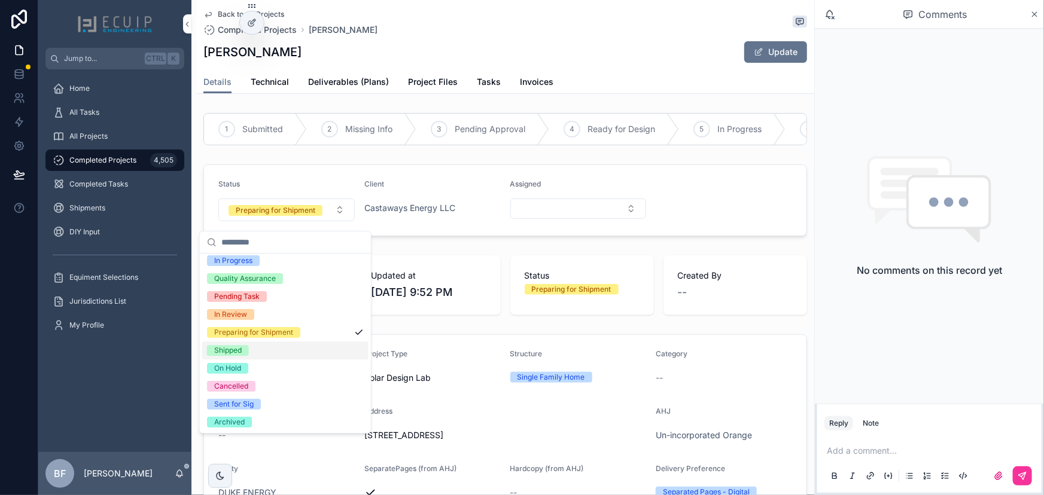
click at [238, 349] on div "Shipped" at bounding box center [228, 350] width 28 height 11
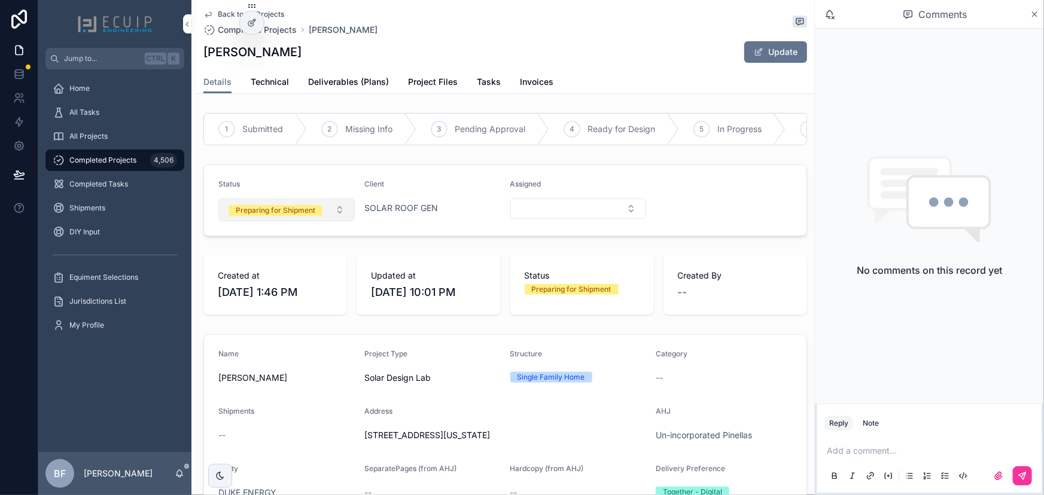
click at [289, 216] on div "Preparing for Shipment" at bounding box center [276, 210] width 80 height 11
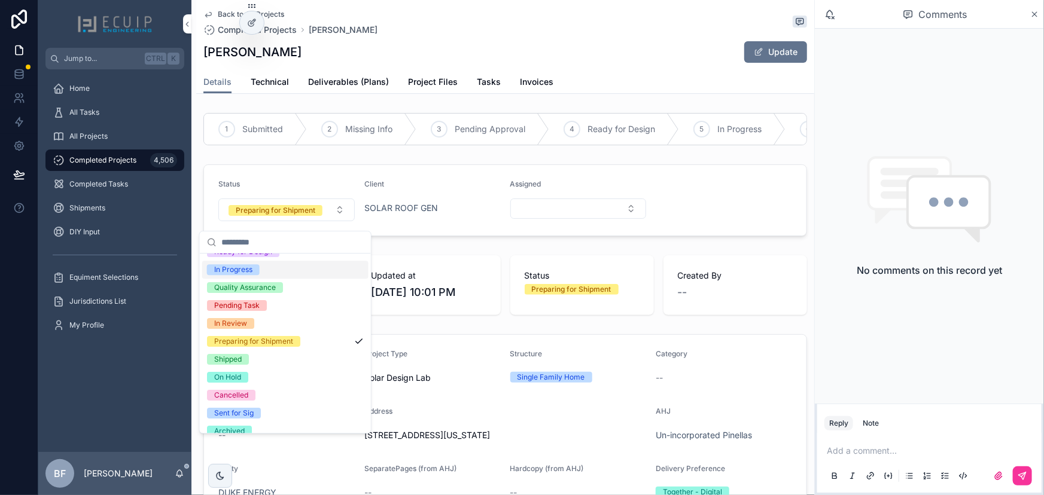
scroll to position [94, 0]
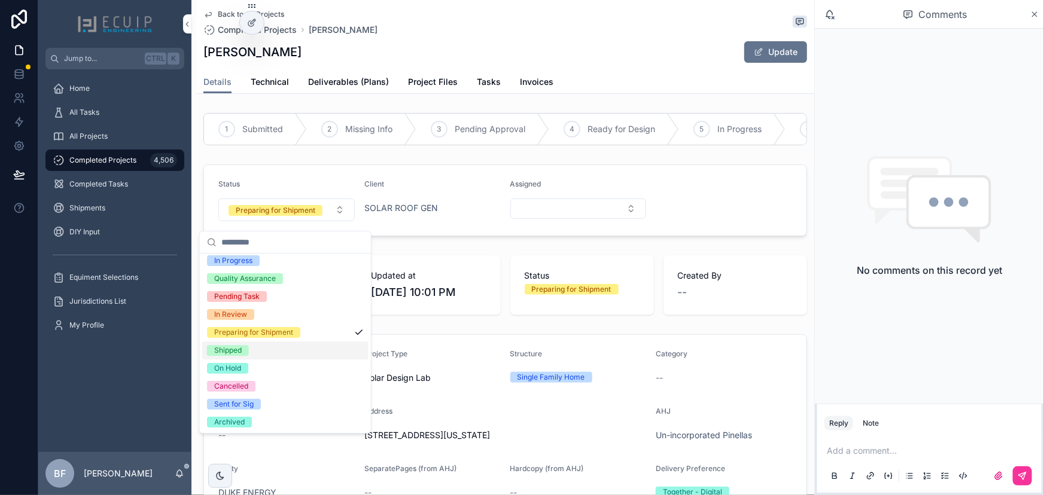
click at [238, 346] on div "Shipped" at bounding box center [228, 350] width 28 height 11
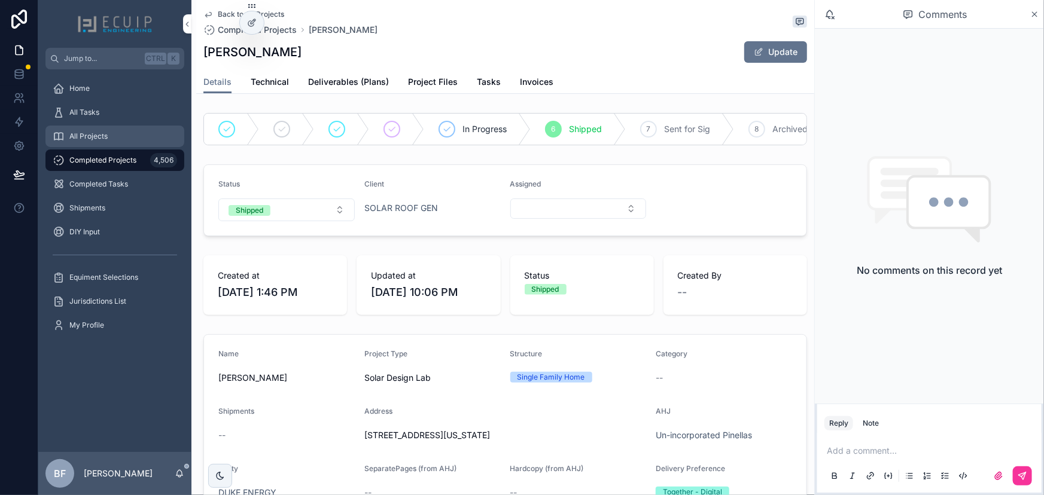
click at [112, 131] on div "All Projects" at bounding box center [115, 136] width 124 height 19
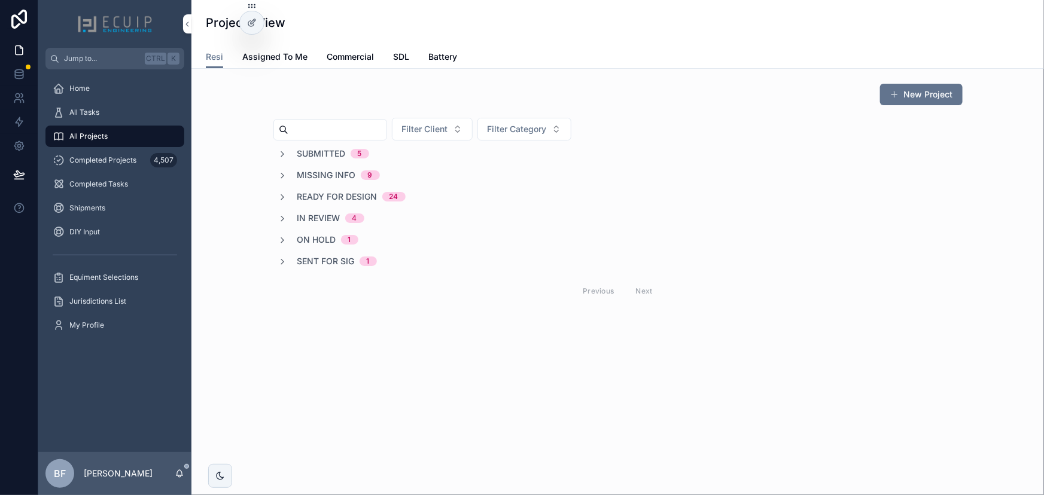
click at [328, 153] on span "Submitted" at bounding box center [321, 154] width 48 height 12
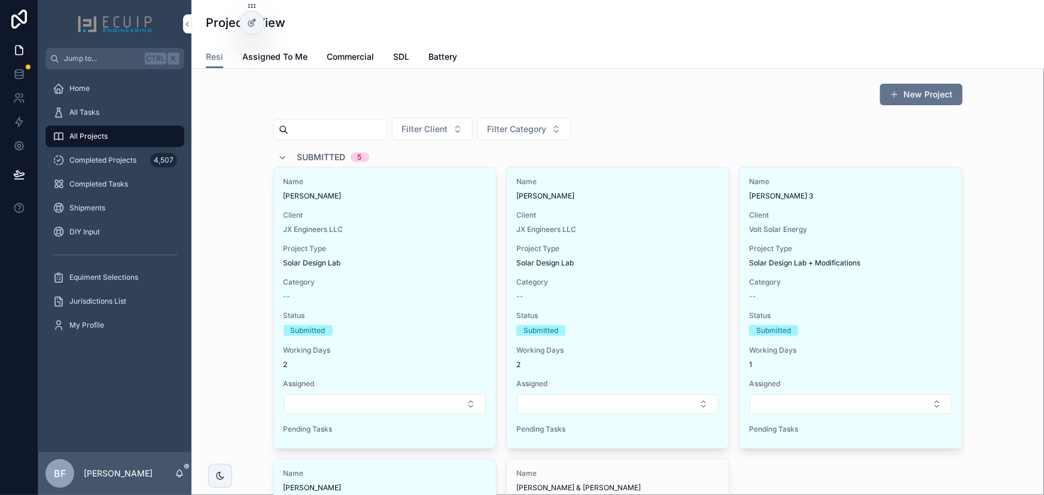
click at [328, 151] on span "Submitted" at bounding box center [321, 157] width 48 height 12
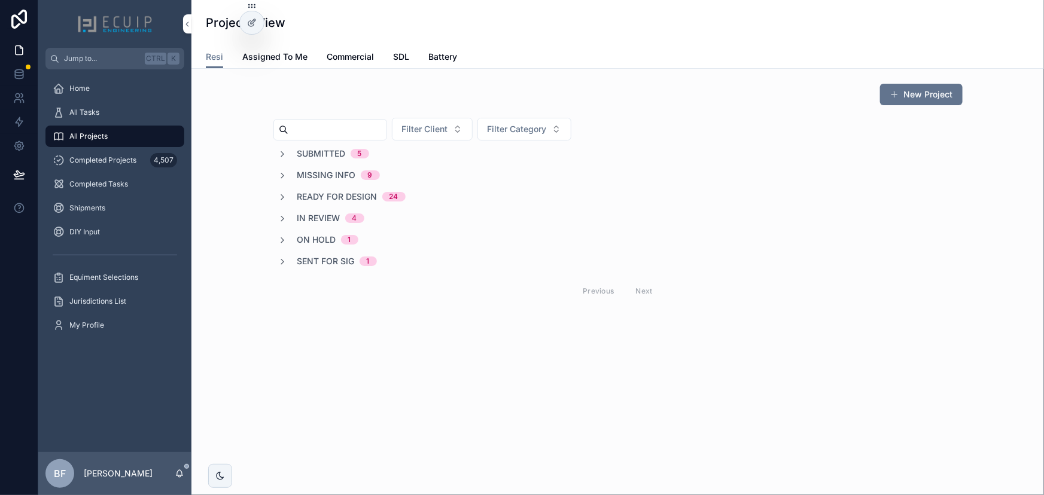
click at [326, 215] on span "In Review" at bounding box center [318, 218] width 43 height 12
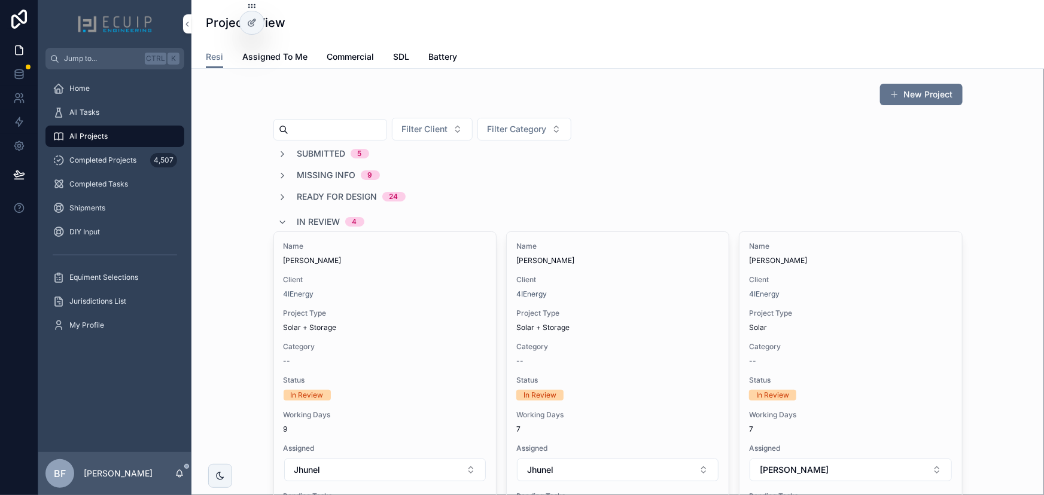
click at [326, 216] on span "In Review" at bounding box center [318, 222] width 43 height 12
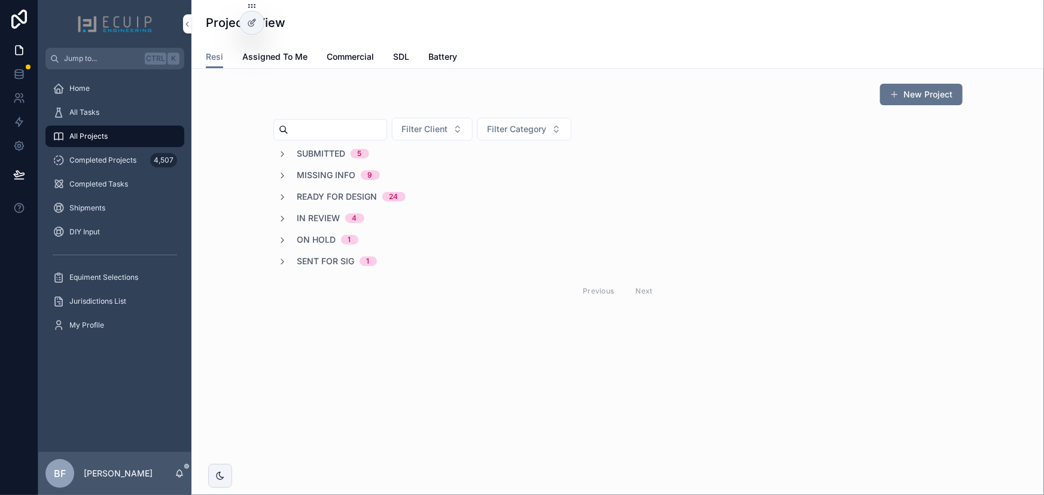
click at [326, 215] on span "In Review" at bounding box center [318, 218] width 43 height 12
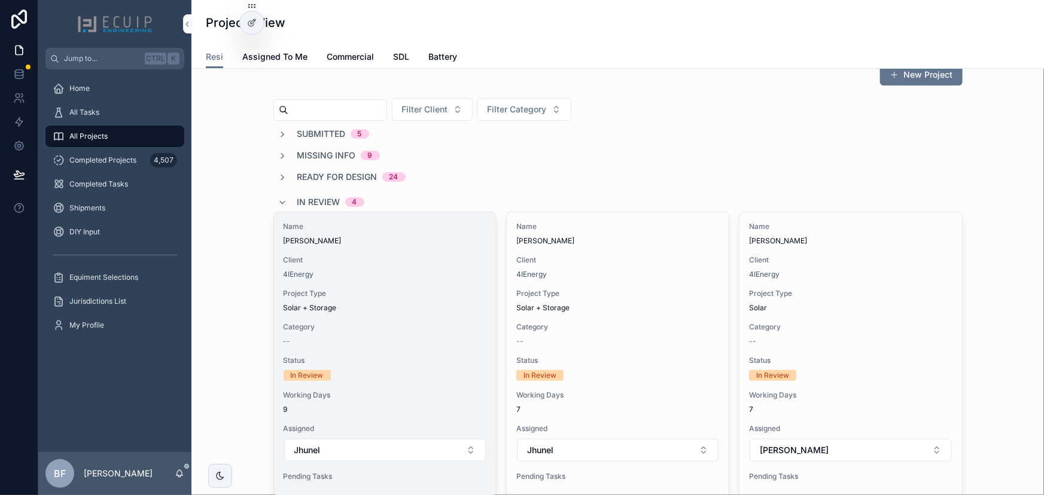
scroll to position [54, 0]
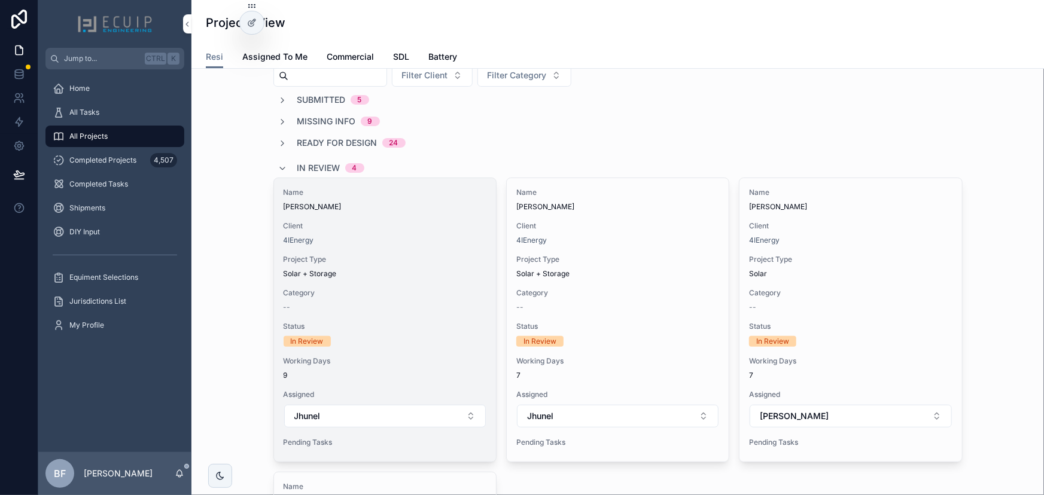
click at [439, 213] on div "Name Mark Pedry Client 4IEnergy Project Type Solar + Storage Category -- Status…" at bounding box center [385, 320] width 222 height 284
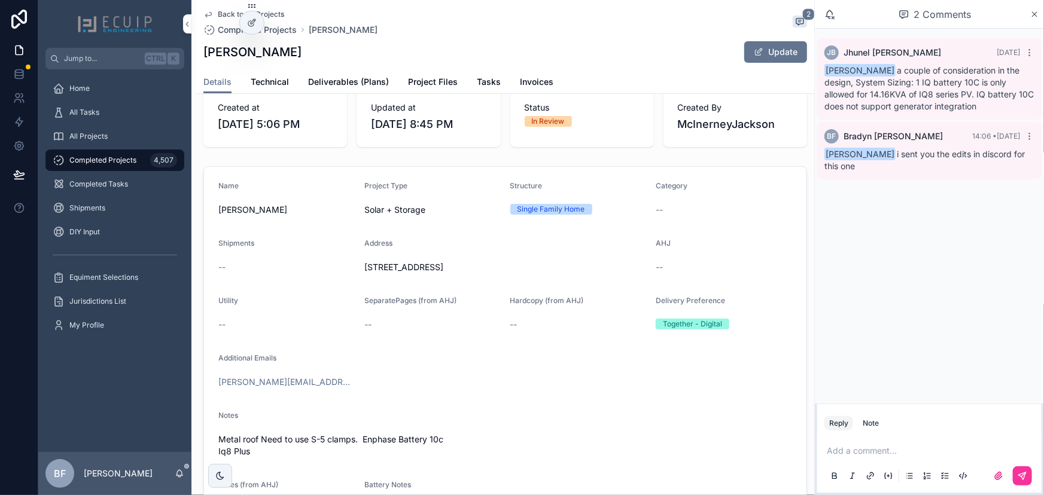
scroll to position [272, 0]
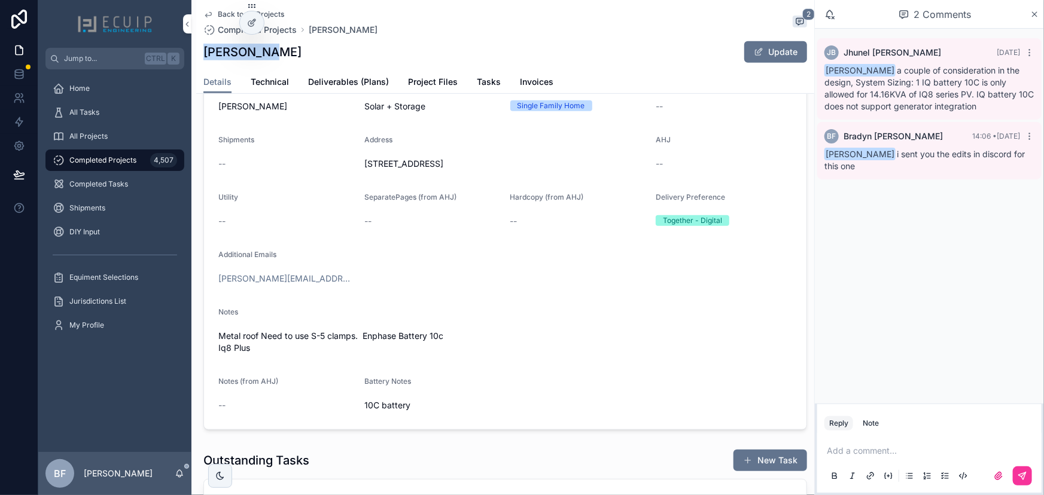
drag, startPoint x: 278, startPoint y: 51, endPoint x: 206, endPoint y: 54, distance: 71.2
click at [206, 54] on div "Mark Pedry Update" at bounding box center [505, 52] width 604 height 23
copy h1 "[PERSON_NAME]"
click at [287, 112] on span "[PERSON_NAME]" at bounding box center [286, 107] width 136 height 12
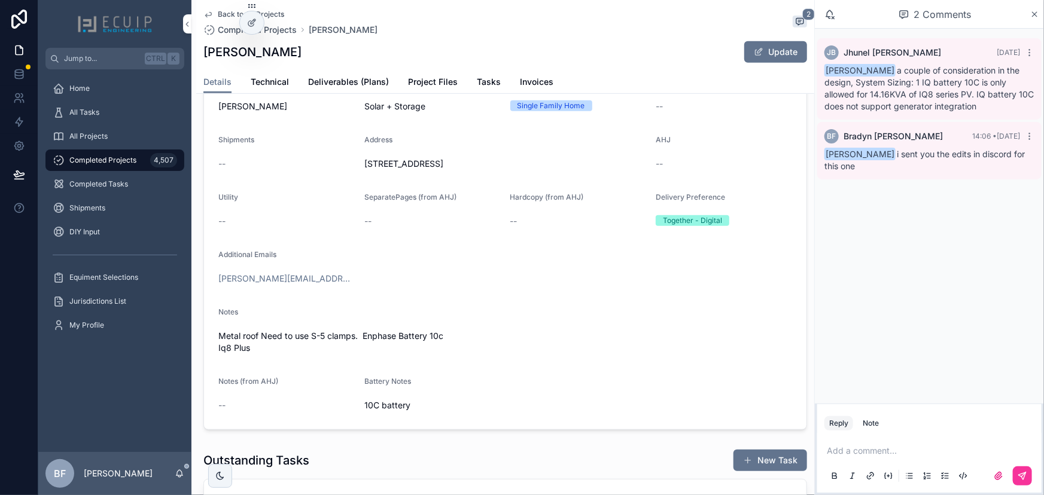
scroll to position [0, 0]
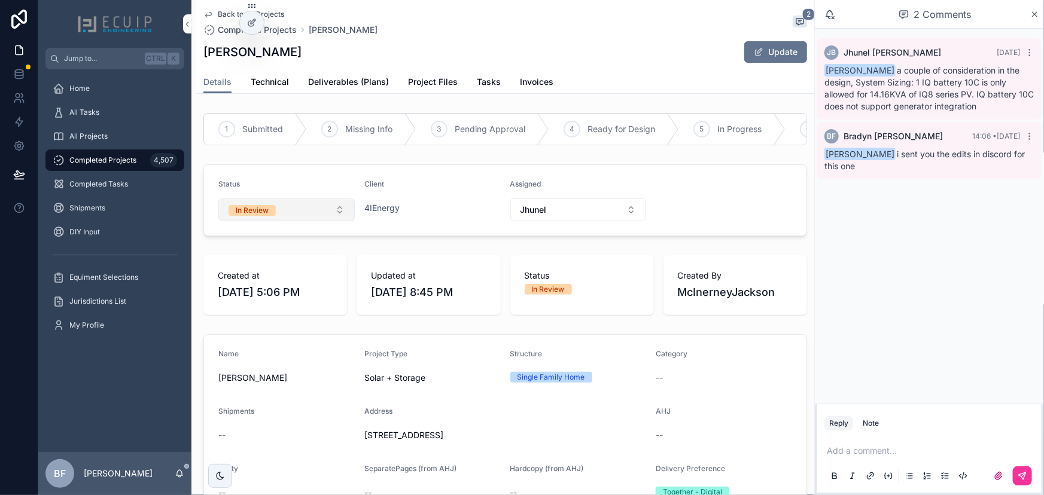
click at [303, 216] on button "In Review" at bounding box center [286, 210] width 136 height 23
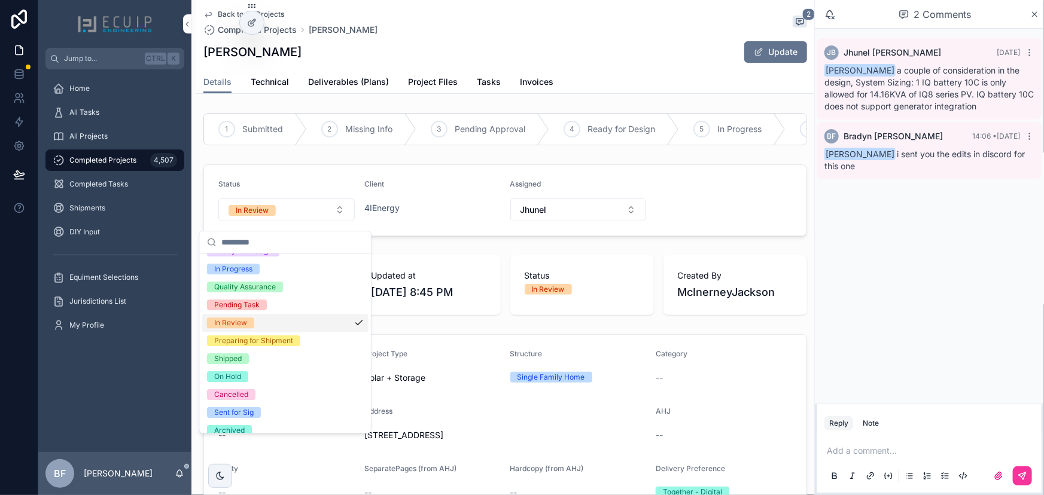
scroll to position [94, 0]
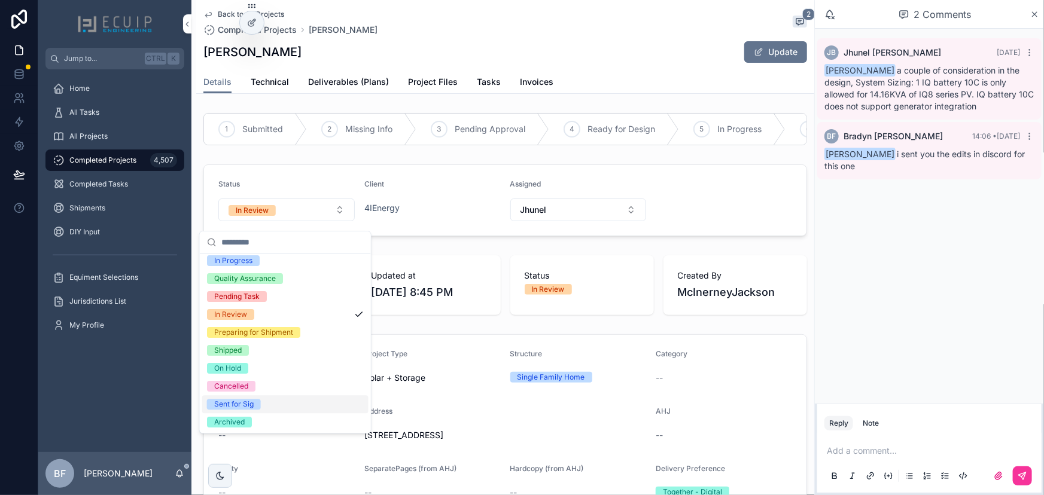
click at [233, 402] on div "Sent for Sig" at bounding box center [233, 404] width 39 height 11
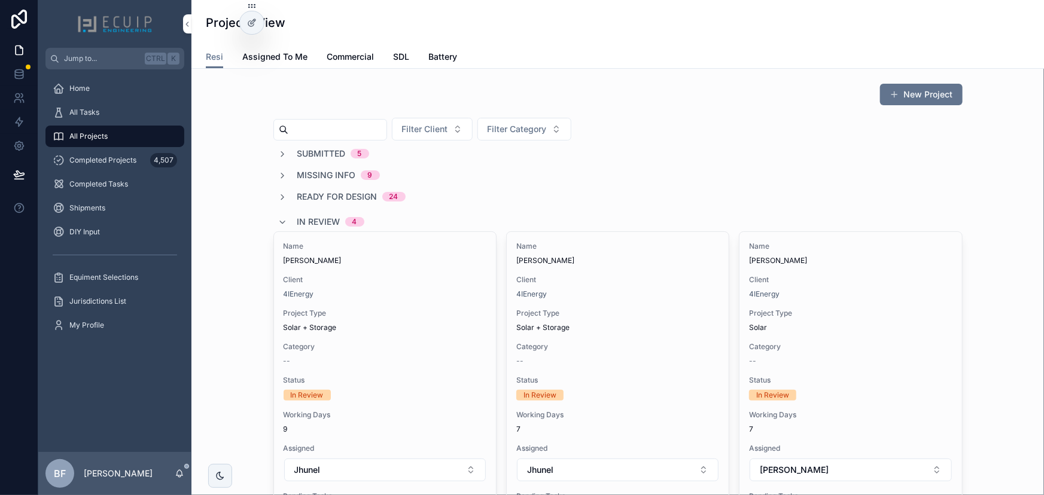
click at [818, 193] on div "Ready for Design 24" at bounding box center [617, 197] width 689 height 12
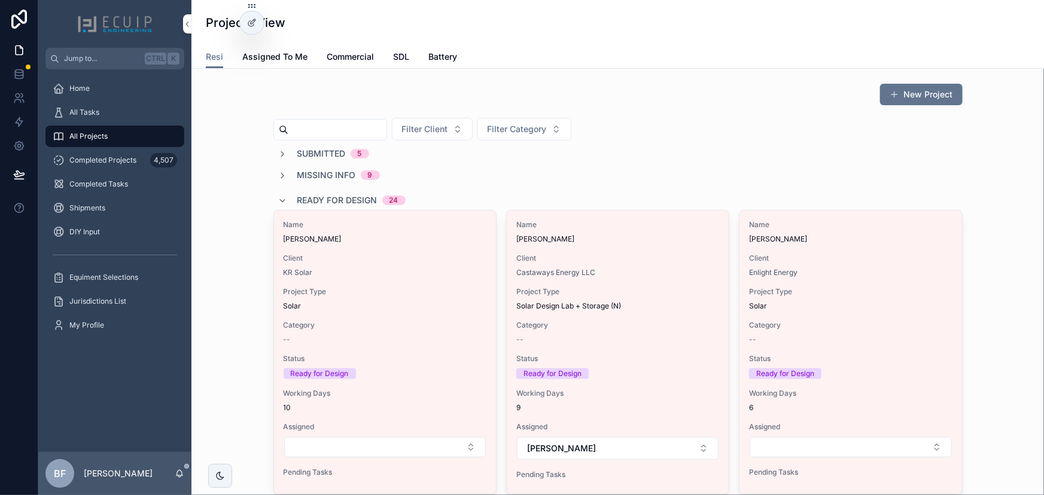
click at [818, 193] on div "Ready for Design 24" at bounding box center [617, 200] width 689 height 19
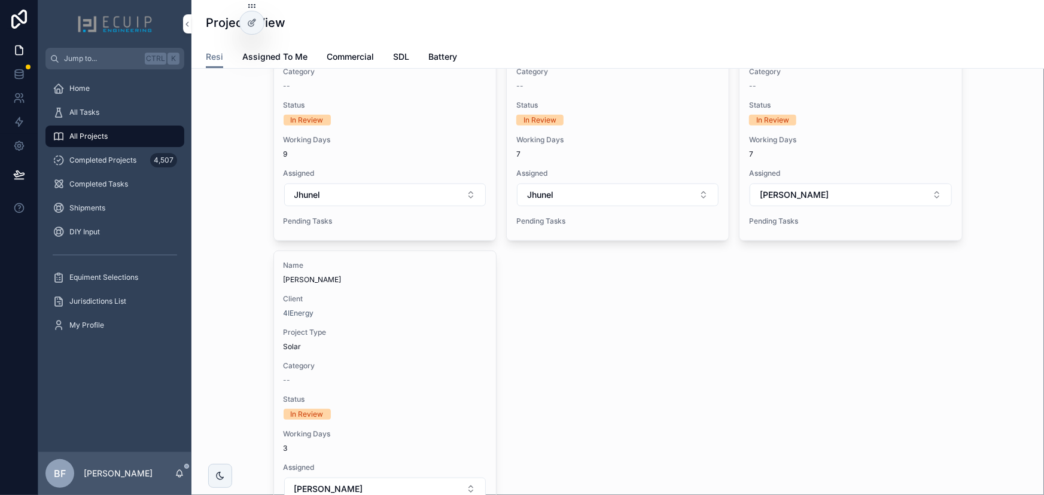
scroll to position [272, 0]
click at [640, 349] on div "Name [PERSON_NAME] Client 4IEnergy Project Type Solar + Storage Category -- Sta…" at bounding box center [617, 249] width 689 height 579
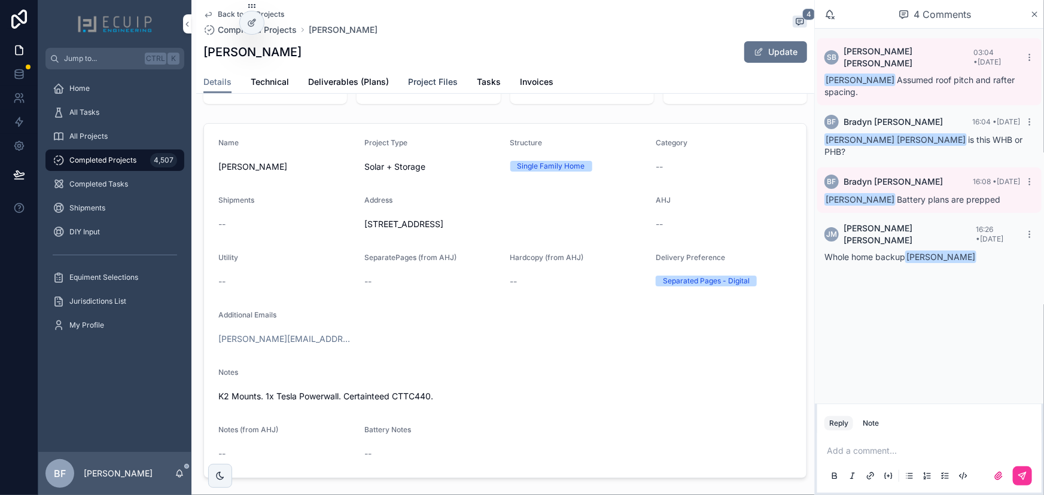
scroll to position [217, 0]
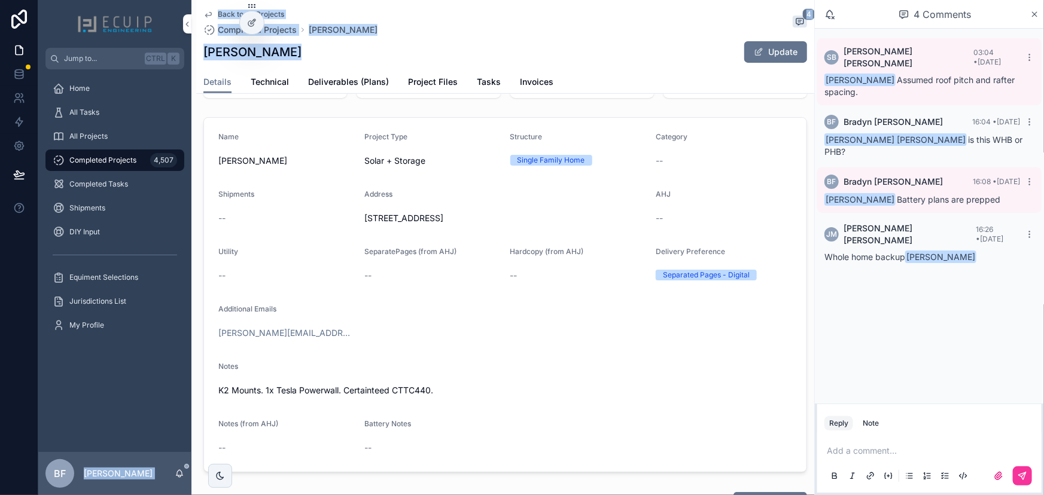
drag, startPoint x: 291, startPoint y: 55, endPoint x: 187, endPoint y: 54, distance: 104.7
click at [187, 54] on div "Jump to... Ctrl K Home All Tasks All Projects Completed Projects 4,507 Complete…" at bounding box center [541, 247] width 1006 height 495
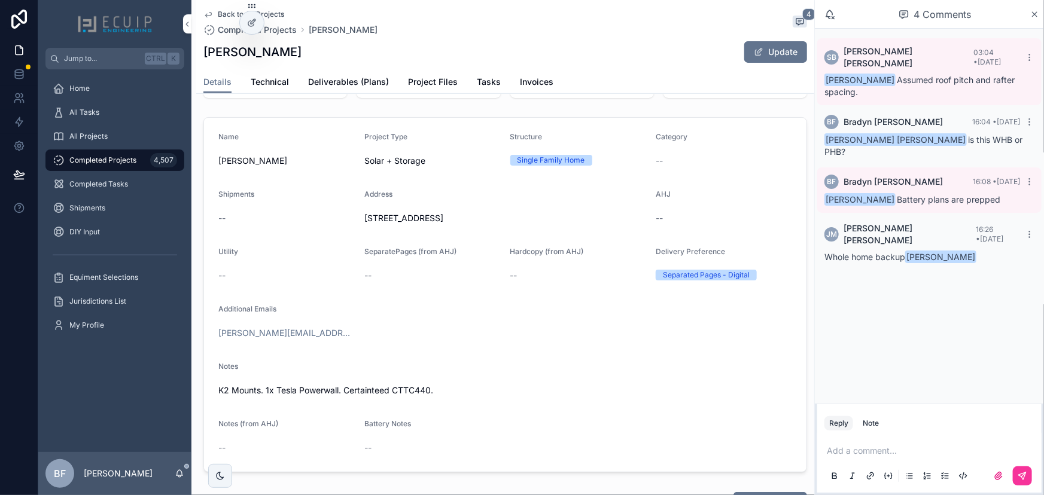
click at [187, 54] on div "Jump to... Ctrl K" at bounding box center [114, 59] width 153 height 22
drag, startPoint x: 200, startPoint y: 51, endPoint x: 292, endPoint y: 56, distance: 92.3
click at [290, 56] on div "Back to All Projects Completed Projects John Ciskanik 4 John Ciskanik Update De…" at bounding box center [505, 47] width 618 height 94
copy h1 "[PERSON_NAME]"
click at [327, 141] on div "Name" at bounding box center [286, 139] width 136 height 14
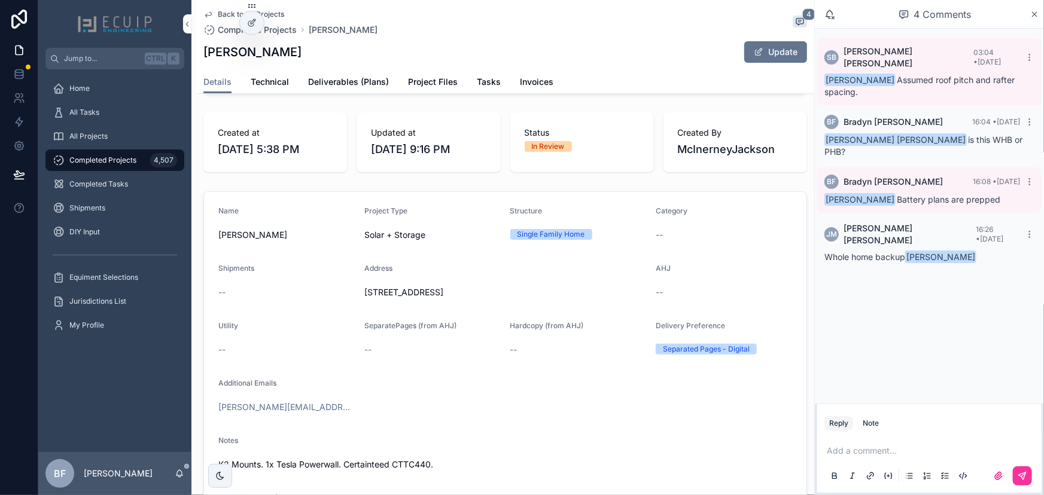
scroll to position [0, 0]
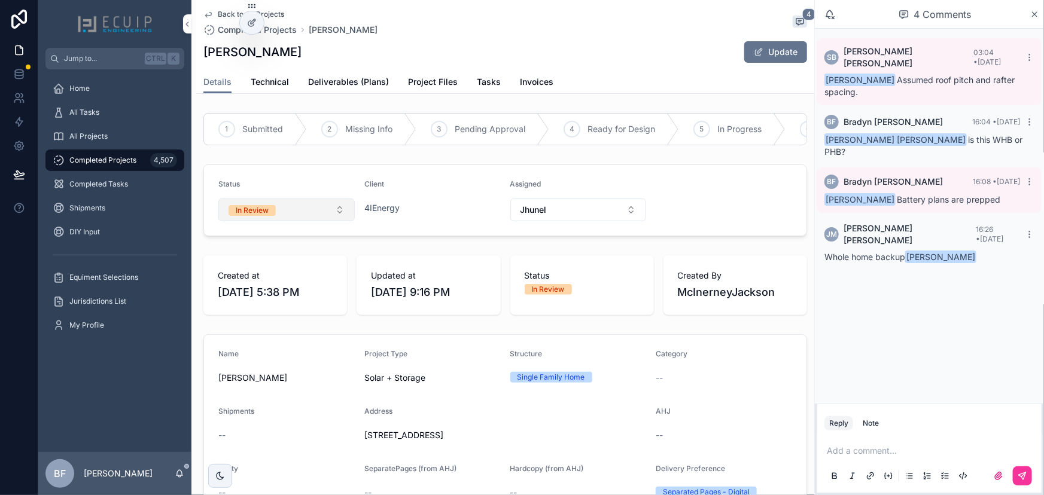
drag, startPoint x: 273, startPoint y: 215, endPoint x: 282, endPoint y: 227, distance: 15.3
click at [274, 216] on span "In Review" at bounding box center [252, 210] width 47 height 11
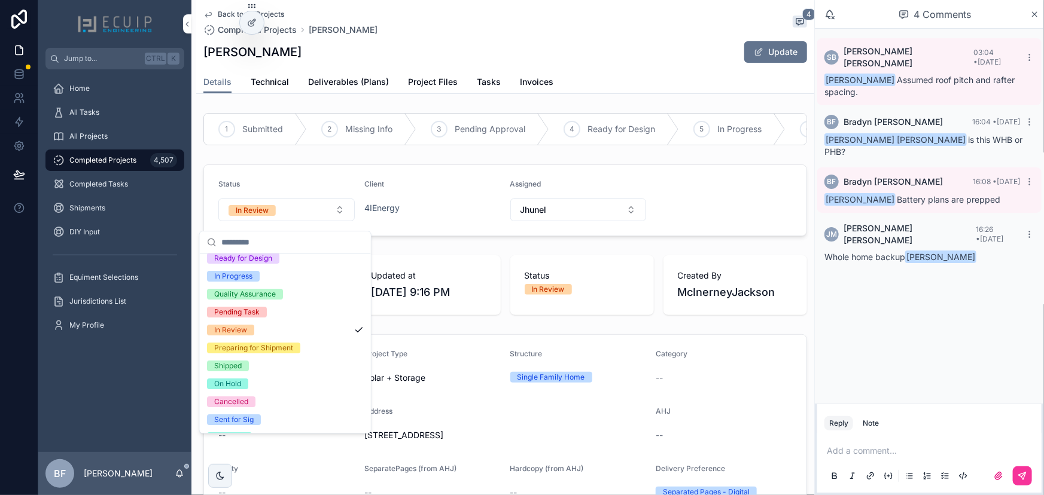
scroll to position [94, 0]
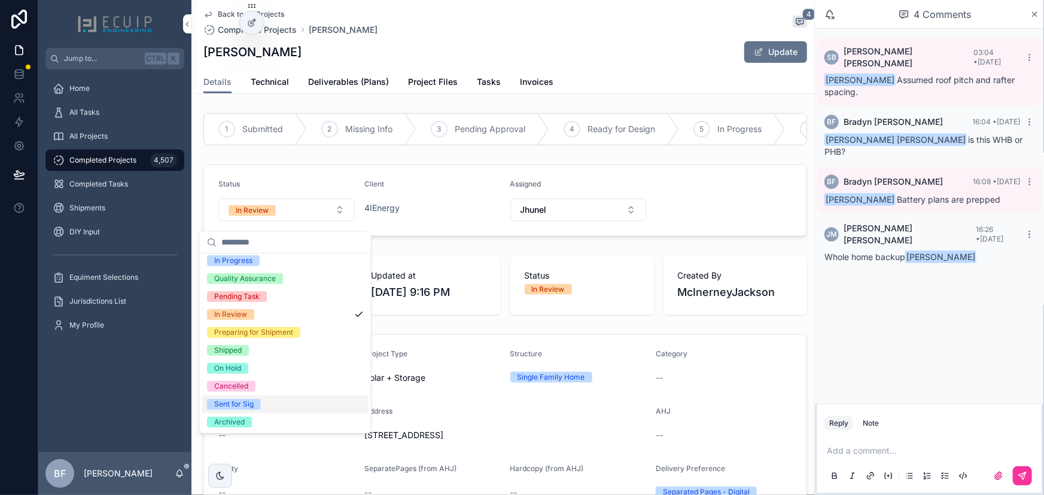
click at [244, 404] on div "Sent for Sig" at bounding box center [233, 404] width 39 height 11
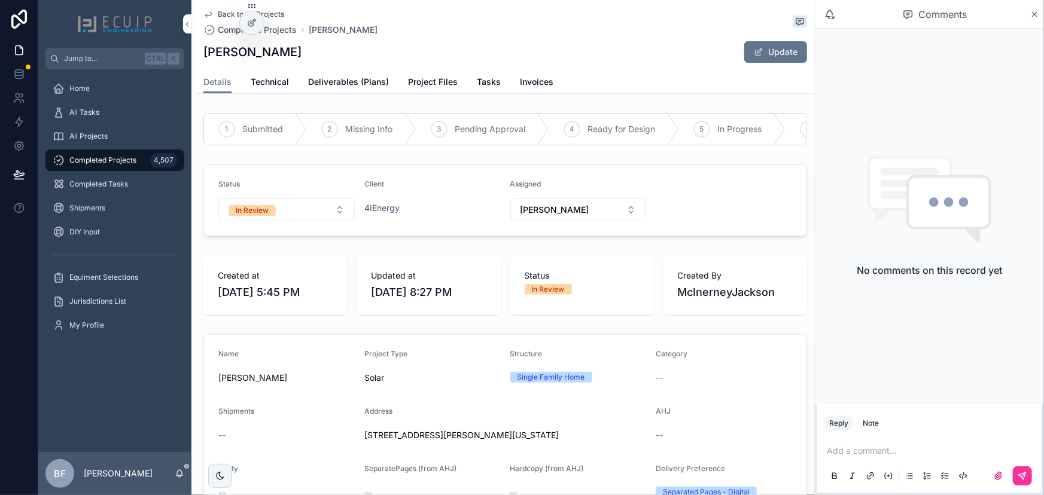
drag, startPoint x: 299, startPoint y: 53, endPoint x: 191, endPoint y: 54, distance: 107.1
copy h1 "[PERSON_NAME]"
click at [429, 80] on span "Project Files" at bounding box center [433, 82] width 50 height 12
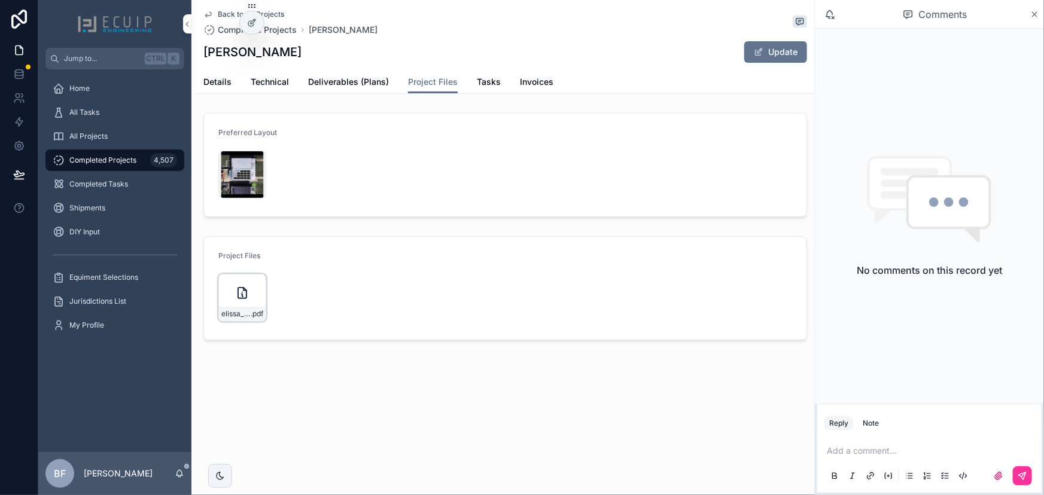
click at [254, 286] on div "elissa_johnson_5028_sargent_rd_ne_w_solar_-_roof_mount .pdf" at bounding box center [242, 298] width 48 height 48
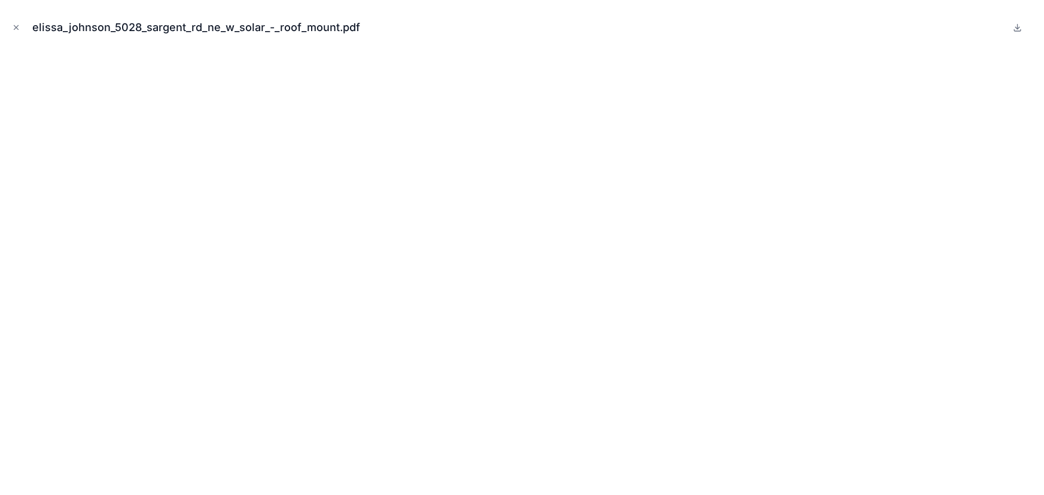
click at [1021, 32] on button at bounding box center [1018, 27] width 14 height 14
click at [19, 29] on icon "Close modal" at bounding box center [16, 27] width 8 height 8
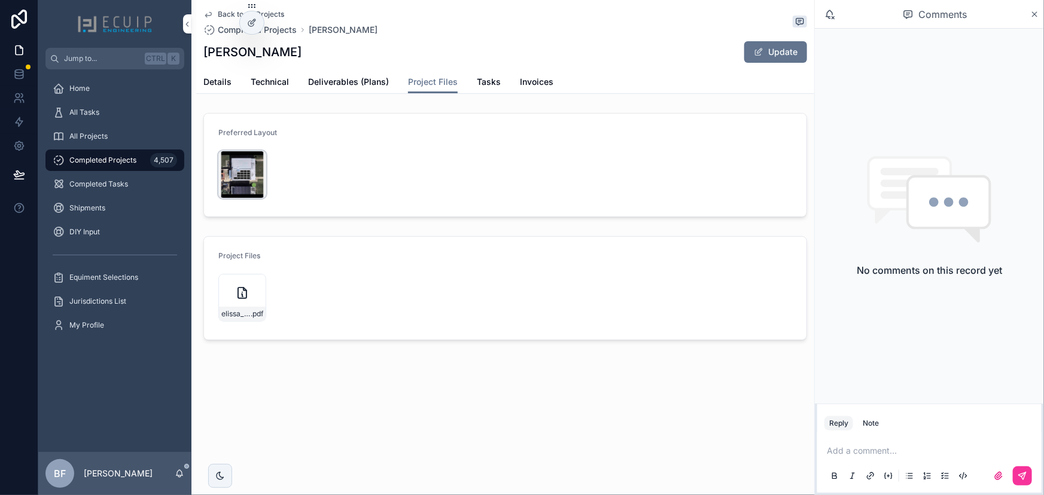
click at [229, 182] on div "37A6E86D-D5CD-40A2-8D32-CC840410673F .jpg" at bounding box center [242, 175] width 48 height 48
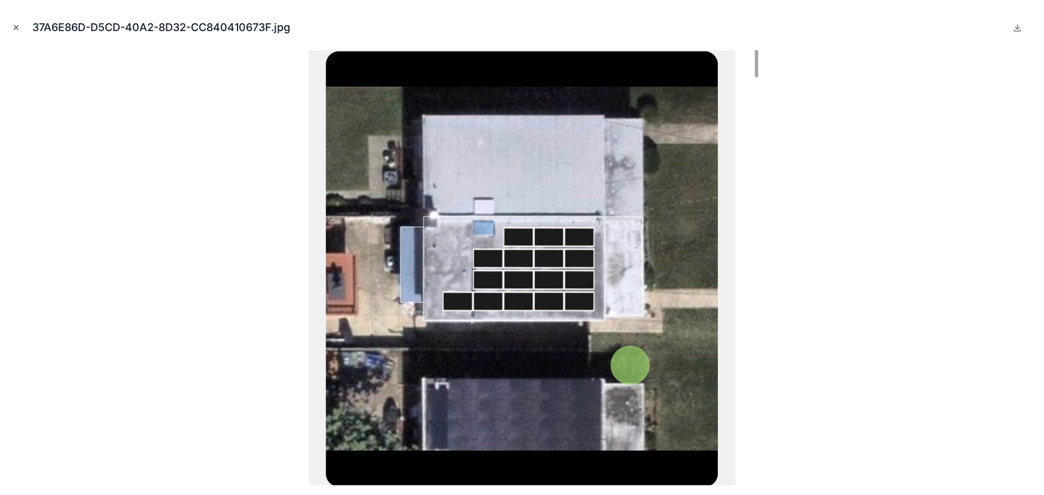
click at [17, 27] on icon "Close modal" at bounding box center [16, 28] width 4 height 4
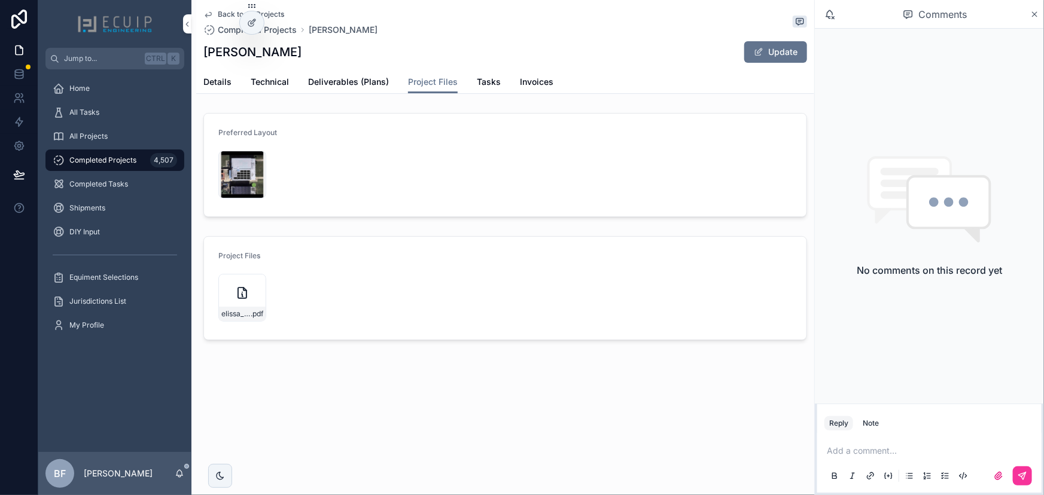
drag, startPoint x: 343, startPoint y: 218, endPoint x: 306, endPoint y: 181, distance: 52.5
click at [343, 219] on div "Preferred Layout 37A6E86D-D5CD-40A2-8D32-CC840410673F .jpg" at bounding box center [505, 165] width 618 height 114
click at [213, 89] on link "Details" at bounding box center [217, 83] width 28 height 24
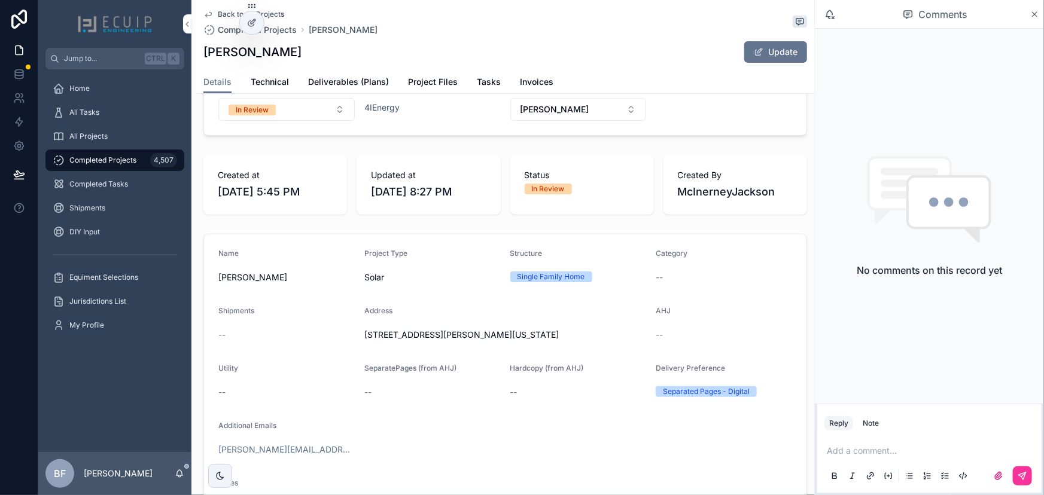
scroll to position [217, 0]
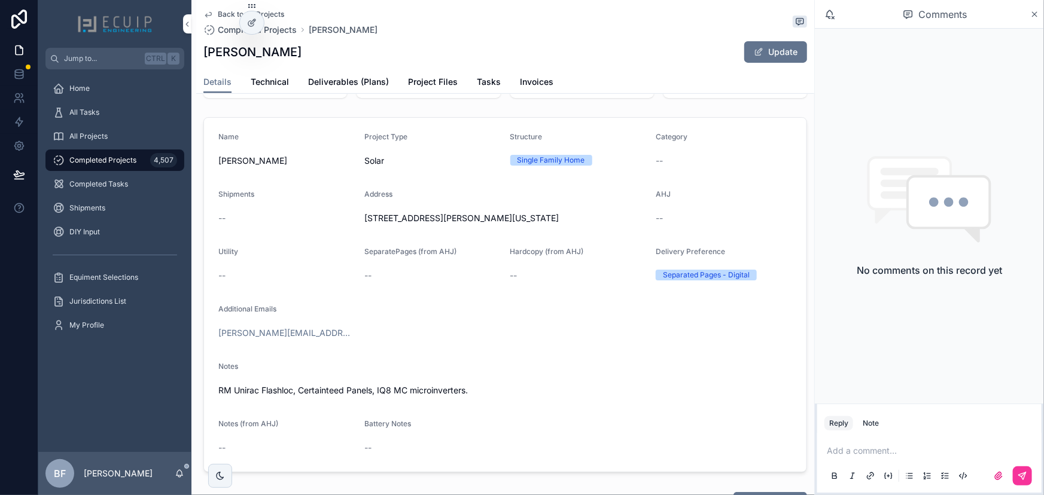
click at [419, 66] on div "Back to All Projects Completed Projects Elissa Johnson Elissa Johnson Update" at bounding box center [505, 35] width 604 height 71
click at [425, 84] on span "Project Files" at bounding box center [433, 82] width 50 height 12
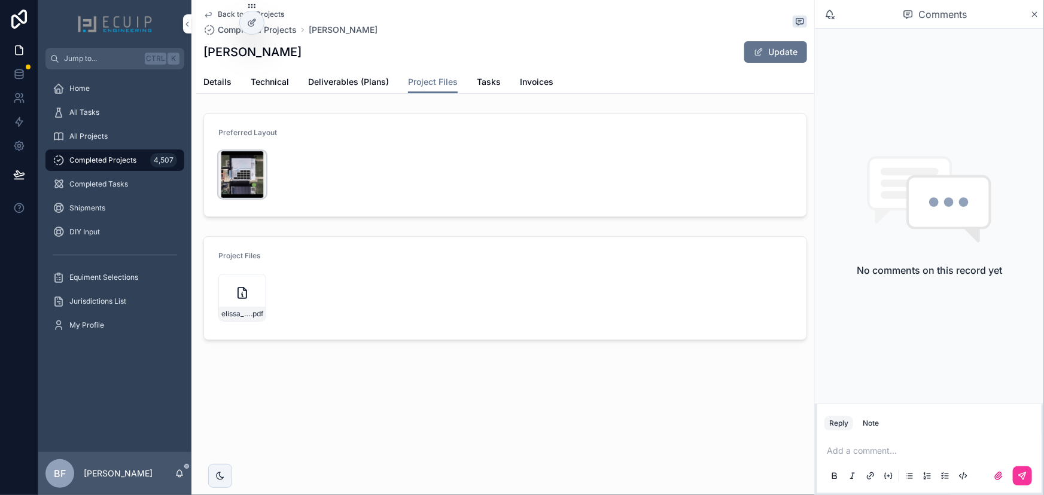
click at [254, 187] on div "37A6E86D-D5CD-40A2-8D32-CC840410673F .jpg" at bounding box center [242, 175] width 48 height 48
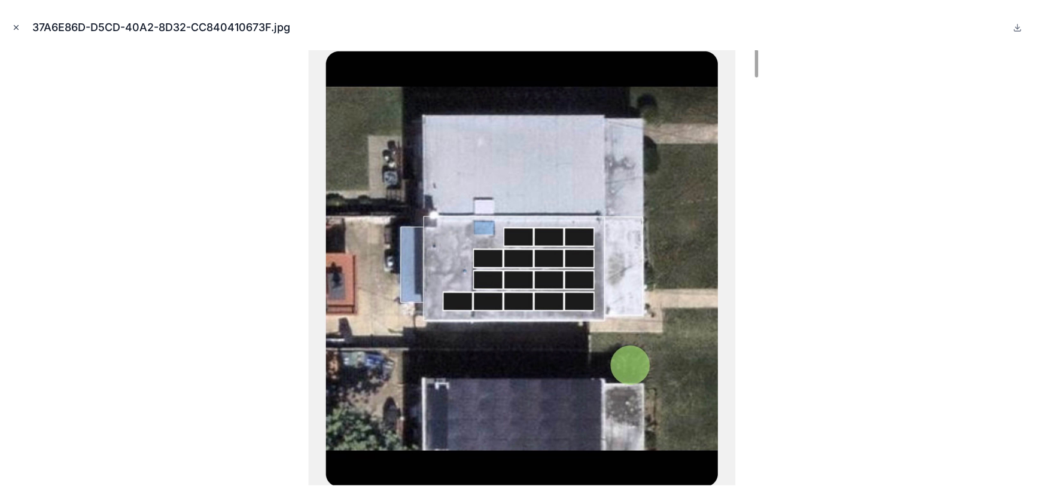
click at [20, 30] on icon "Close modal" at bounding box center [16, 27] width 8 height 8
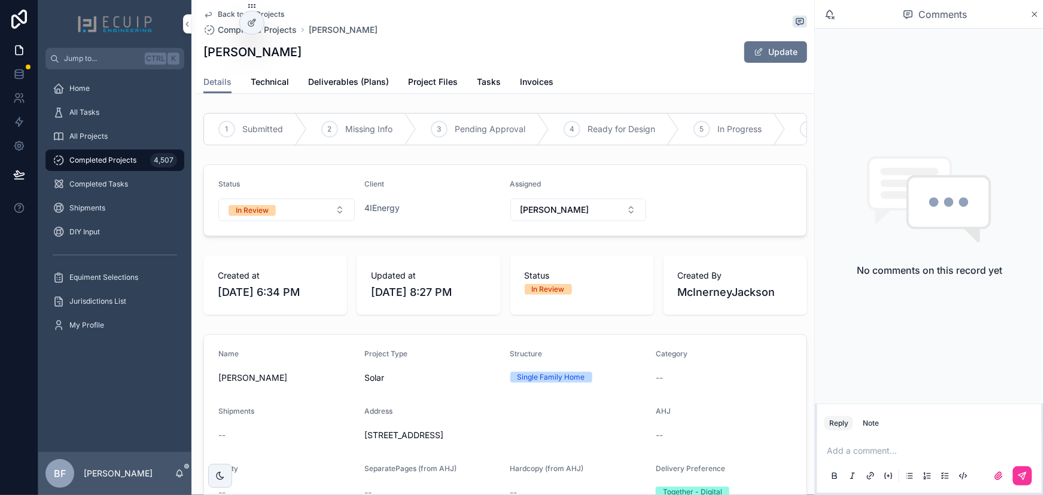
drag, startPoint x: 330, startPoint y: 56, endPoint x: 197, endPoint y: 52, distance: 132.9
click at [197, 53] on div "Back to All Projects Completed Projects [PERSON_NAME] [PERSON_NAME] Update Deta…" at bounding box center [505, 47] width 618 height 94
copy h1 "[PERSON_NAME]"
click at [454, 234] on form "Status In Review Client 4IEnergy Assigned [PERSON_NAME]" at bounding box center [505, 200] width 603 height 71
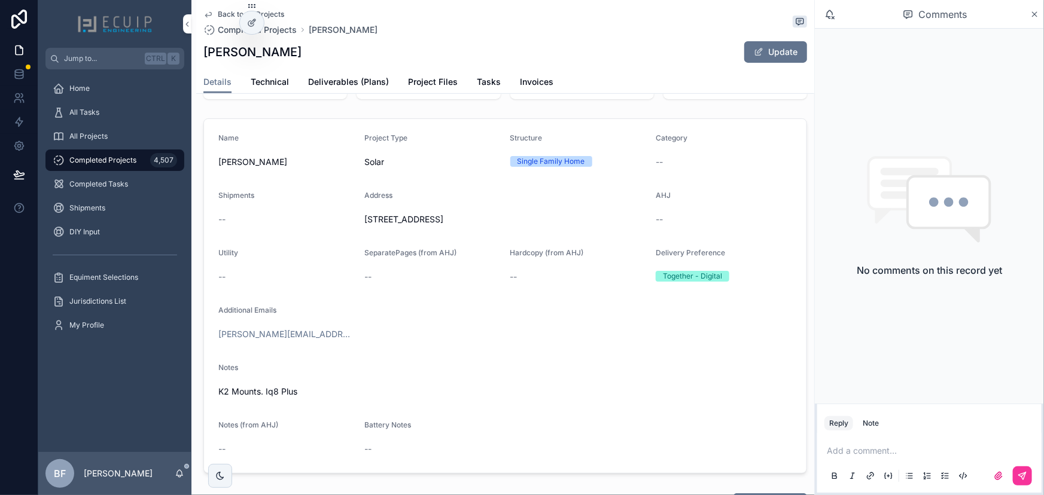
scroll to position [217, 0]
click at [411, 78] on span "Project Files" at bounding box center [433, 82] width 50 height 12
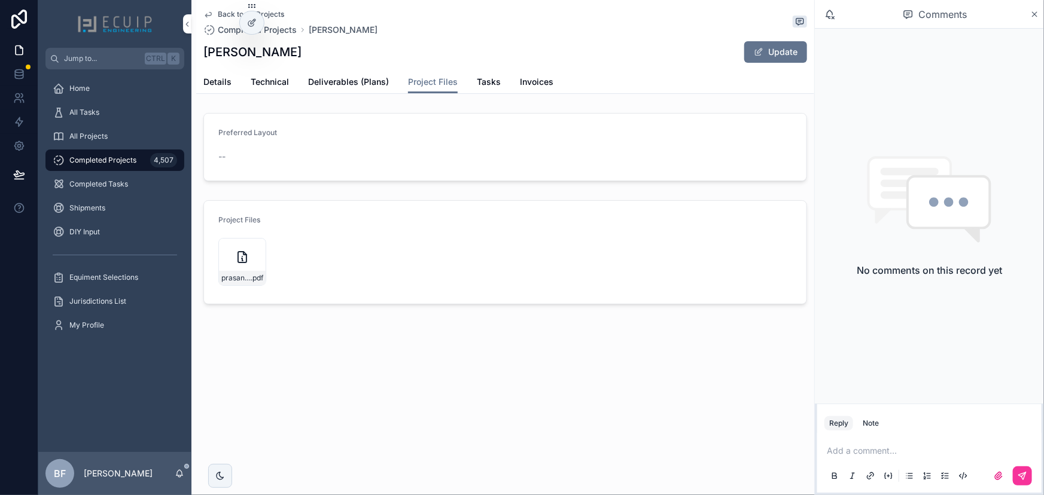
drag, startPoint x: 340, startPoint y: 51, endPoint x: 206, endPoint y: 56, distance: 134.1
click at [206, 56] on div "[PERSON_NAME] Update" at bounding box center [505, 52] width 604 height 23
copy h1 "[PERSON_NAME]"
click at [223, 92] on link "Details" at bounding box center [217, 83] width 28 height 24
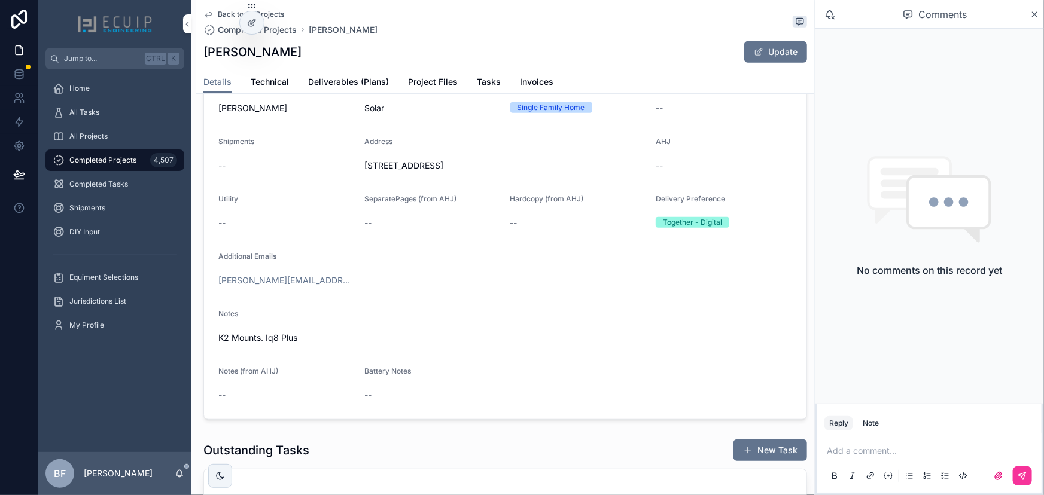
scroll to position [272, 0]
click at [322, 133] on form "Name Prasanna Sreedharan Project Type Solar Structure Single Family Home Catego…" at bounding box center [505, 240] width 603 height 354
click at [429, 81] on span "Project Files" at bounding box center [433, 82] width 50 height 12
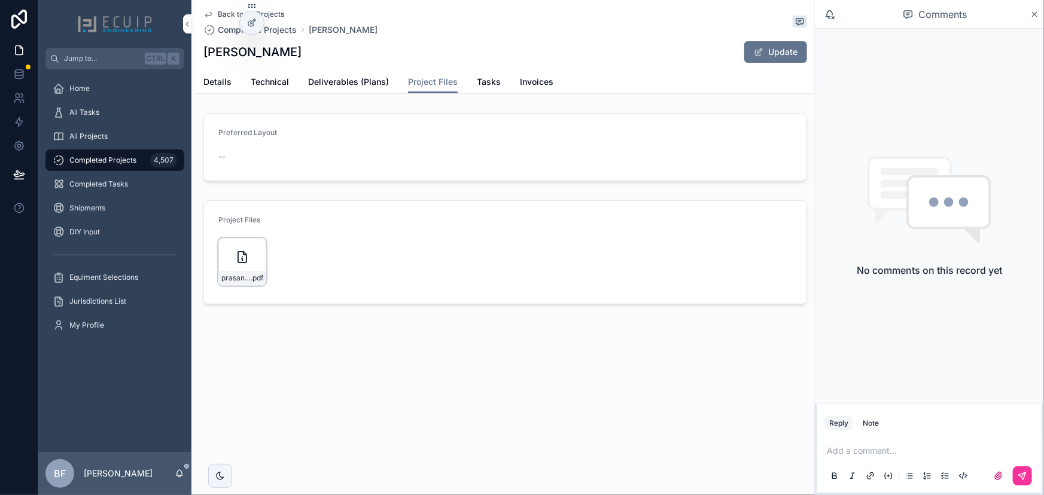
click at [239, 271] on div "prasanna_sreedharan_43471_grandmoore_st__solar_-_roof_mount .pdf" at bounding box center [242, 278] width 47 height 14
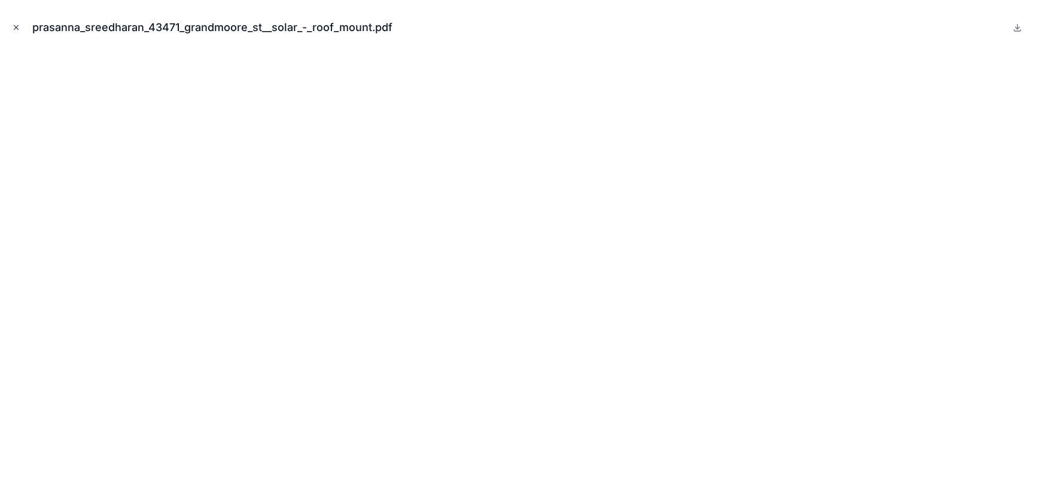
click at [17, 33] on button "Close modal" at bounding box center [16, 27] width 13 height 13
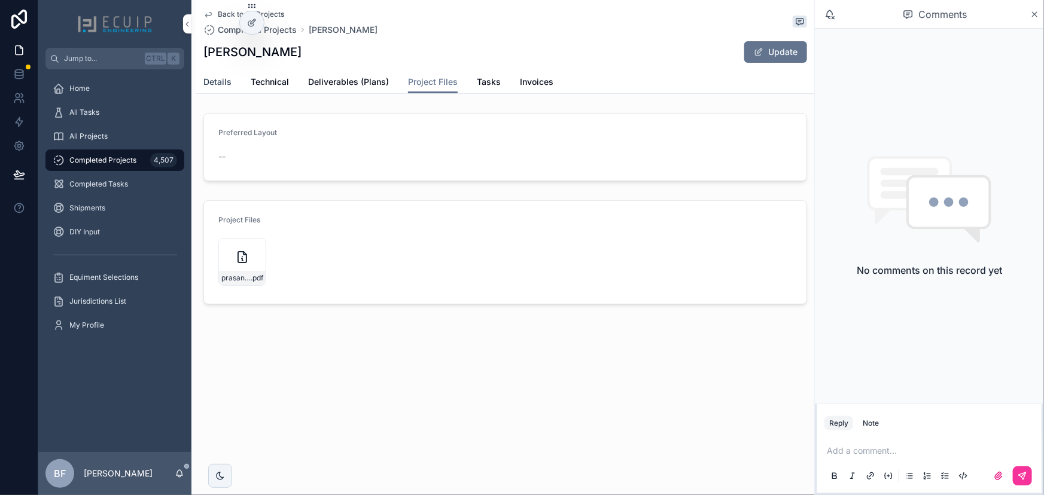
click at [224, 87] on span "Details" at bounding box center [217, 82] width 28 height 12
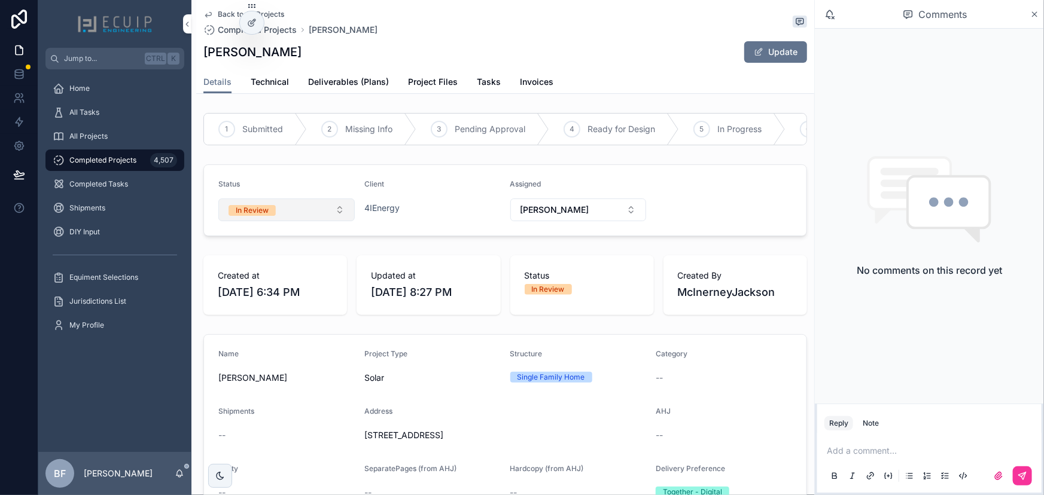
click at [296, 221] on button "In Review" at bounding box center [286, 210] width 136 height 23
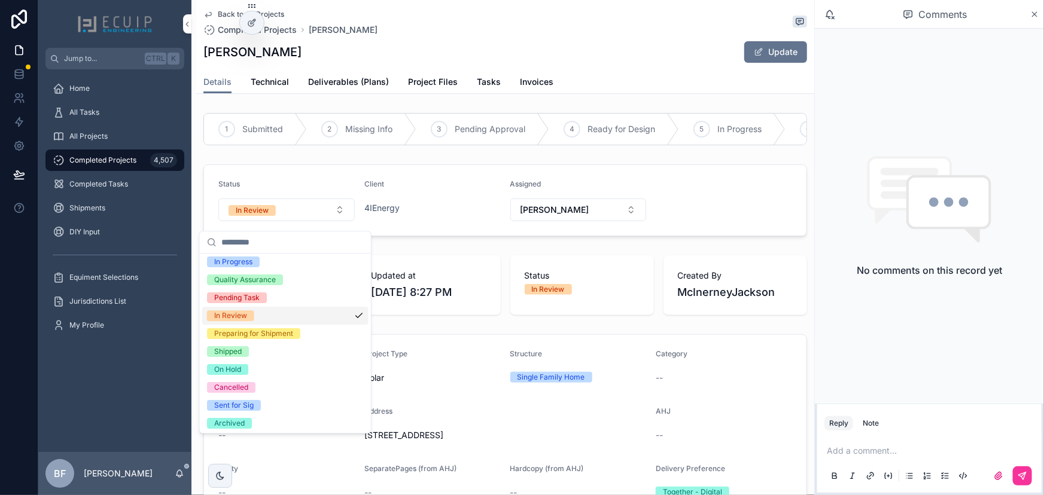
scroll to position [94, 0]
click at [244, 406] on div "Sent for Sig" at bounding box center [233, 404] width 39 height 11
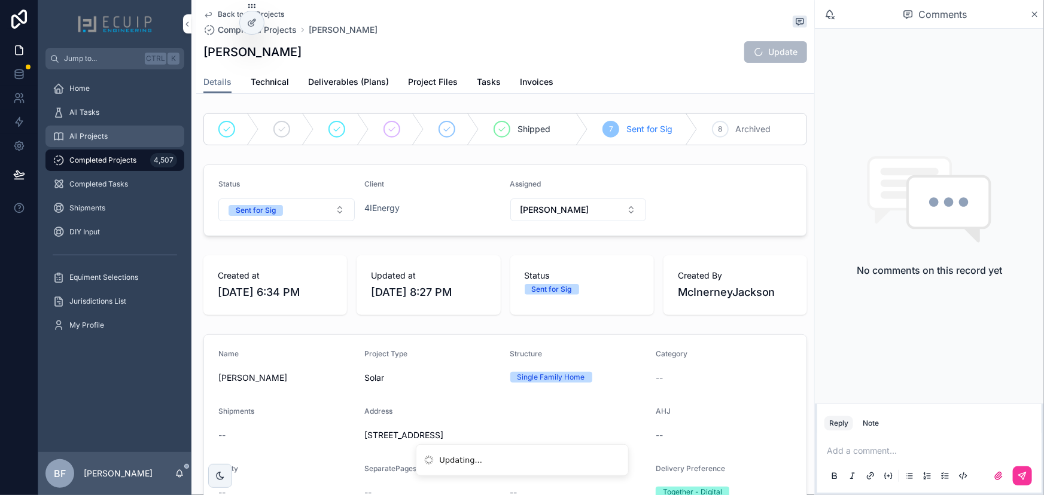
click at [105, 137] on span "All Projects" at bounding box center [88, 137] width 38 height 10
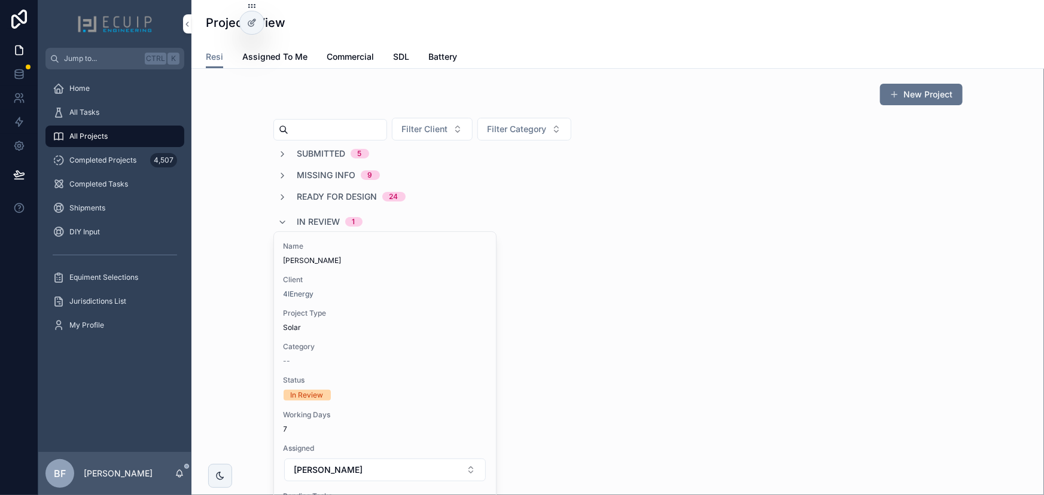
click at [322, 216] on span "In Review" at bounding box center [318, 222] width 43 height 12
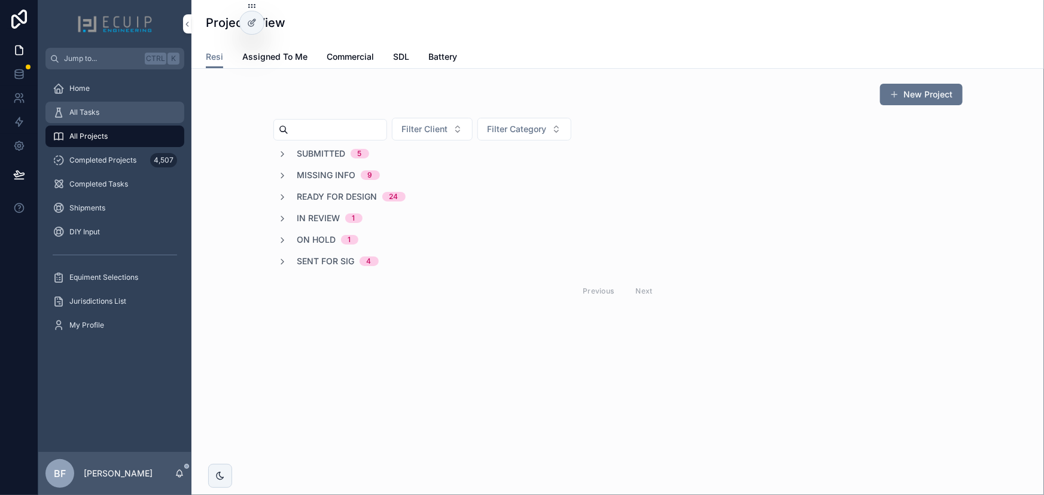
click at [124, 113] on div "All Tasks" at bounding box center [115, 112] width 124 height 19
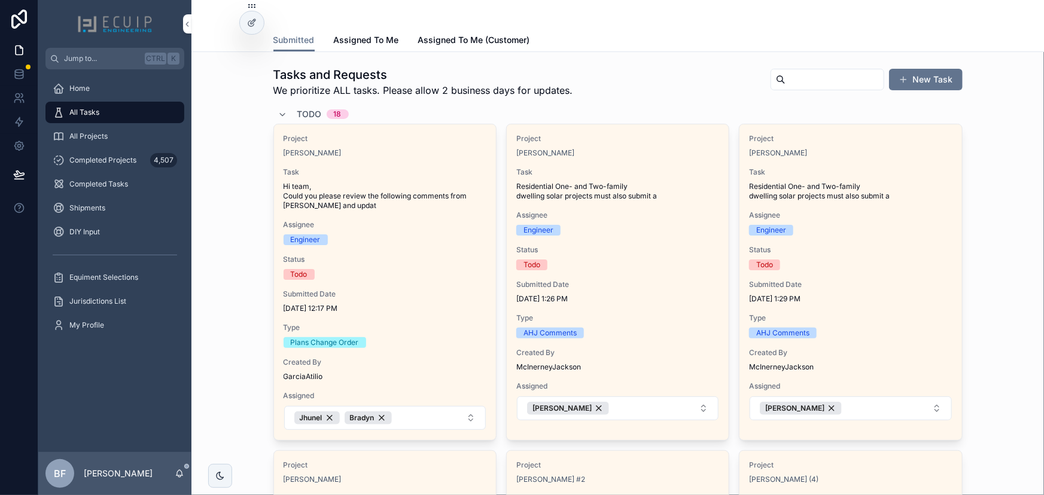
click at [306, 109] on span "Todo" at bounding box center [309, 114] width 25 height 12
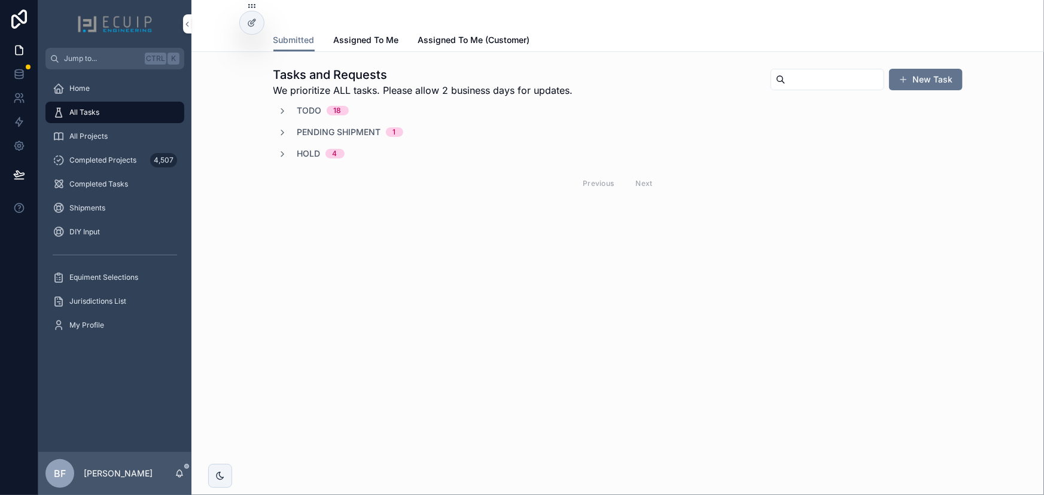
click at [317, 156] on span "Hold" at bounding box center [308, 154] width 23 height 12
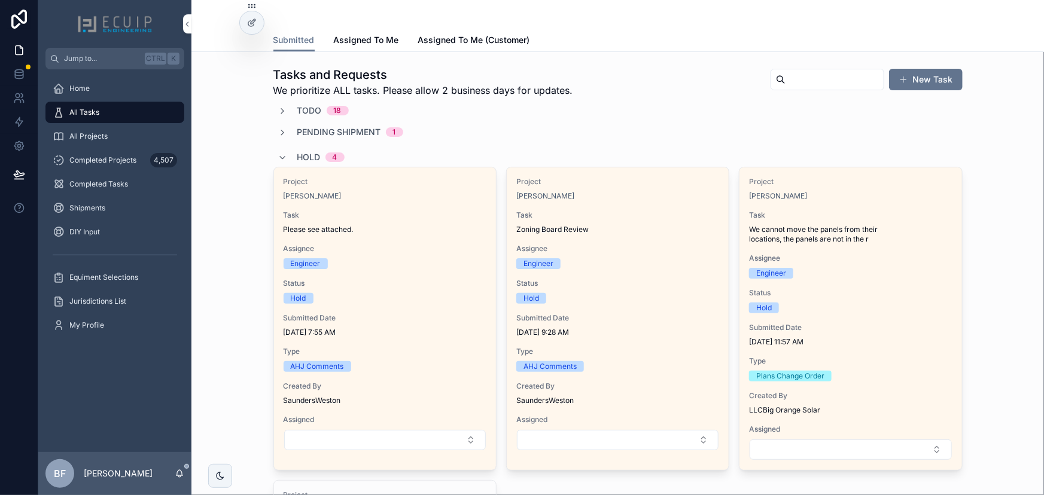
click at [304, 156] on span "Hold" at bounding box center [308, 157] width 23 height 12
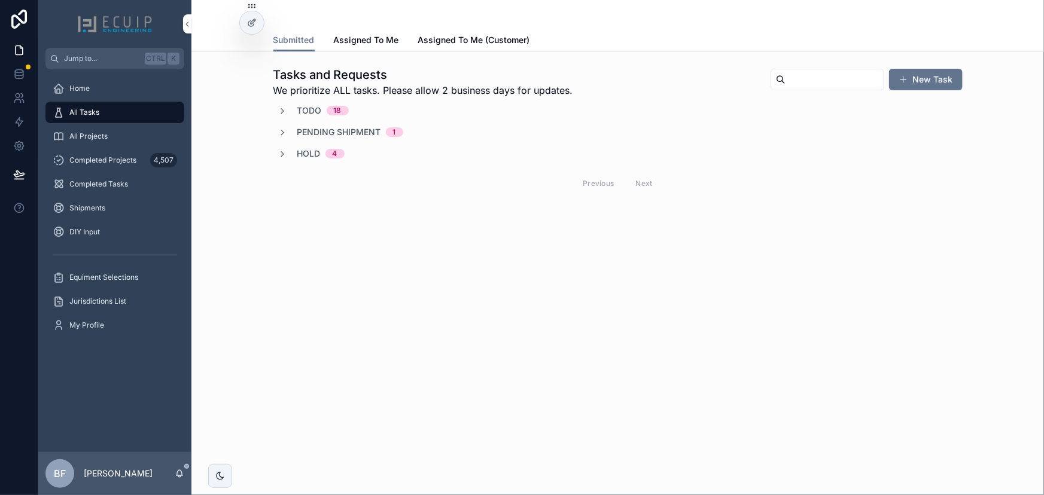
click at [318, 112] on span "Todo" at bounding box center [309, 111] width 25 height 12
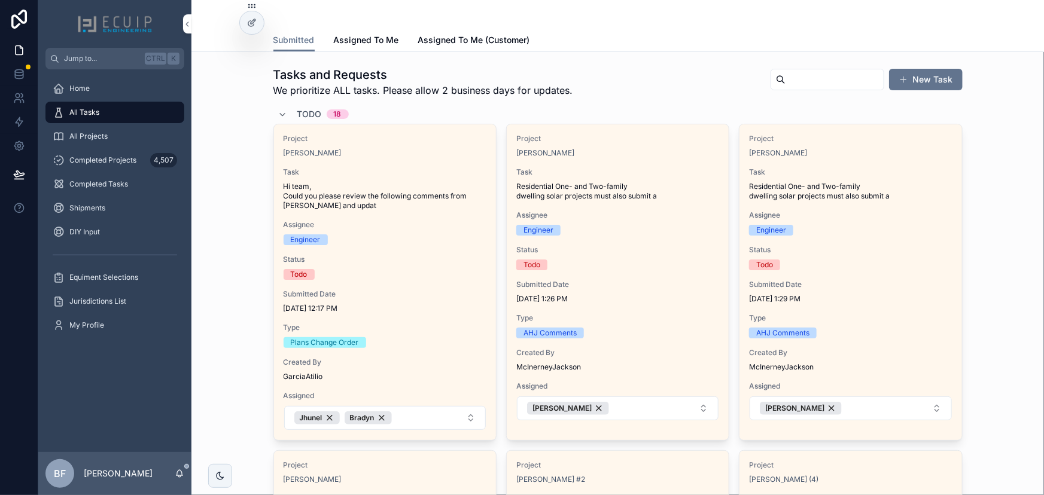
click at [304, 109] on span "Todo" at bounding box center [309, 114] width 25 height 12
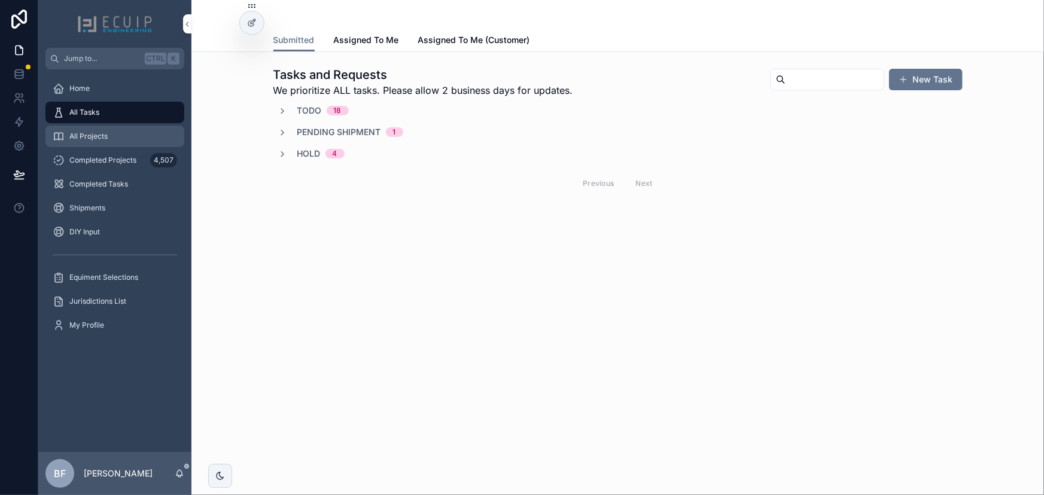
click at [131, 130] on div "All Projects" at bounding box center [115, 136] width 124 height 19
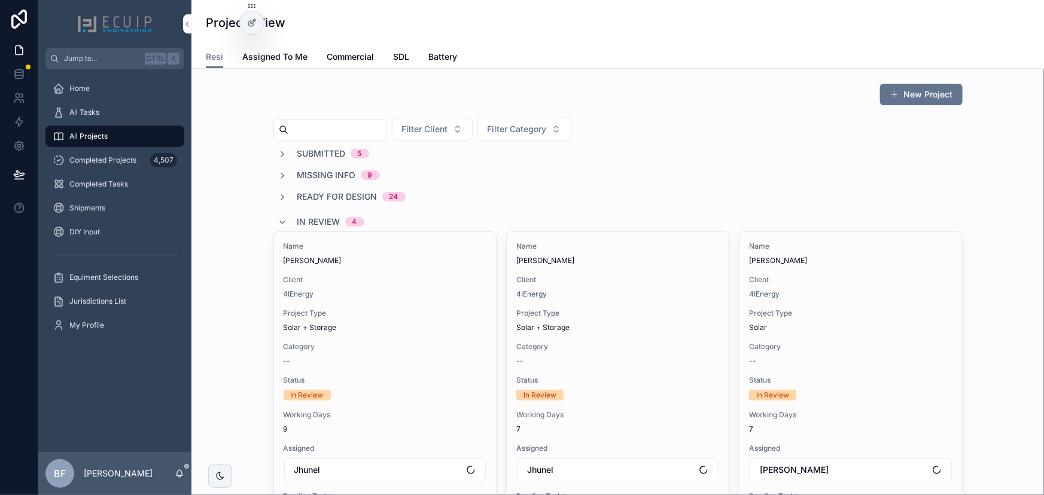
click at [387, 127] on input "scrollable content" at bounding box center [337, 129] width 98 height 17
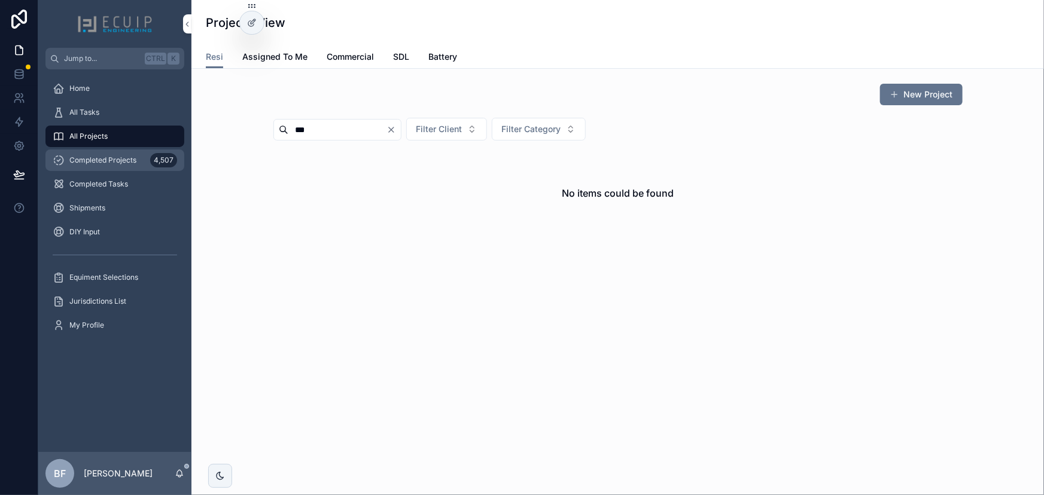
type input "***"
drag, startPoint x: 98, startPoint y: 154, endPoint x: 212, endPoint y: 170, distance: 115.9
click at [98, 154] on div "Completed Projects 4,507" at bounding box center [115, 160] width 124 height 19
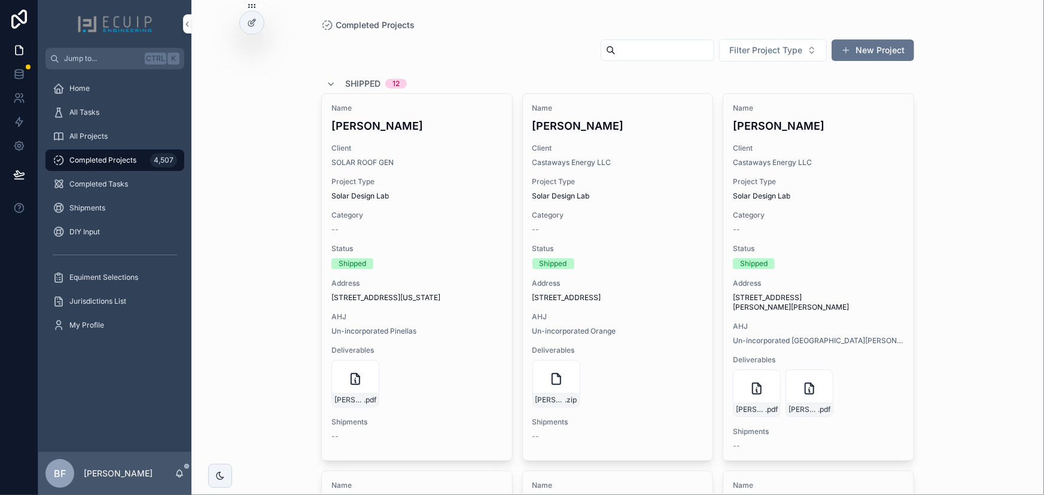
click at [613, 59] on div "scrollable content" at bounding box center [658, 50] width 114 height 22
click at [631, 46] on input "scrollable content" at bounding box center [665, 50] width 98 height 17
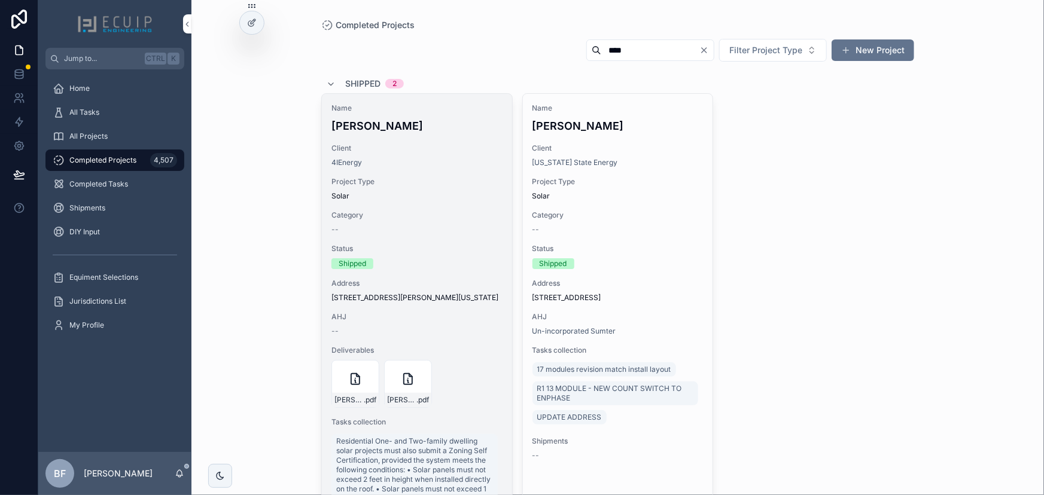
type input "****"
click at [455, 147] on span "Client" at bounding box center [416, 149] width 171 height 10
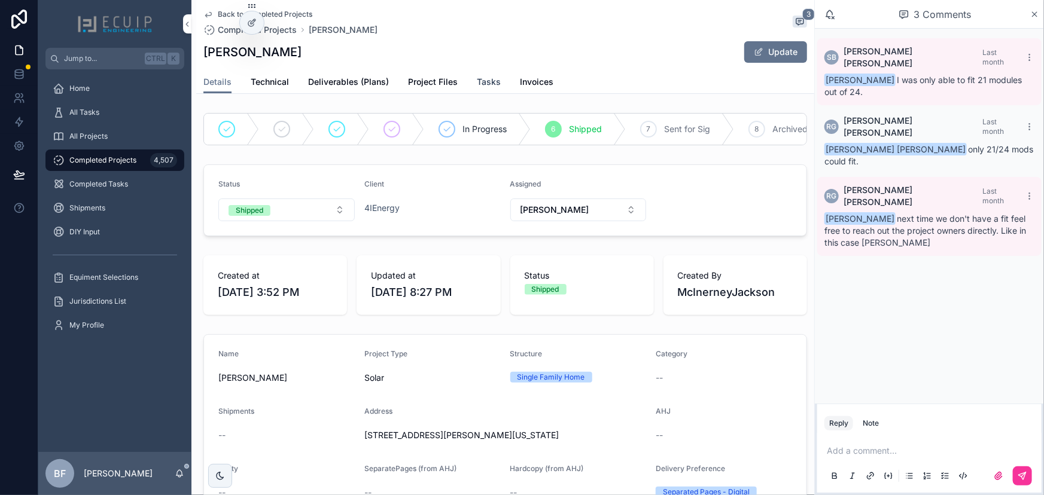
click at [497, 84] on span "Tasks" at bounding box center [489, 82] width 24 height 12
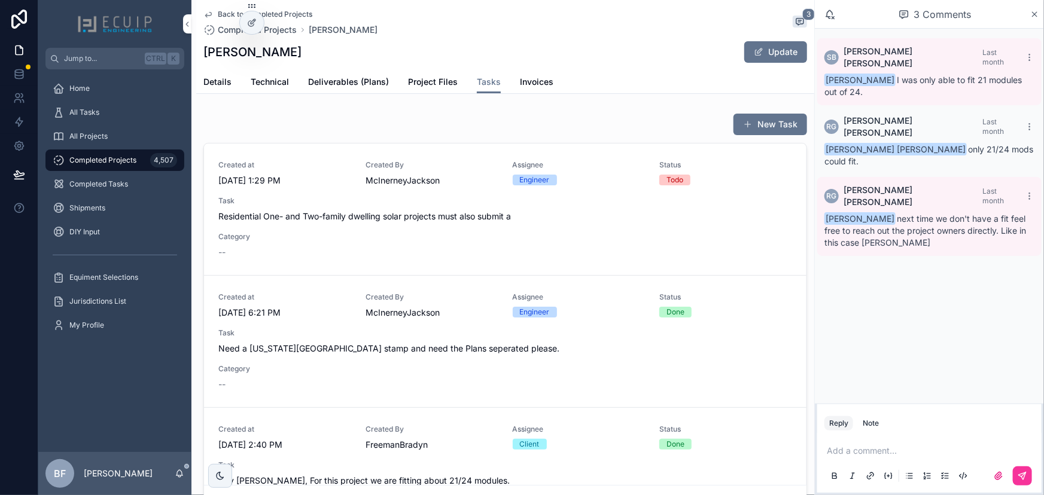
click at [449, 216] on span "Residential One- and Two-family dwelling solar projects must also submit a" at bounding box center [505, 217] width 574 height 12
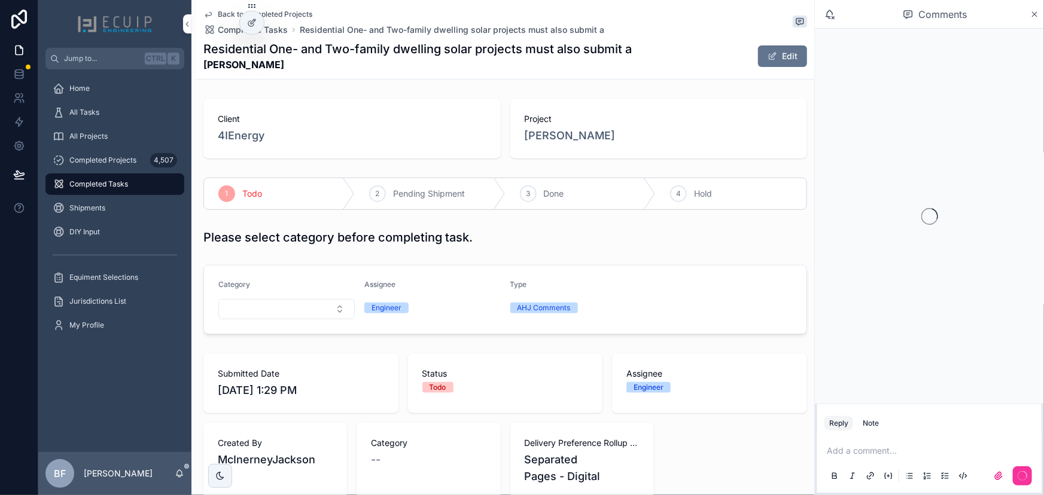
scroll to position [326, 0]
